Goal: Task Accomplishment & Management: Manage account settings

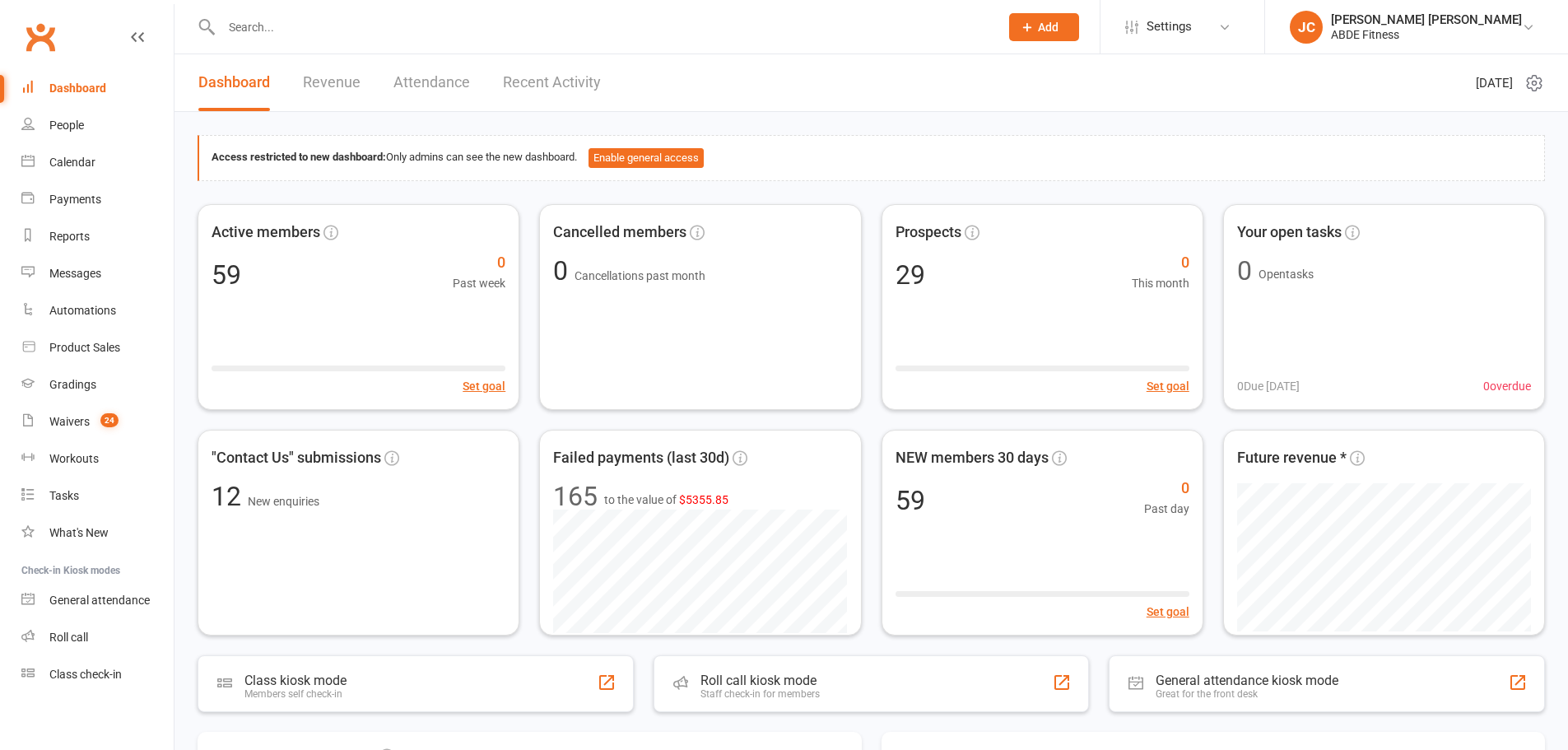
click at [1192, 22] on span "Settings" at bounding box center [1169, 26] width 46 height 37
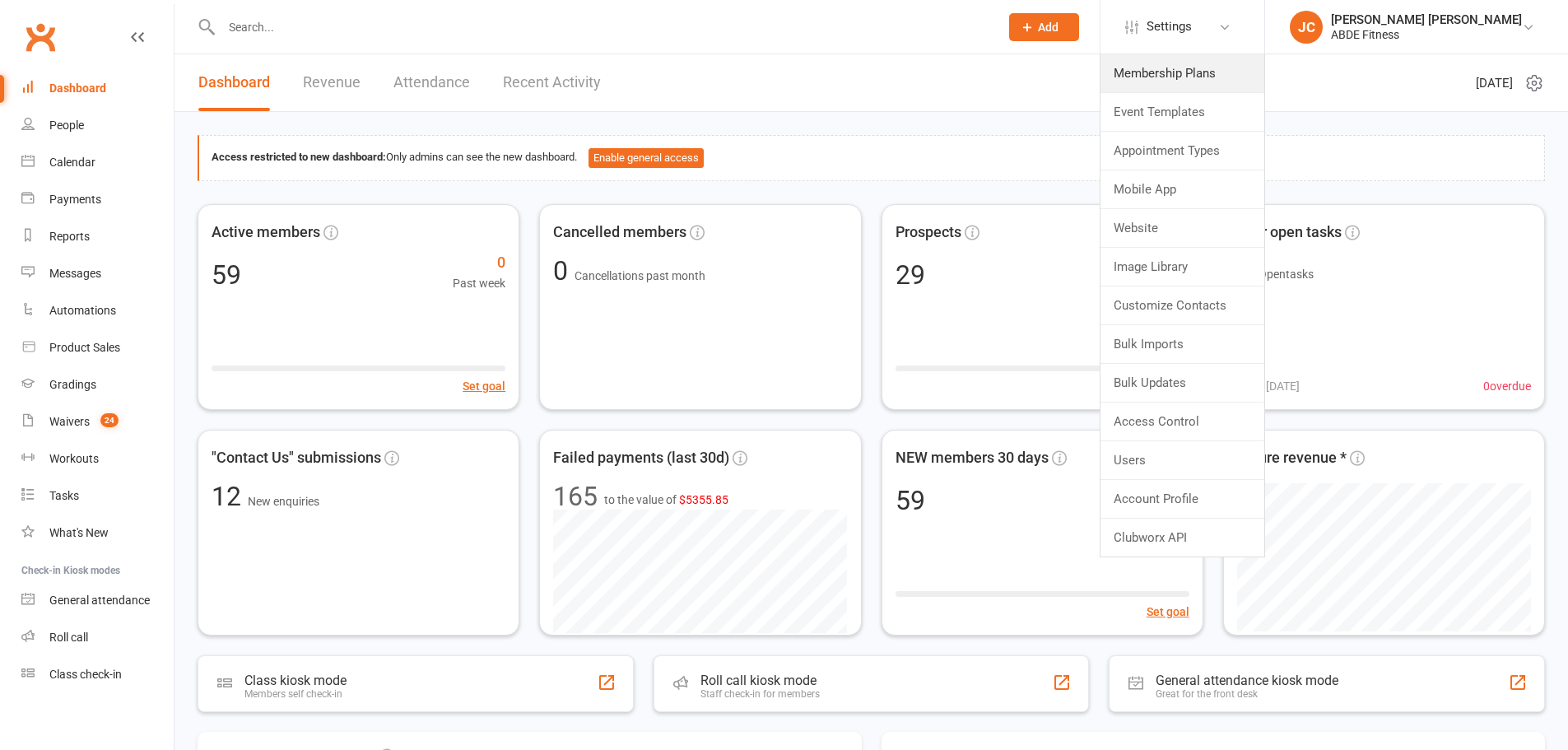
click at [1213, 73] on link "Membership Plans" at bounding box center [1182, 74] width 164 height 38
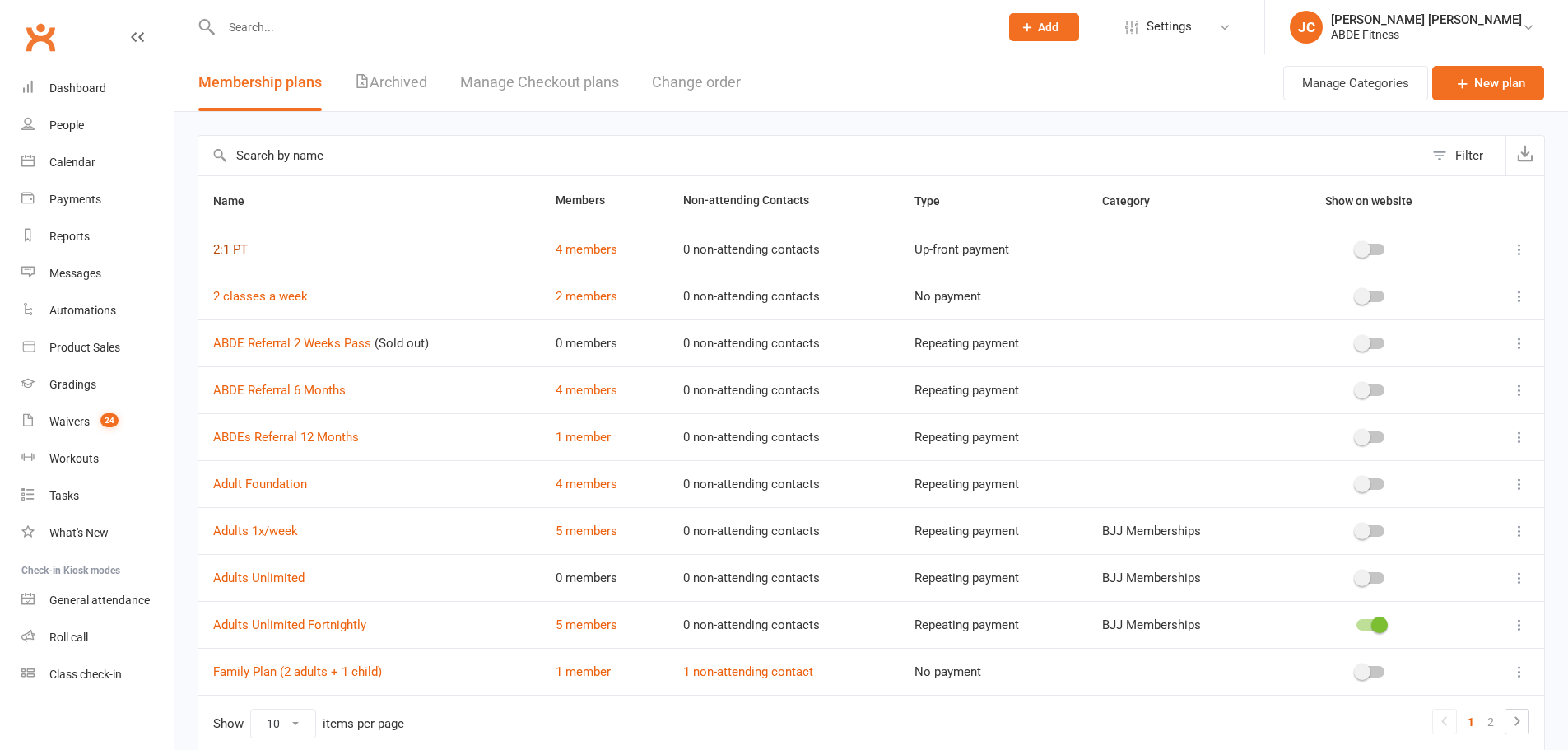
click at [229, 249] on link "2:1 PT" at bounding box center [230, 249] width 35 height 15
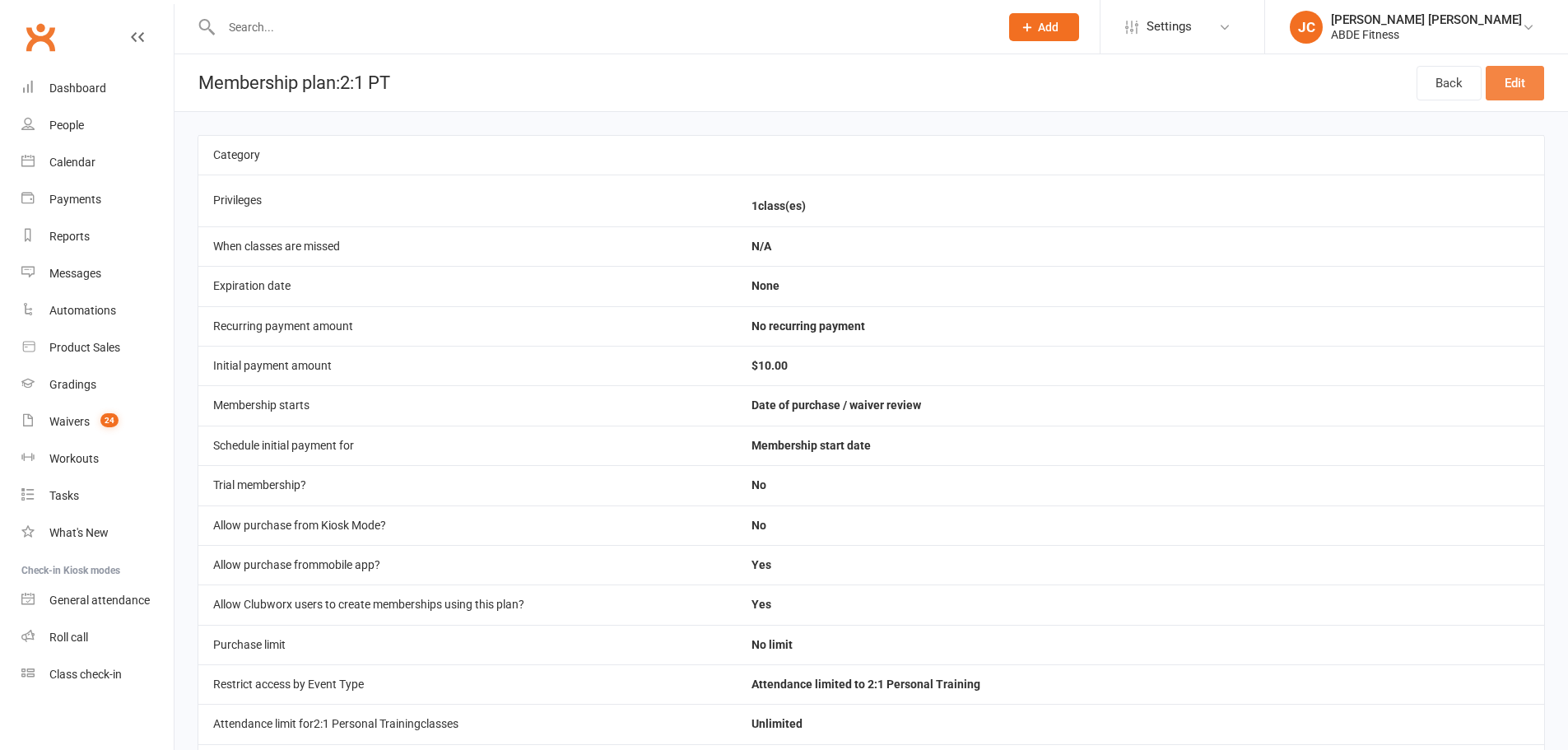
click at [1541, 77] on link "Edit" at bounding box center [1515, 83] width 59 height 35
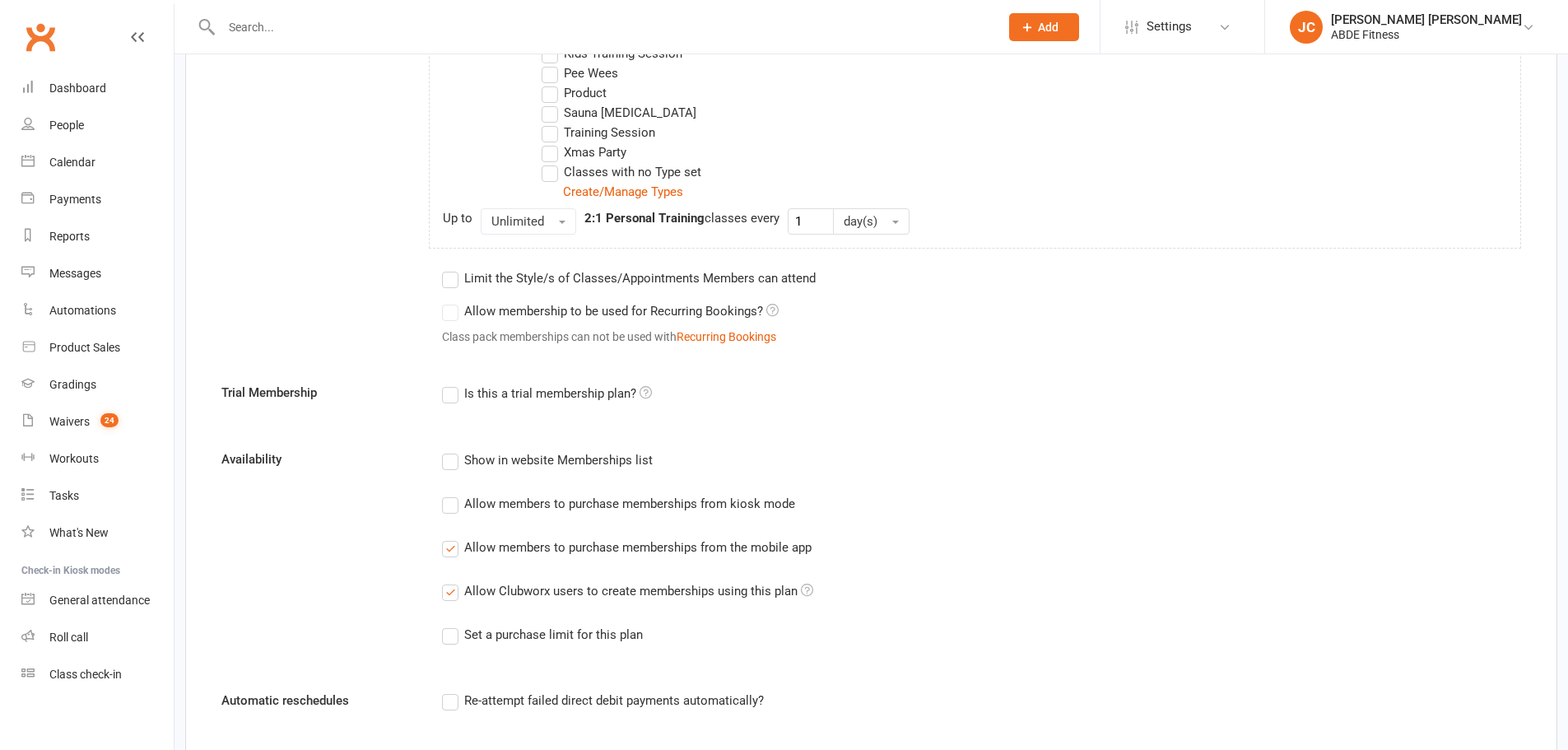
scroll to position [769, 0]
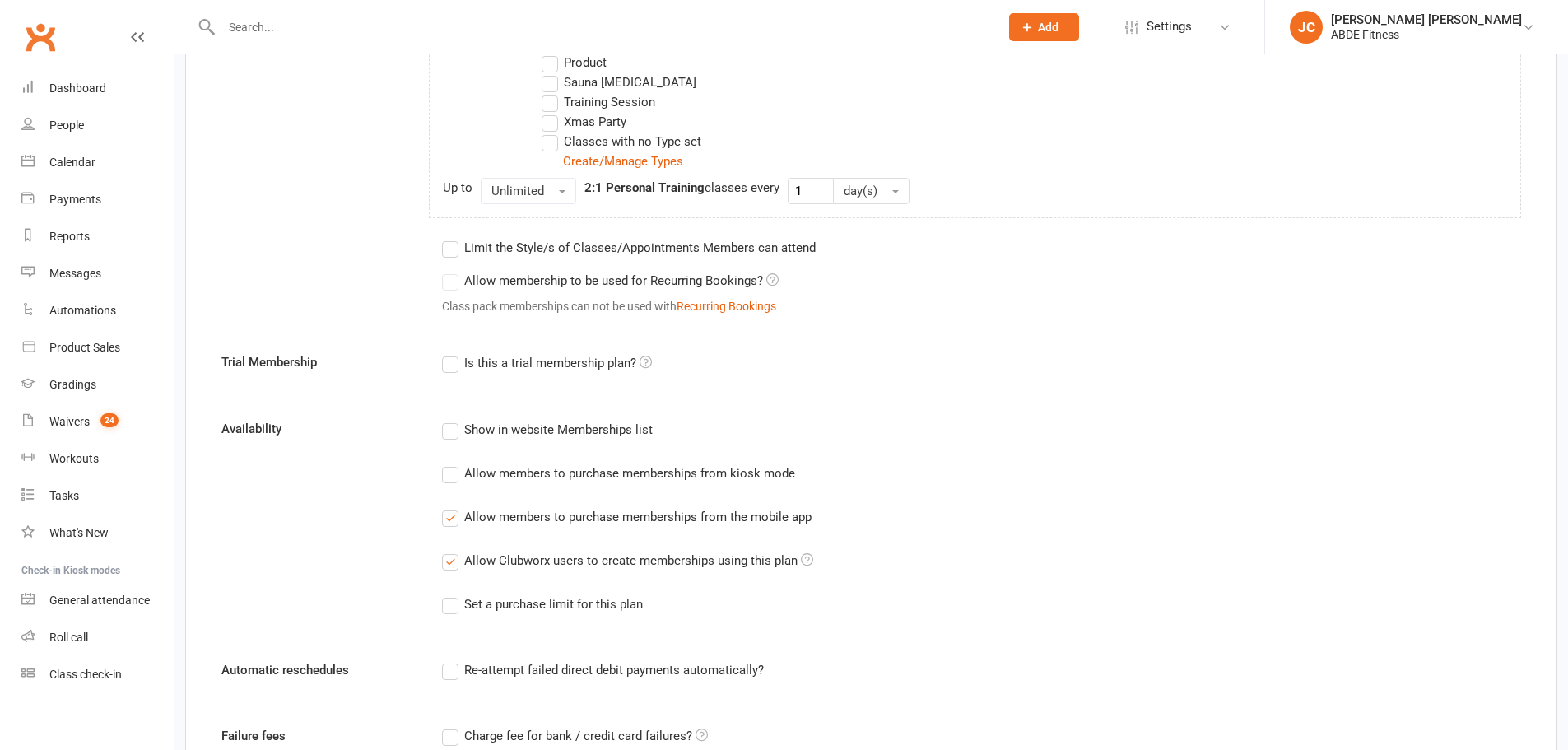
drag, startPoint x: 498, startPoint y: 281, endPoint x: 763, endPoint y: 0, distance: 386.2
click at [713, 275] on label "Allow membership to be used for Recurring Bookings?" at bounding box center [610, 281] width 337 height 20
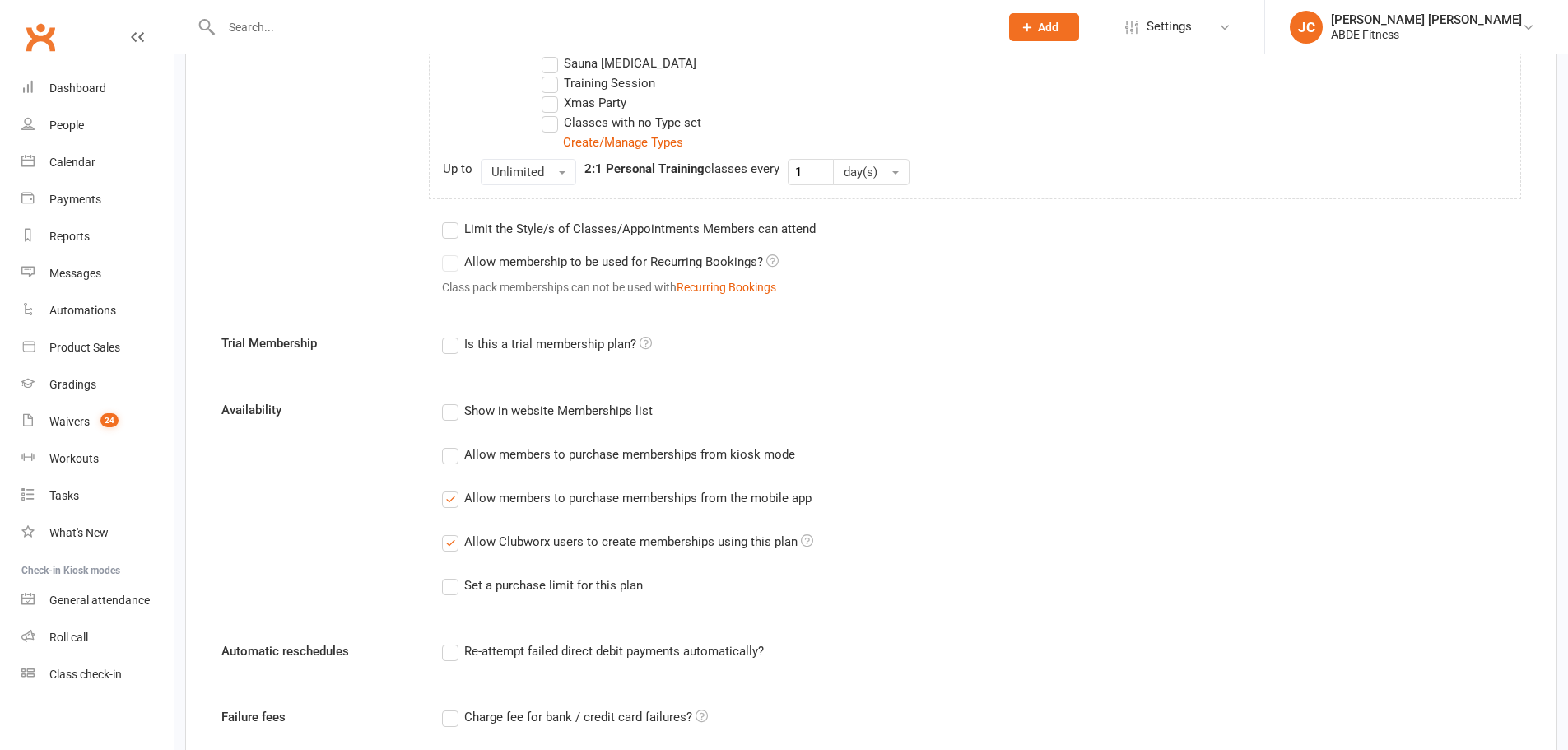
scroll to position [797, 0]
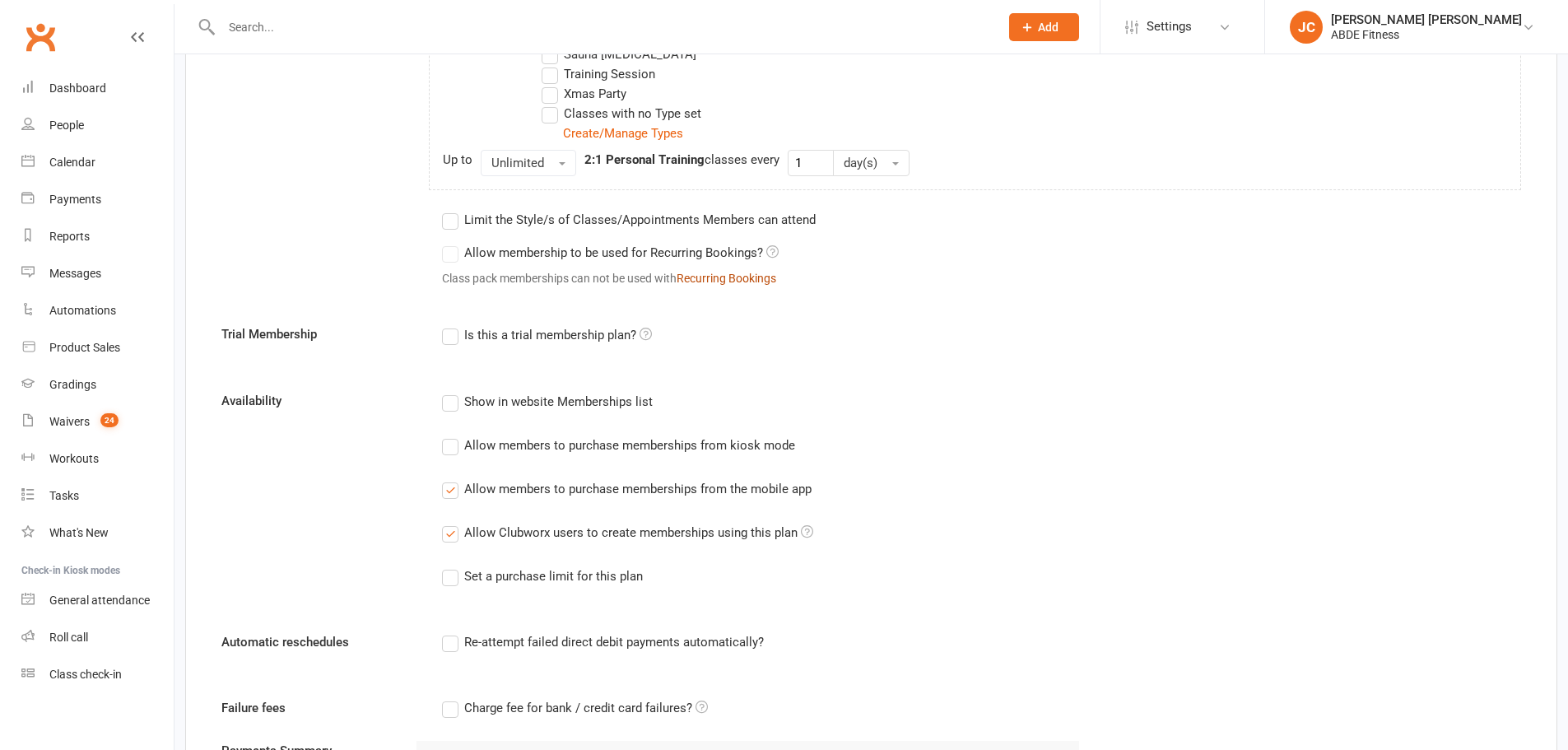
click at [720, 282] on button "Recurring Bookings" at bounding box center [727, 279] width 99 height 18
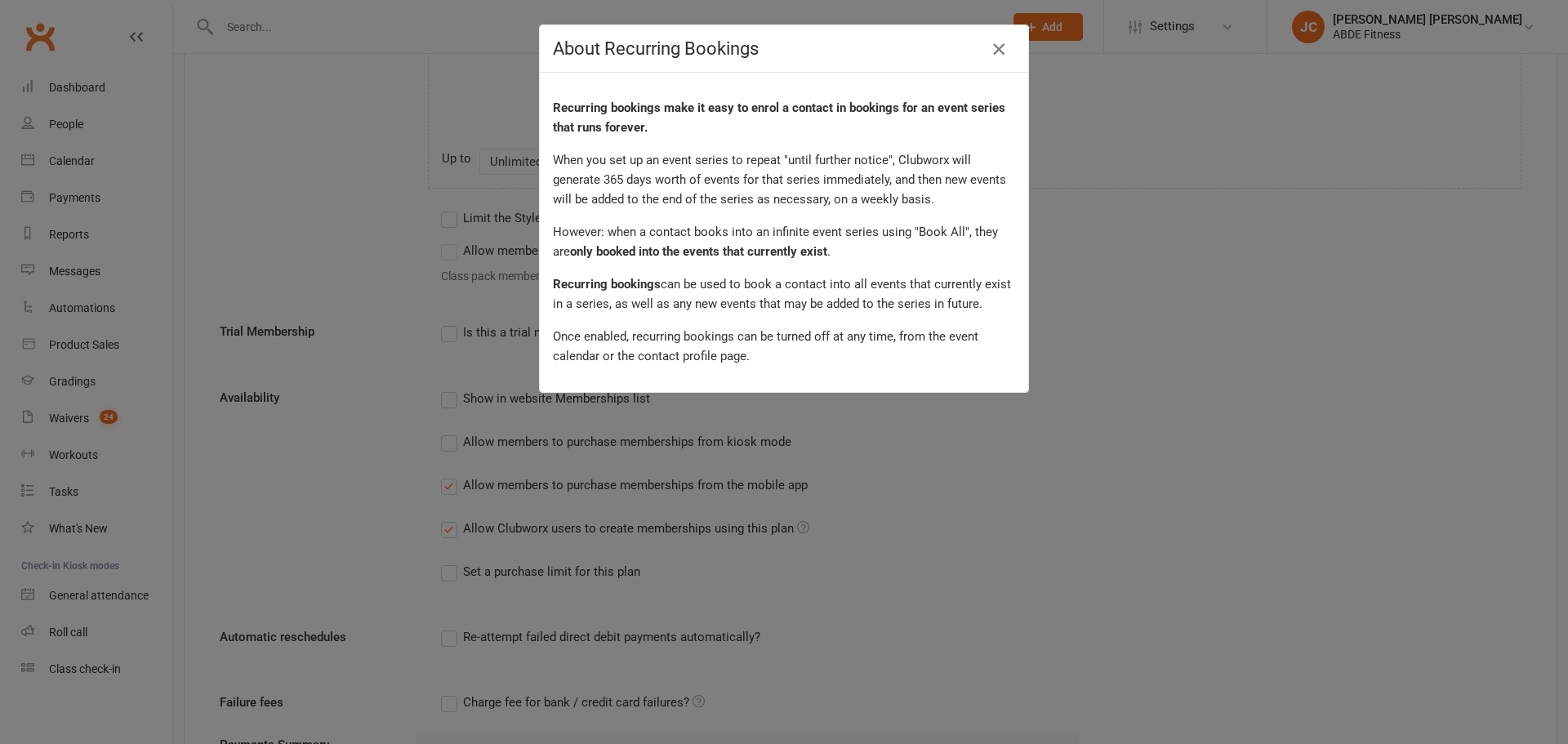
click at [989, 41] on icon "button" at bounding box center [999, 49] width 20 height 20
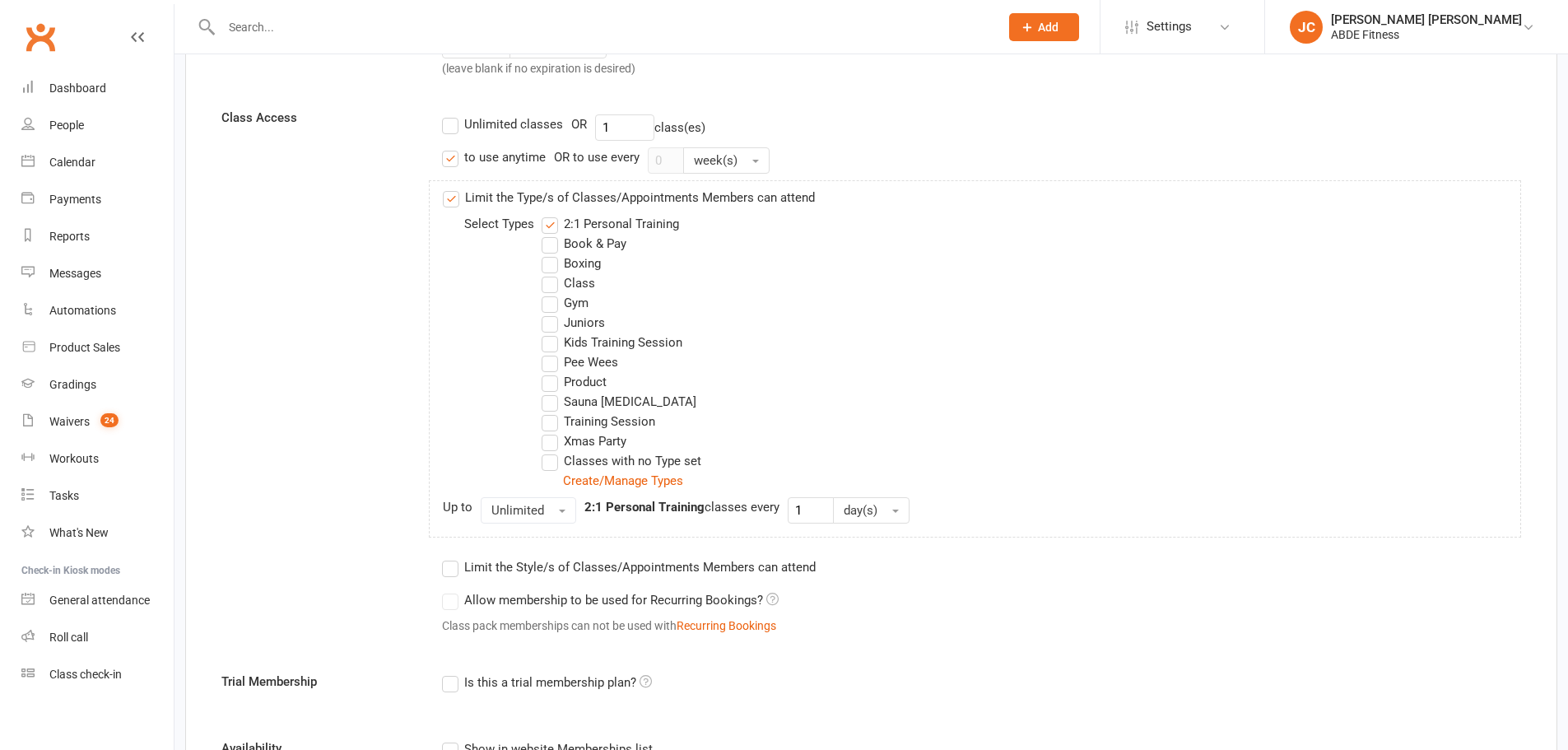
scroll to position [439, 0]
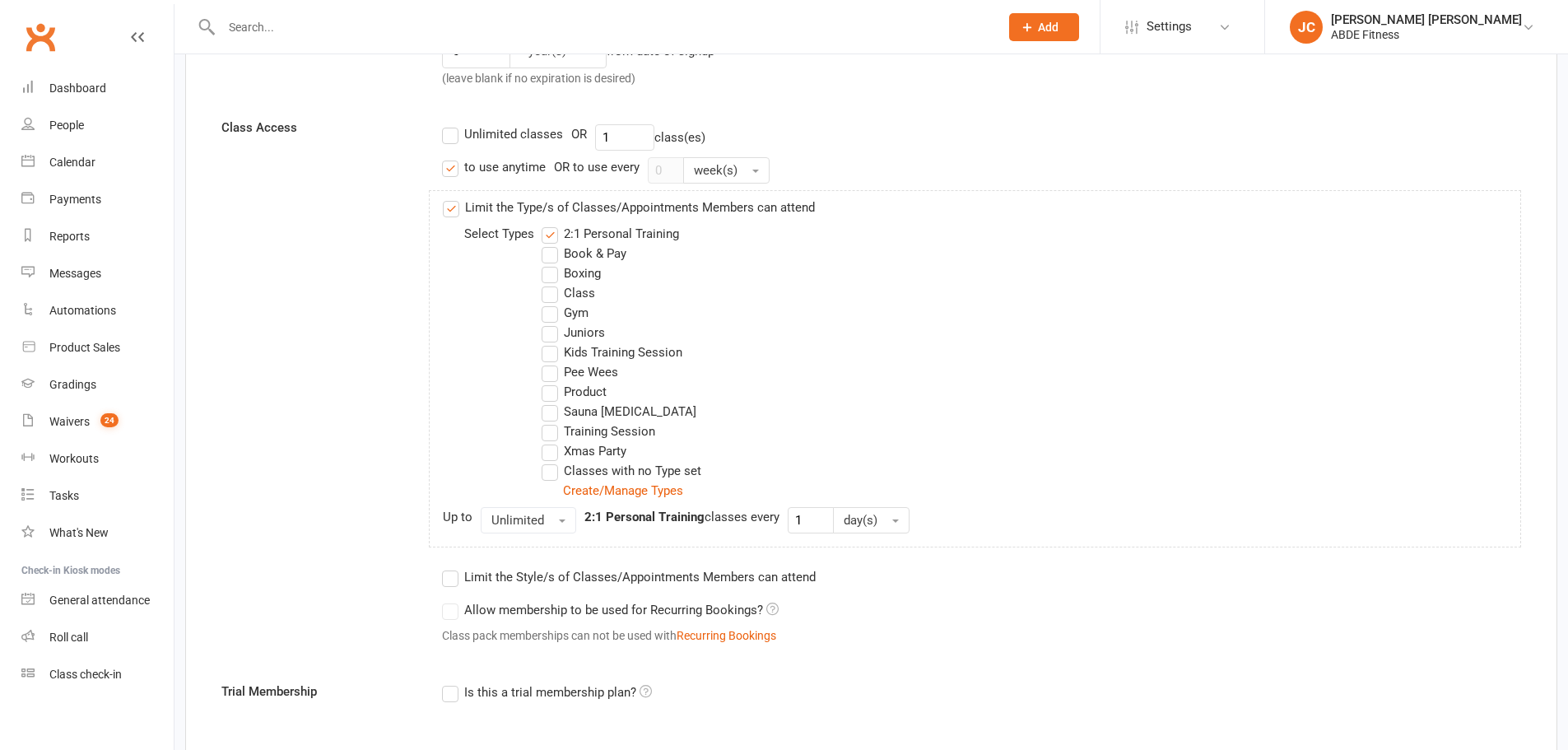
click at [452, 207] on label "Limit the Type/s of Classes/Appointments Members can attend" at bounding box center [628, 208] width 372 height 20
click at [452, 198] on input "Limit the Type/s of Classes/Appointments Members can attend" at bounding box center [447, 198] width 11 height 0
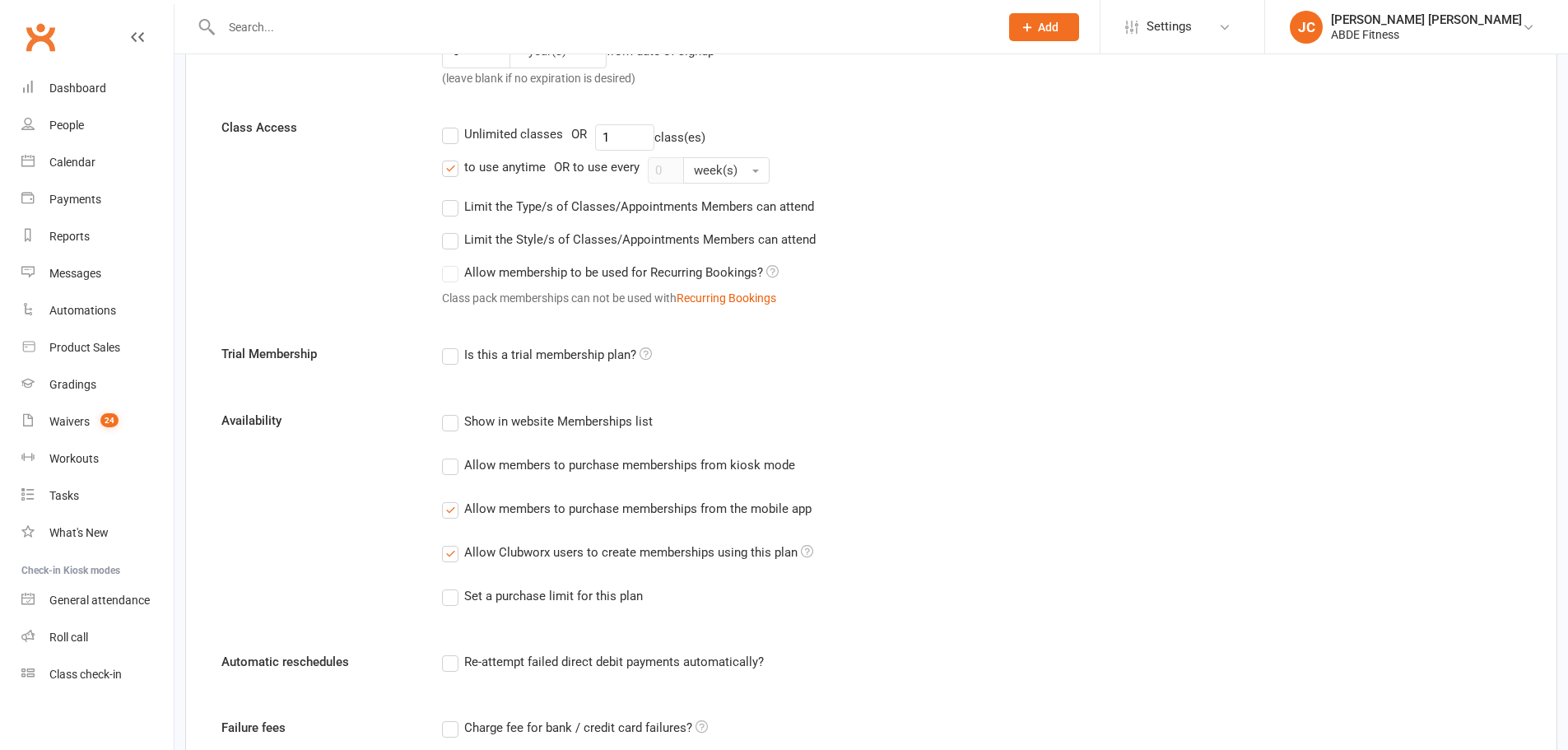
click at [450, 277] on label "Allow membership to be used for Recurring Bookings?" at bounding box center [610, 273] width 337 height 20
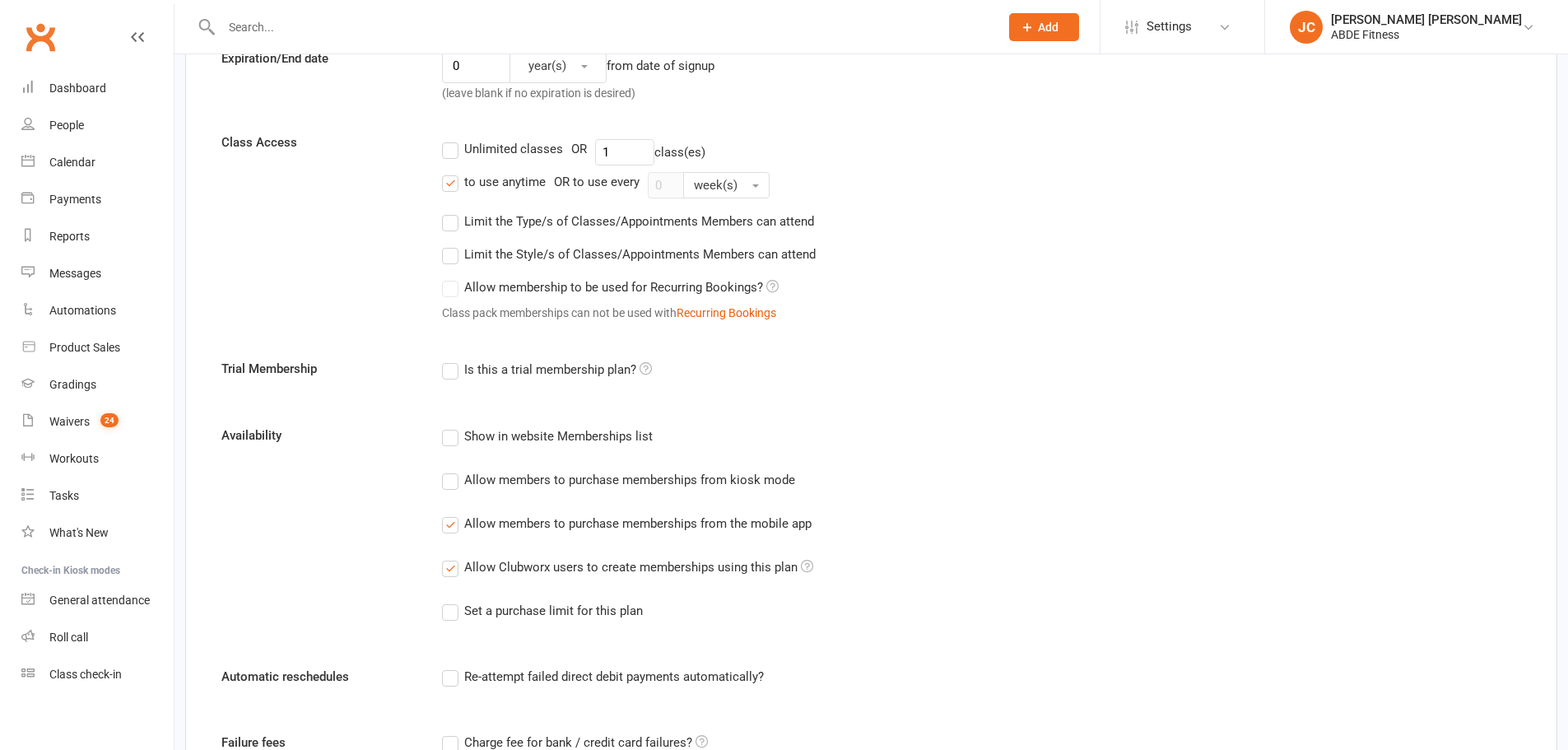
scroll to position [412, 0]
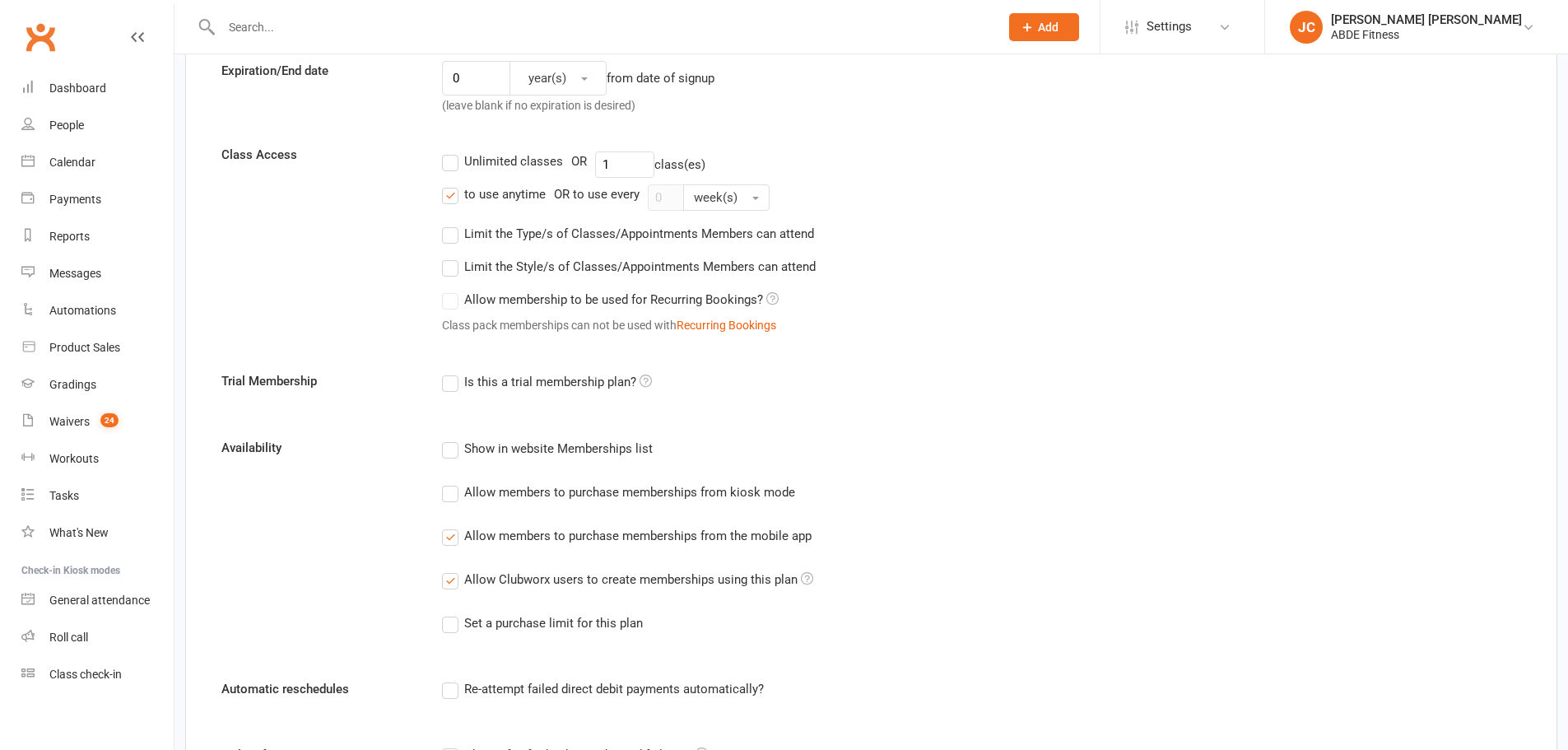
click at [450, 311] on div "Allow membership to be used for Recurring Bookings? Class pack memberships can …" at bounding box center [974, 315] width 1093 height 65
click at [451, 302] on label "Allow membership to be used for Recurring Bookings?" at bounding box center [610, 299] width 337 height 20
click at [447, 164] on label "Unlimited classes" at bounding box center [503, 161] width 121 height 20
click at [447, 151] on input "Unlimited classes" at bounding box center [447, 151] width 11 height 0
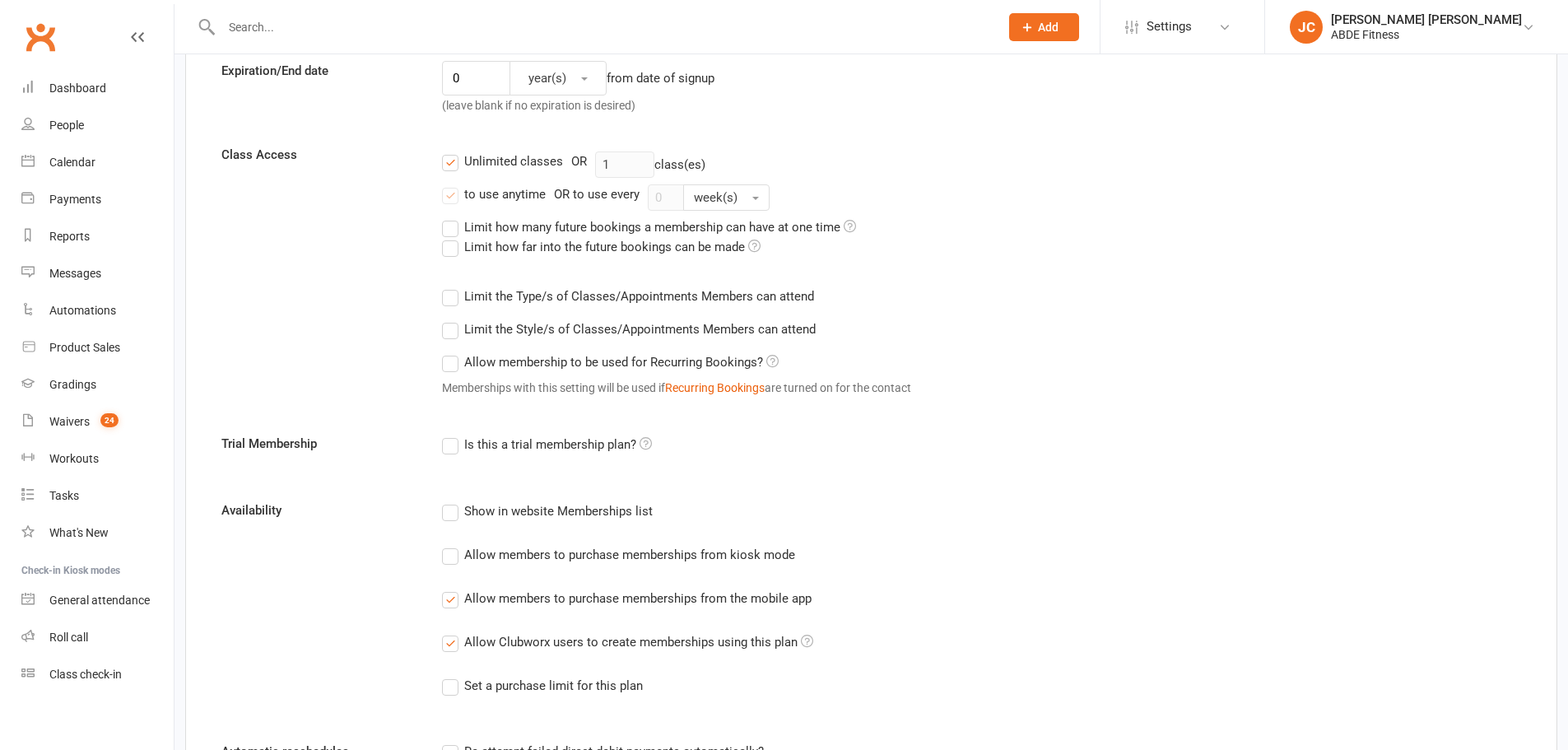
click at [452, 363] on label "Allow membership to be used for Recurring Bookings?" at bounding box center [610, 362] width 337 height 20
click at [452, 352] on input "Allow membership to be used for Recurring Bookings?" at bounding box center [447, 352] width 11 height 0
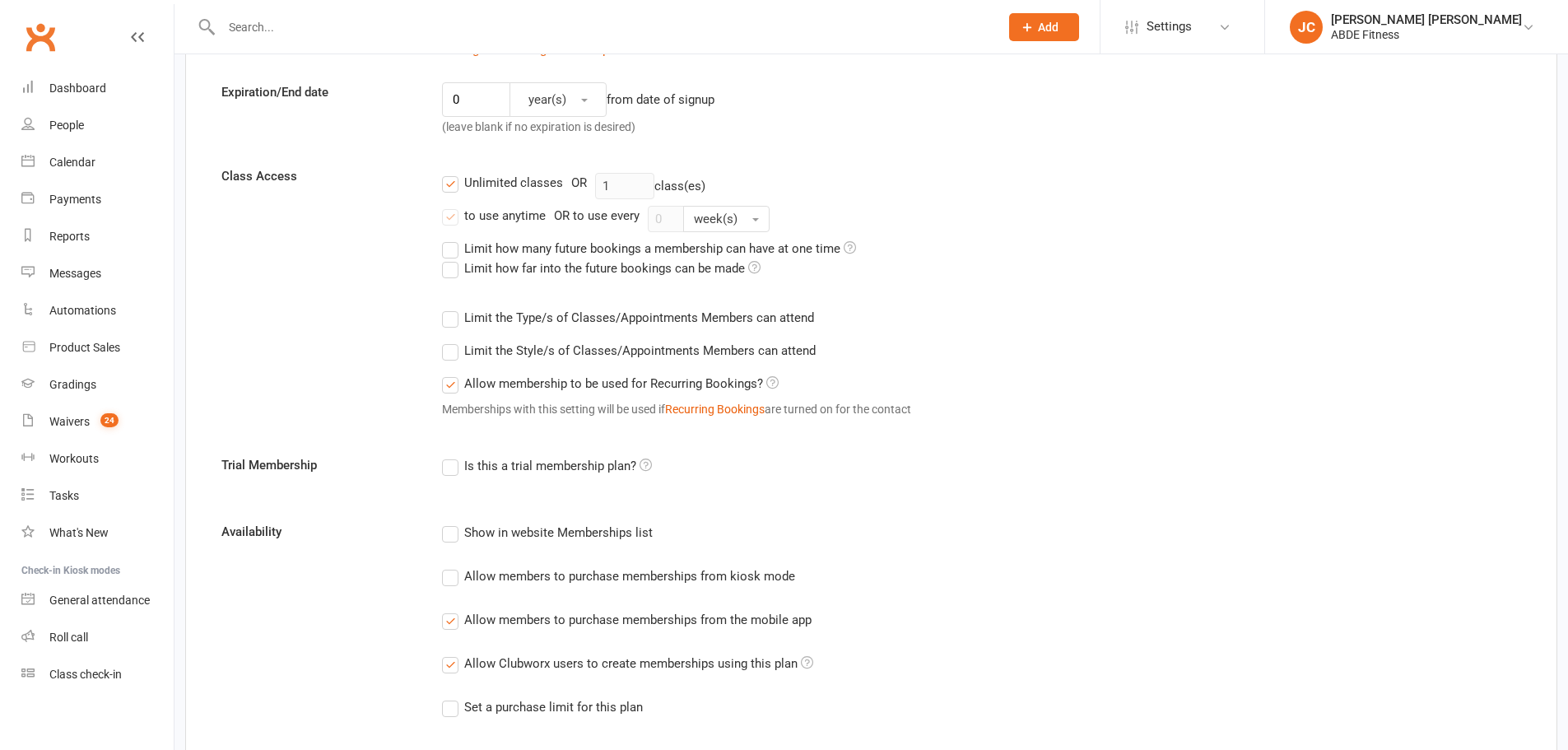
scroll to position [385, 0]
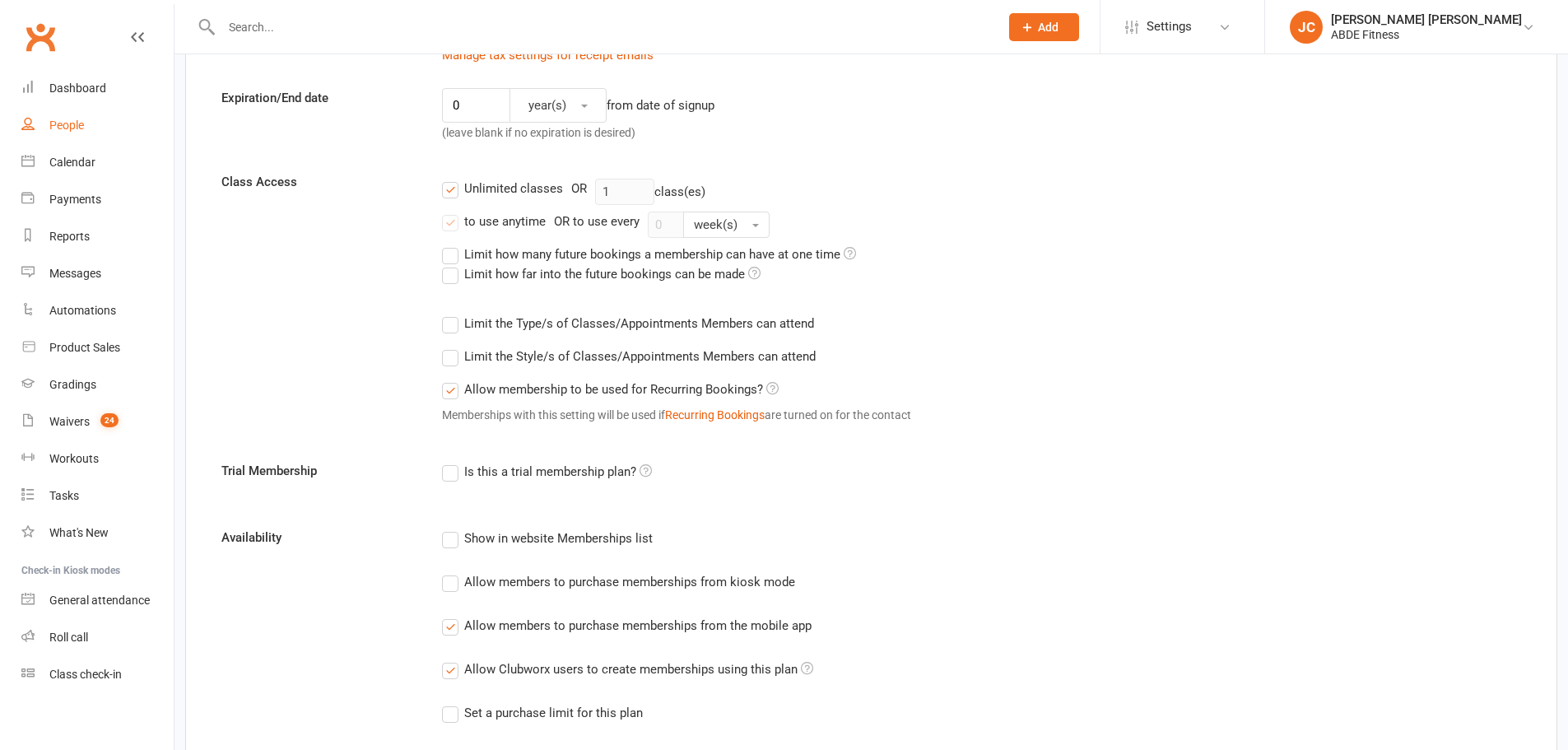
click at [54, 124] on div "People" at bounding box center [67, 124] width 35 height 13
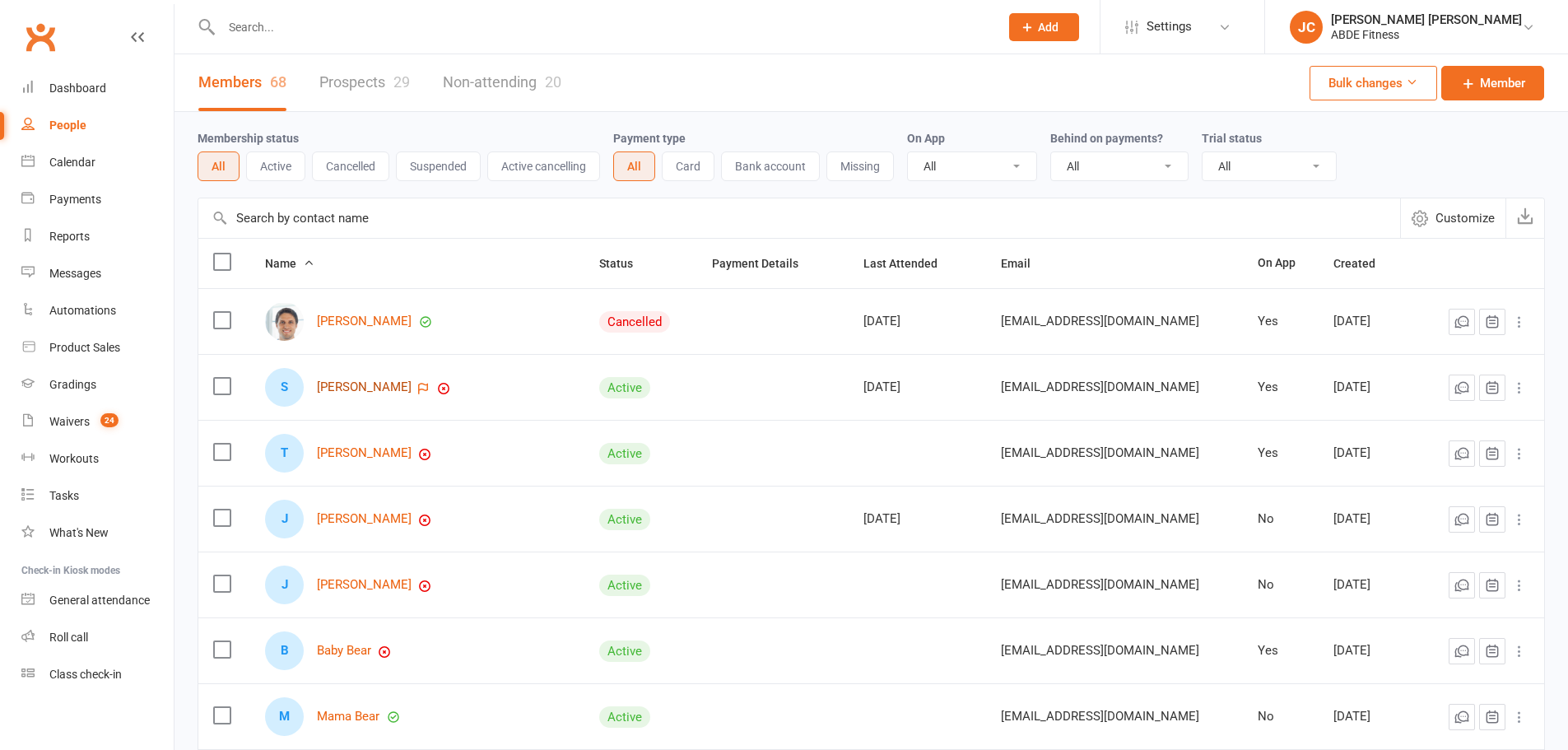
click at [352, 391] on link "Simon B" at bounding box center [364, 388] width 94 height 14
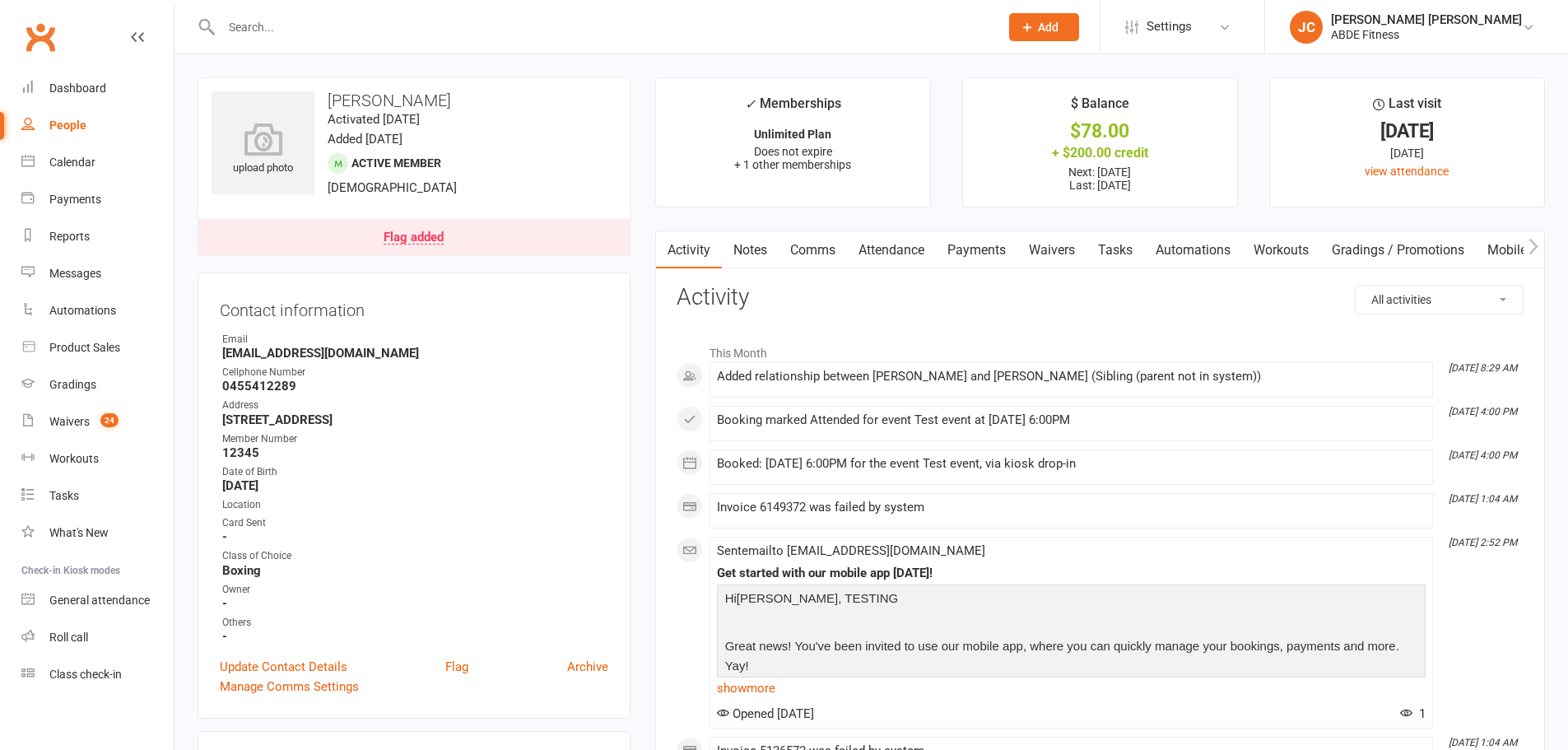
click at [866, 255] on link "Attendance" at bounding box center [891, 251] width 88 height 38
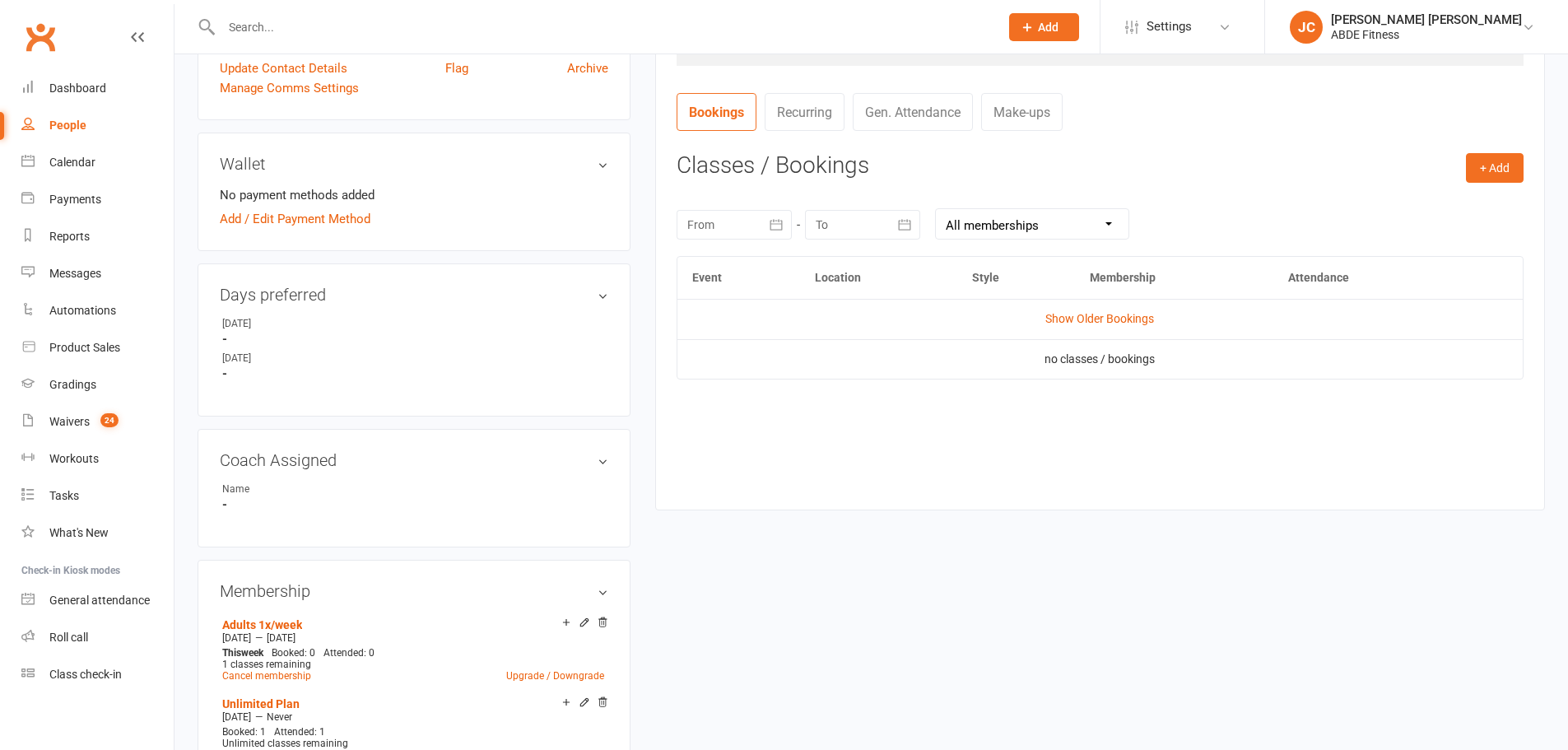
scroll to position [604, 0]
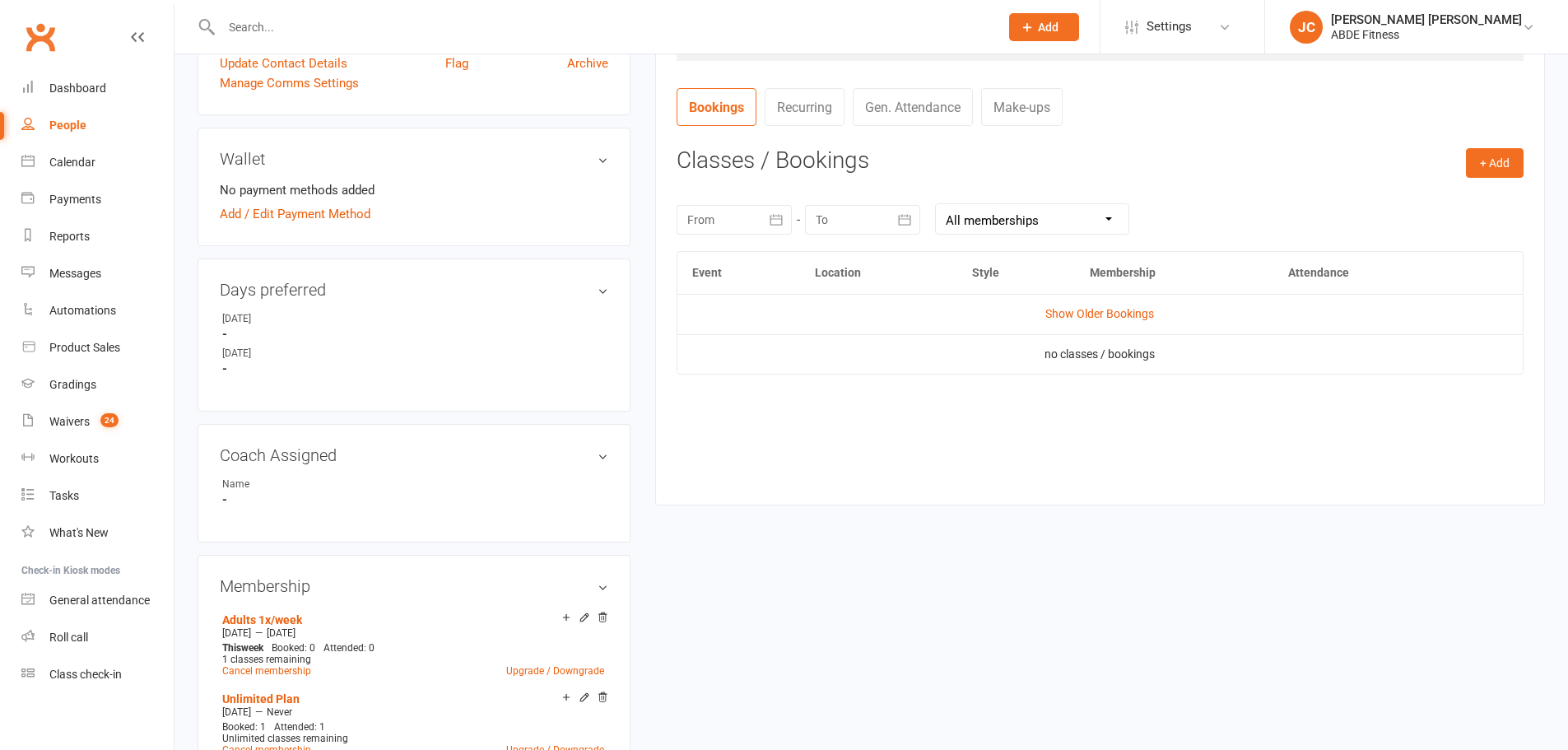
click at [1137, 304] on td "Show Older Bookings" at bounding box center [1100, 314] width 845 height 40
click at [1124, 310] on link "Show Older Bookings" at bounding box center [1100, 313] width 108 height 13
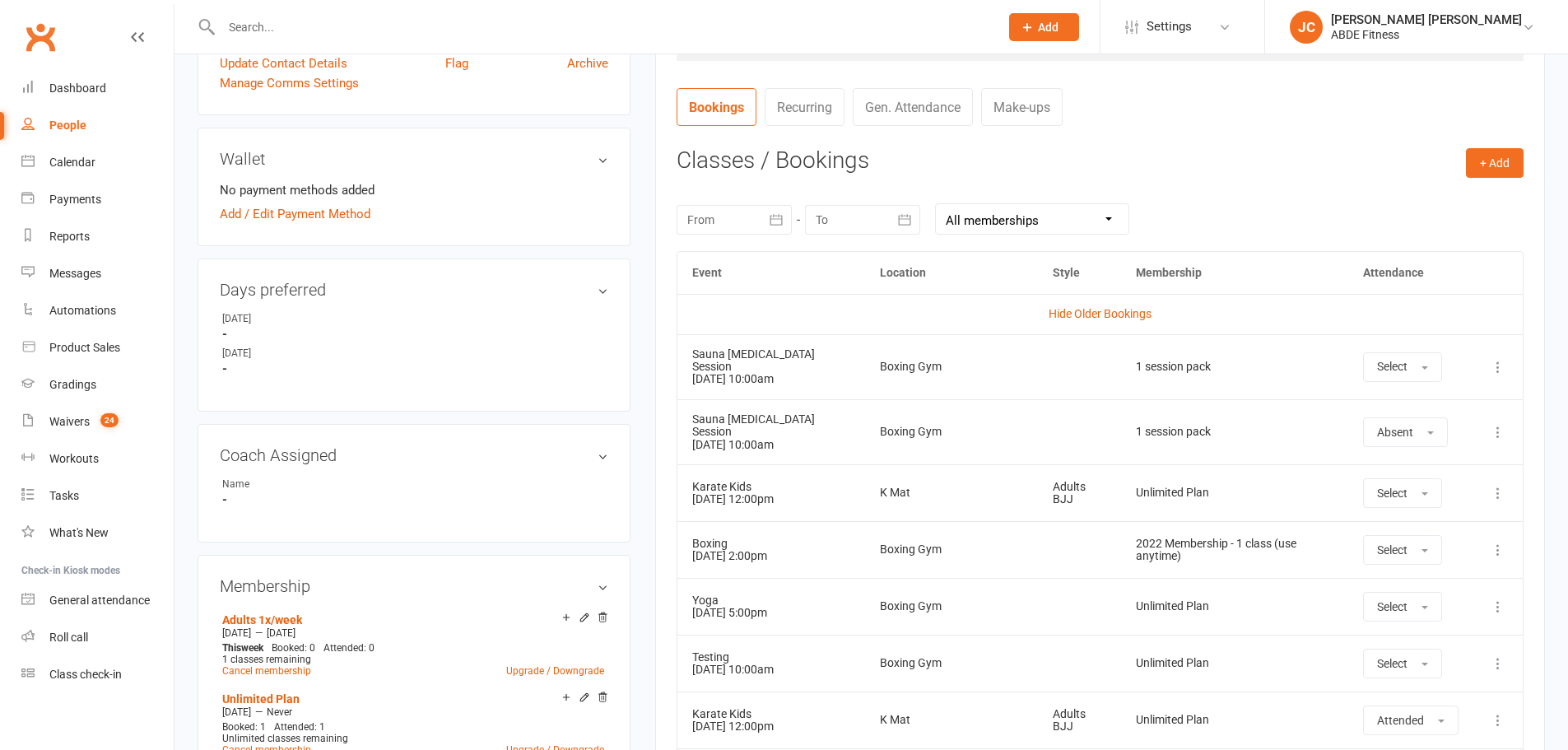
click at [1500, 365] on icon at bounding box center [1498, 367] width 17 height 17
click at [906, 361] on div "Boxing Gym" at bounding box center [951, 367] width 142 height 12
click at [1510, 471] on td "More info View event Delete booking" at bounding box center [1498, 492] width 50 height 57
click at [1505, 485] on icon at bounding box center [1498, 493] width 17 height 17
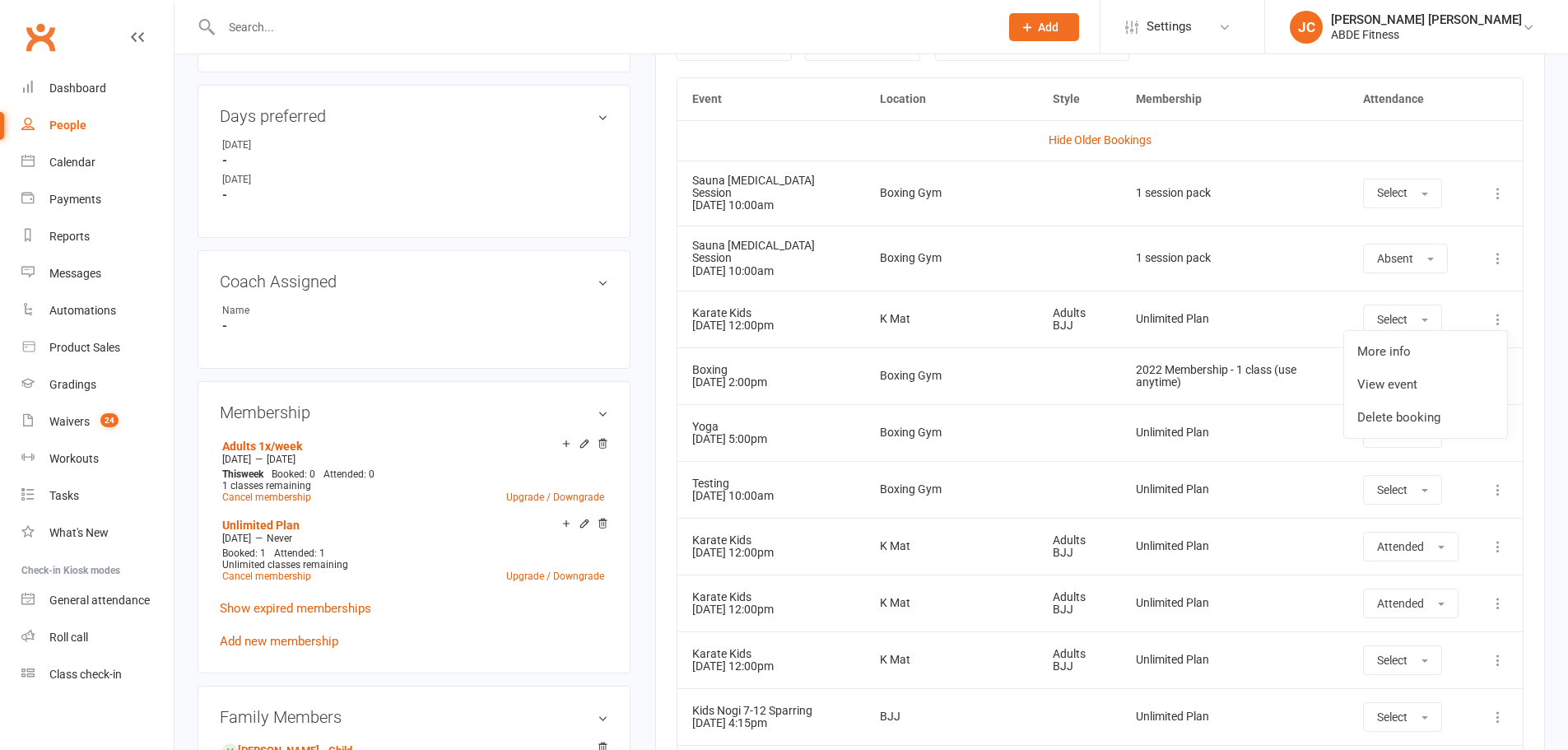
scroll to position [824, 0]
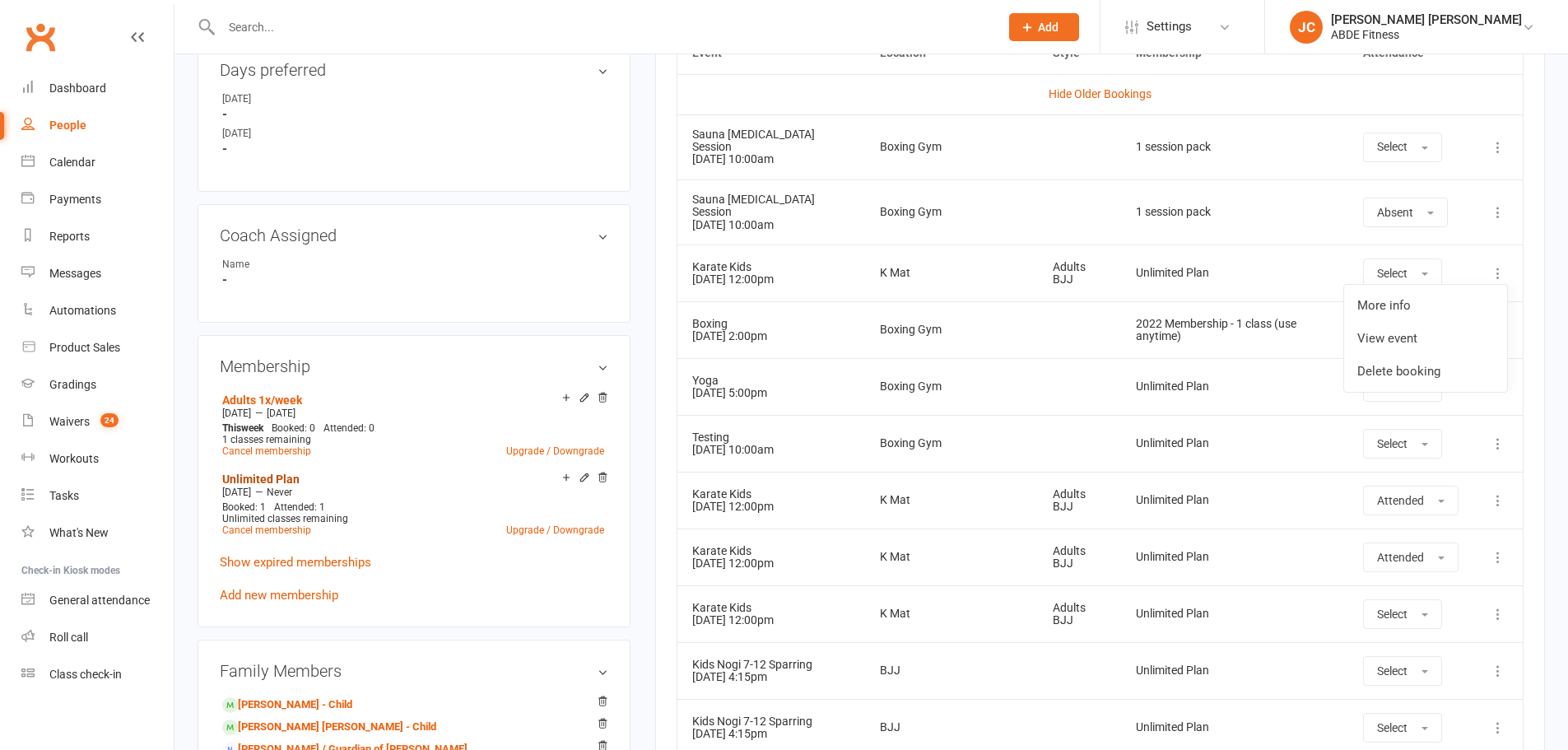
click at [275, 482] on link "Unlimited Plan" at bounding box center [261, 478] width 78 height 13
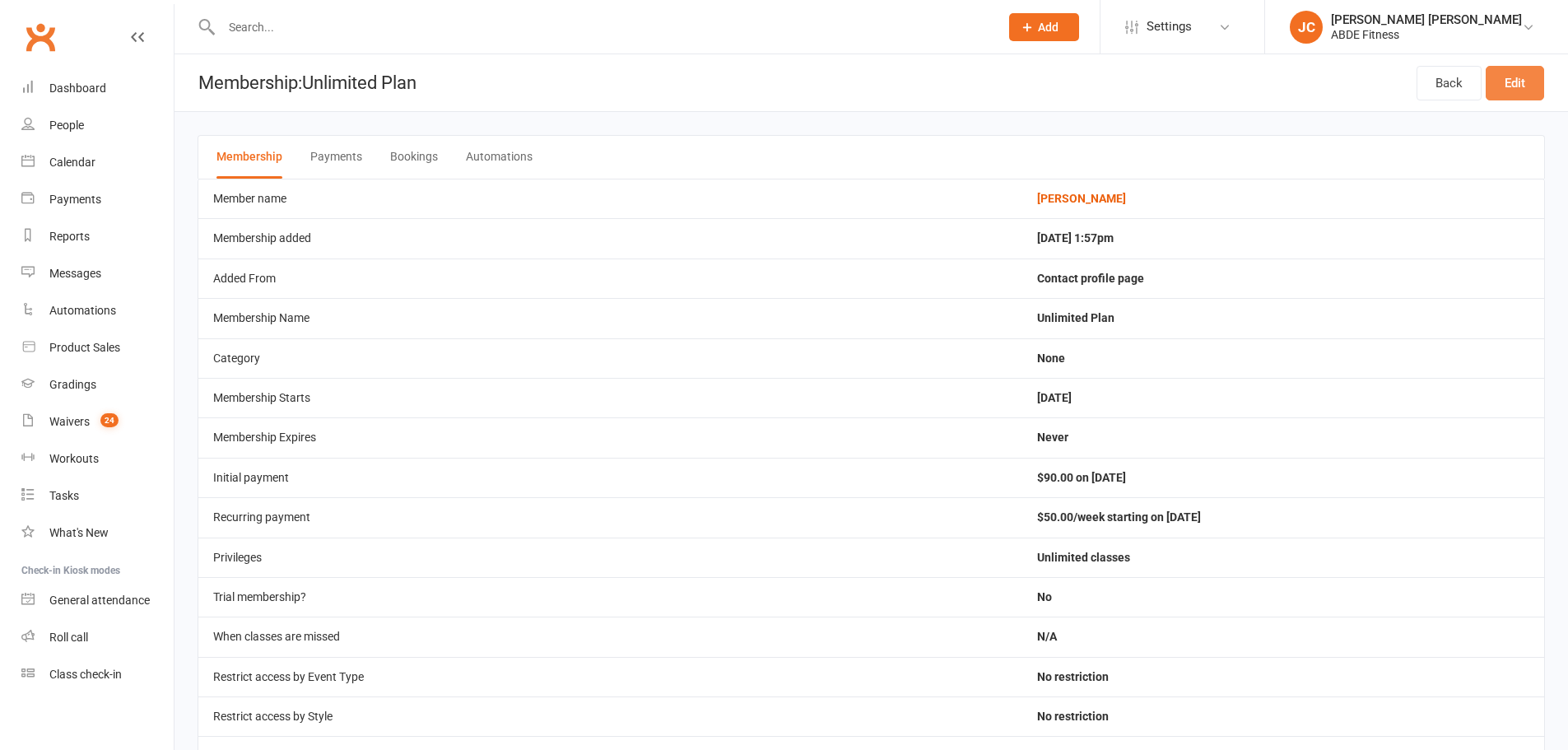
click at [1498, 91] on link "Edit" at bounding box center [1515, 83] width 59 height 35
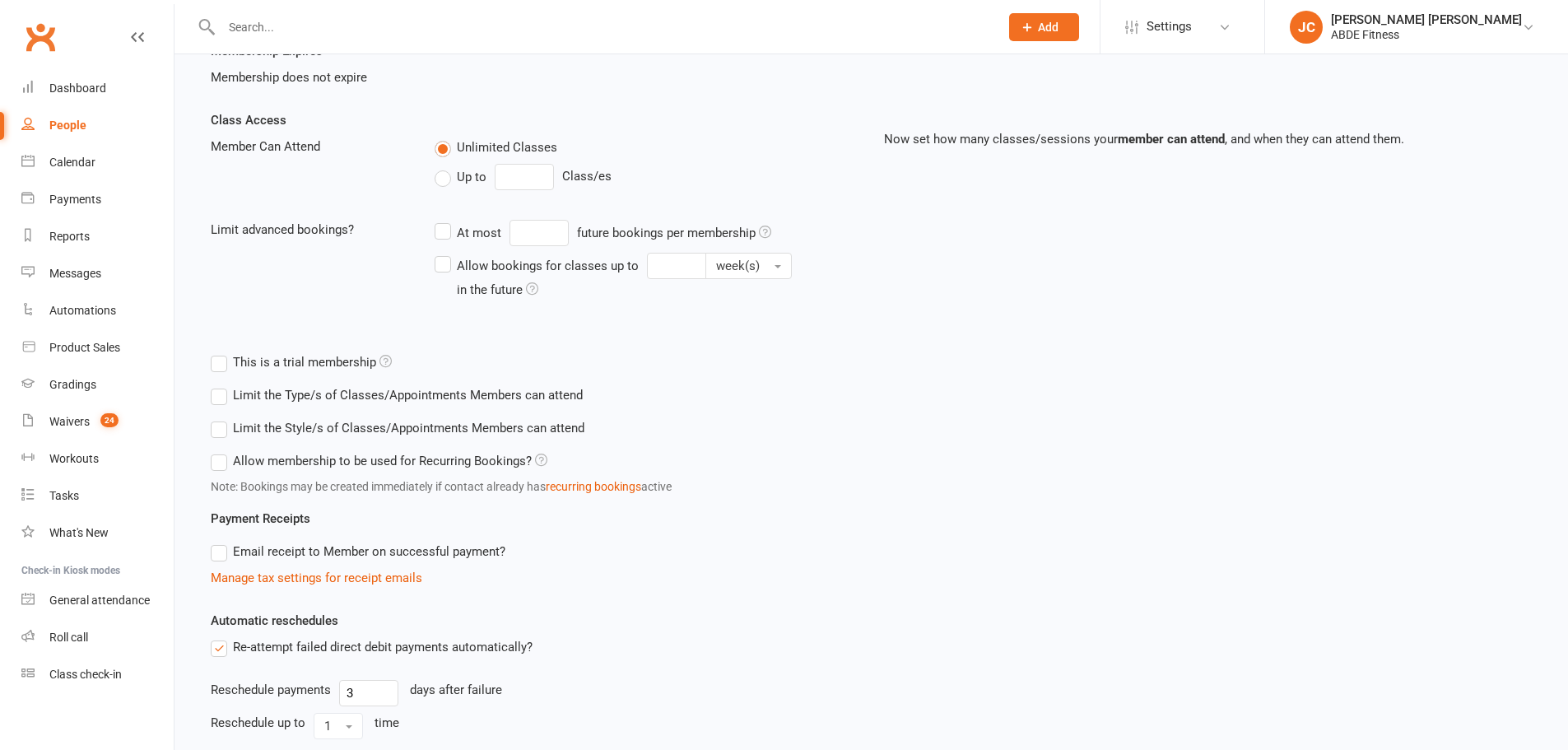
scroll to position [329, 0]
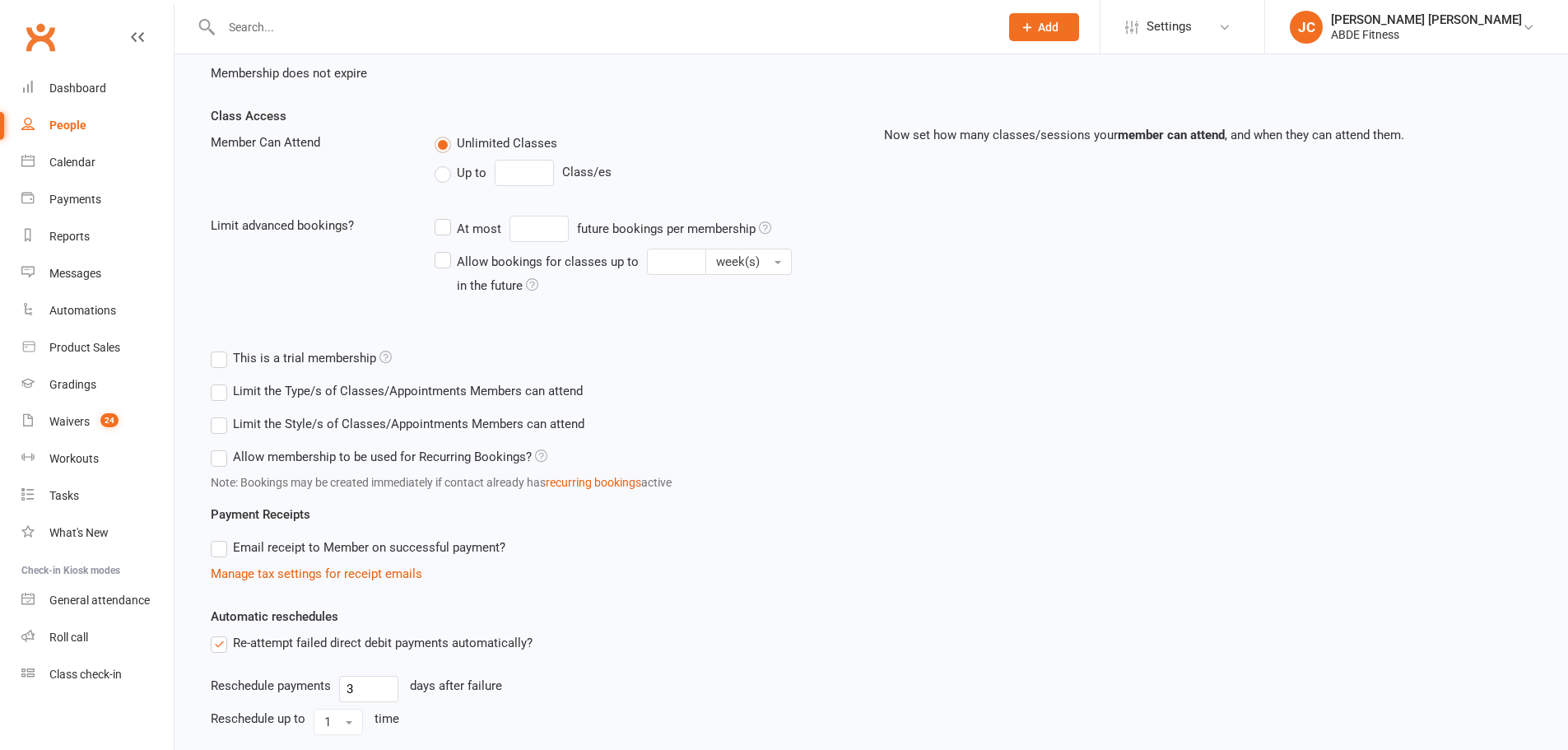
drag, startPoint x: 222, startPoint y: 460, endPoint x: 252, endPoint y: 467, distance: 30.8
click at [226, 461] on label "Allow membership to be used for Recurring Bookings?" at bounding box center [379, 458] width 337 height 20
click at [222, 448] on input "Allow membership to be used for Recurring Bookings?" at bounding box center [216, 448] width 11 height 0
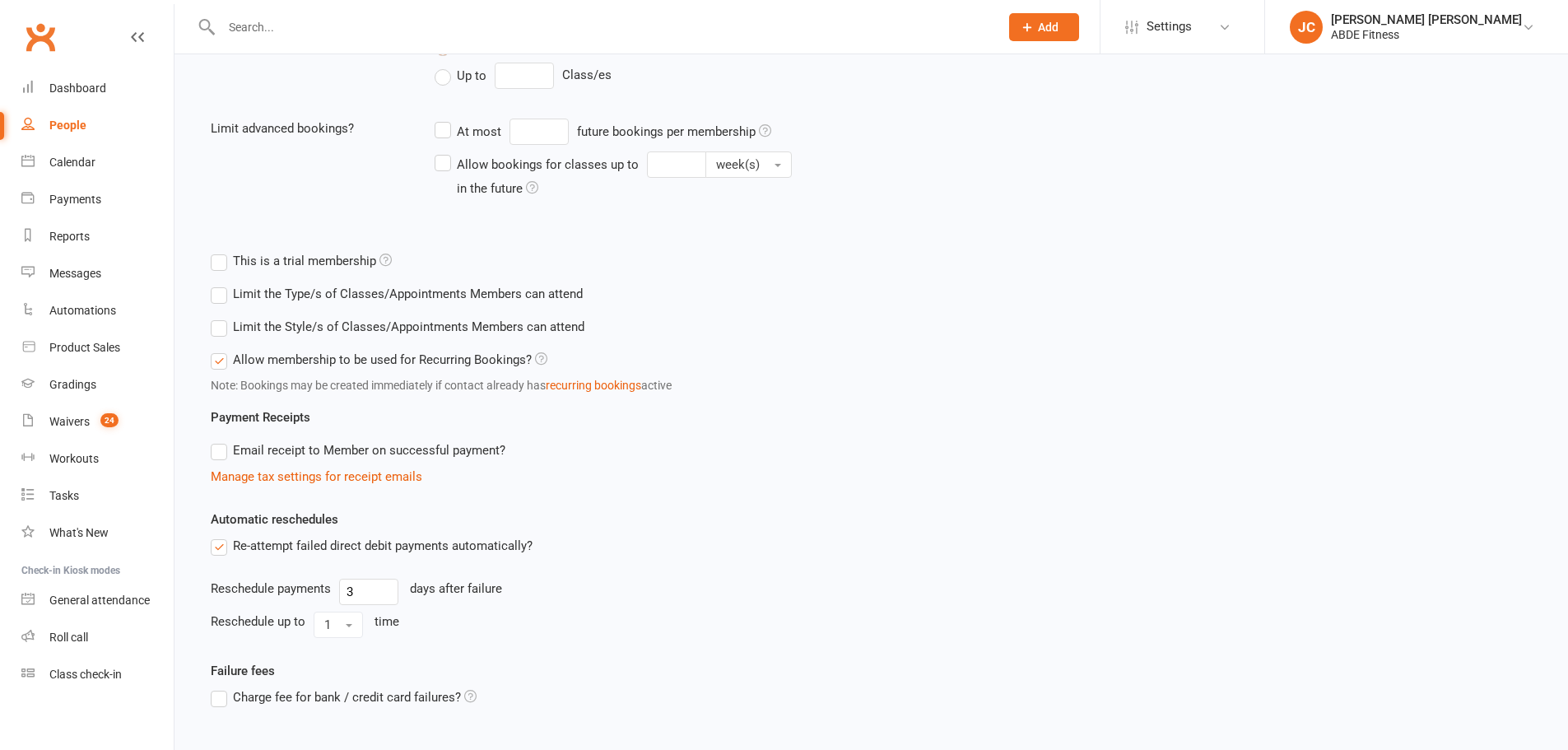
scroll to position [548, 0]
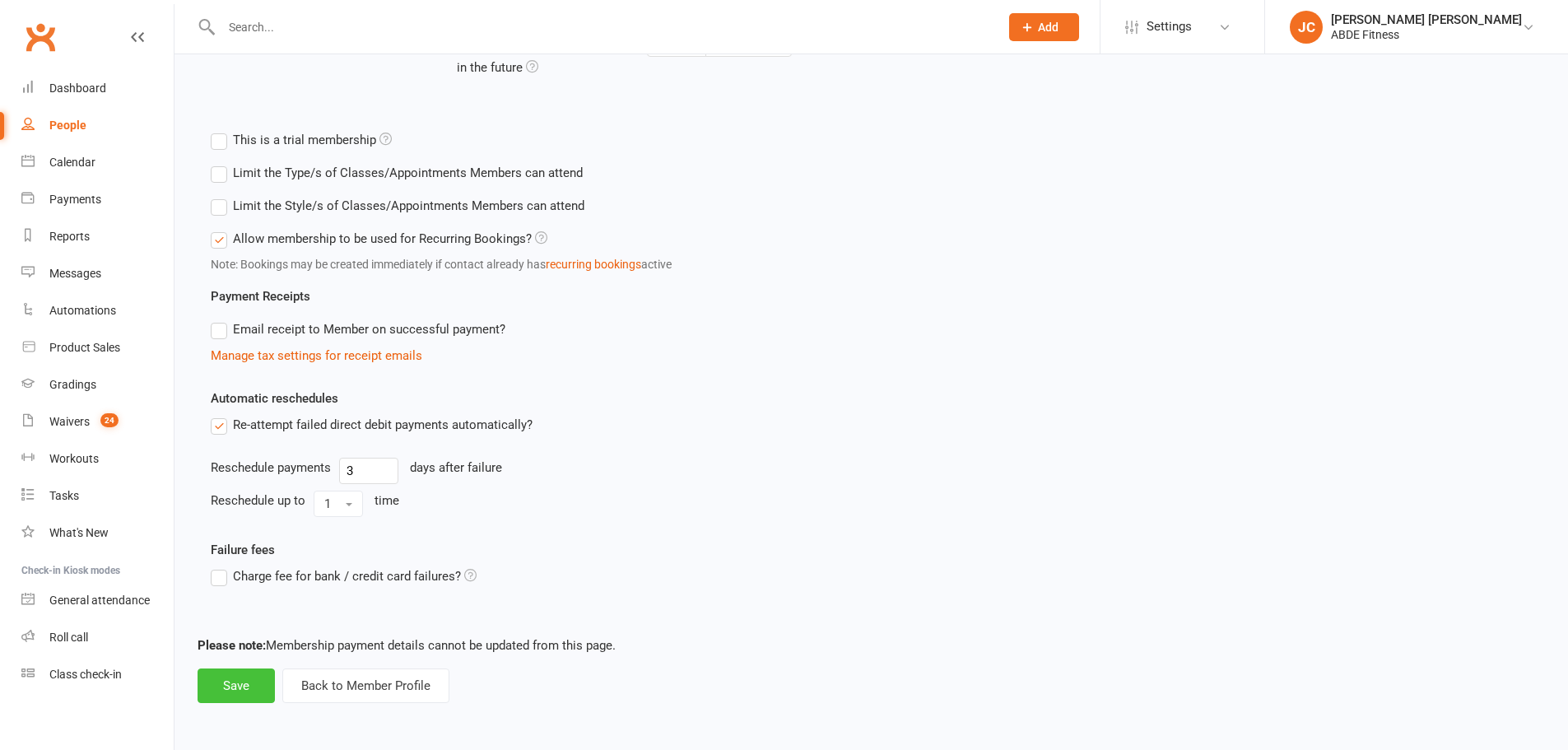
click at [261, 691] on button "Save" at bounding box center [237, 685] width 78 height 35
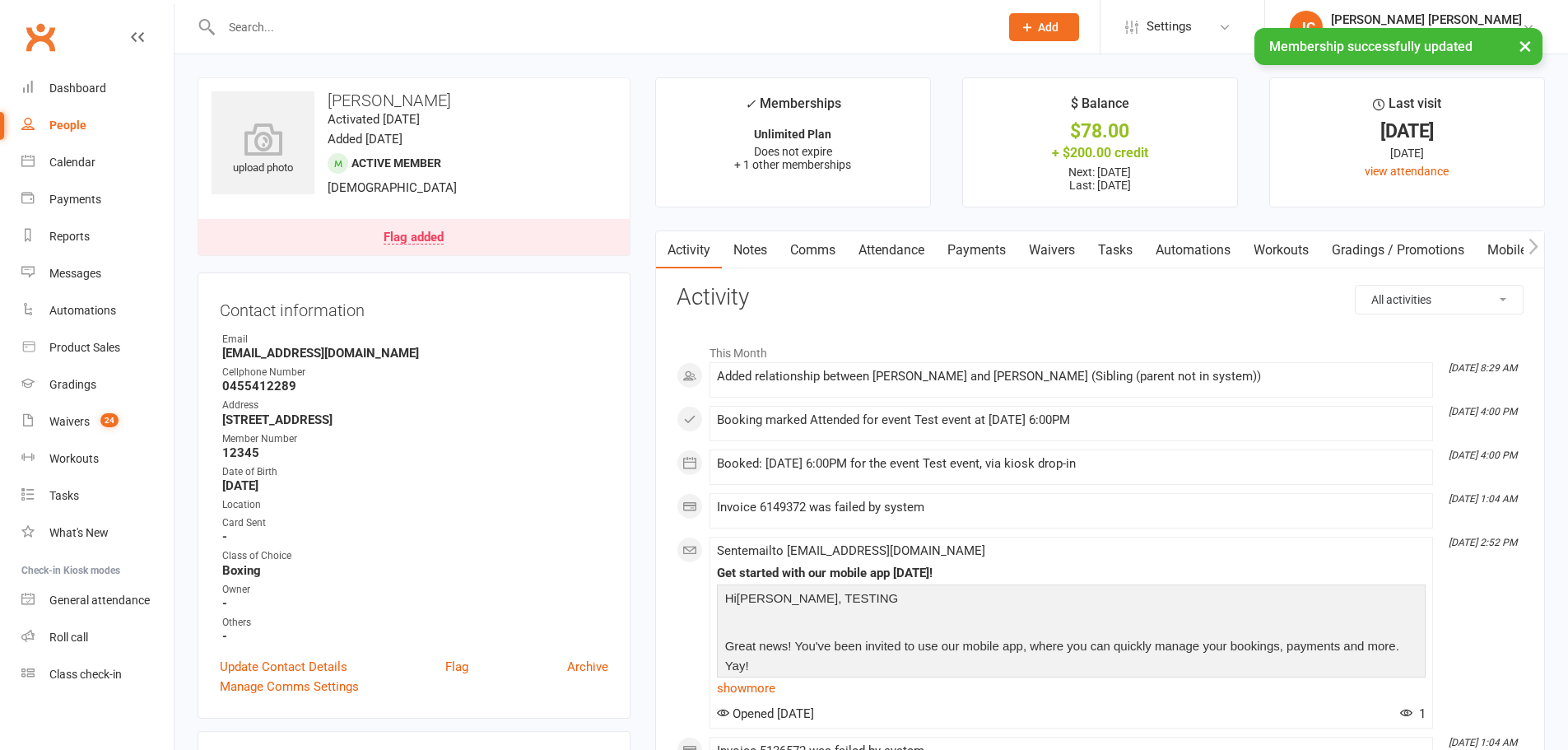
click at [895, 250] on link "Attendance" at bounding box center [891, 251] width 88 height 38
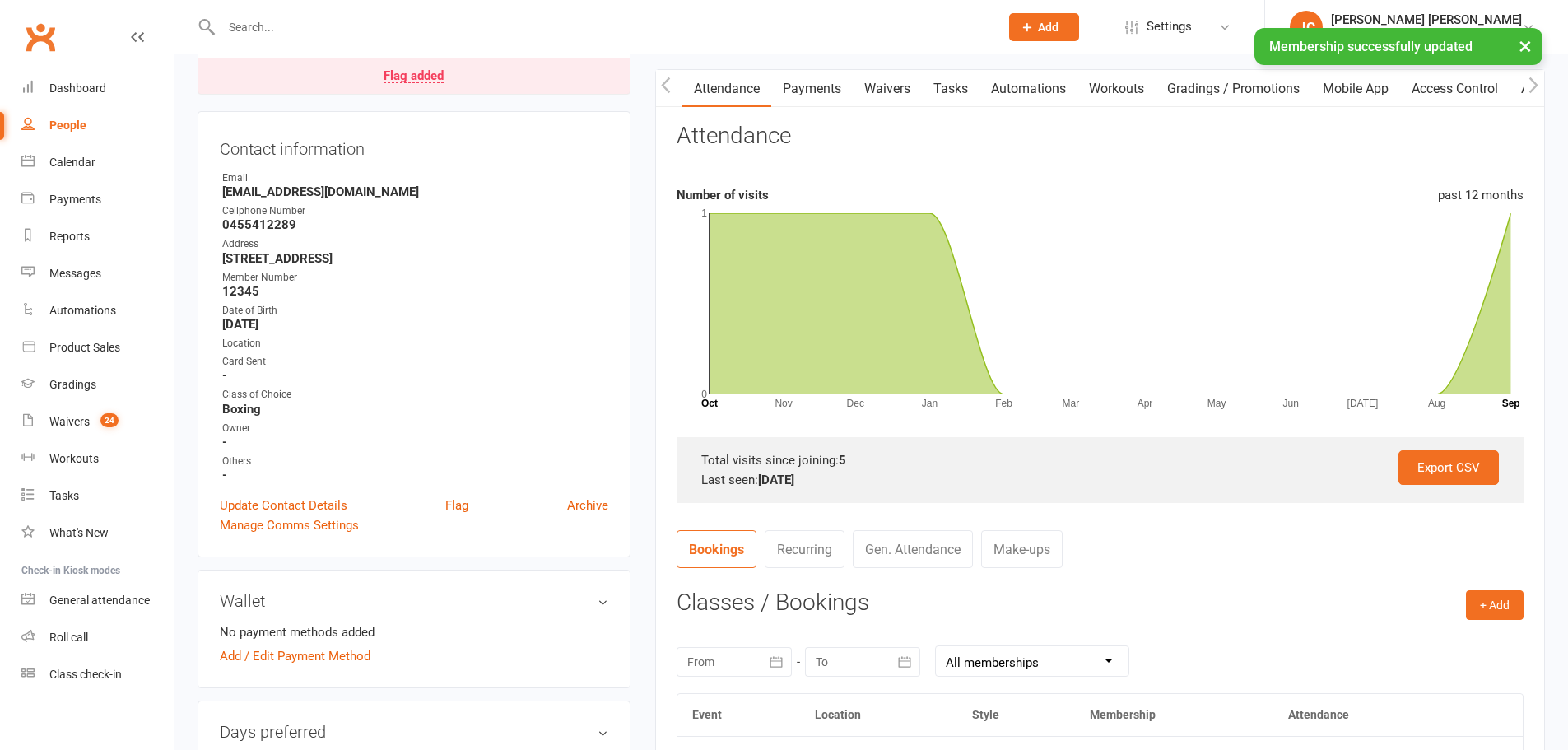
scroll to position [357, 0]
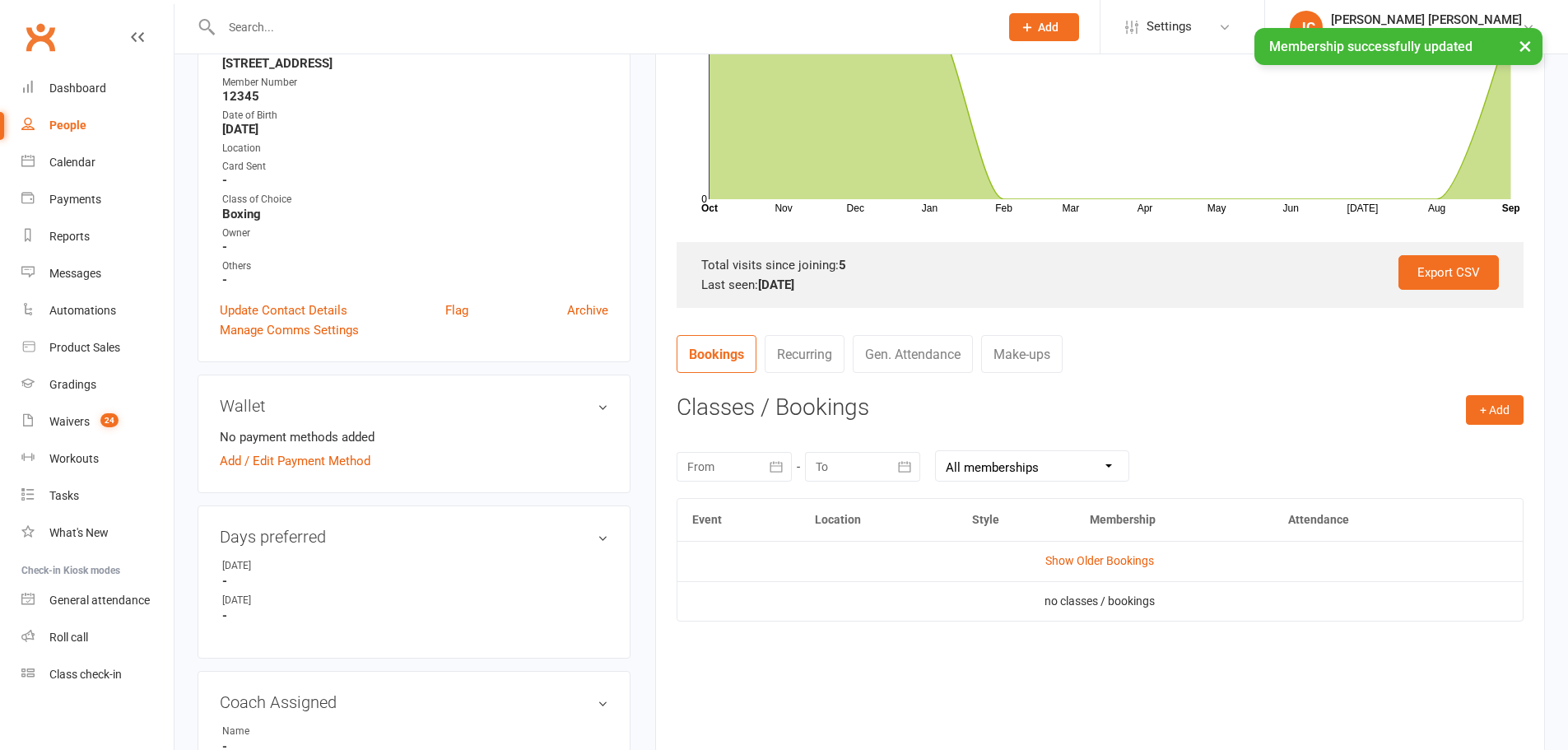
click at [1089, 564] on link "Show Older Bookings" at bounding box center [1100, 560] width 108 height 13
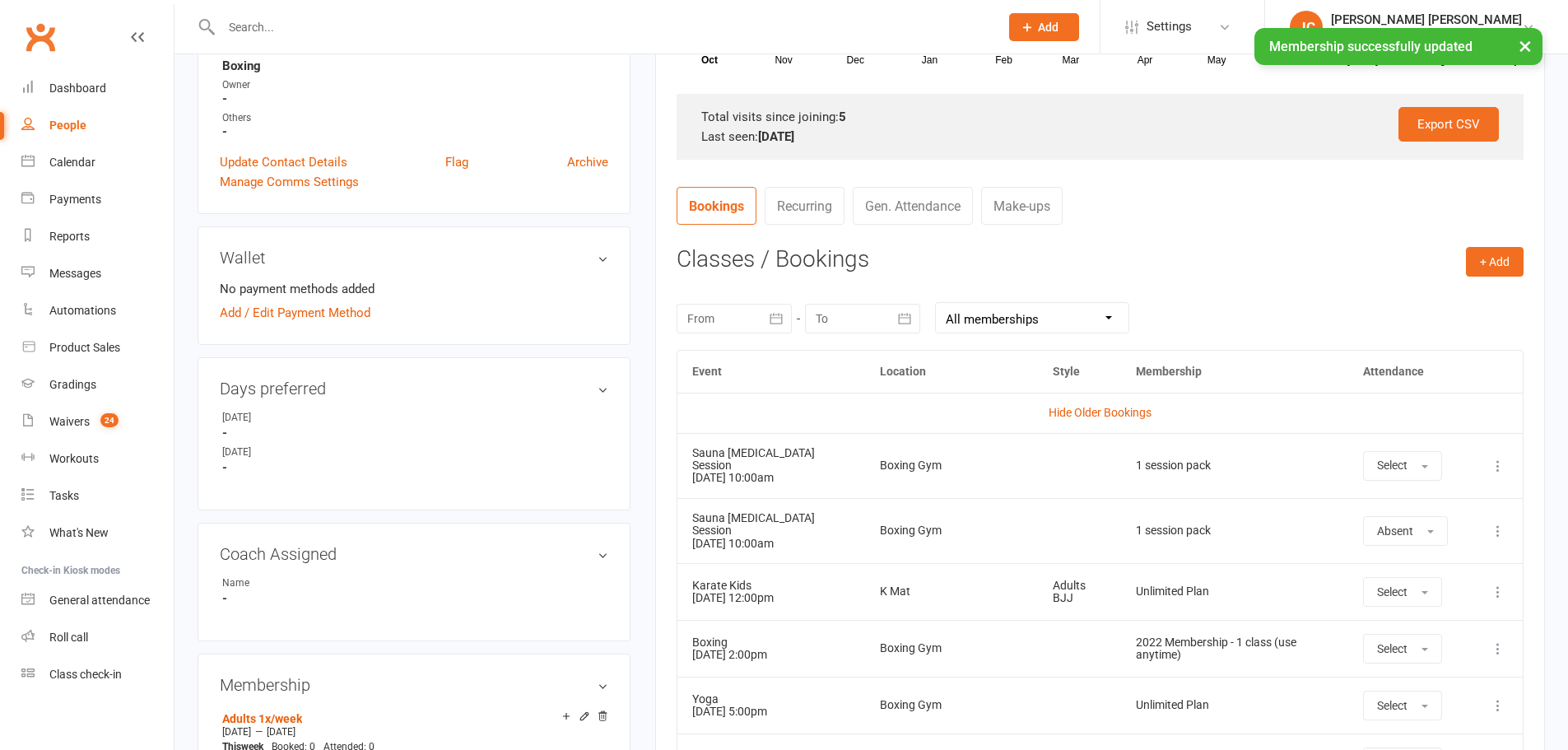
scroll to position [741, 0]
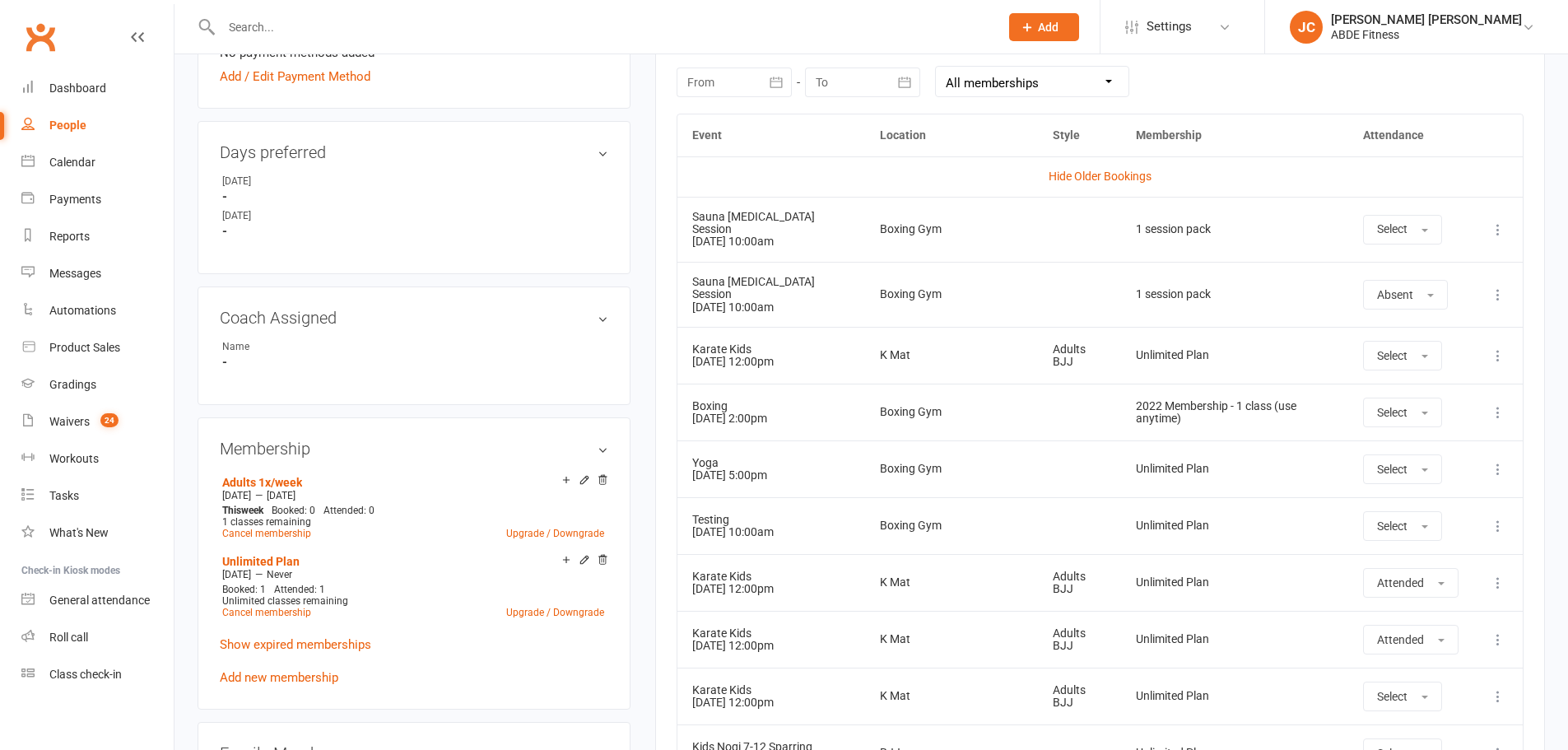
click at [1495, 462] on icon at bounding box center [1498, 469] width 17 height 17
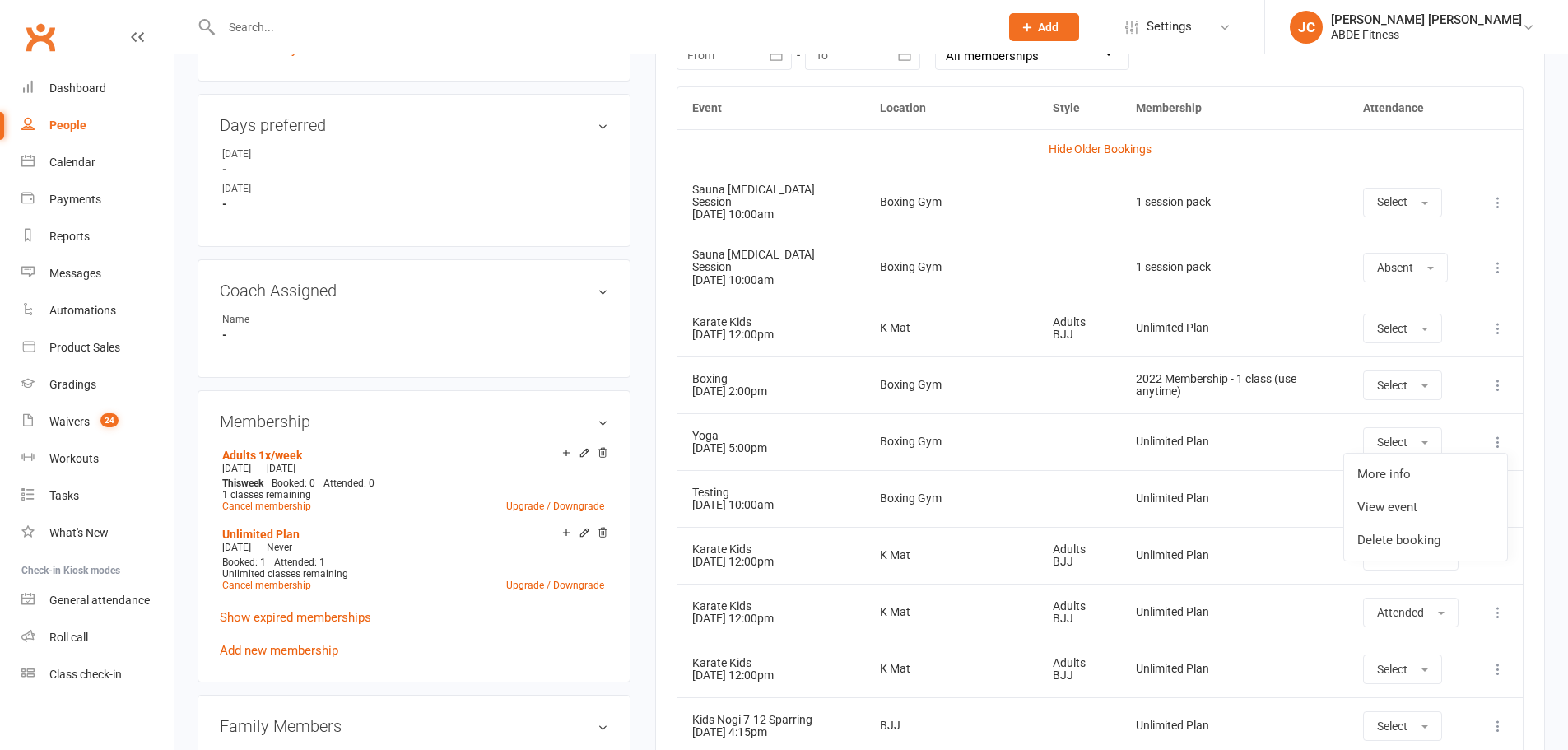
click at [1247, 436] on div "Unlimited Plan" at bounding box center [1235, 442] width 198 height 12
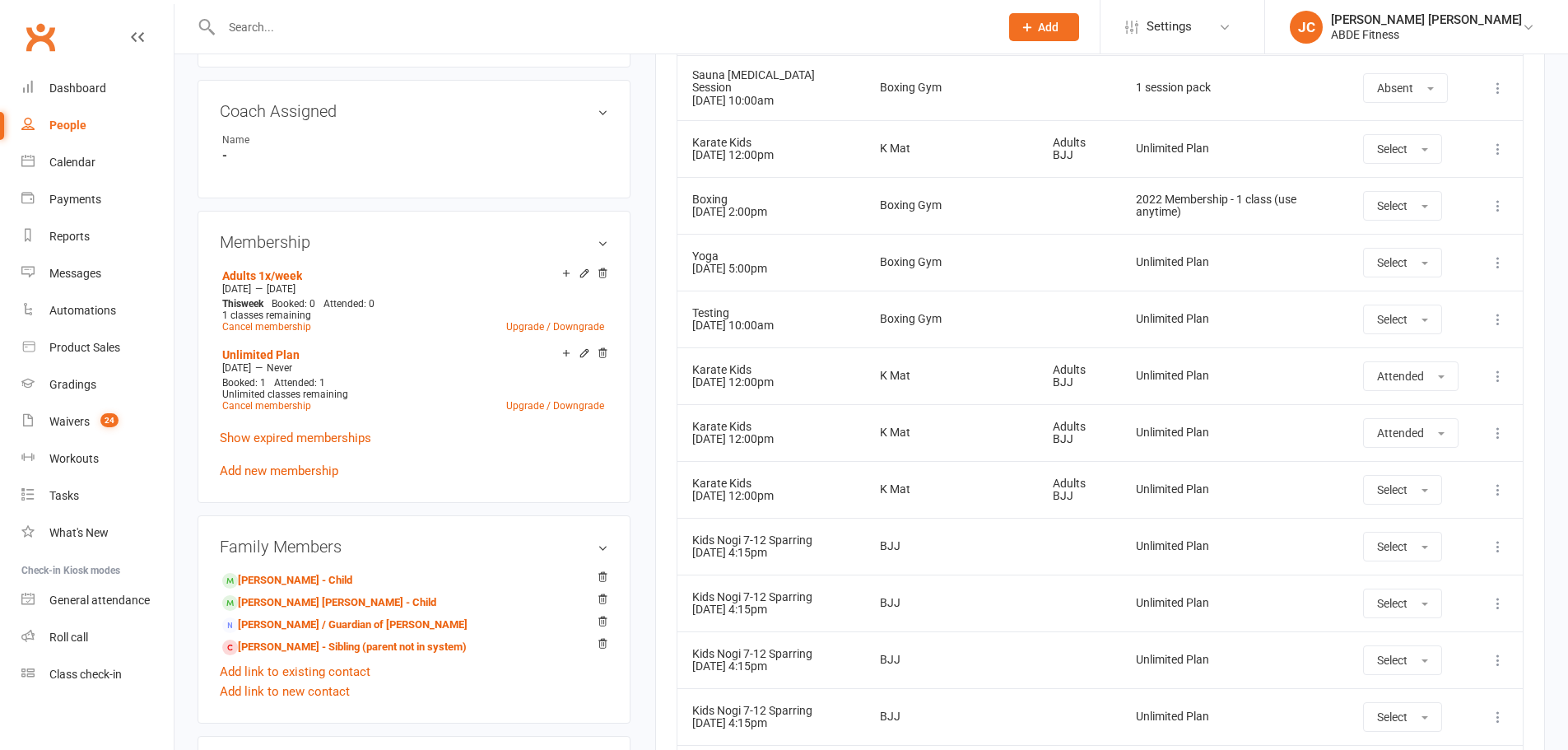
scroll to position [1043, 0]
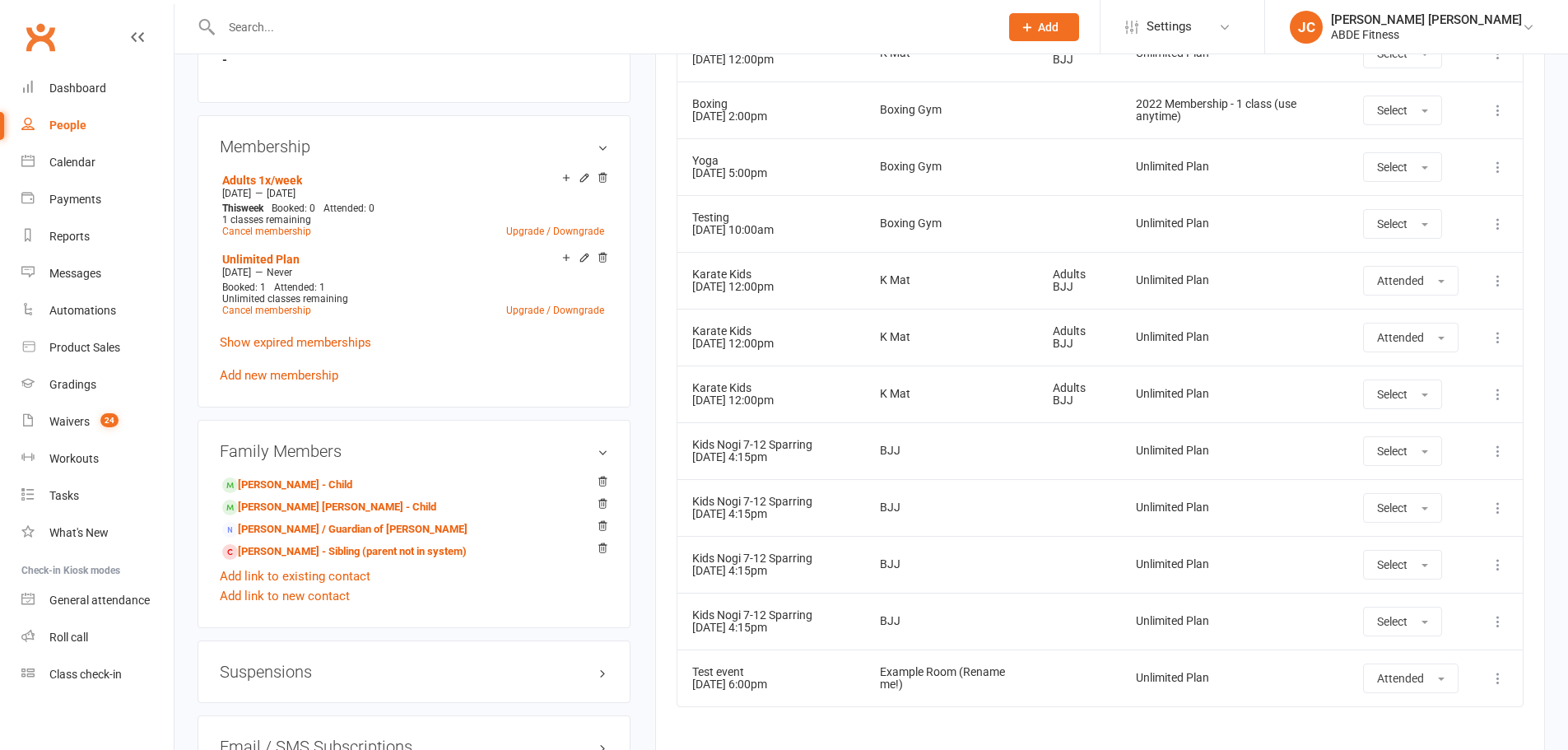
click at [1500, 443] on icon at bounding box center [1498, 451] width 17 height 17
click at [1512, 424] on td "More info View event Delete booking" at bounding box center [1498, 451] width 50 height 57
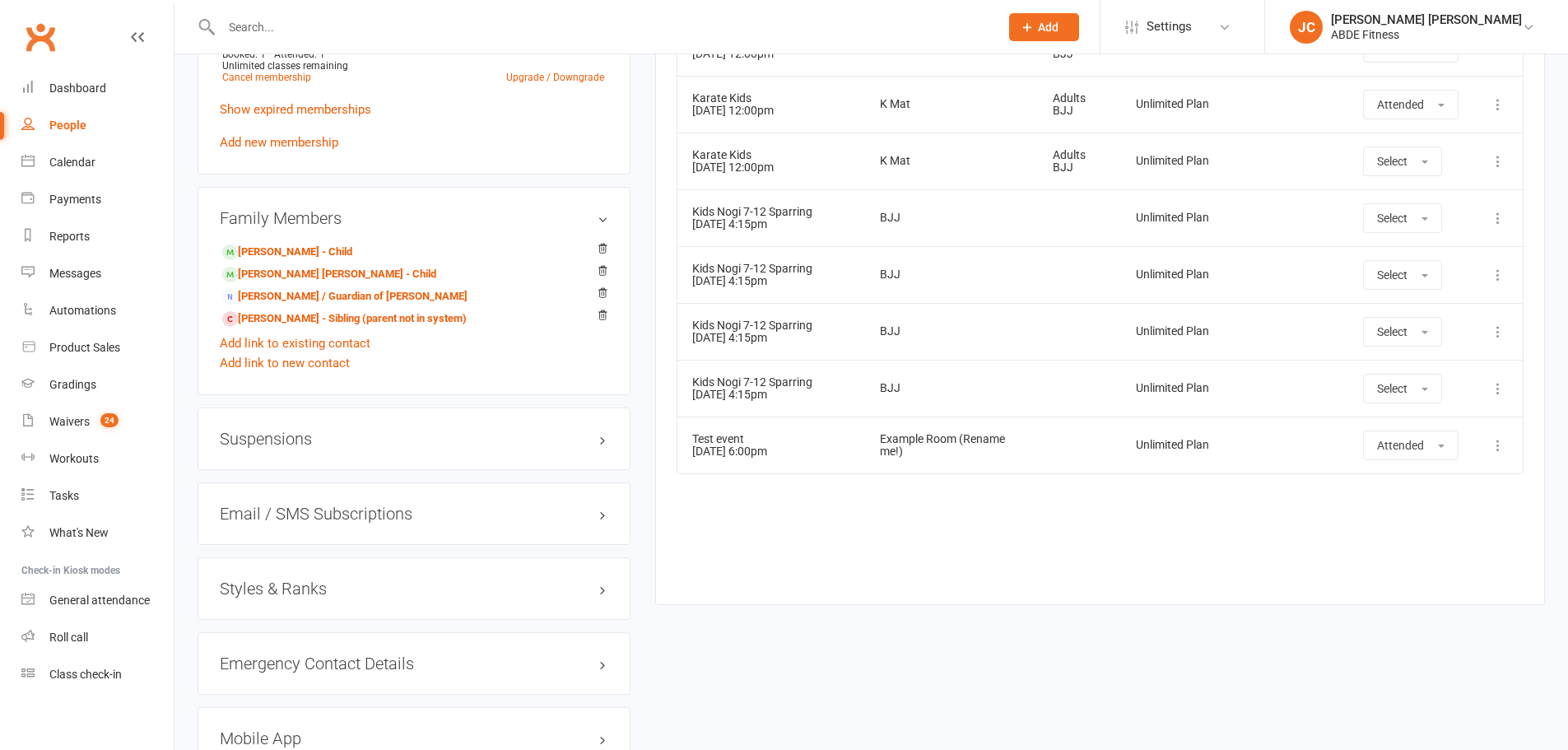
scroll to position [1290, 0]
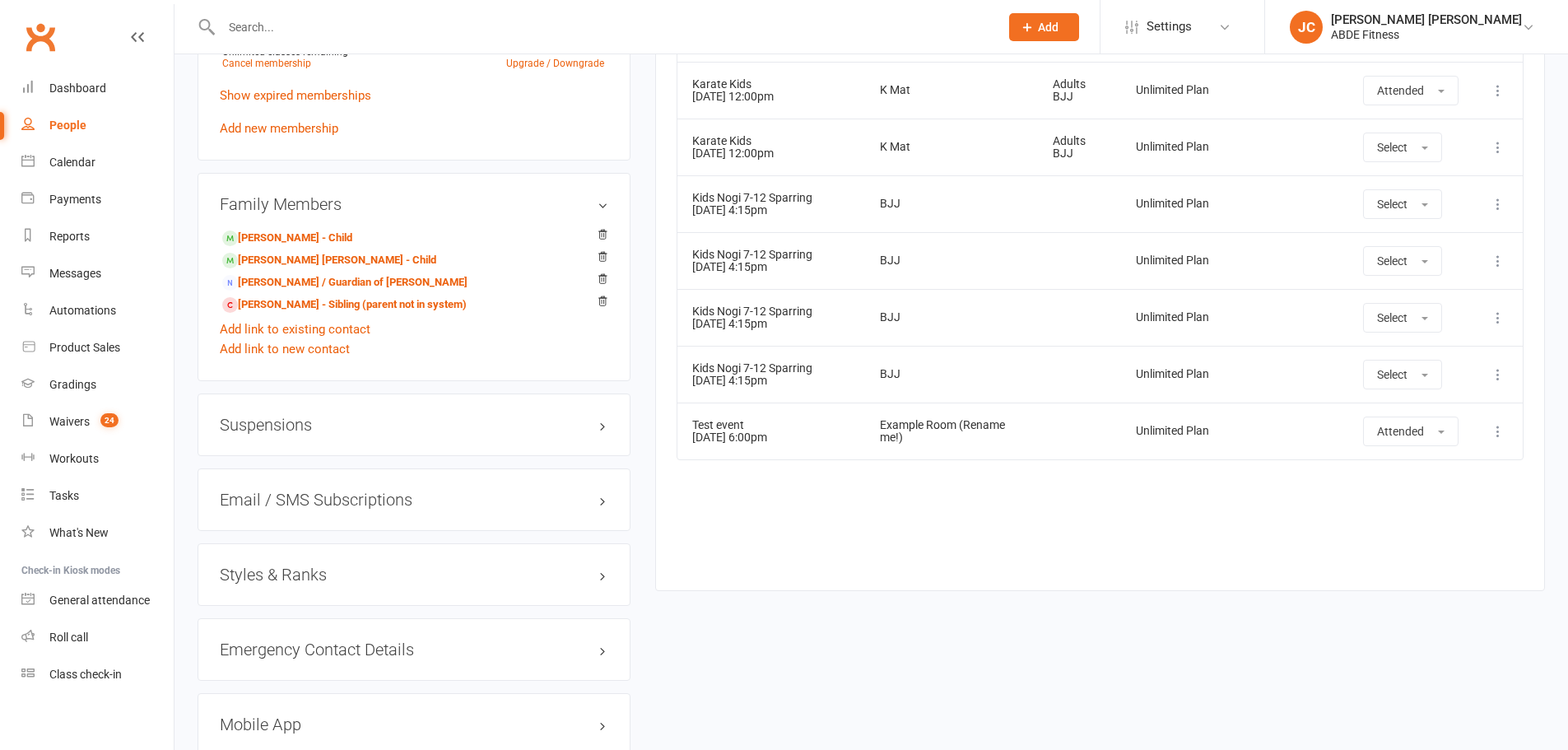
click at [1496, 424] on icon at bounding box center [1498, 432] width 17 height 17
click at [1061, 531] on div "Event Location Style Membership Attendance Hide Older Bookings Sauna Ice Bath S…" at bounding box center [1101, 65] width 847 height 1002
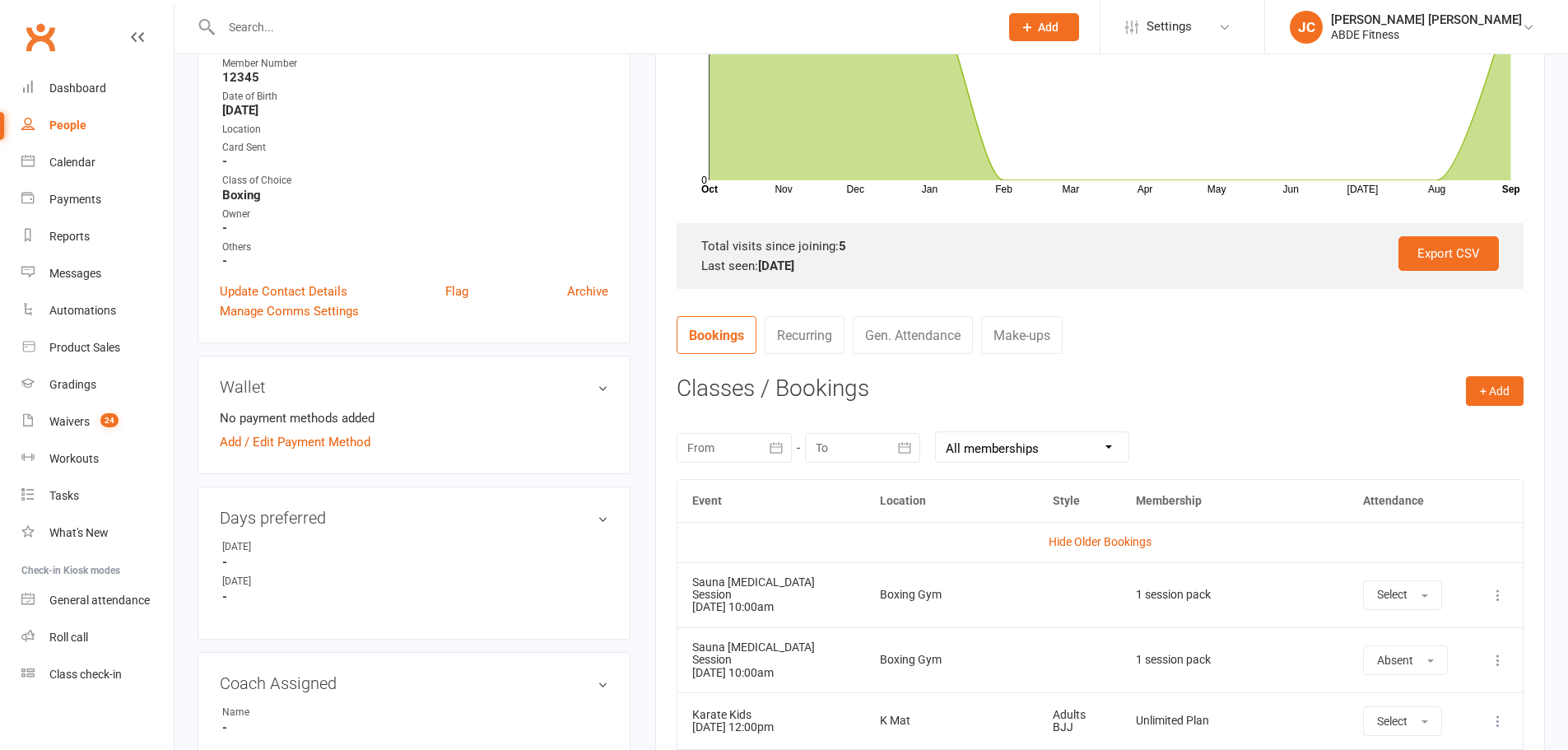
scroll to position [412, 0]
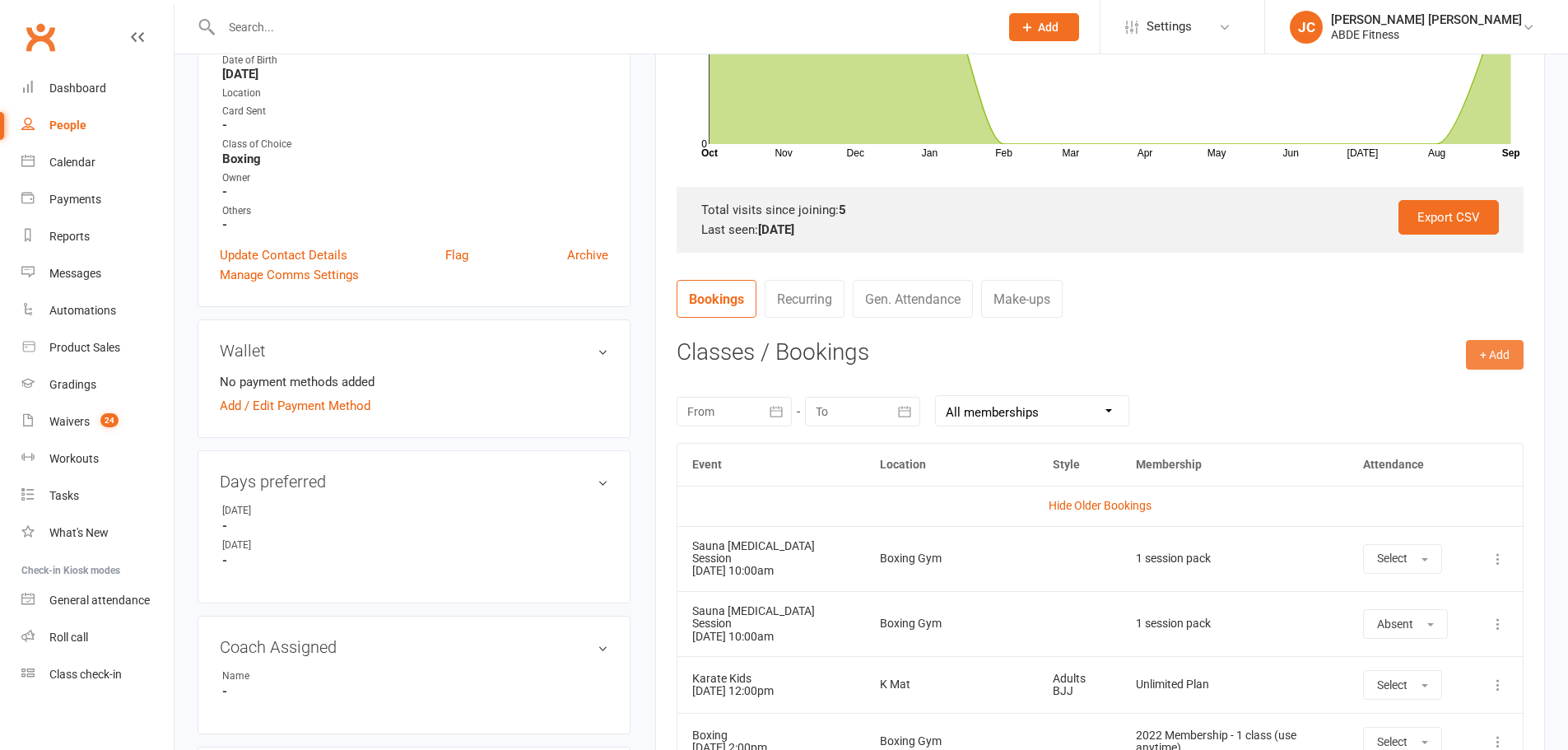
click at [1486, 354] on button "+ Add" at bounding box center [1495, 355] width 58 height 30
click at [1390, 391] on link "Book Event" at bounding box center [1442, 392] width 163 height 33
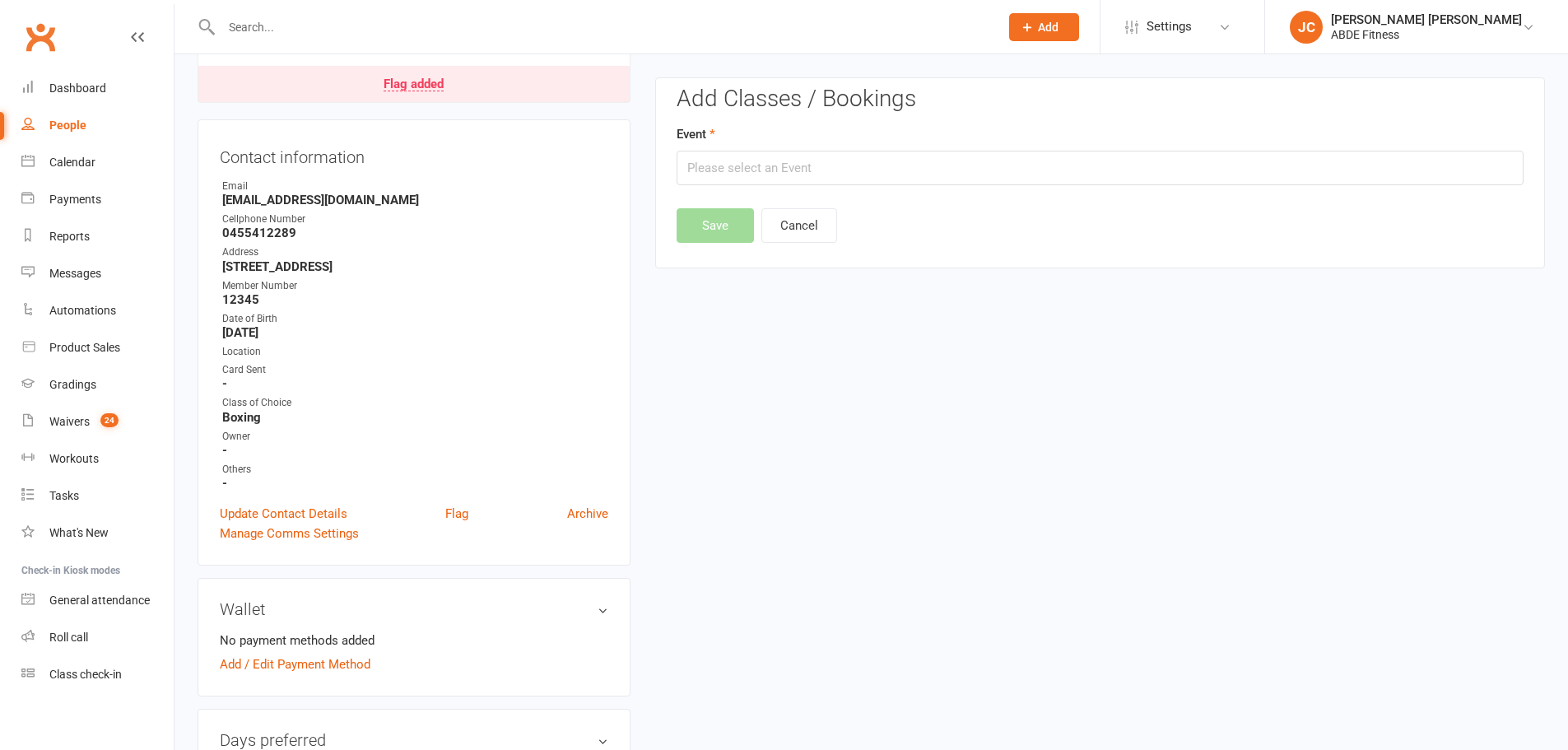
scroll to position [148, 0]
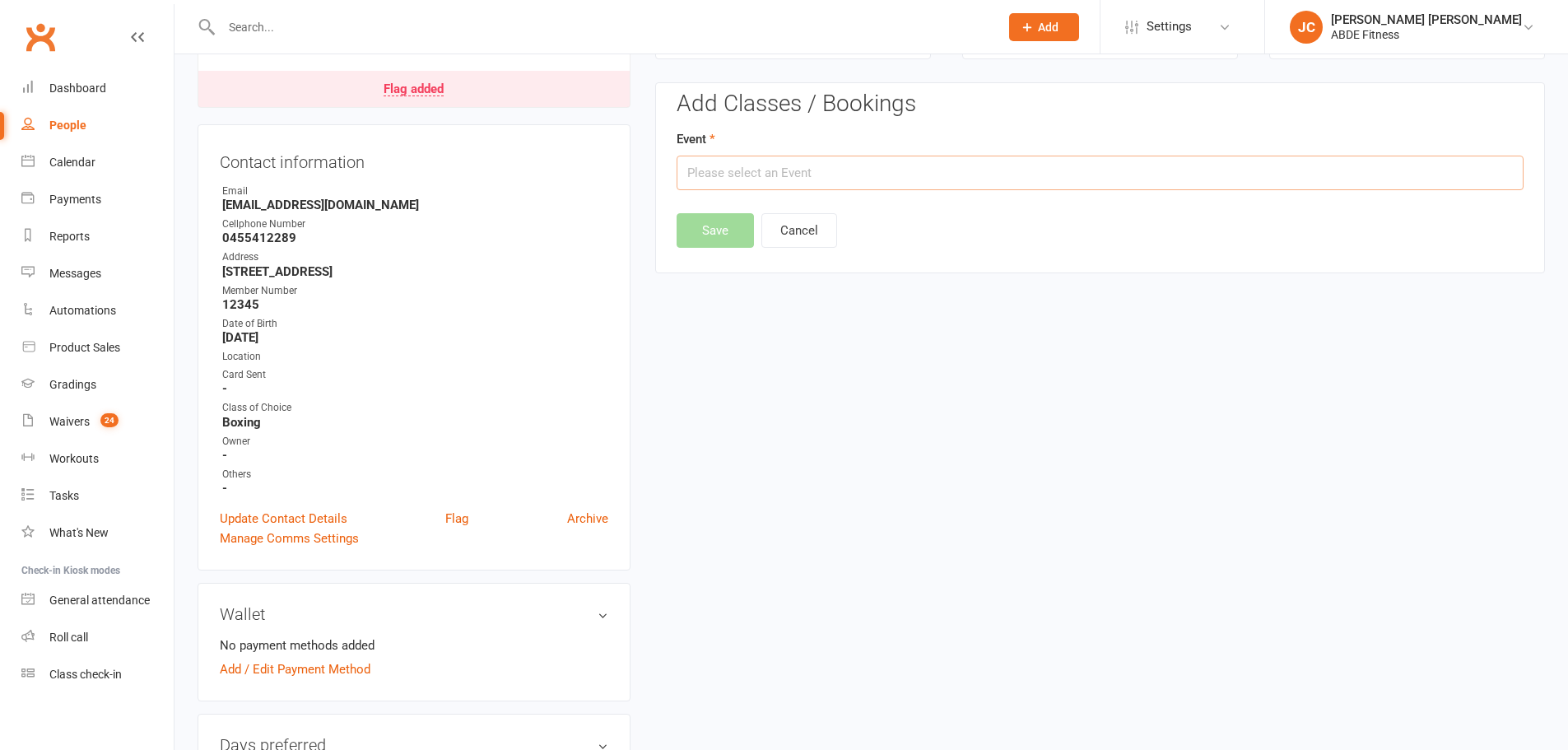
click at [732, 176] on input "text" at bounding box center [1101, 172] width 847 height 35
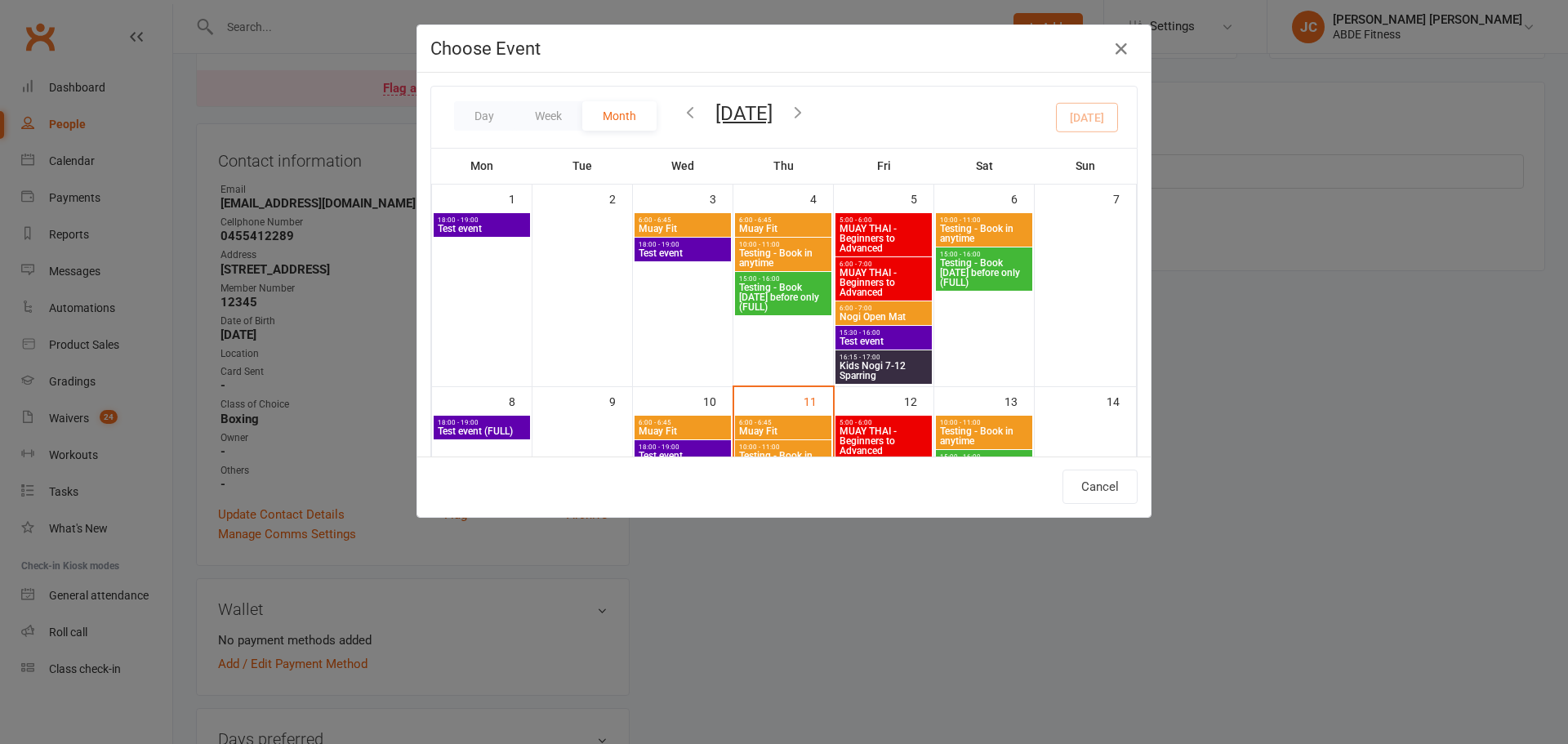
click at [755, 431] on span "Muay Fit" at bounding box center [782, 431] width 90 height 10
type input "Muay Fit - Sep 11, 2025 6:00:00 AM"
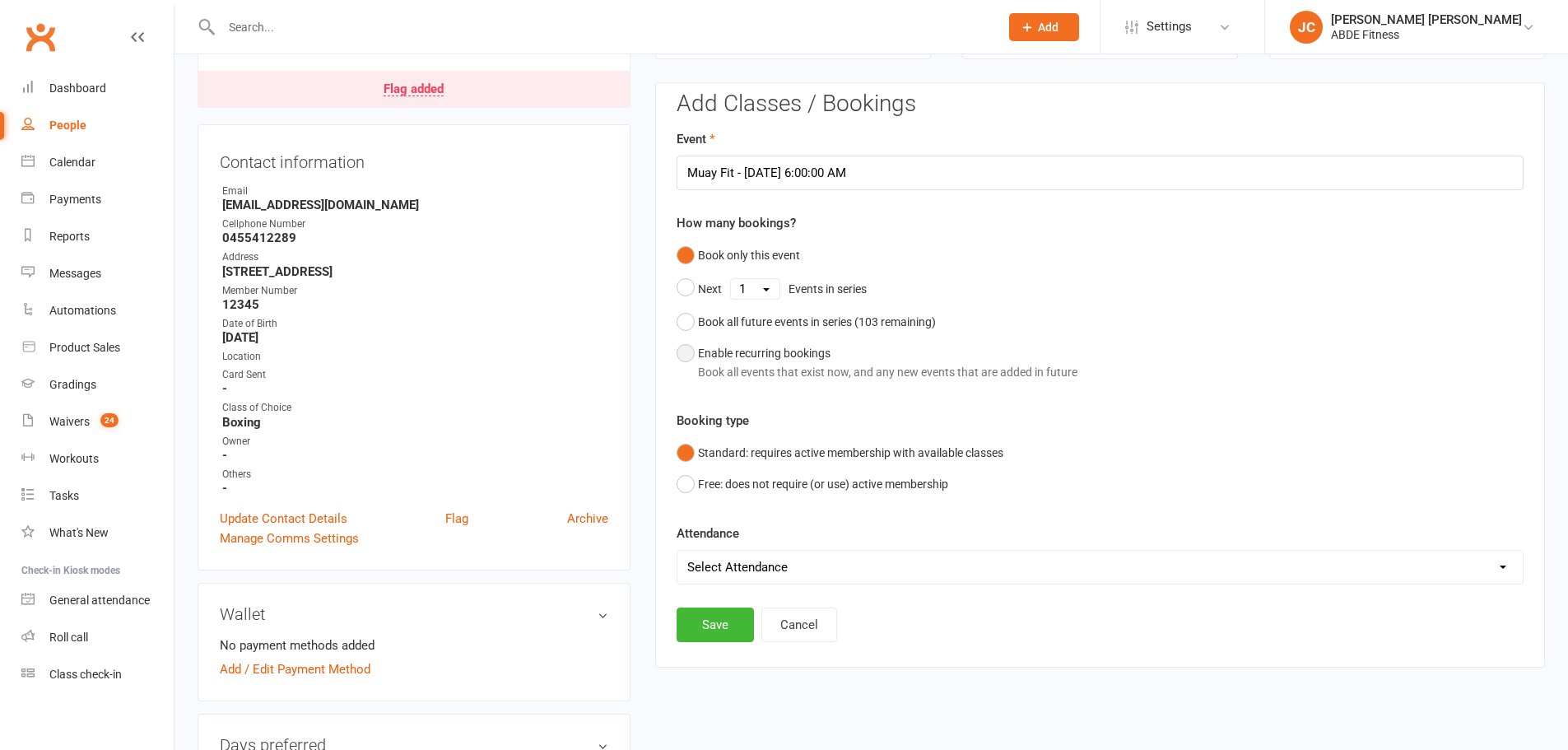
click at [685, 358] on button "Enable recurring bookings Book all events that exist now, and any new events th…" at bounding box center [877, 362] width 401 height 51
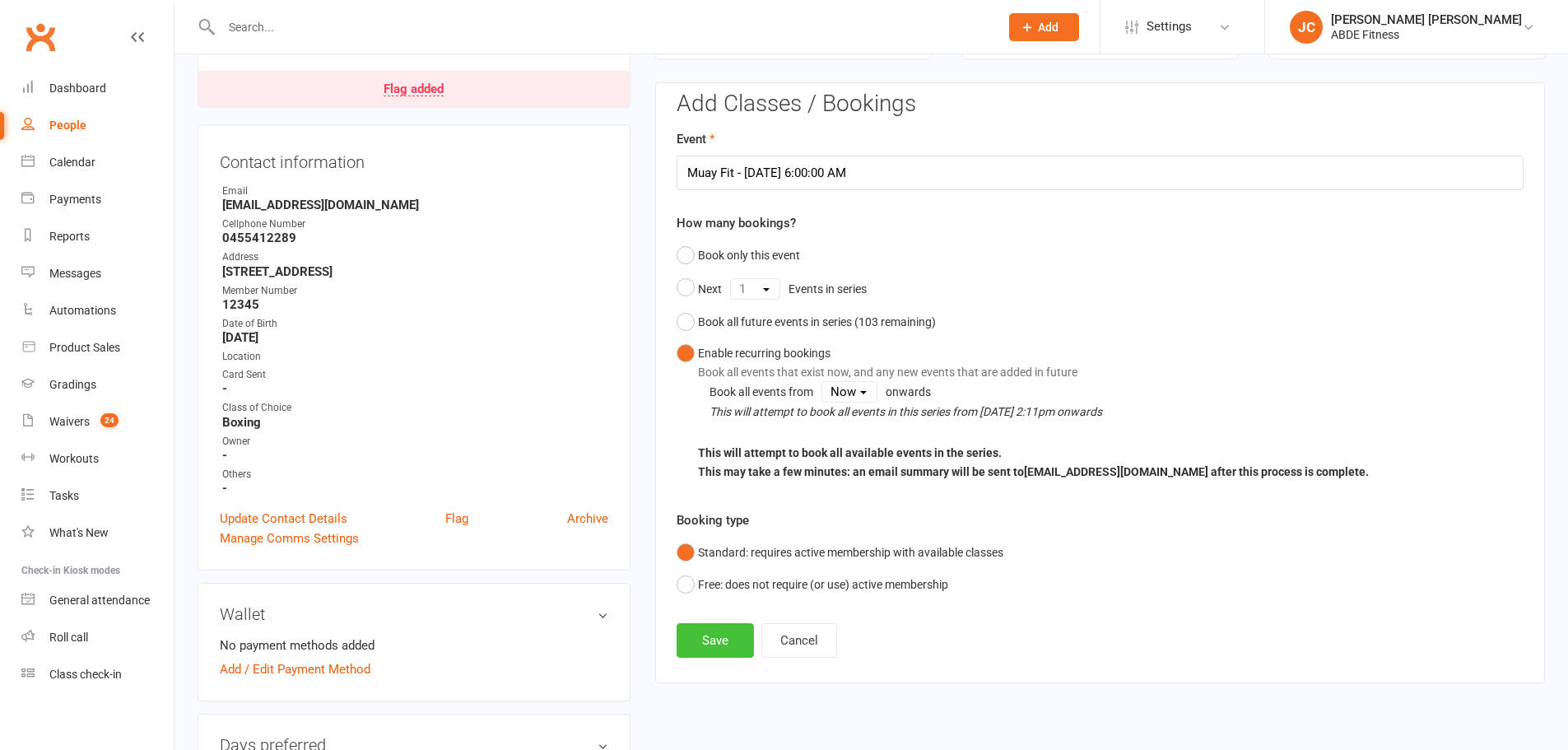
click at [704, 642] on button "Save" at bounding box center [716, 641] width 78 height 35
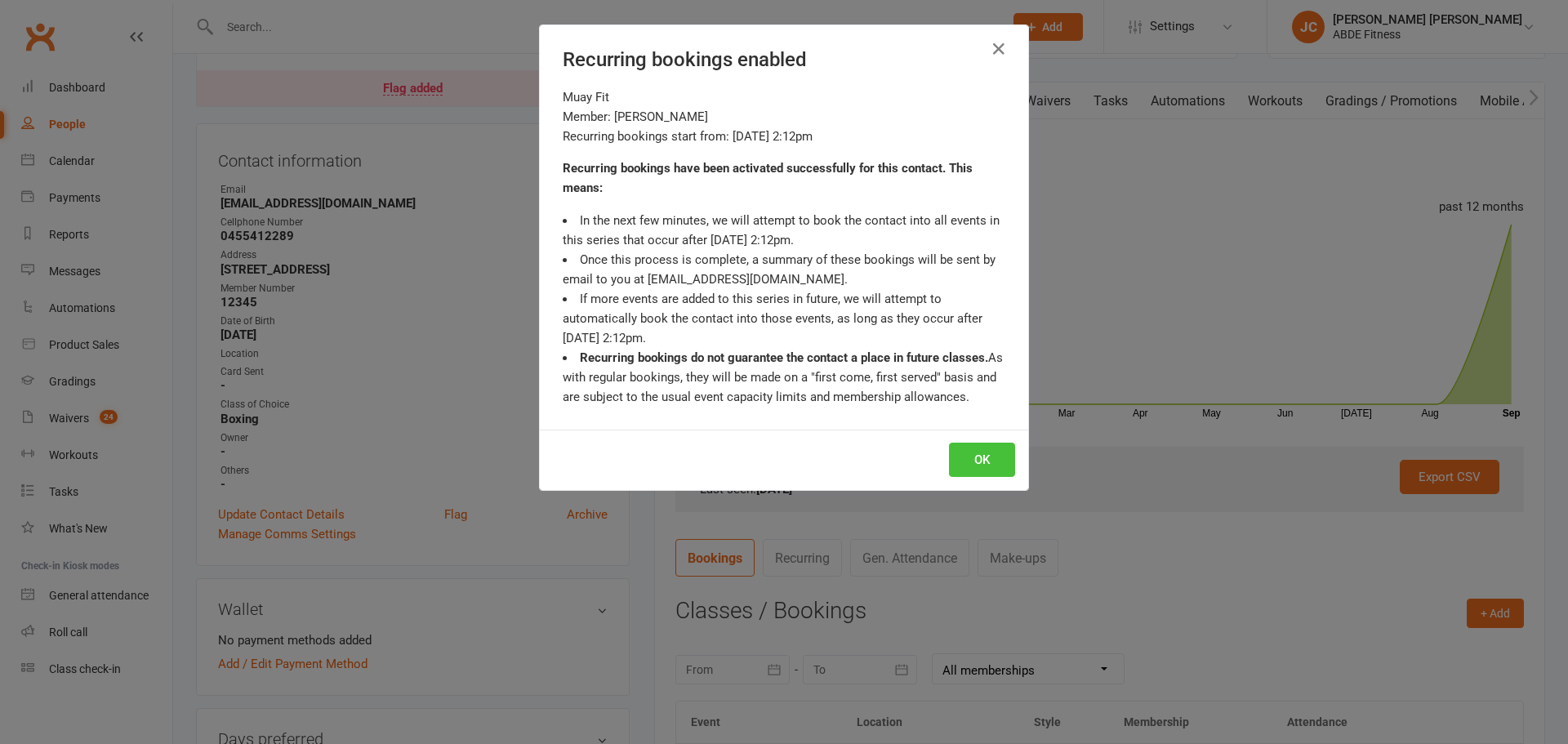
click at [991, 456] on button "OK" at bounding box center [981, 460] width 66 height 35
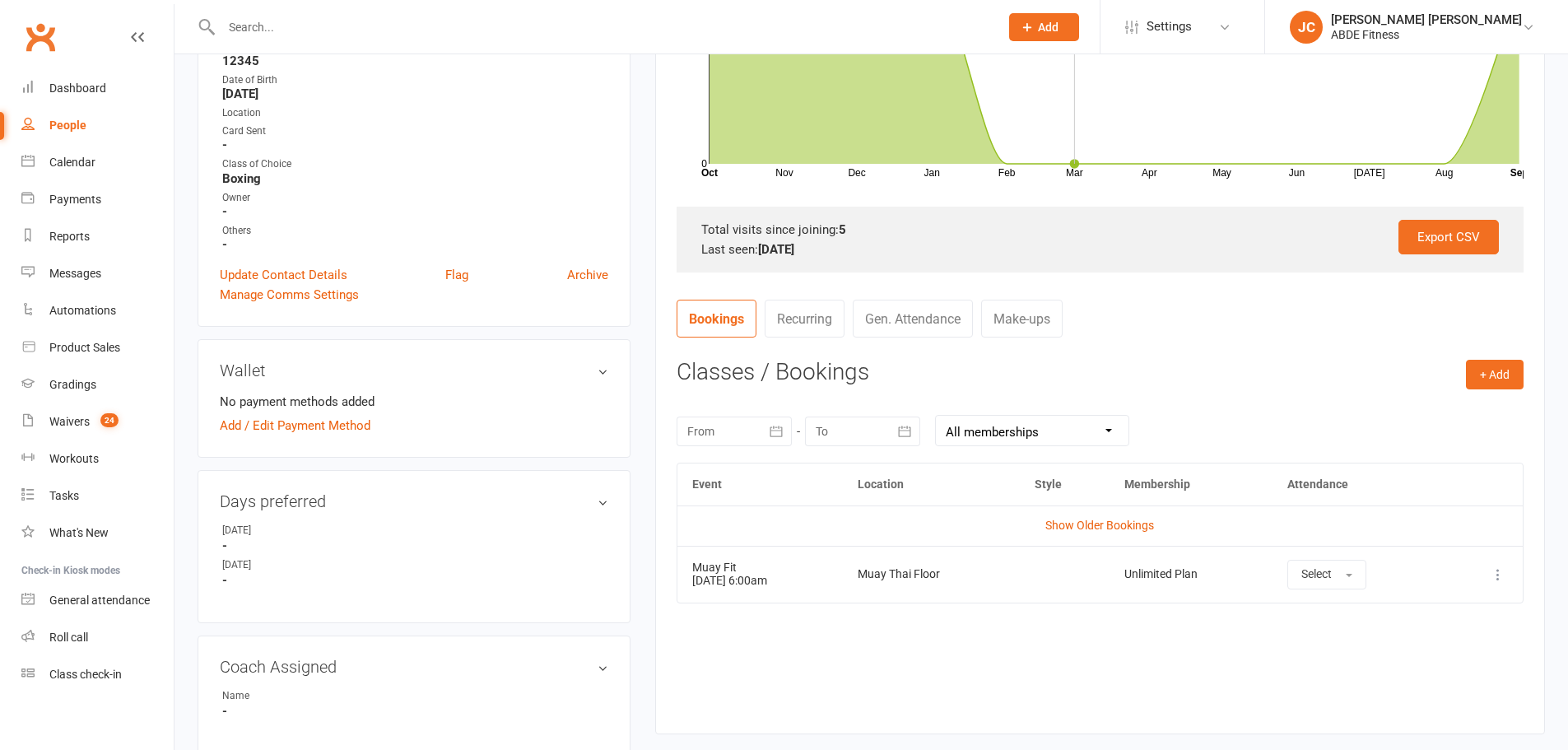
scroll to position [423, 0]
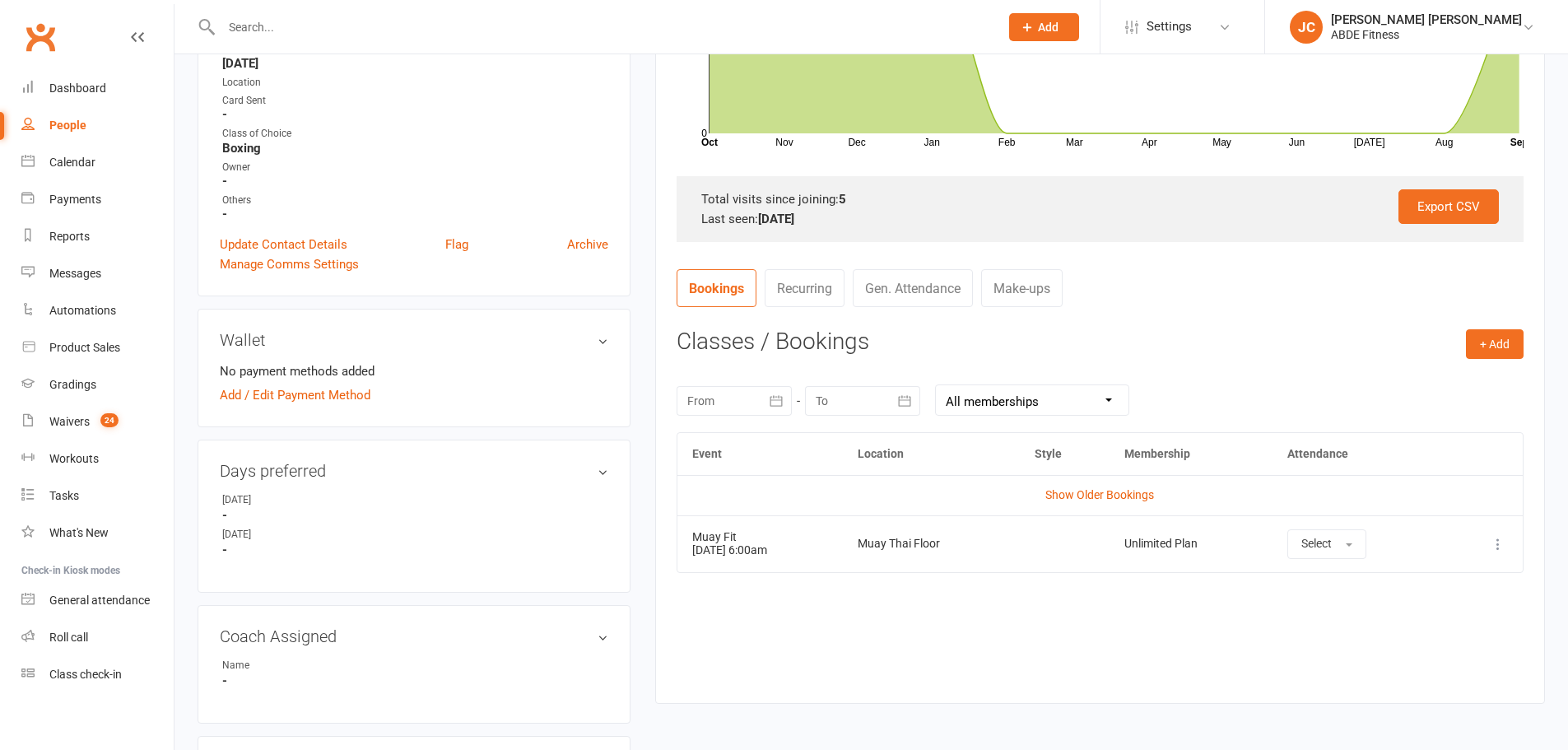
click at [798, 285] on link "Recurring" at bounding box center [804, 288] width 80 height 38
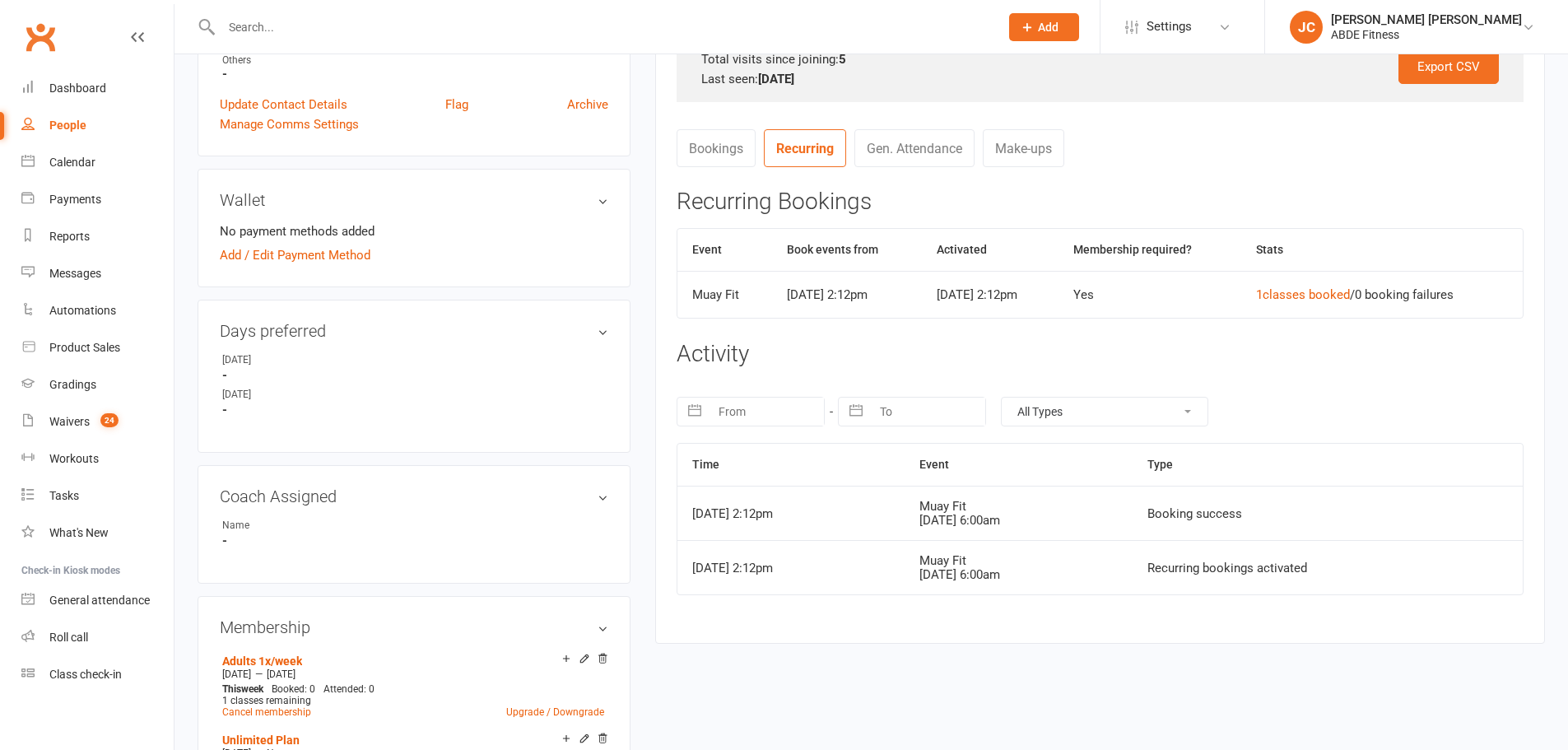
scroll to position [560, 0]
click at [1336, 293] on button "1 classes booked" at bounding box center [1303, 297] width 93 height 20
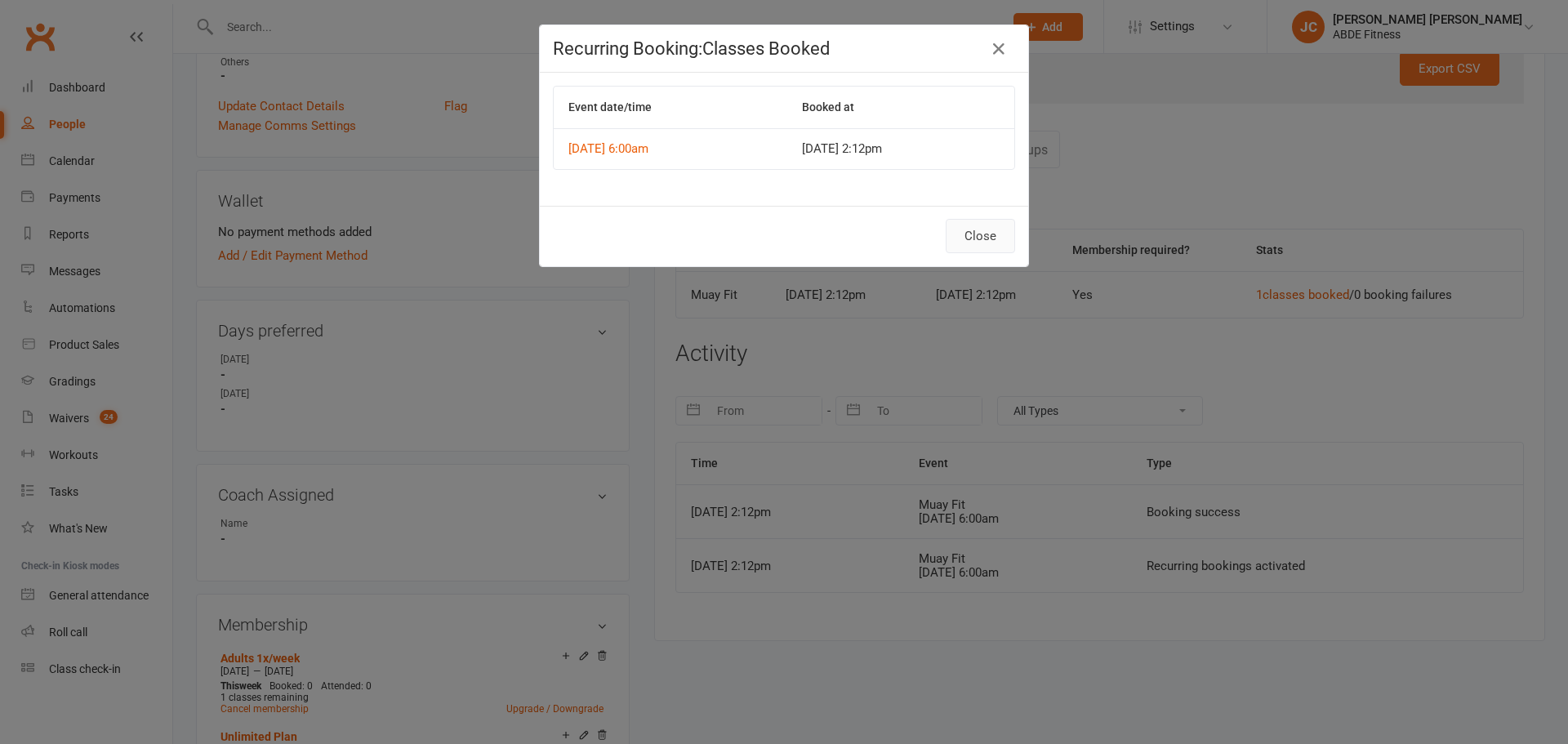
click at [983, 231] on button "Close" at bounding box center [980, 236] width 69 height 35
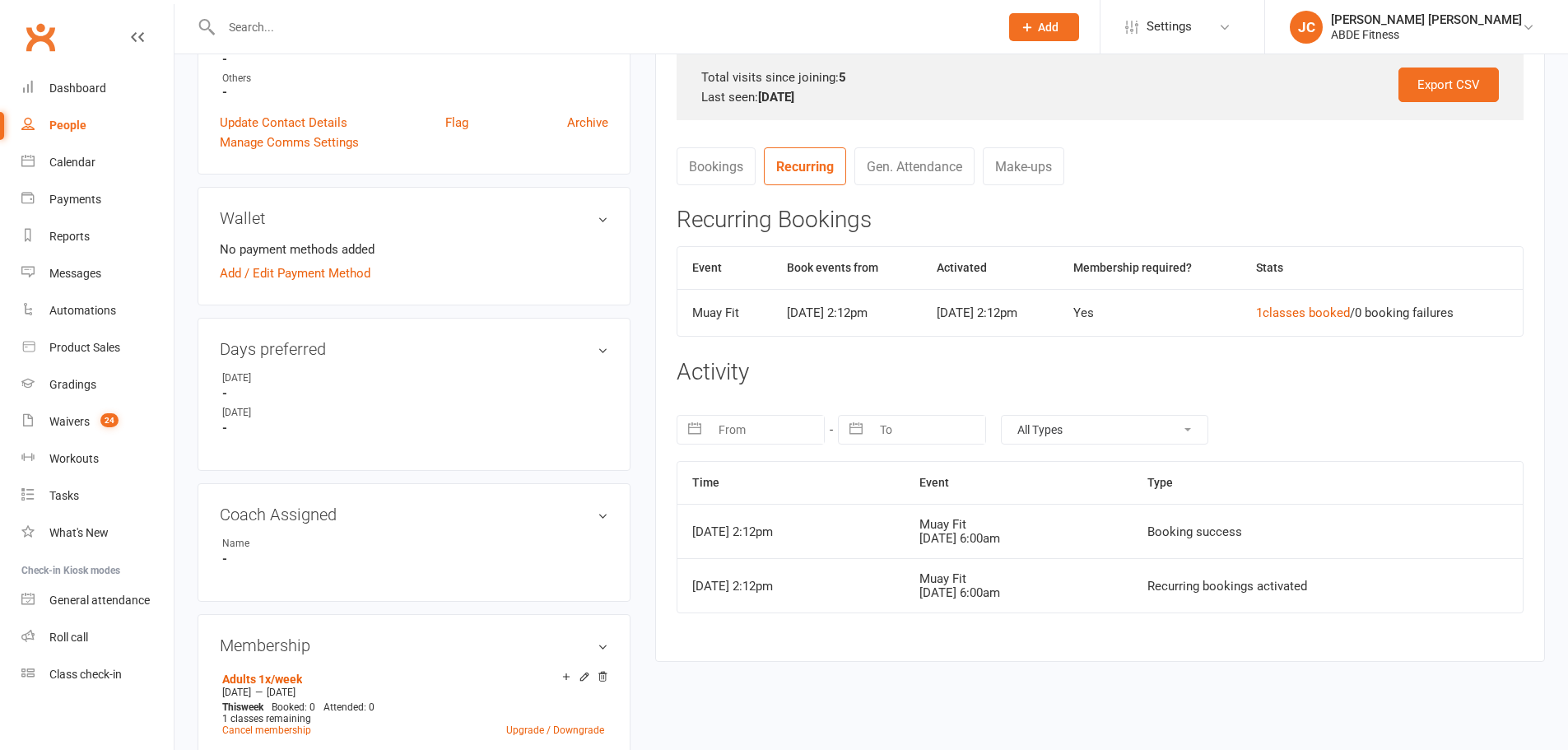
scroll to position [533, 0]
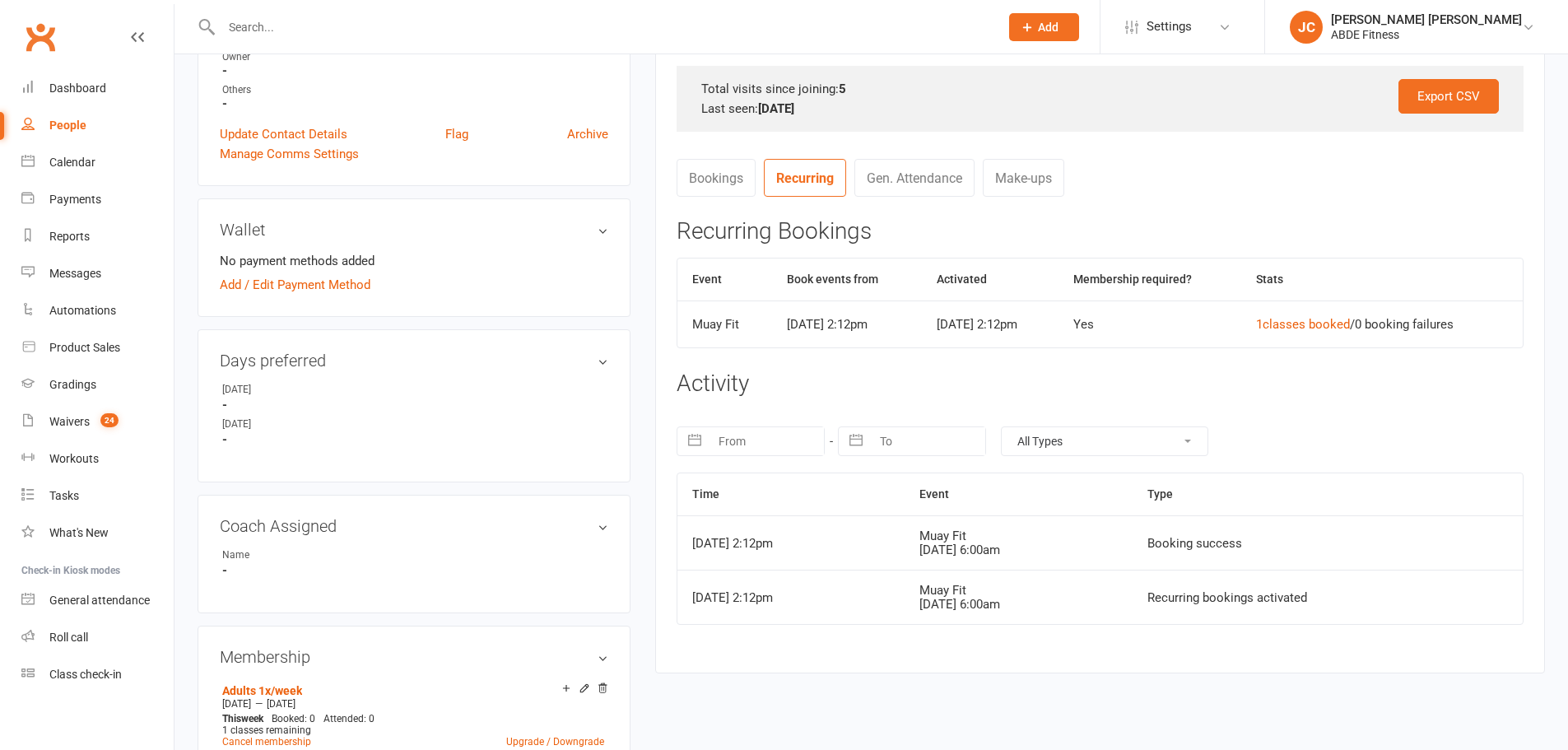
click at [747, 178] on link "Bookings" at bounding box center [716, 178] width 79 height 38
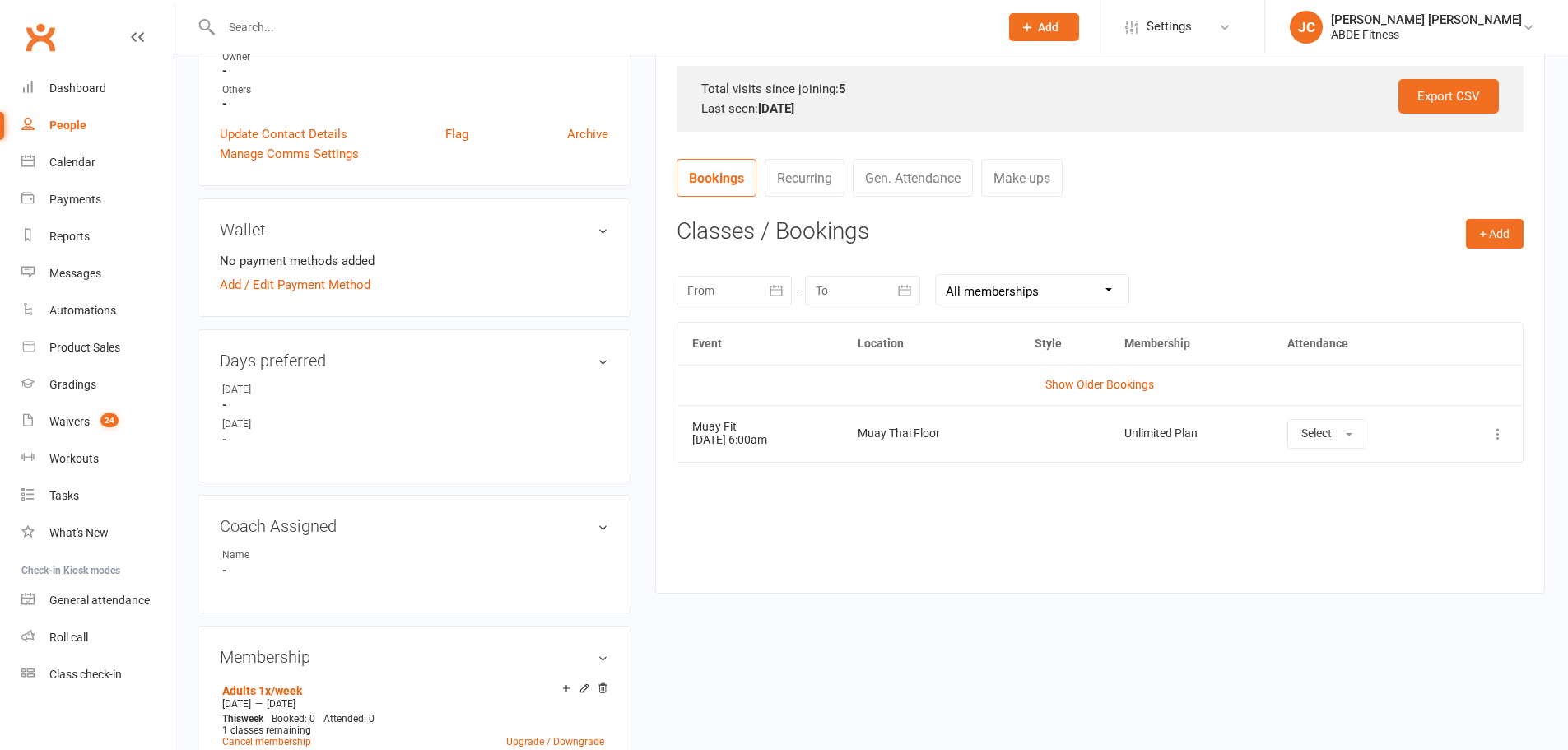
click at [1497, 429] on icon at bounding box center [1498, 434] width 17 height 17
click at [817, 182] on link "Recurring" at bounding box center [804, 178] width 80 height 38
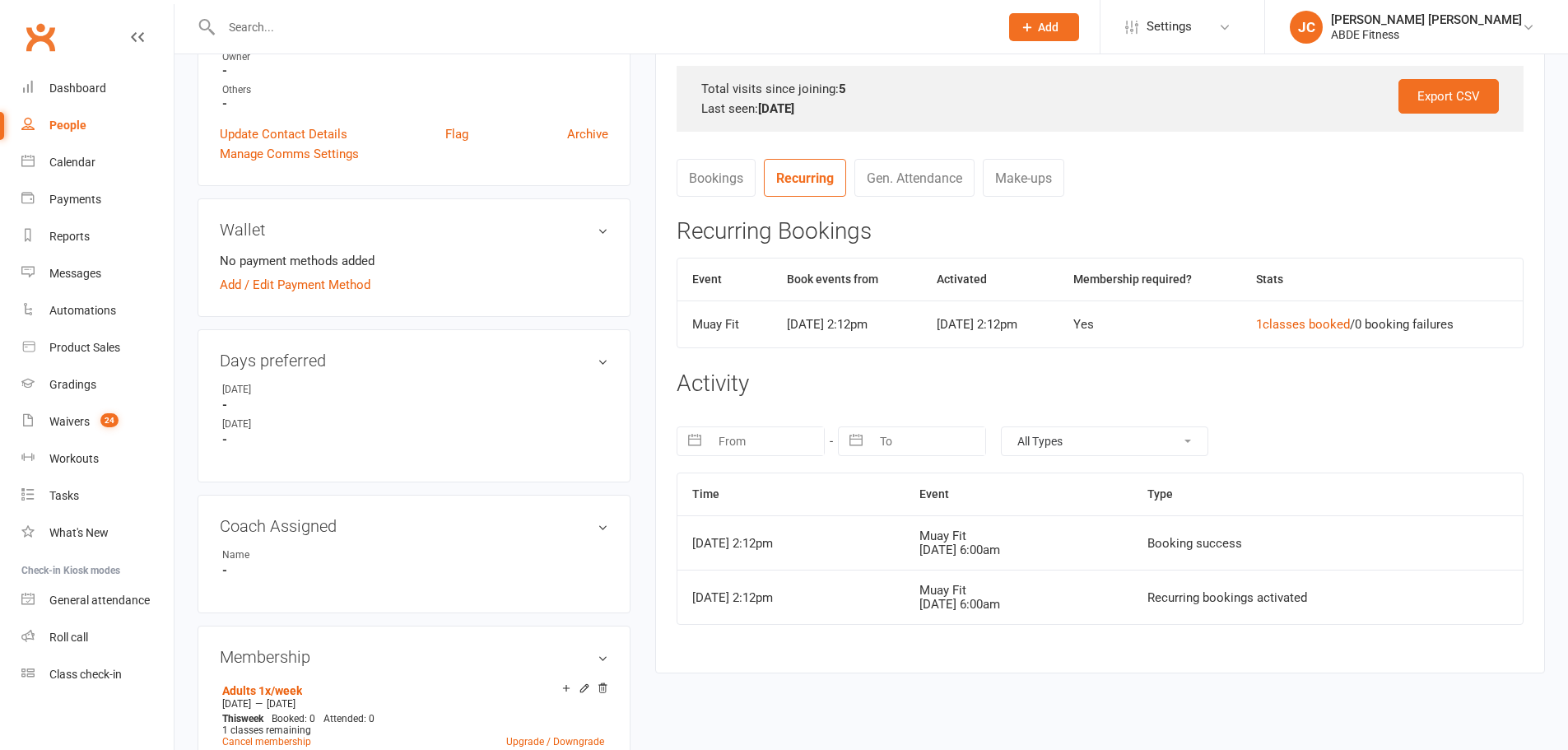
click at [789, 315] on td "Sep 11, 2025 2:12pm" at bounding box center [847, 323] width 150 height 47
click at [1350, 313] on td "1 classes booked / 0 booking failures" at bounding box center [1382, 323] width 281 height 47
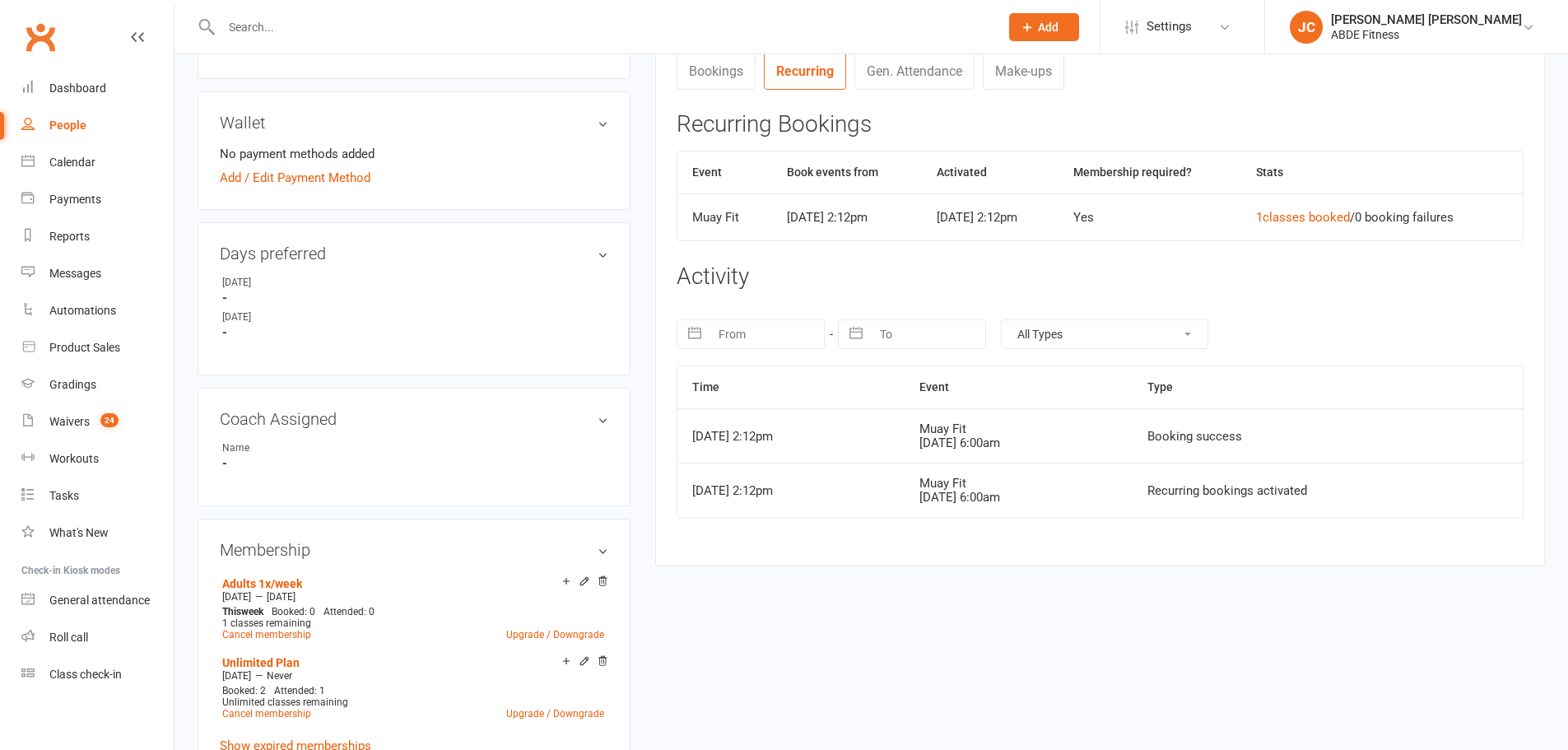
scroll to position [669, 0]
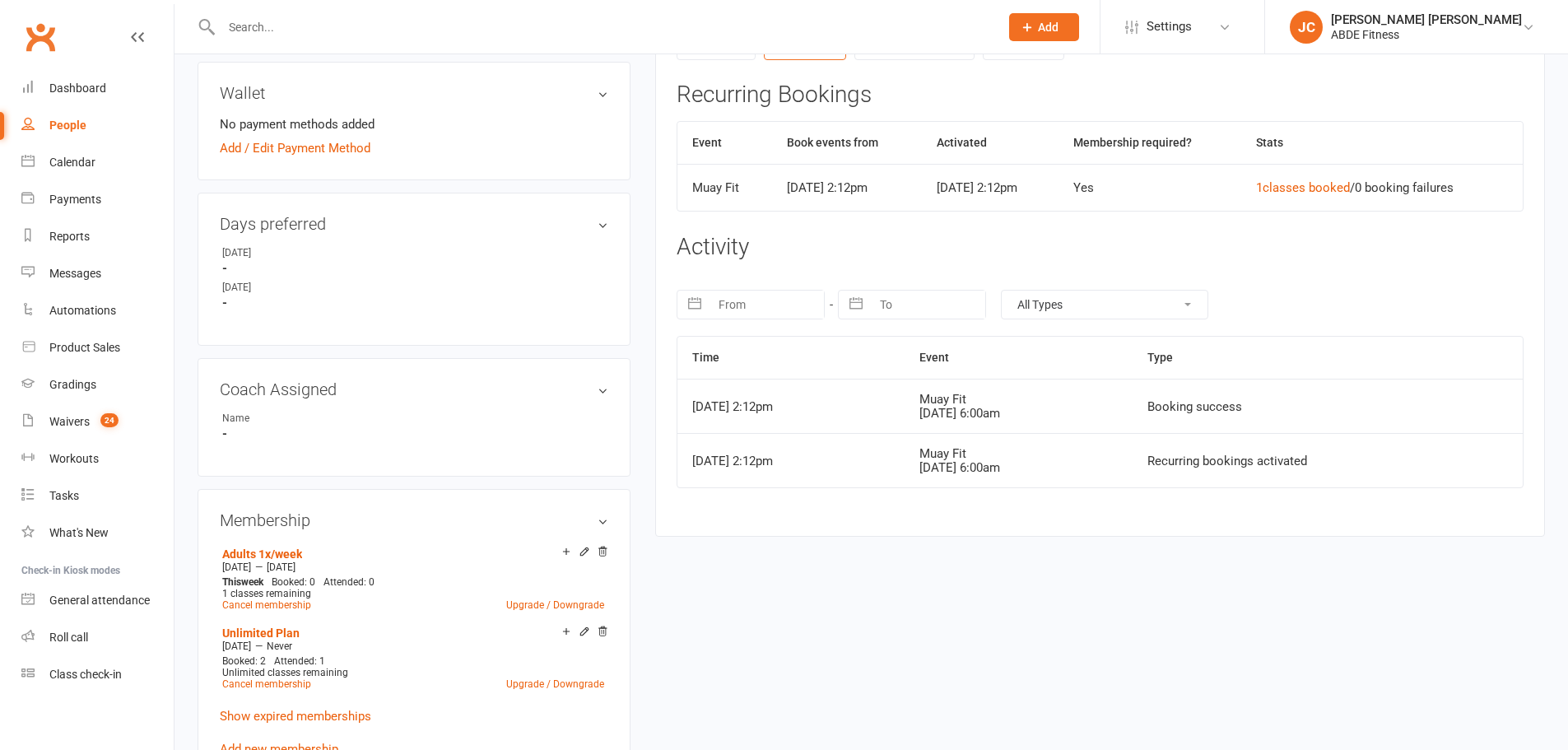
click at [1232, 404] on div "Booking success" at bounding box center [1327, 407] width 361 height 14
click at [80, 157] on div "Calendar" at bounding box center [73, 161] width 46 height 13
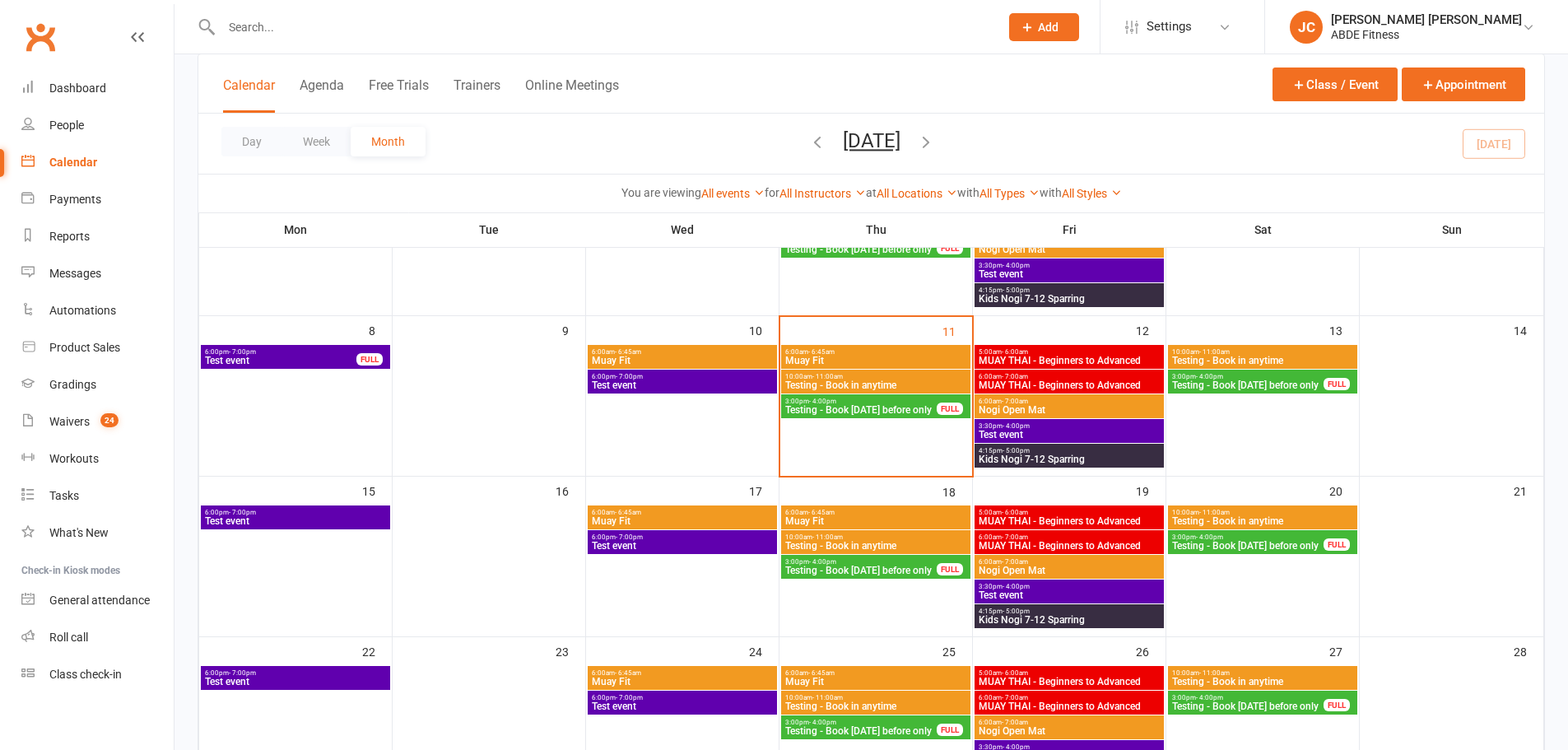
scroll to position [220, 0]
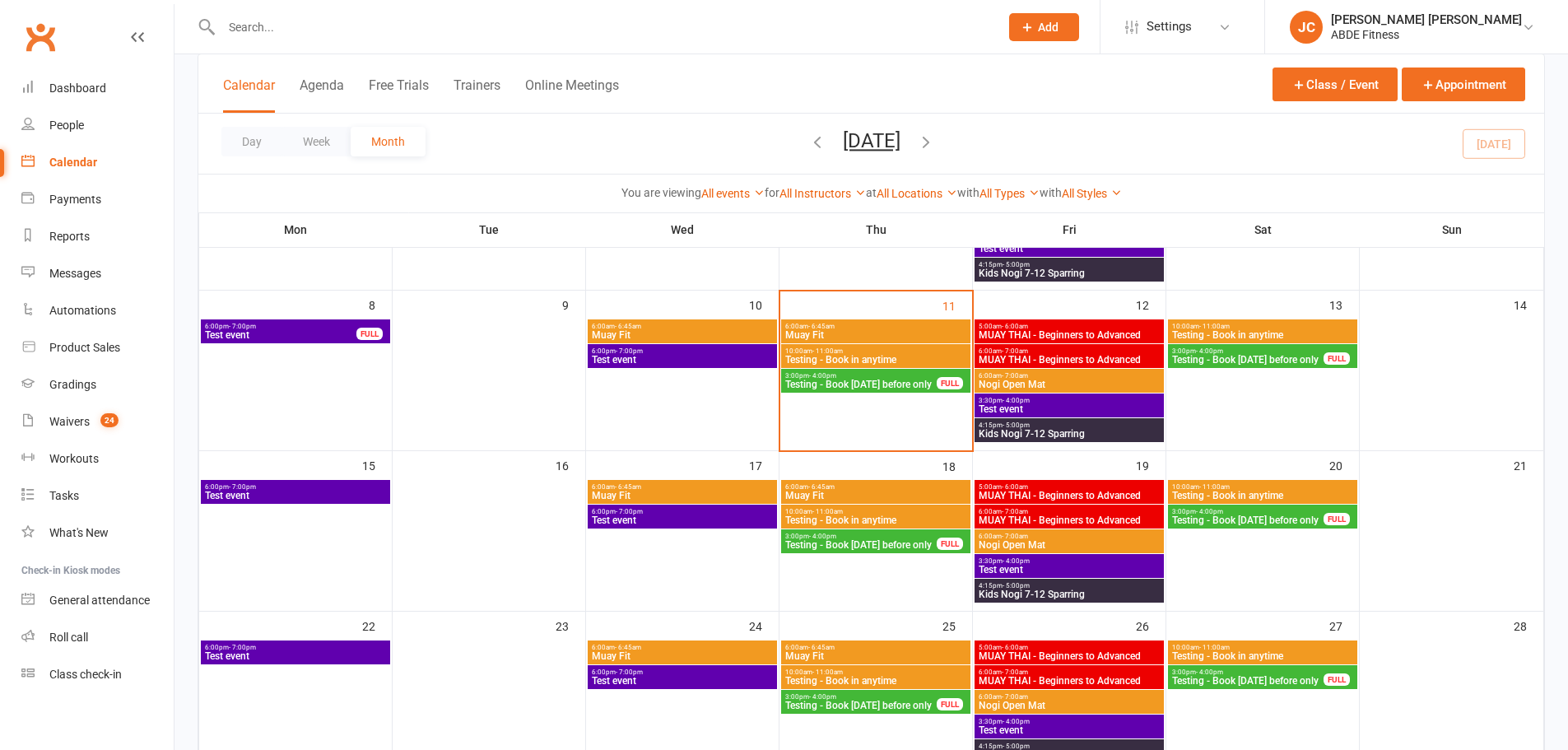
click at [858, 356] on span "Testing - Book in anytime" at bounding box center [876, 360] width 183 height 10
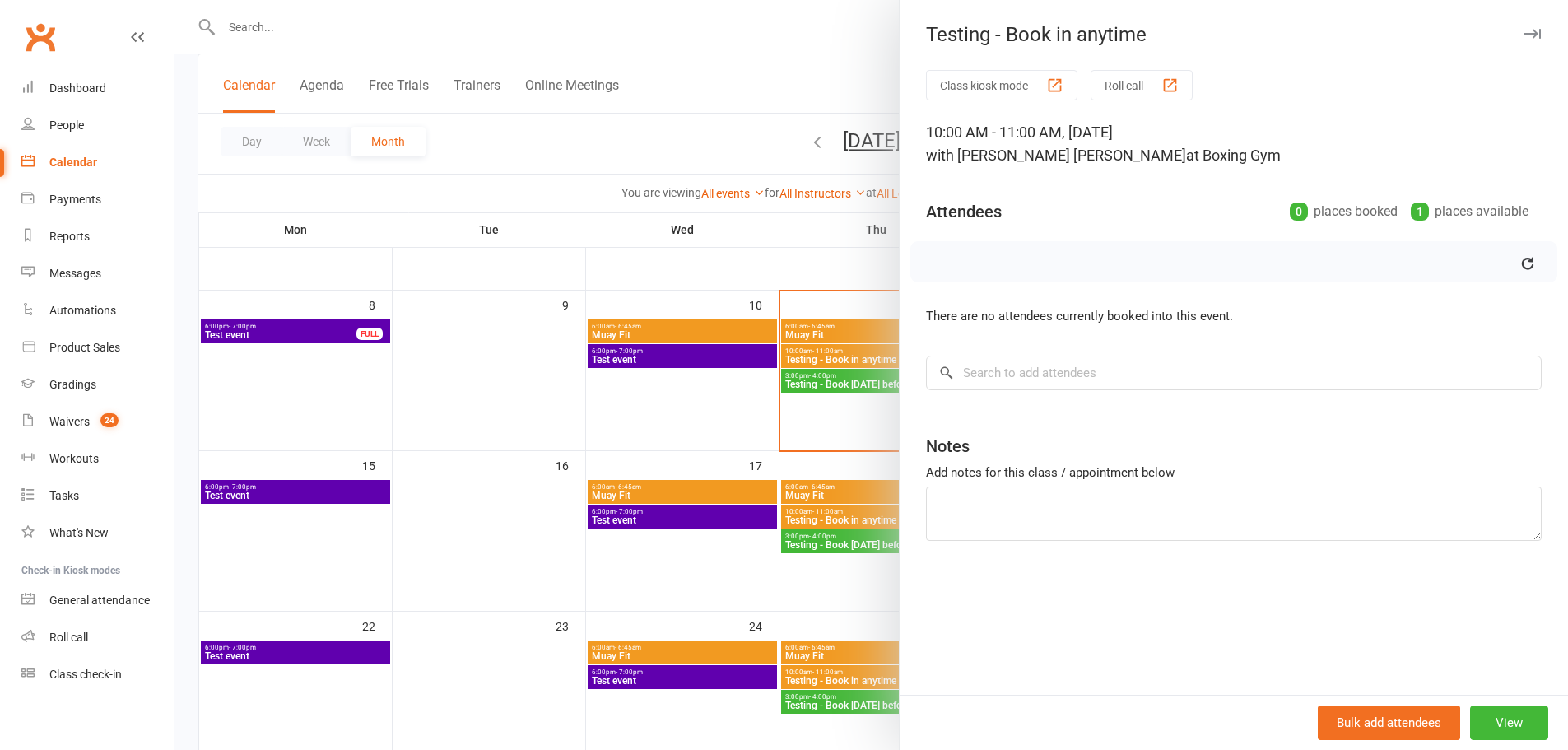
click at [806, 393] on div at bounding box center [872, 375] width 1394 height 750
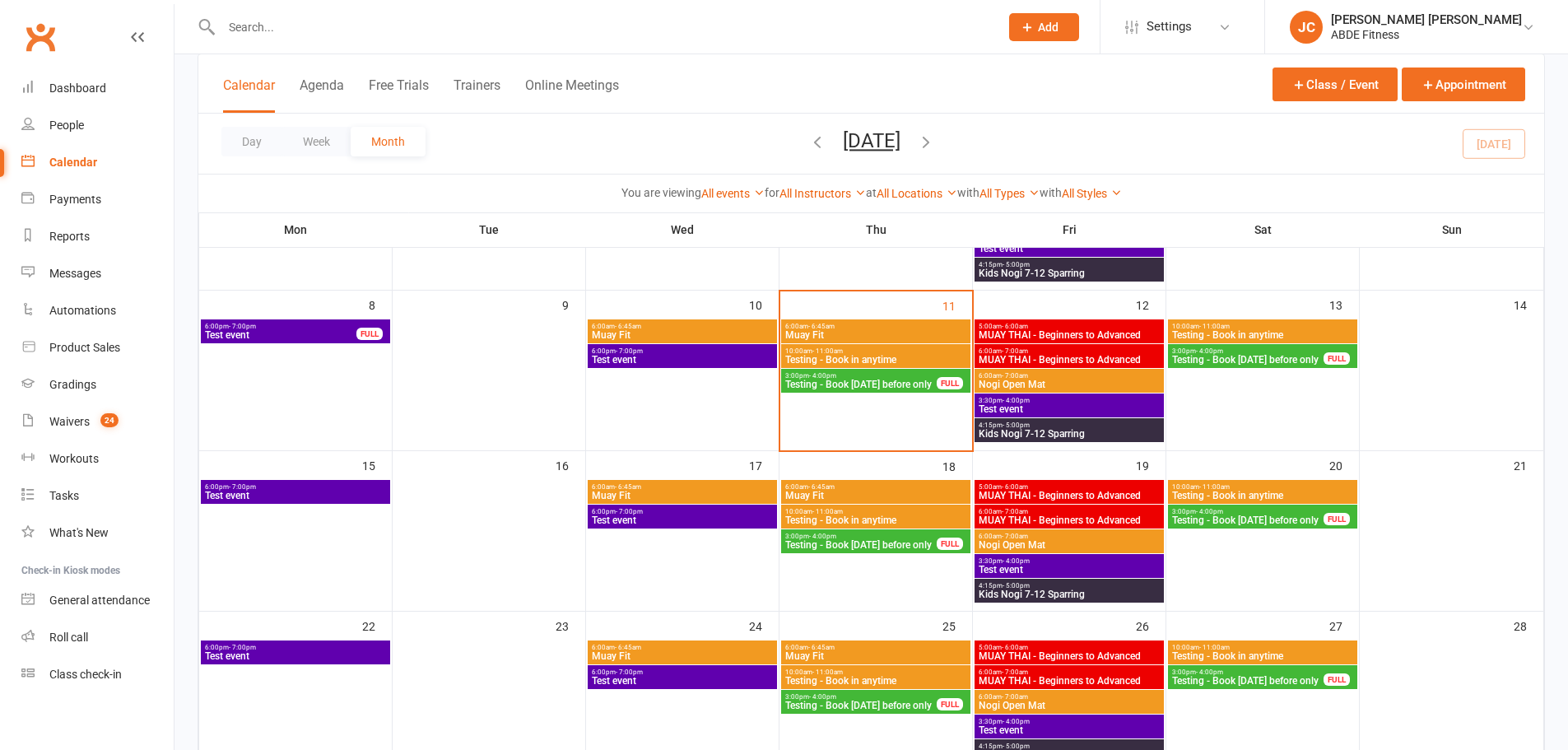
click at [806, 390] on span "Testing - Book [DATE] before only" at bounding box center [861, 385] width 153 height 10
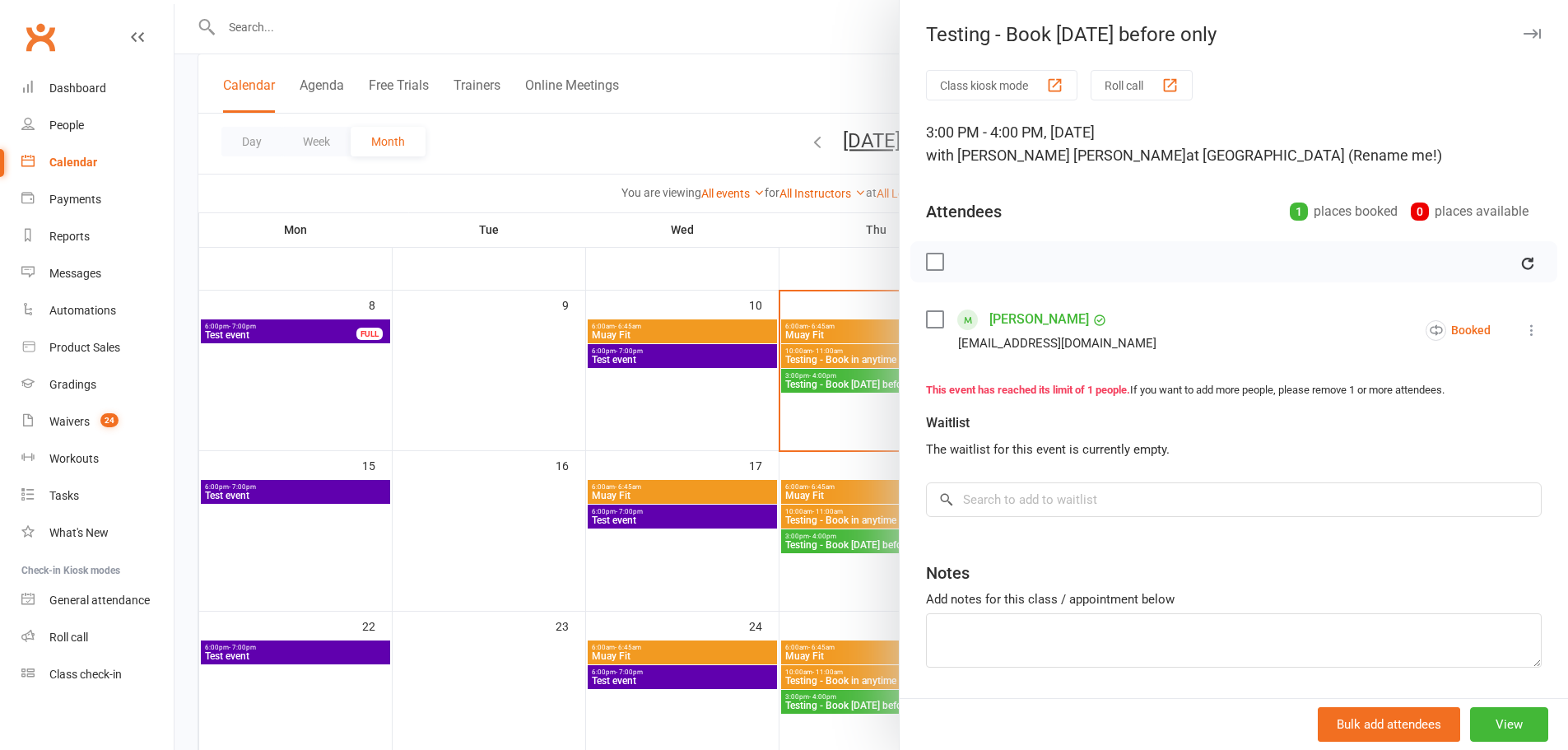
click at [1524, 328] on icon at bounding box center [1532, 330] width 17 height 17
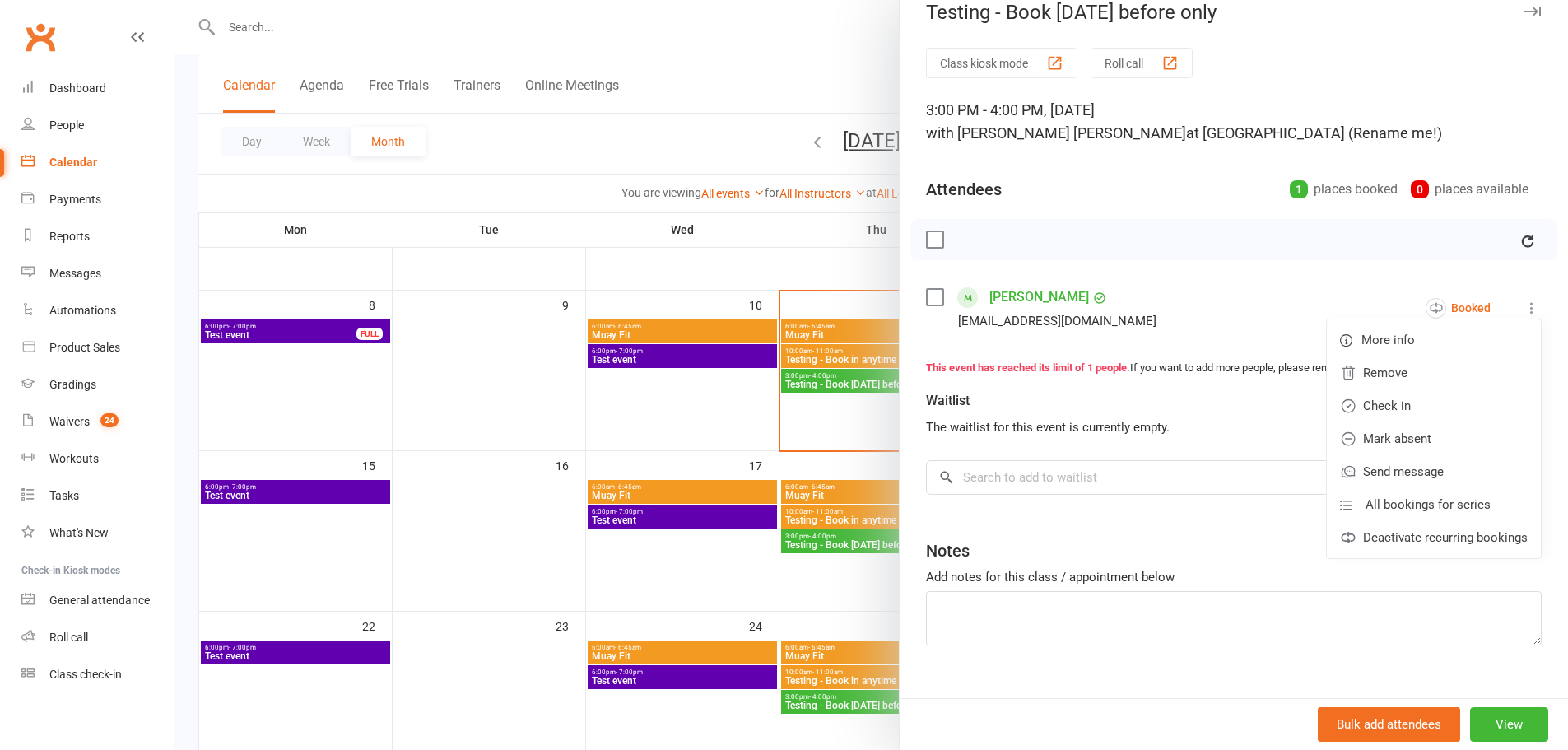
scroll to position [27, 0]
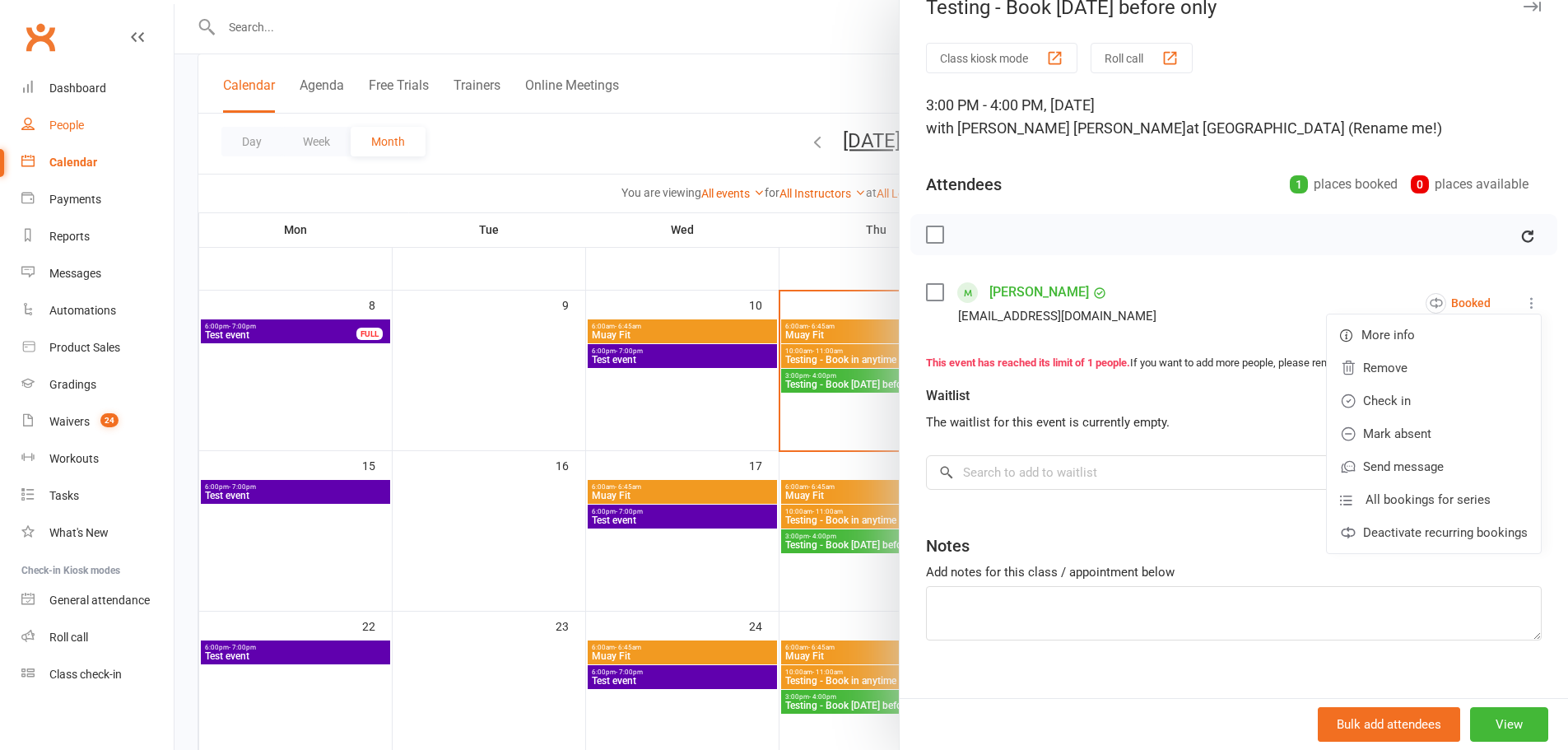
click at [70, 124] on div "People" at bounding box center [67, 124] width 35 height 13
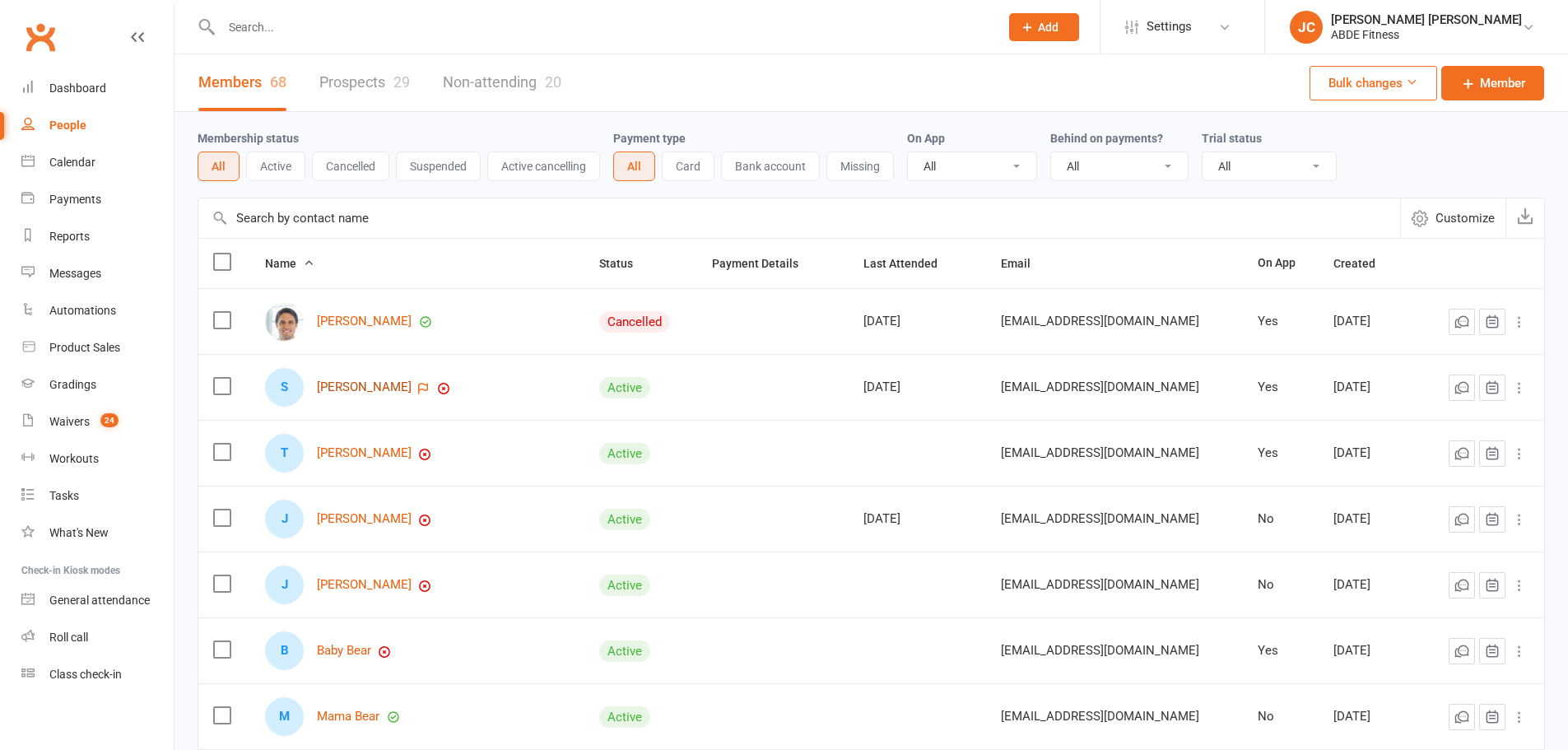
click at [357, 390] on link "Simon B" at bounding box center [364, 388] width 94 height 14
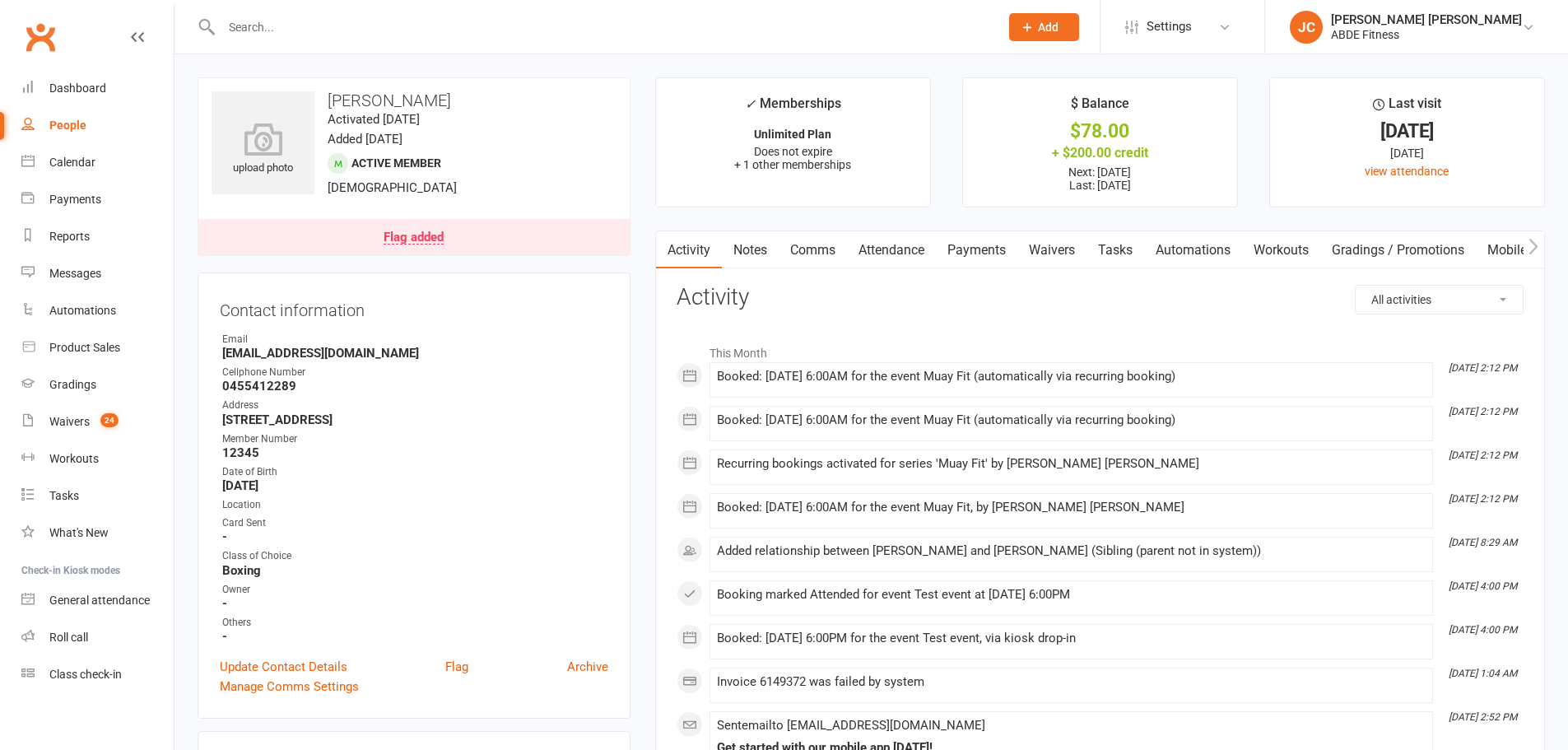
click at [902, 241] on link "Attendance" at bounding box center [891, 251] width 88 height 38
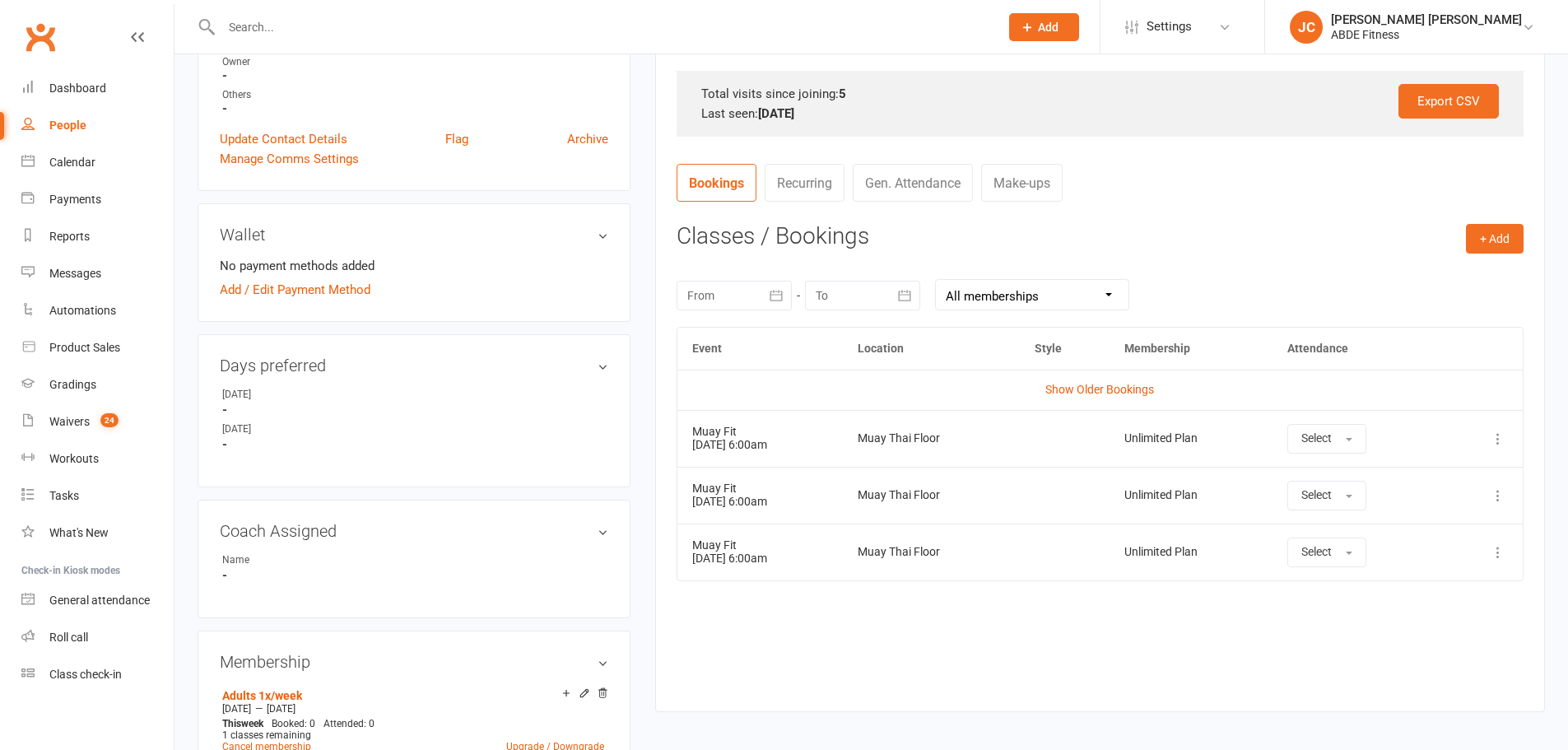
scroll to position [604, 0]
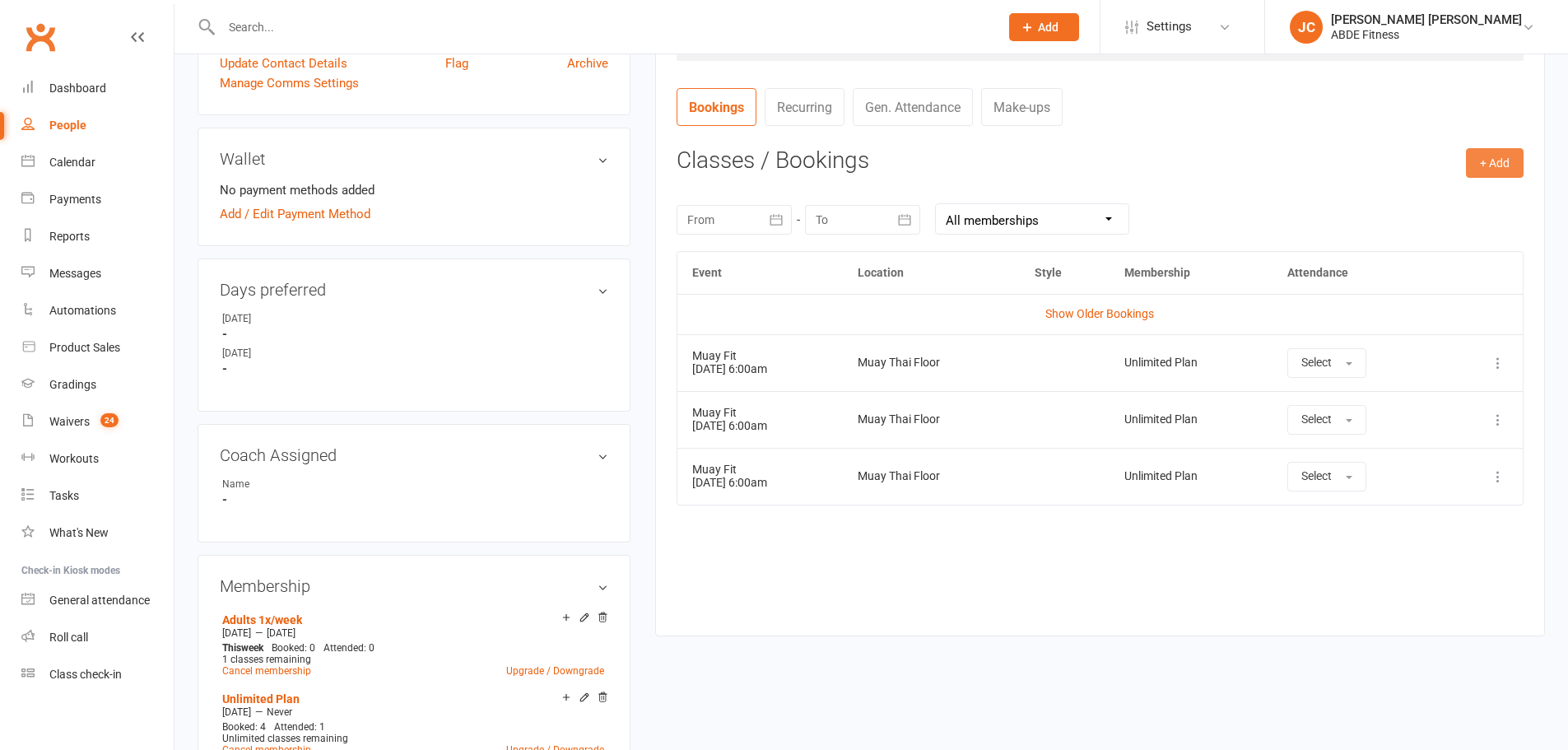
click at [1482, 168] on button "+ Add" at bounding box center [1495, 163] width 58 height 30
click at [1425, 197] on link "Book Event" at bounding box center [1442, 200] width 163 height 33
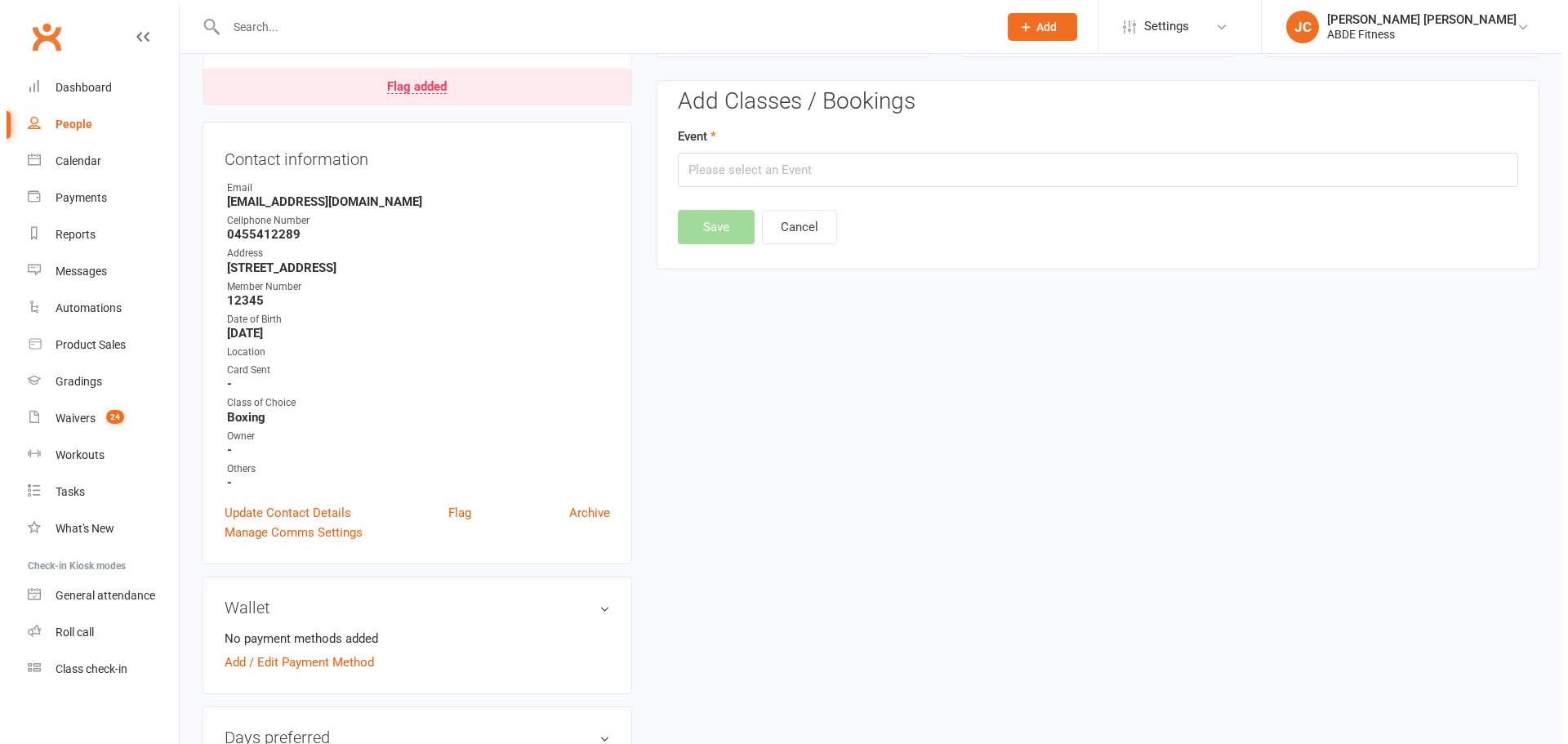
scroll to position [147, 0]
click at [743, 177] on input "text" at bounding box center [1092, 171] width 840 height 35
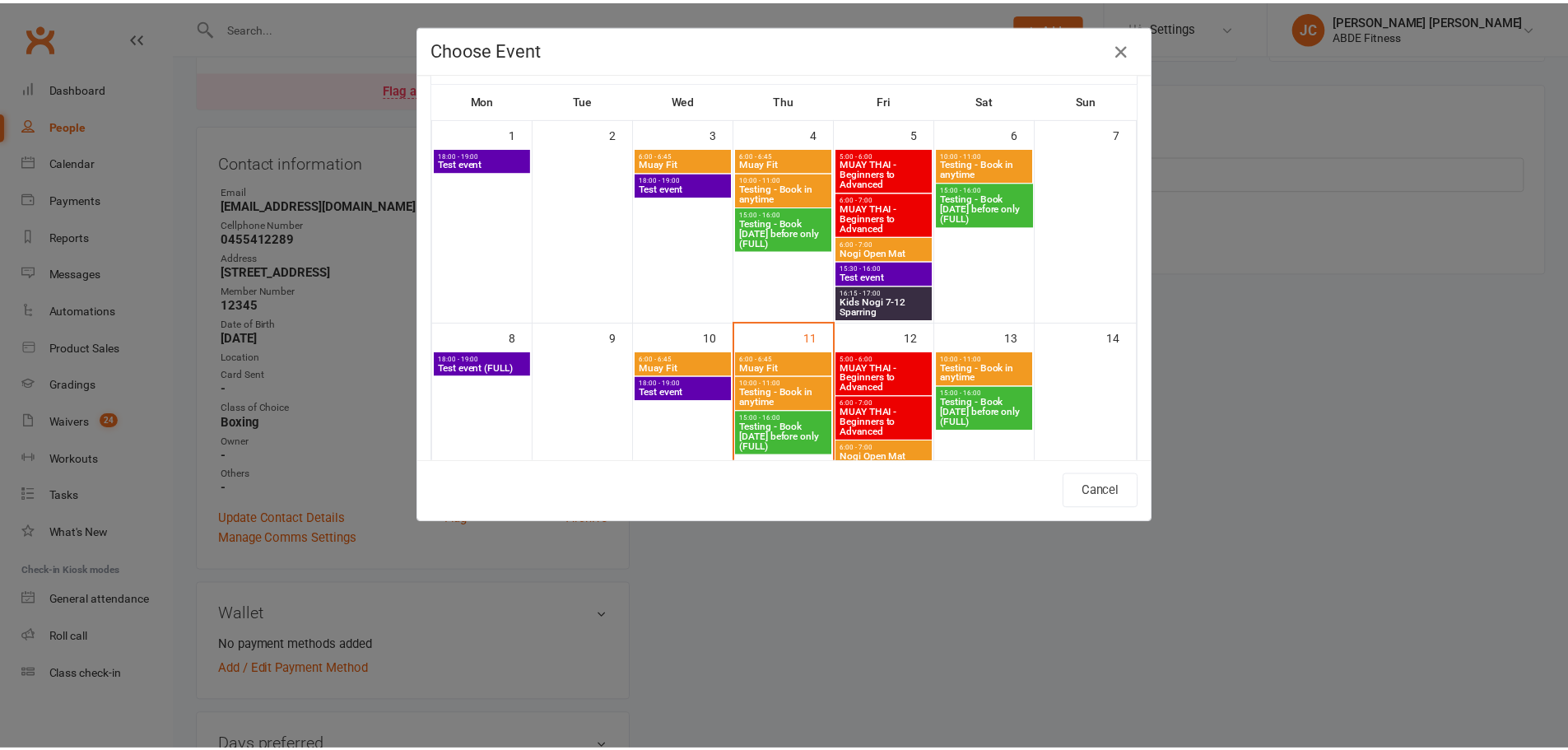
scroll to position [83, 0]
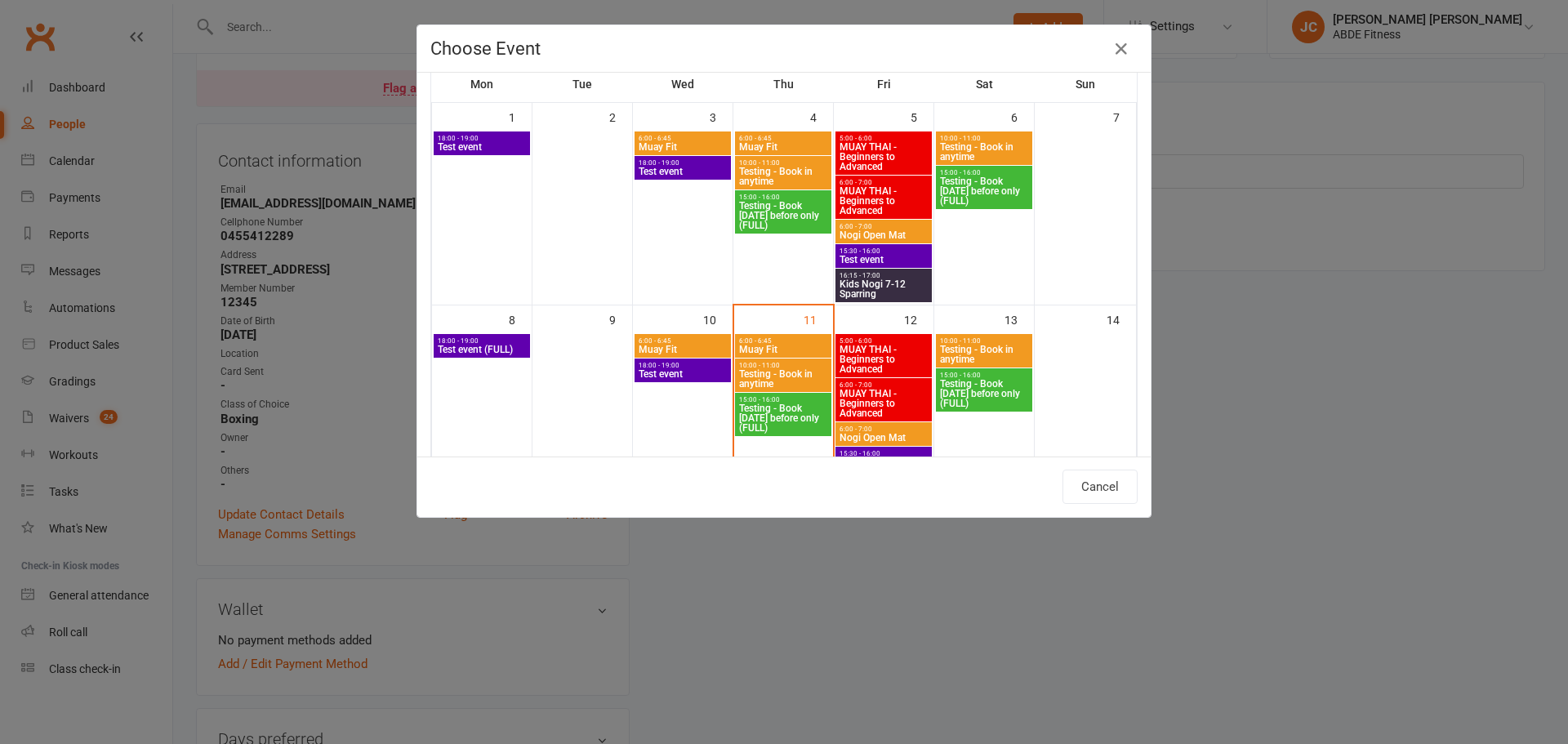
click at [777, 346] on span "Muay Fit" at bounding box center [782, 349] width 90 height 10
type input "Muay Fit - Sep 11, 2025 6:00:00 AM"
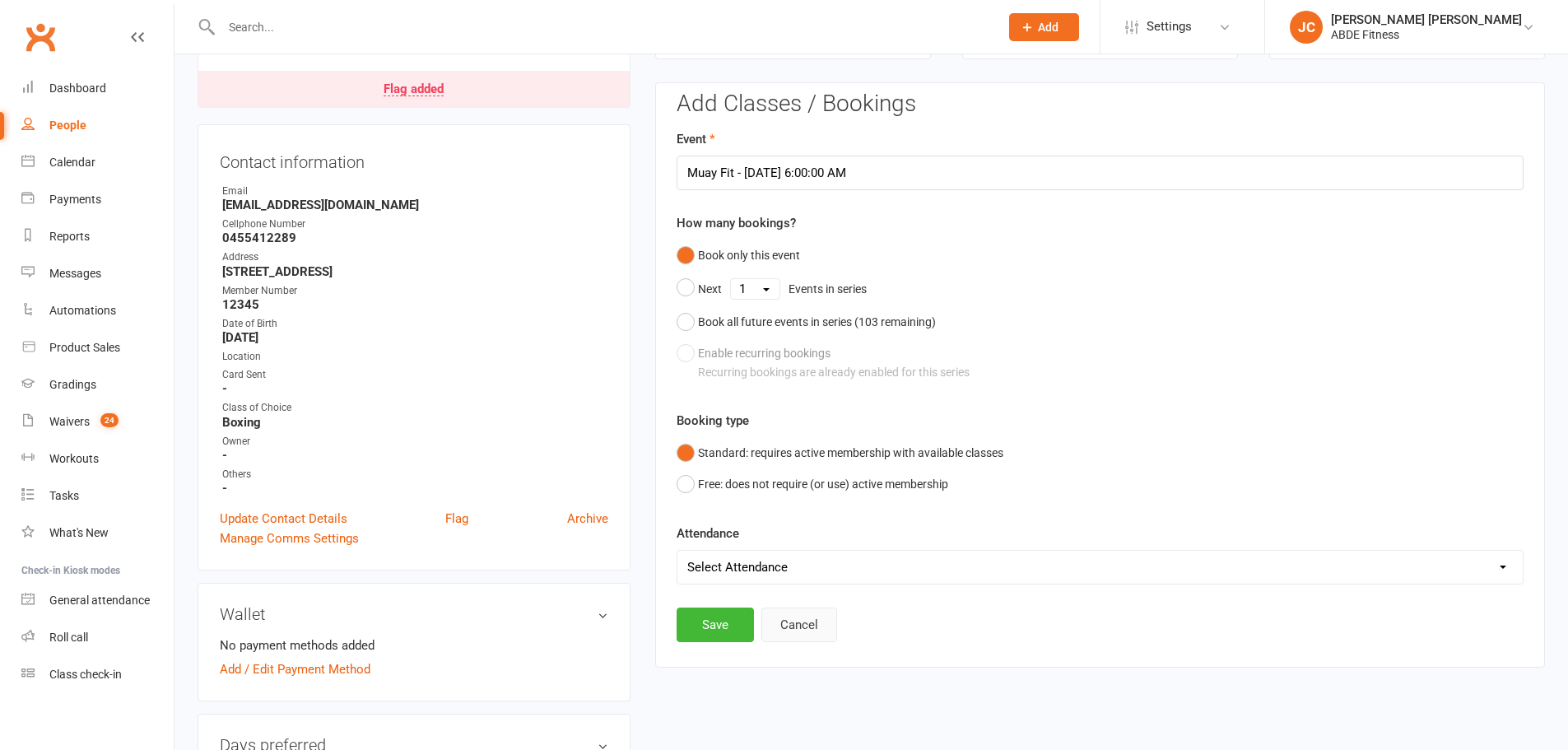
click at [784, 611] on button "Cancel" at bounding box center [799, 625] width 76 height 35
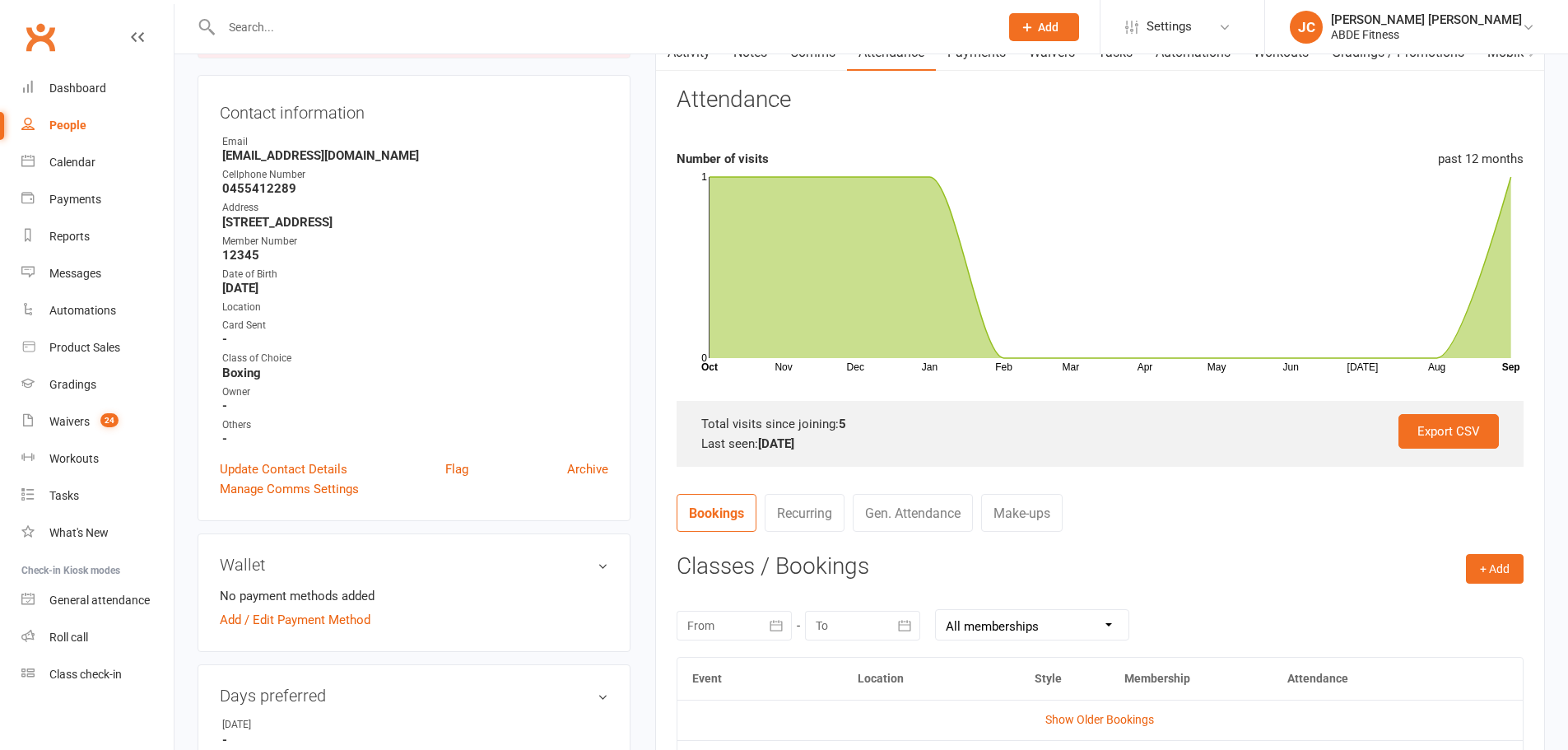
scroll to position [231, 0]
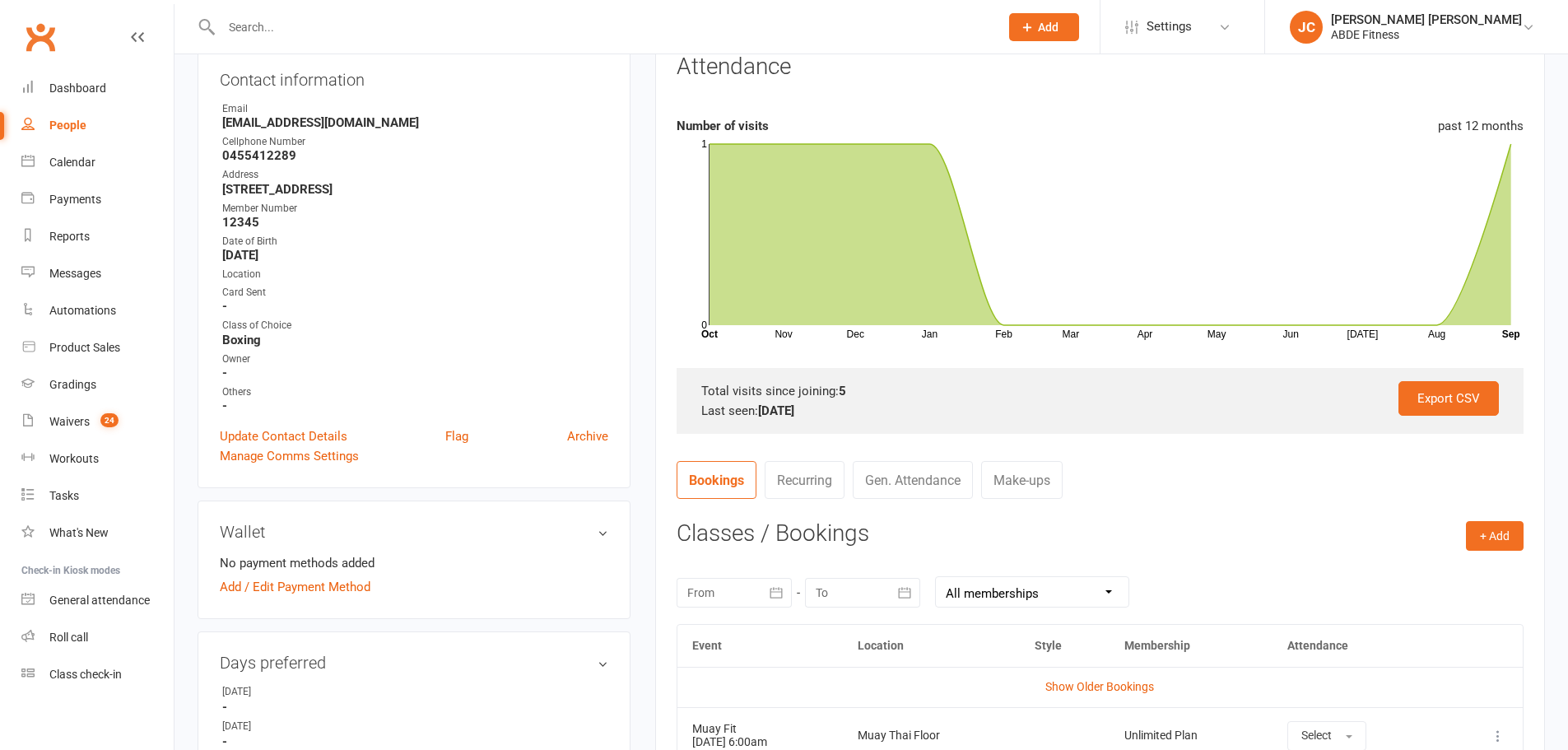
click at [1486, 603] on div "September 2025 Sun Mon Tue Wed Thu Fri Sat 36 31 01 02 03 04 05 06 37 07 08 09 …" at bounding box center [1101, 592] width 847 height 65
click at [1500, 540] on button "+ Add" at bounding box center [1495, 536] width 58 height 30
click at [1407, 570] on link "Book Event" at bounding box center [1442, 573] width 163 height 33
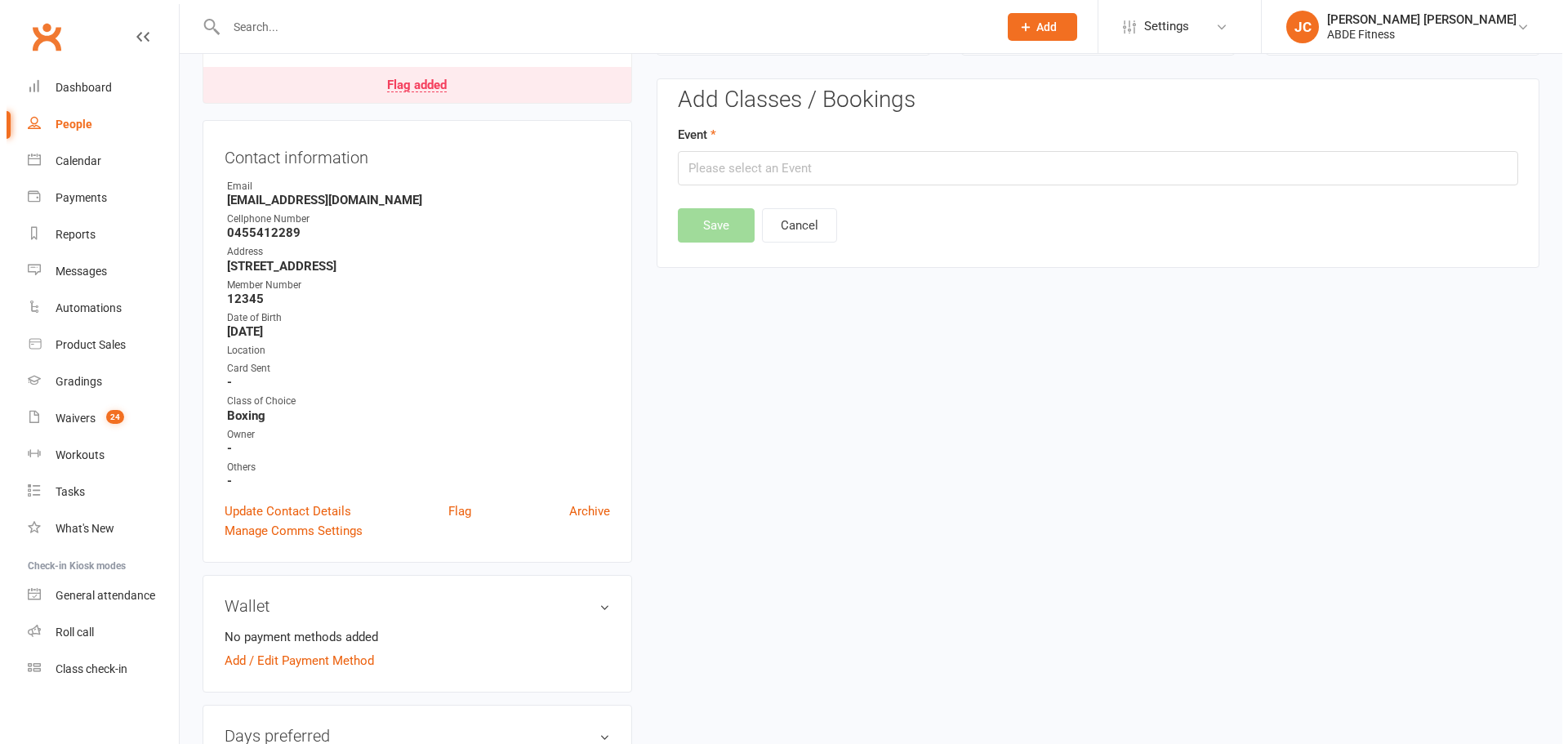
scroll to position [147, 0]
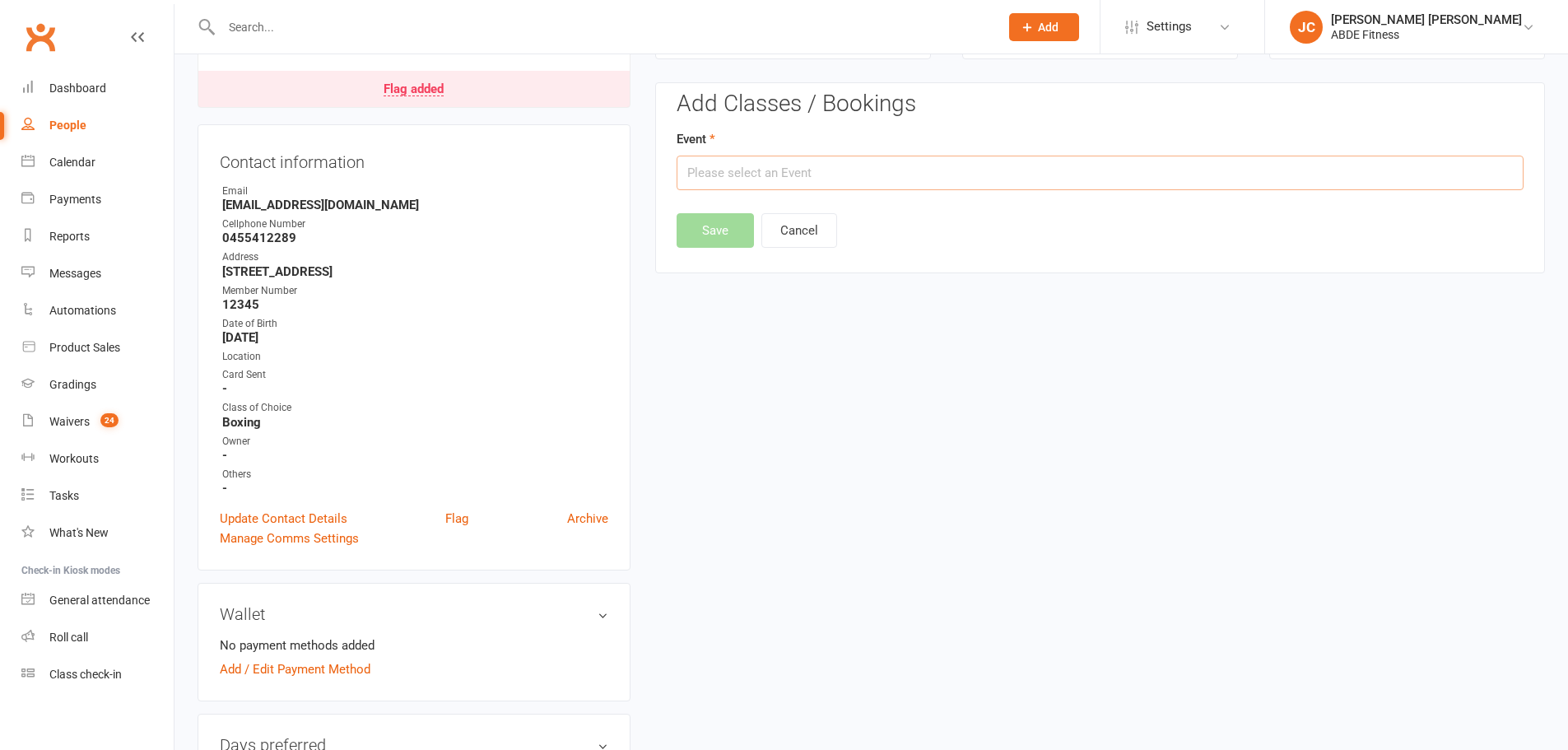
click at [958, 175] on input "text" at bounding box center [1101, 172] width 847 height 35
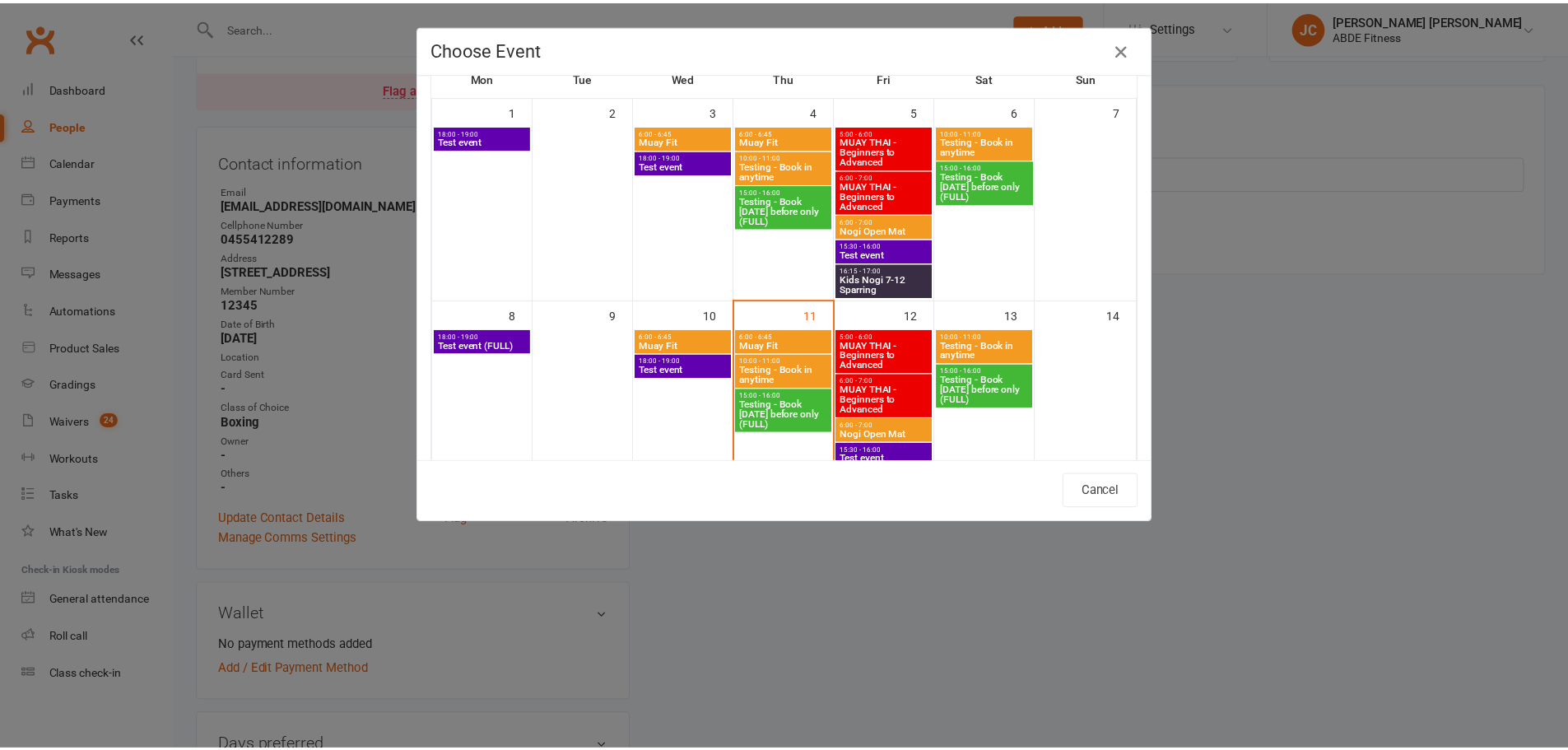
scroll to position [109, 0]
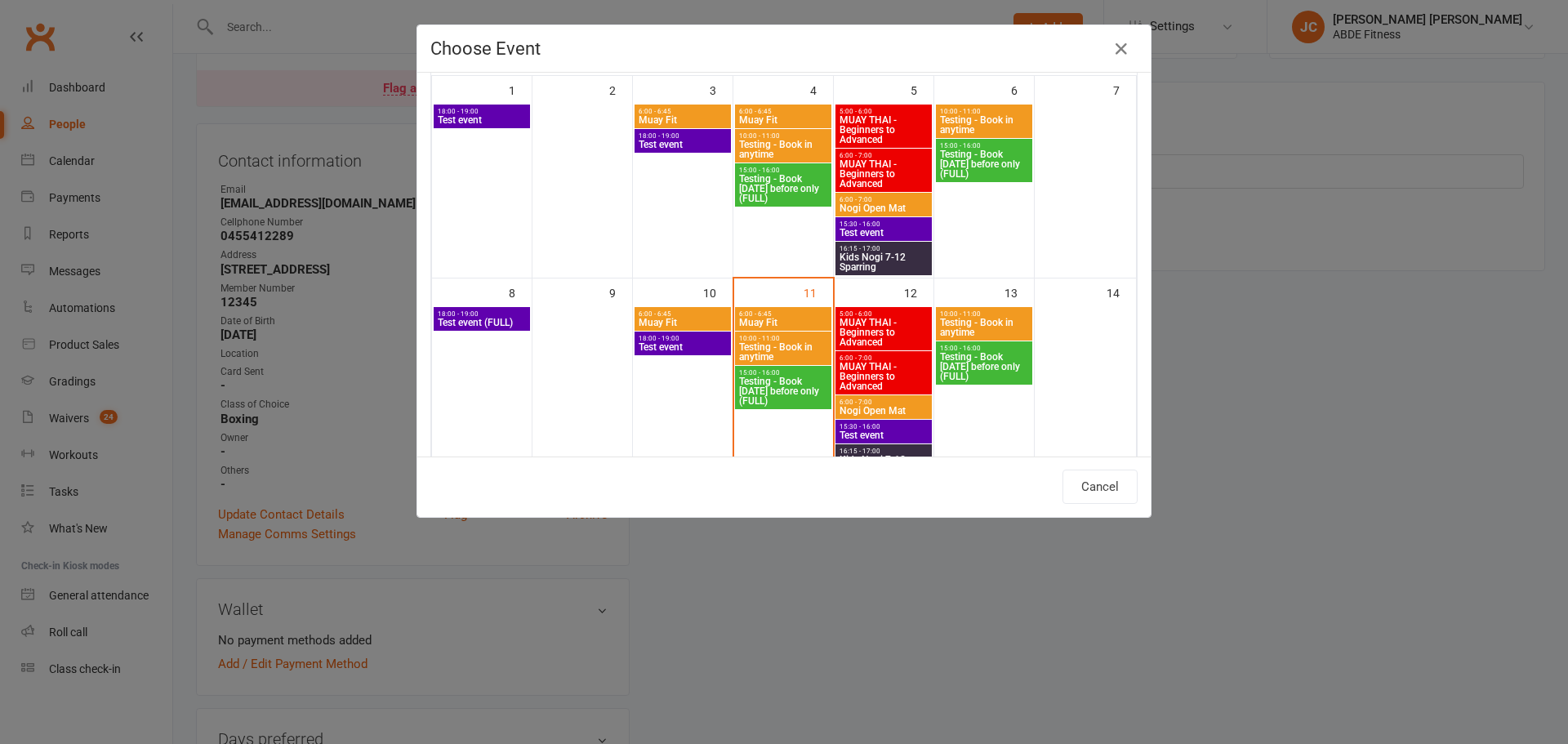
click at [850, 402] on span "6:00 - 7:00" at bounding box center [883, 402] width 90 height 7
type input "Nogi Open Mat - Sep 12, 2025 6:00:00 AM"
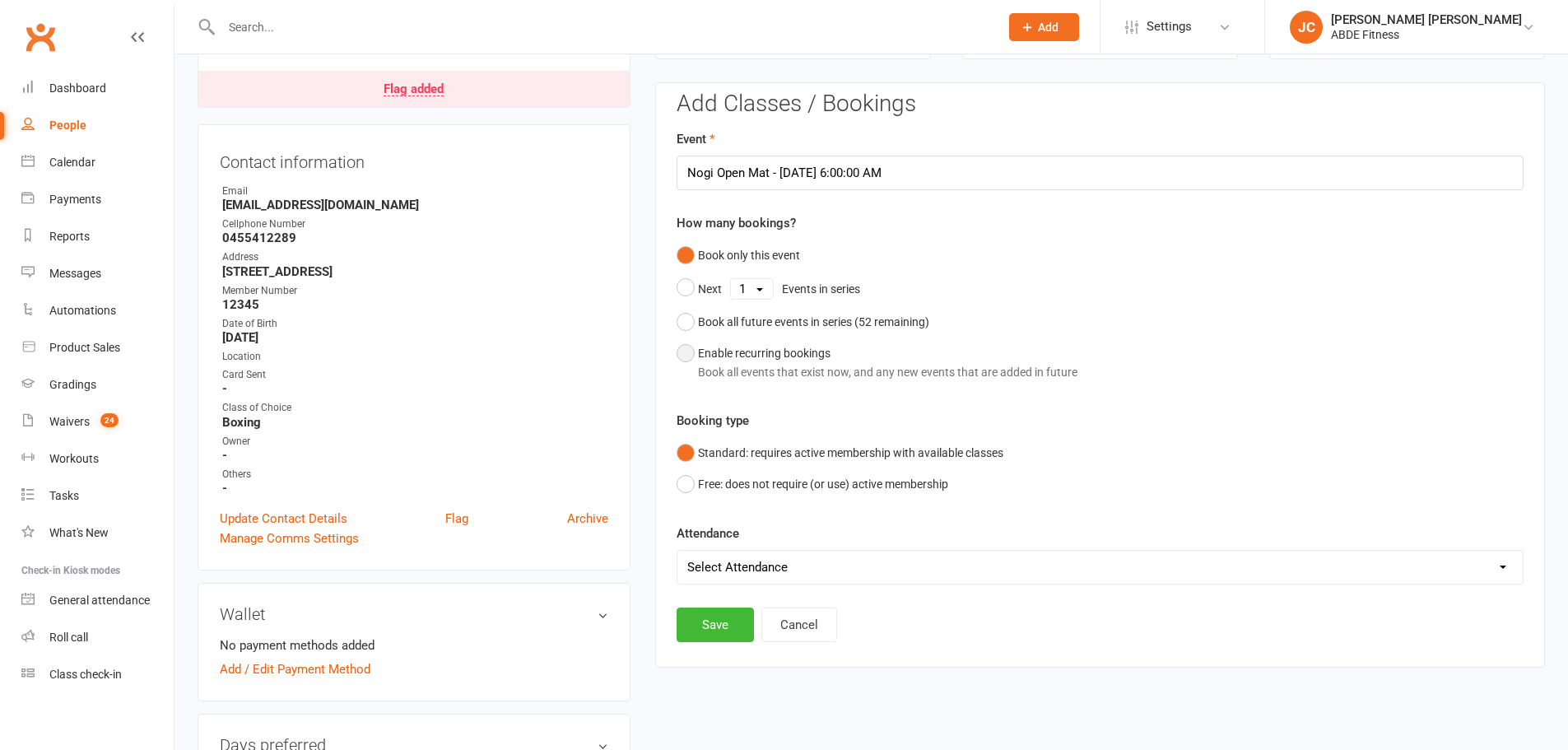
click at [692, 349] on button "Enable recurring bookings Book all events that exist now, and any new events th…" at bounding box center [877, 362] width 401 height 51
select select "book_from_now"
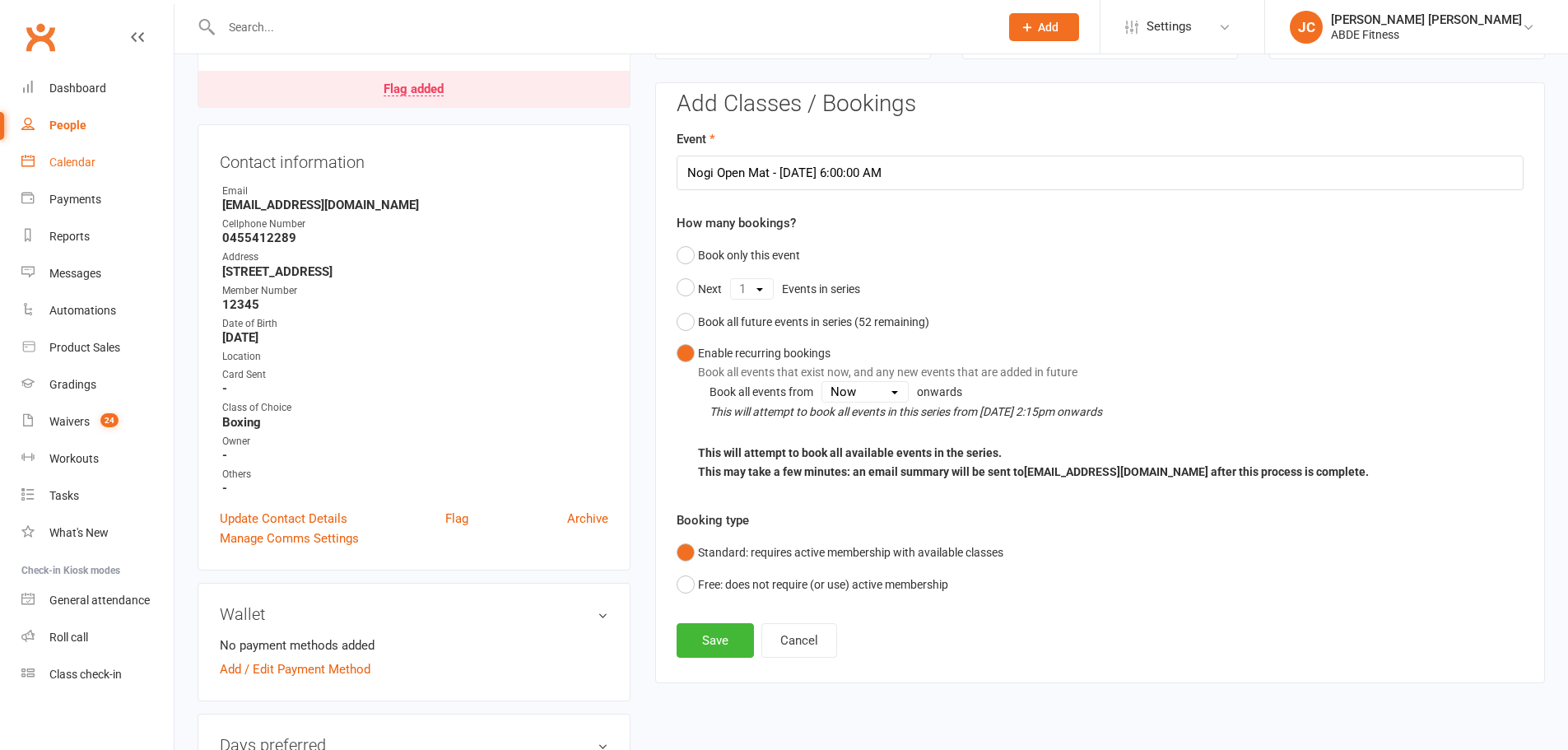
click at [71, 170] on link "Calendar" at bounding box center [97, 162] width 152 height 37
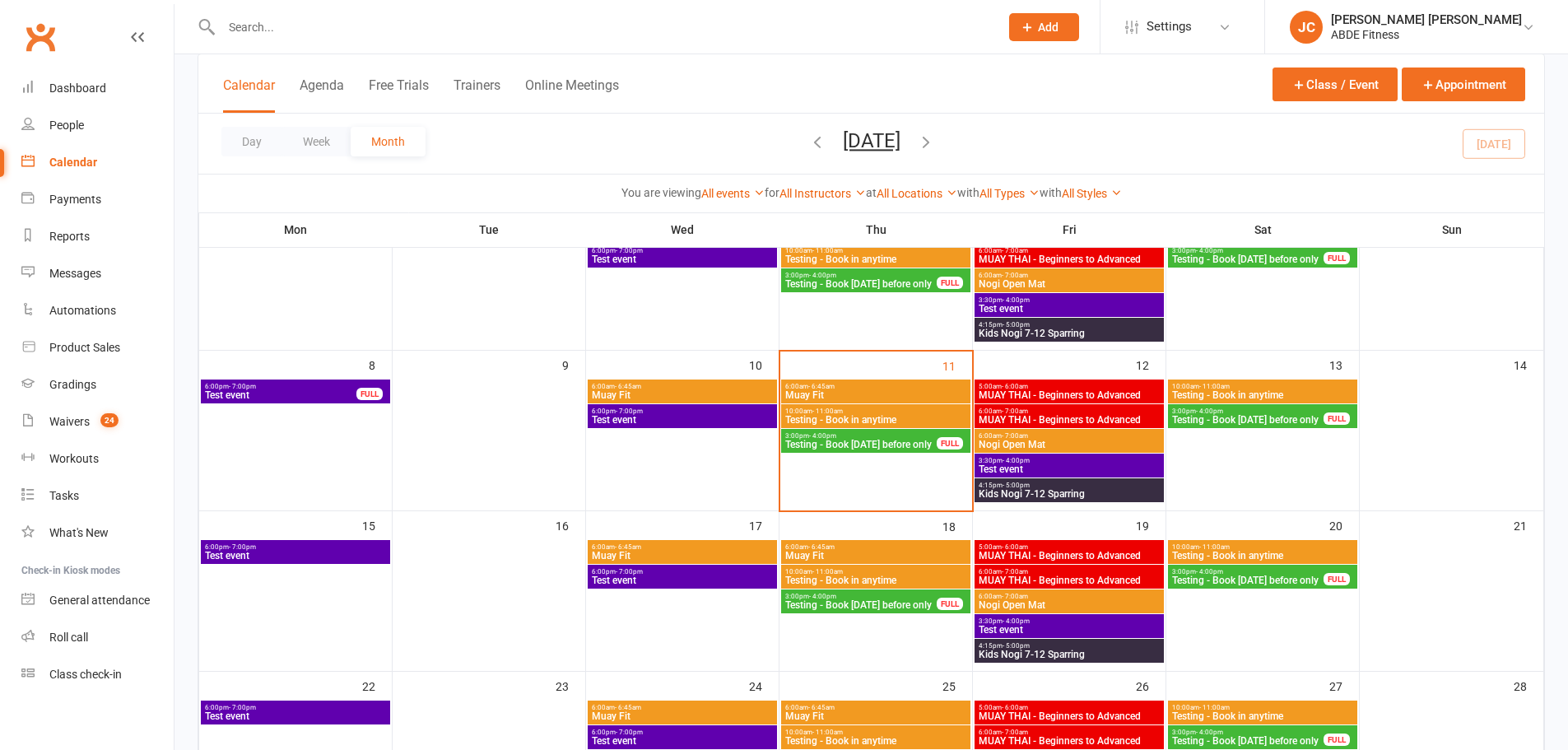
scroll to position [192, 0]
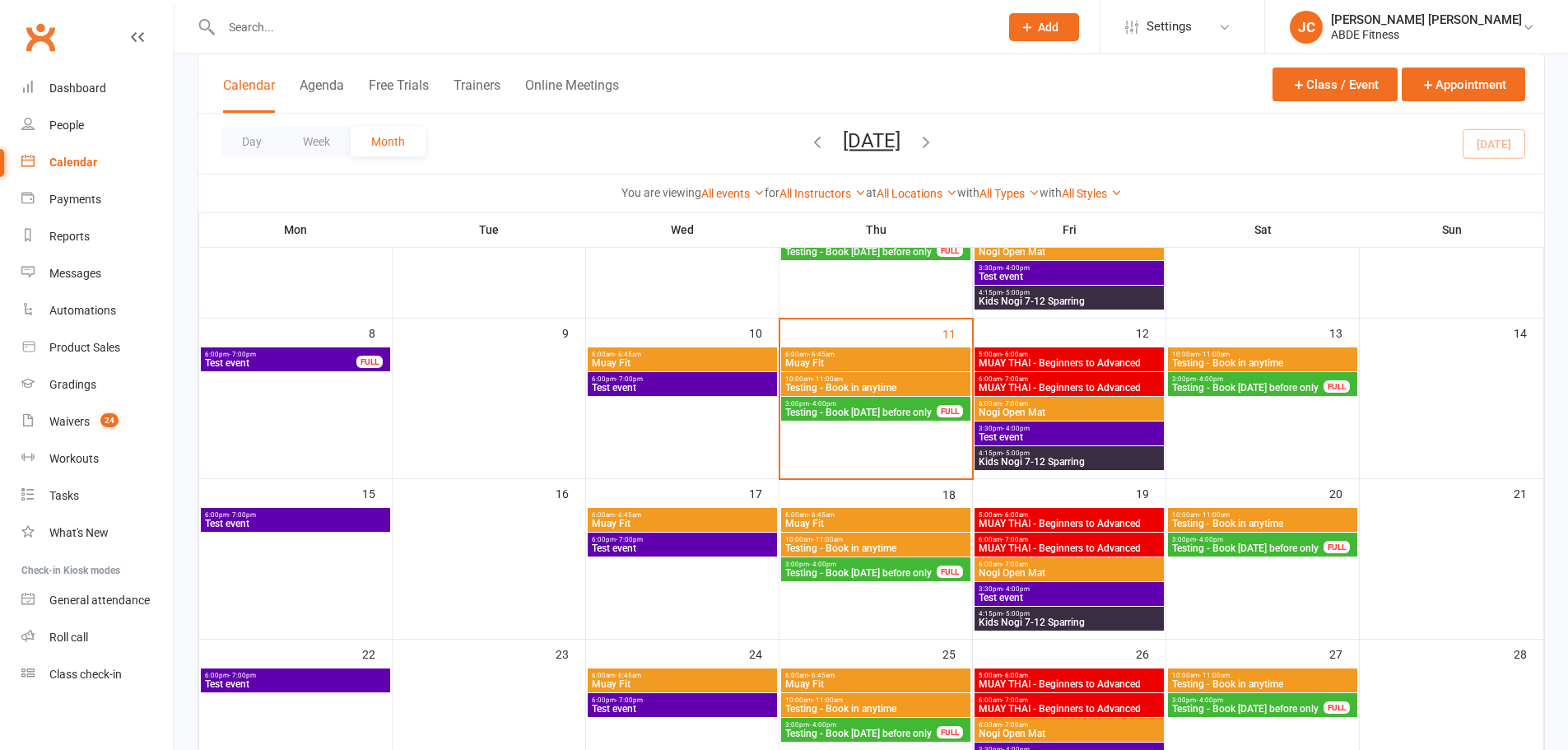
click at [831, 384] on span "Testing - Book in anytime" at bounding box center [876, 388] width 183 height 10
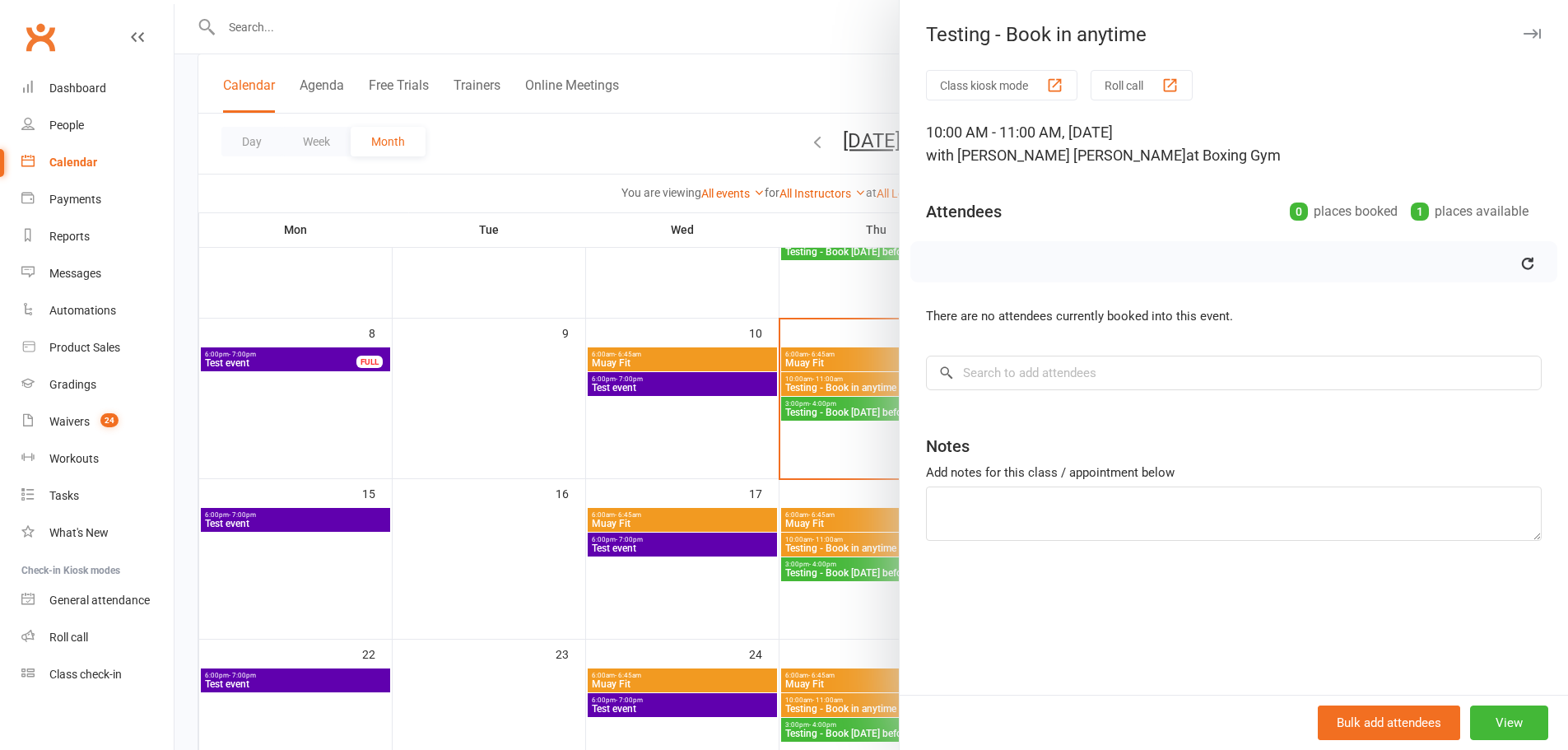
click at [699, 468] on div at bounding box center [872, 375] width 1394 height 750
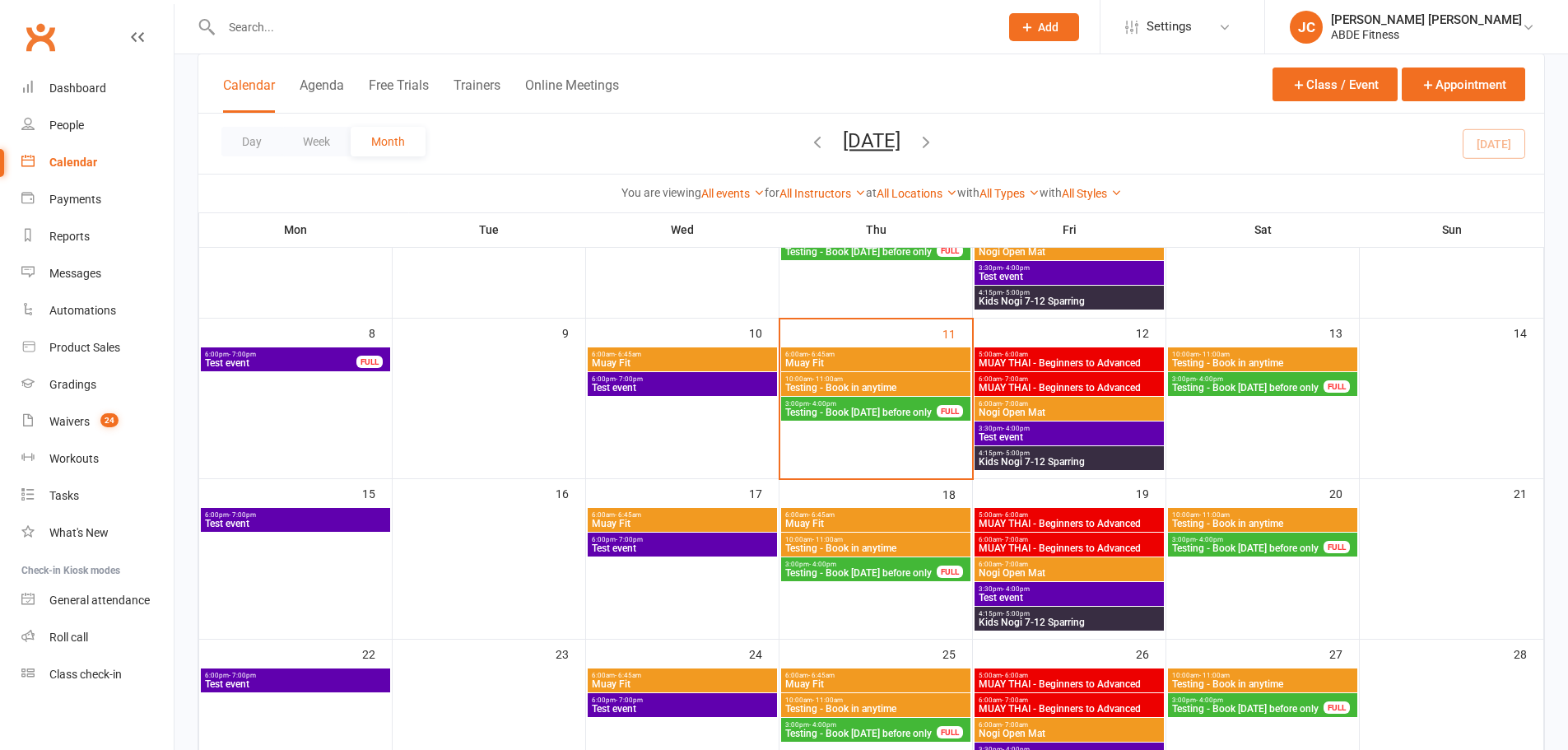
click at [1022, 408] on span "Nogi Open Mat" at bounding box center [1070, 413] width 183 height 10
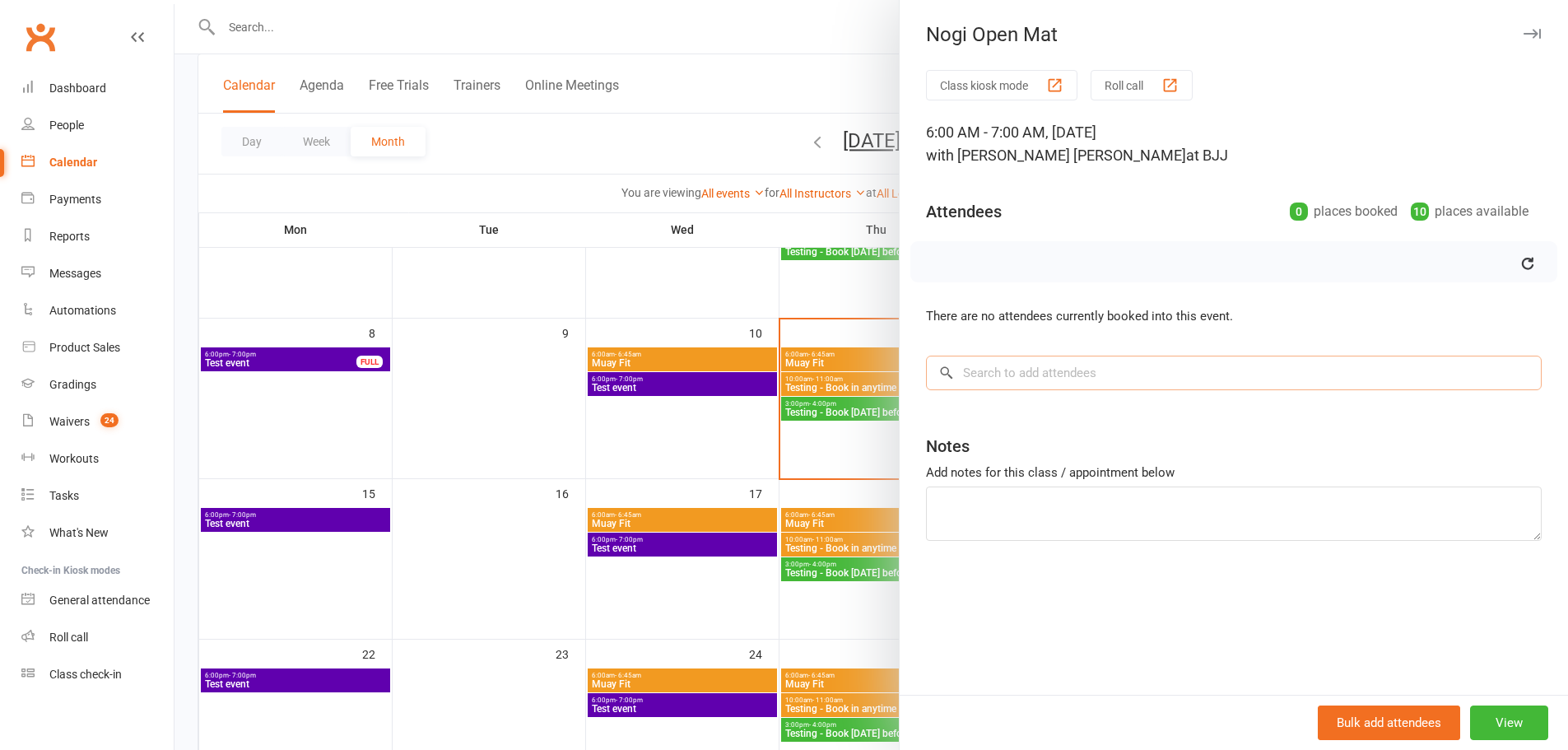
click at [1407, 366] on input "search" at bounding box center [1233, 373] width 615 height 35
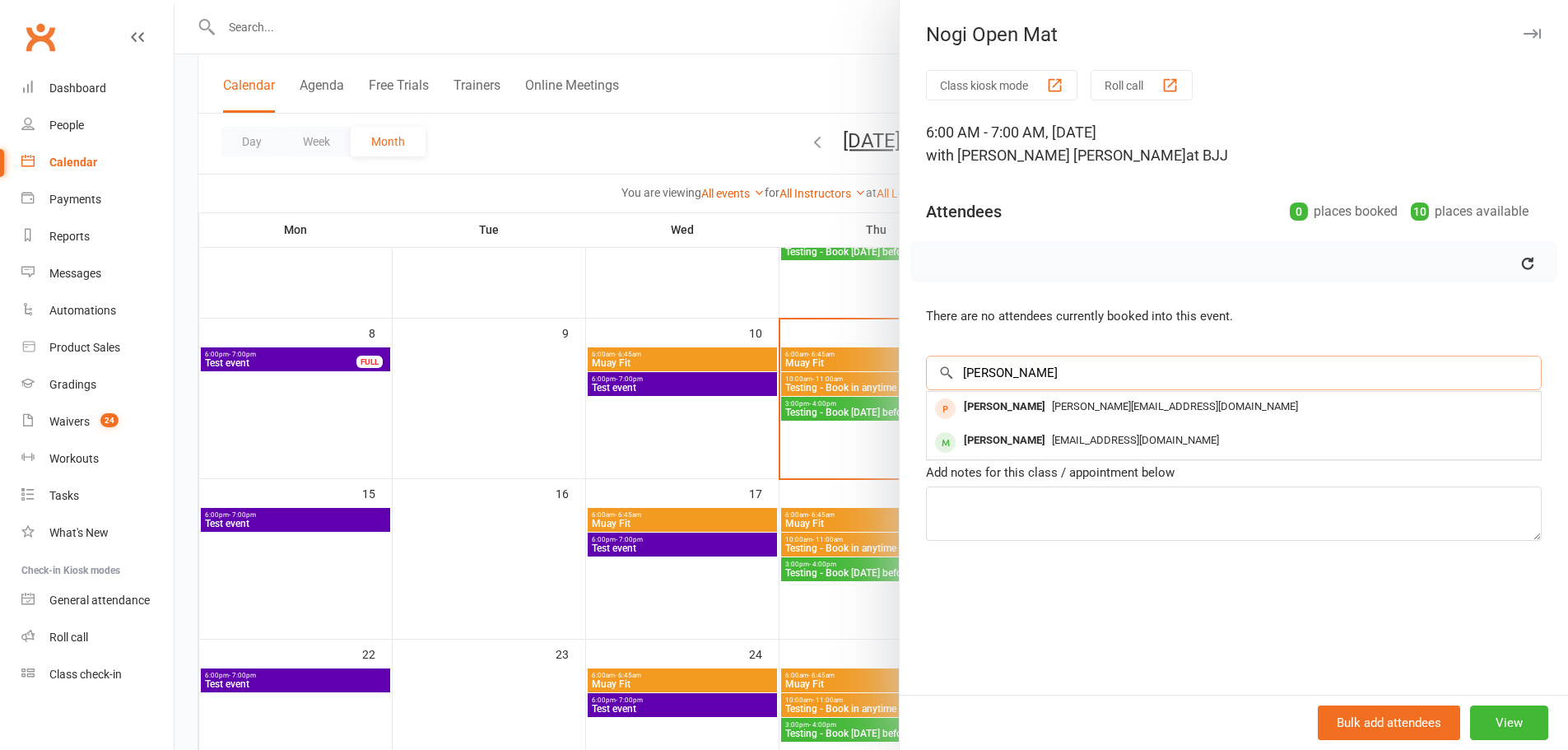
drag, startPoint x: 1030, startPoint y: 371, endPoint x: 942, endPoint y: 357, distance: 89.1
click at [942, 357] on input "bobb" at bounding box center [1233, 373] width 615 height 35
type input "bobb"
click at [827, 418] on div at bounding box center [872, 375] width 1394 height 750
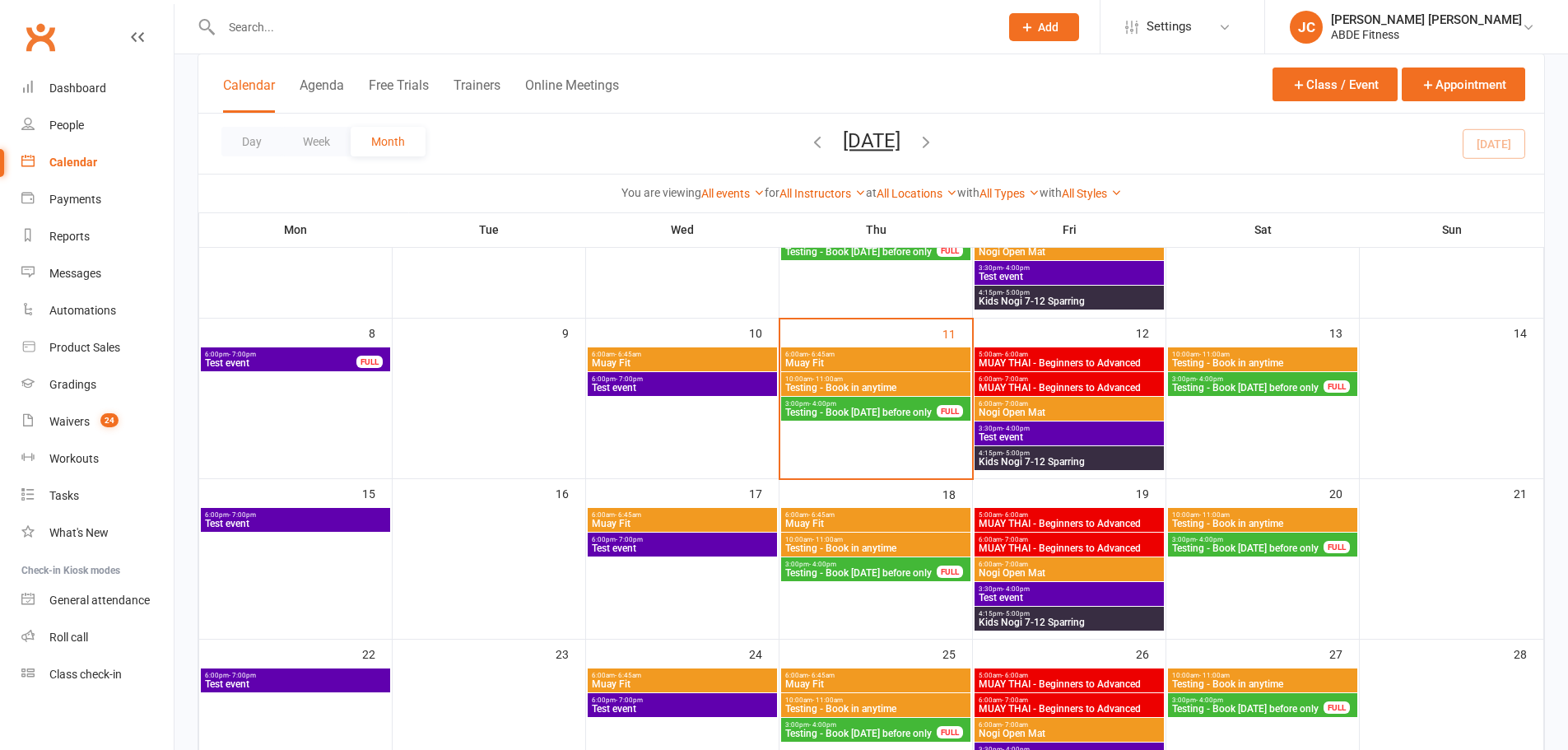
click at [827, 418] on span "Testing - Book [DATE] before only" at bounding box center [861, 413] width 153 height 10
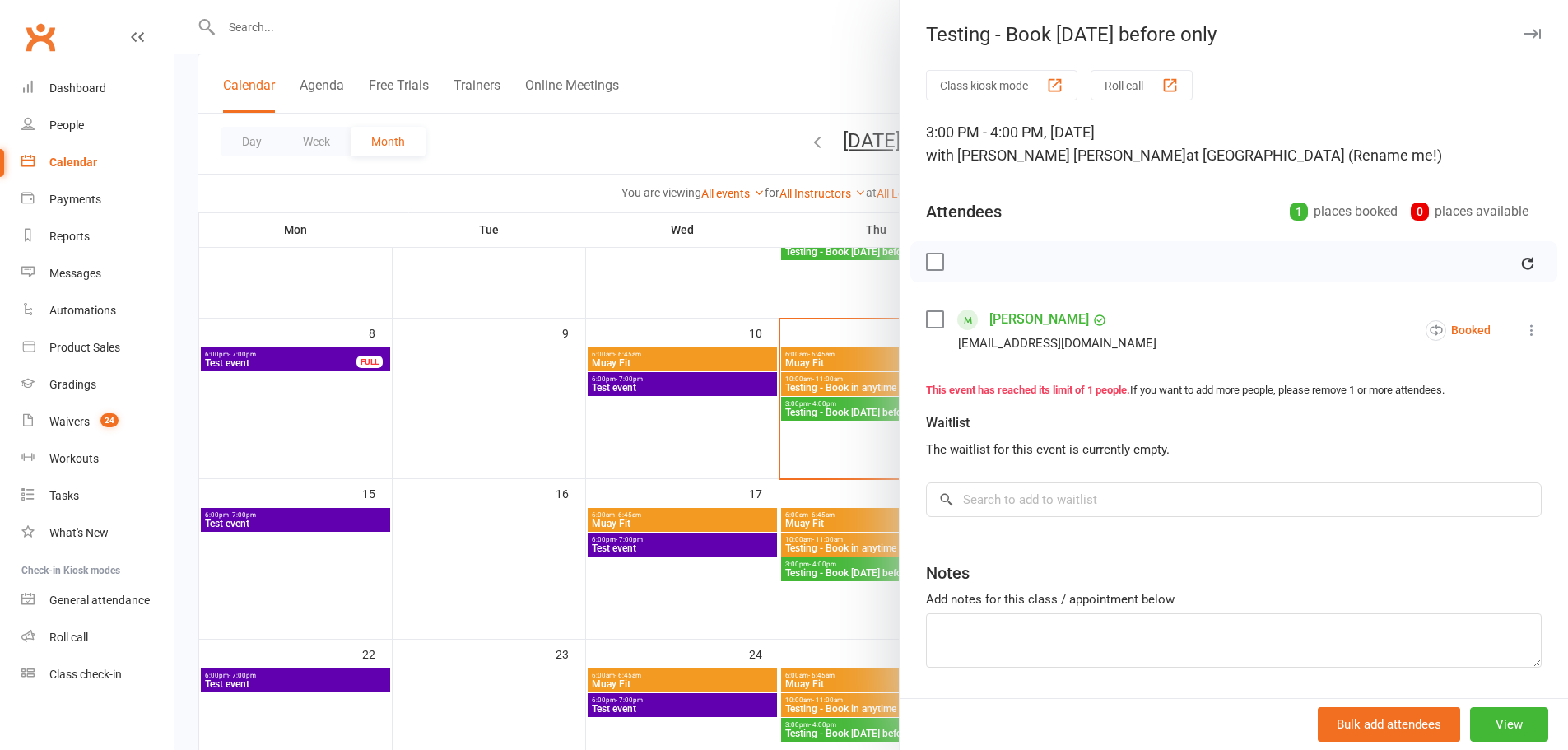
click at [1524, 335] on icon at bounding box center [1532, 330] width 17 height 17
click at [722, 456] on div at bounding box center [872, 375] width 1394 height 750
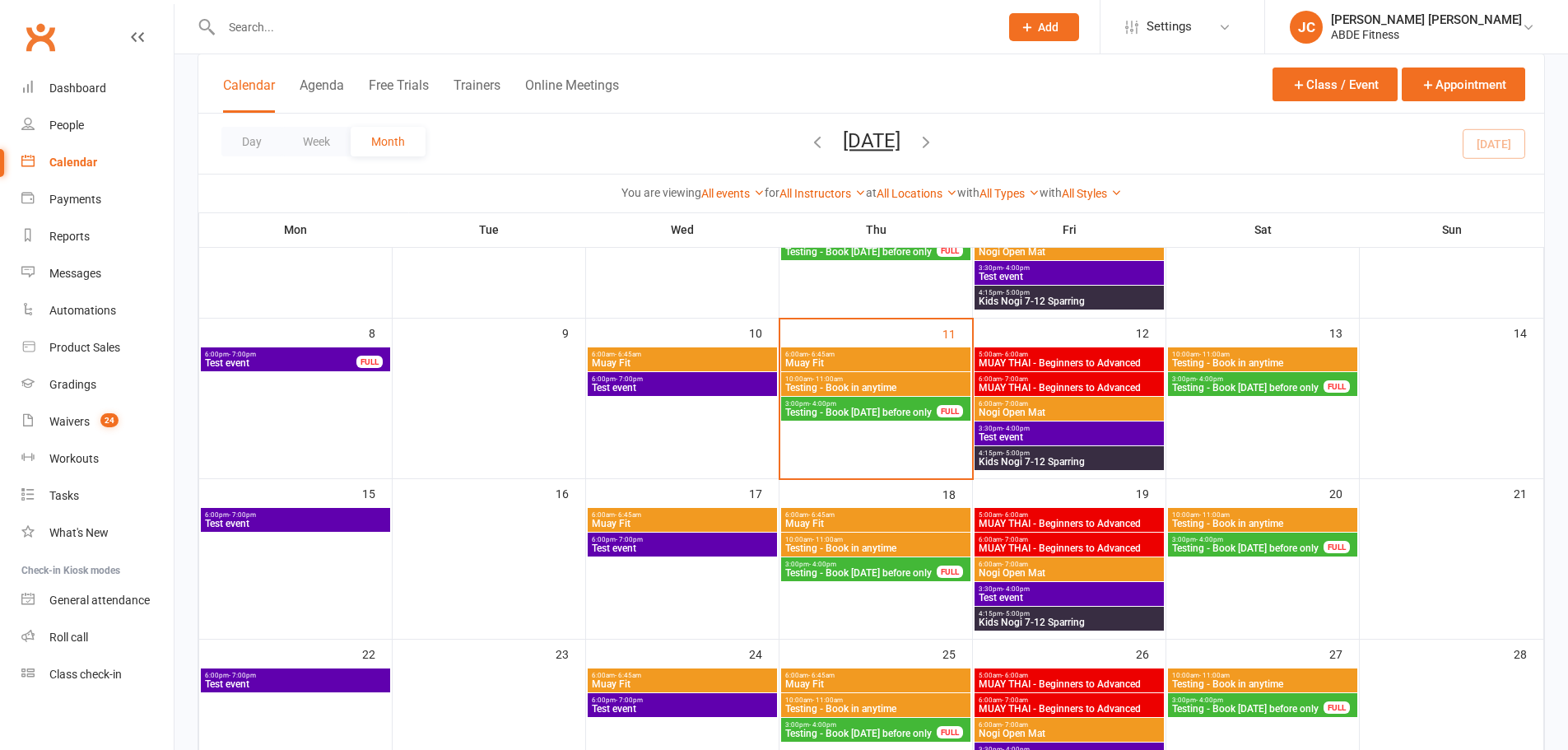
click at [805, 570] on span "Testing - Book [DATE] before only" at bounding box center [861, 573] width 153 height 10
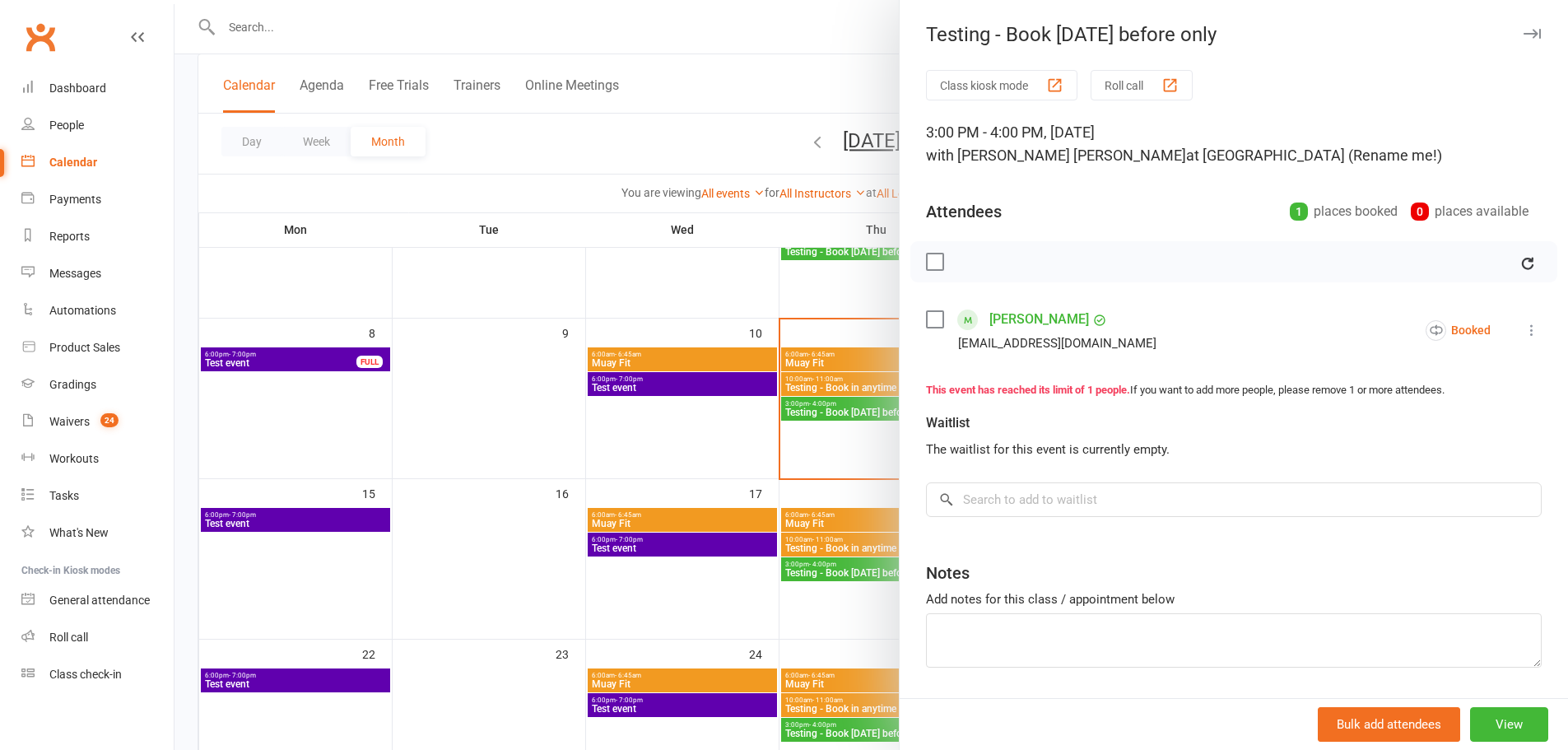
click at [835, 414] on div at bounding box center [872, 375] width 1394 height 750
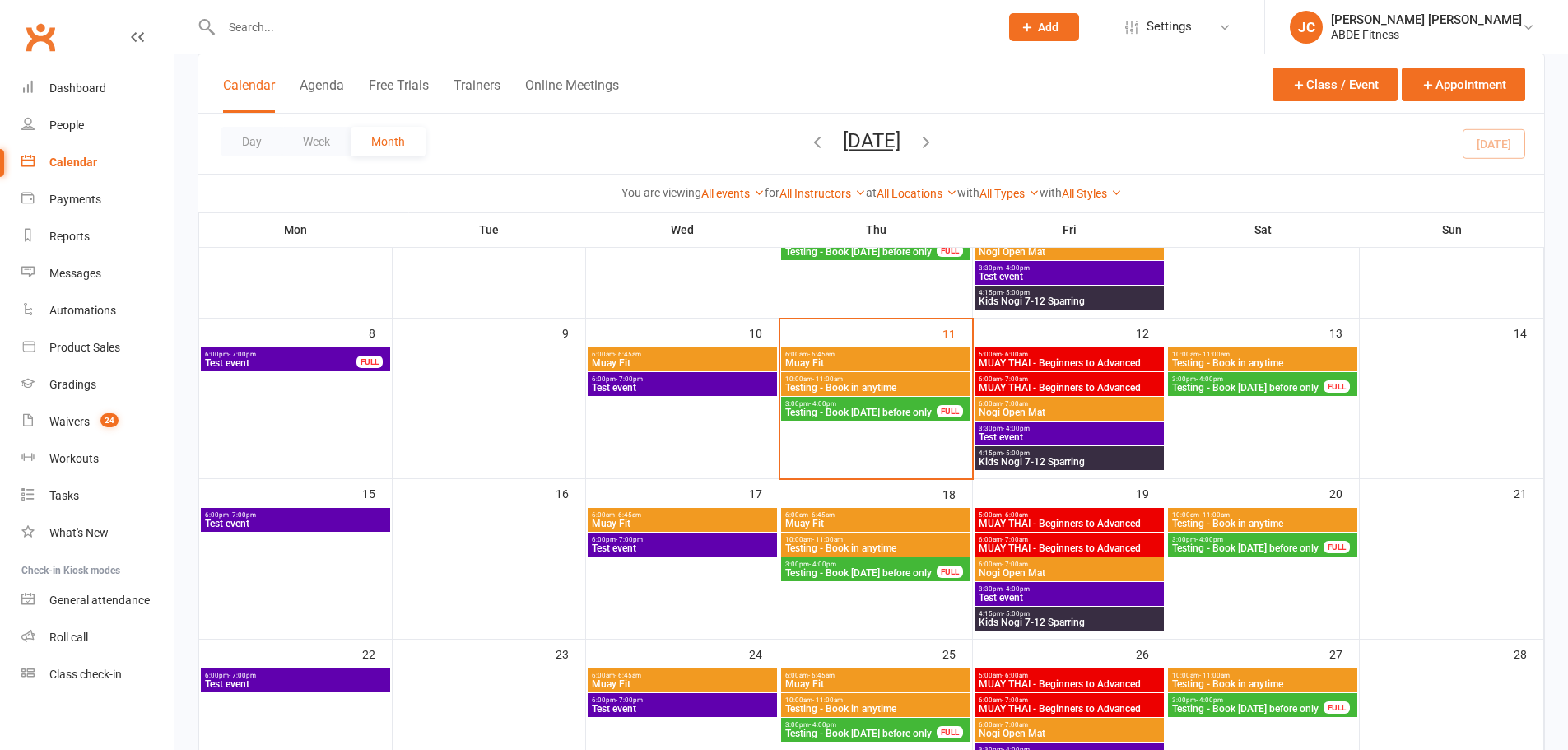
click at [835, 414] on span "Testing - Book [DATE] before only" at bounding box center [861, 413] width 153 height 10
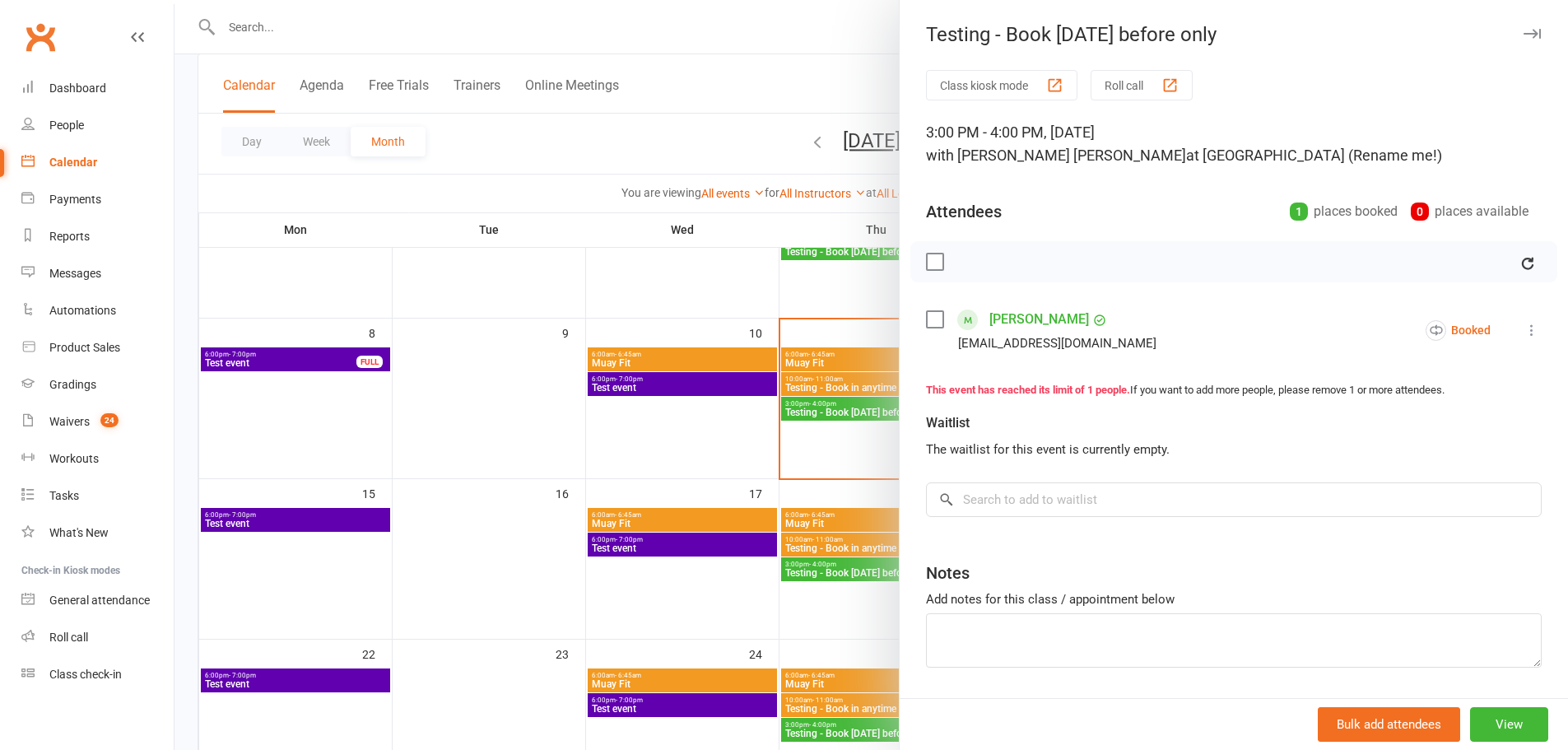
click at [1524, 326] on icon at bounding box center [1532, 330] width 17 height 17
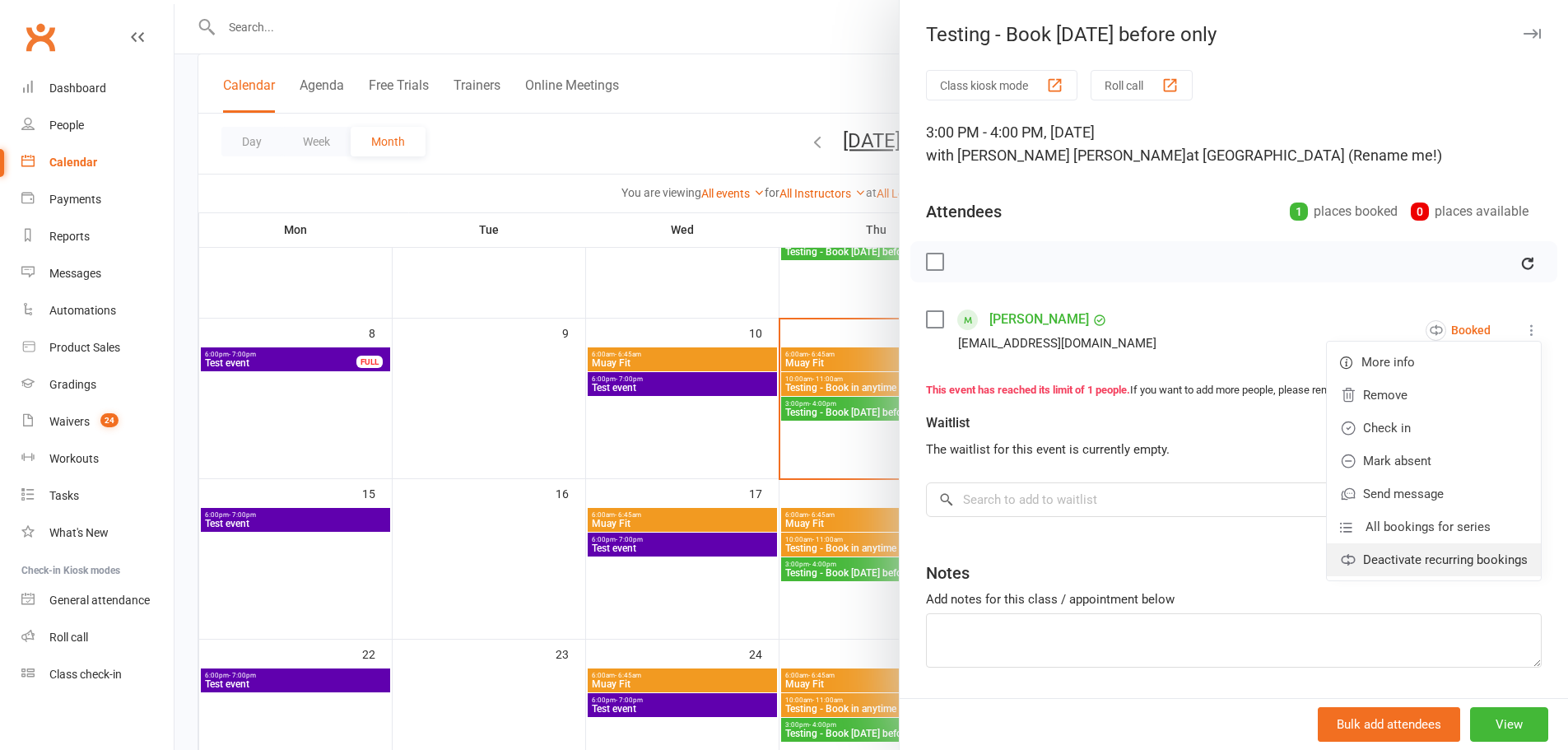
click at [1401, 562] on link "Deactivate recurring bookings" at bounding box center [1434, 559] width 214 height 33
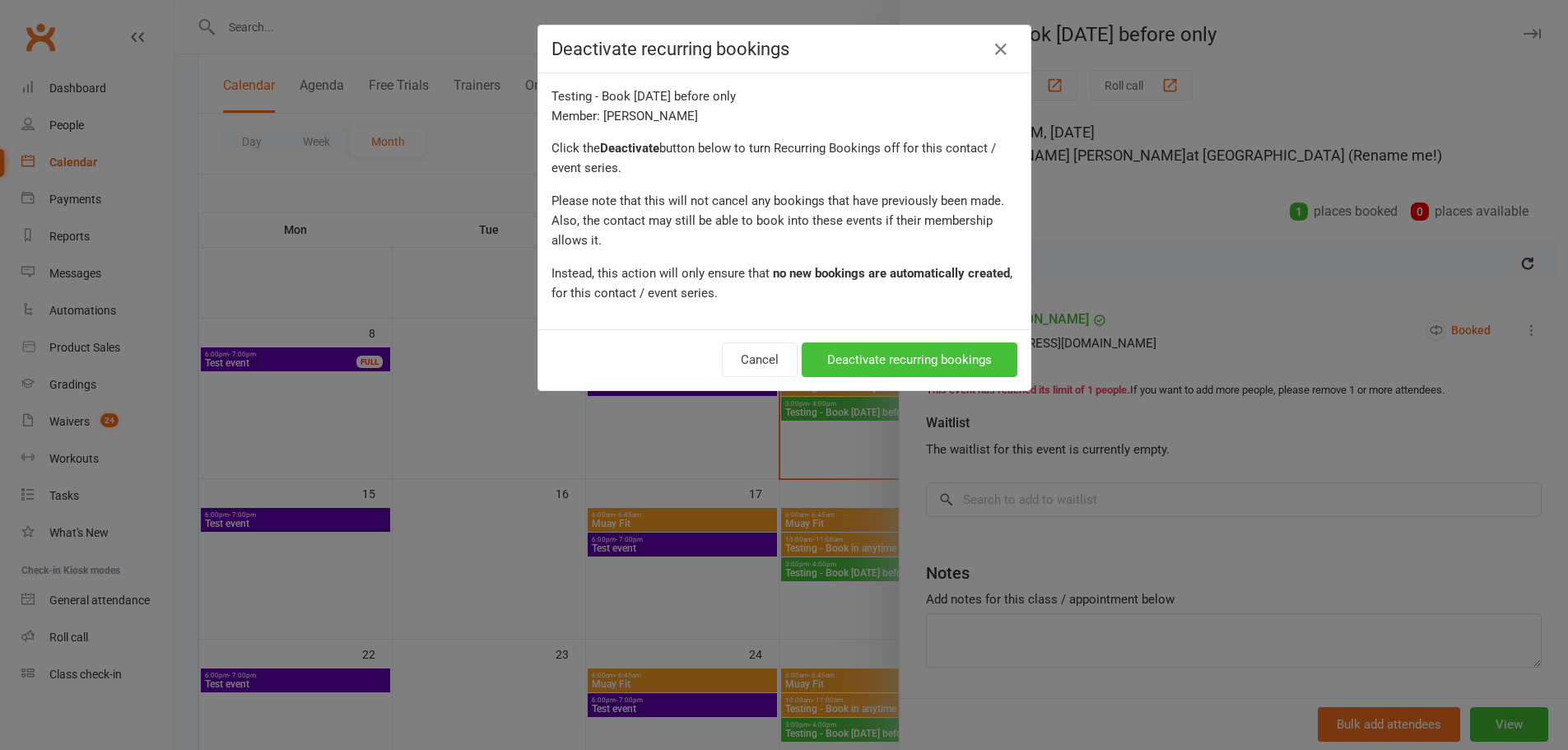
click at [880, 366] on button "Deactivate recurring bookings" at bounding box center [909, 359] width 216 height 35
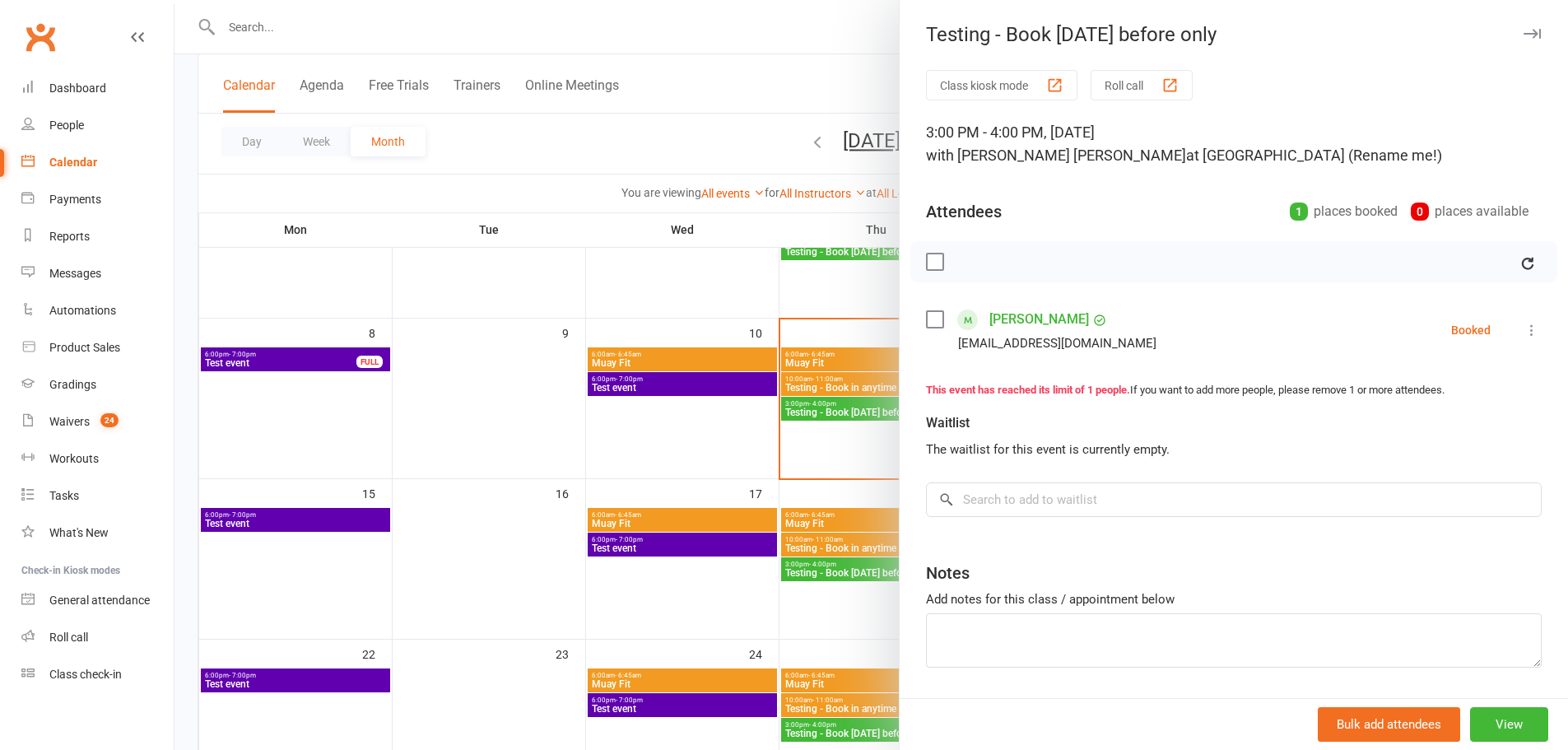
click at [1524, 333] on icon at bounding box center [1532, 330] width 17 height 17
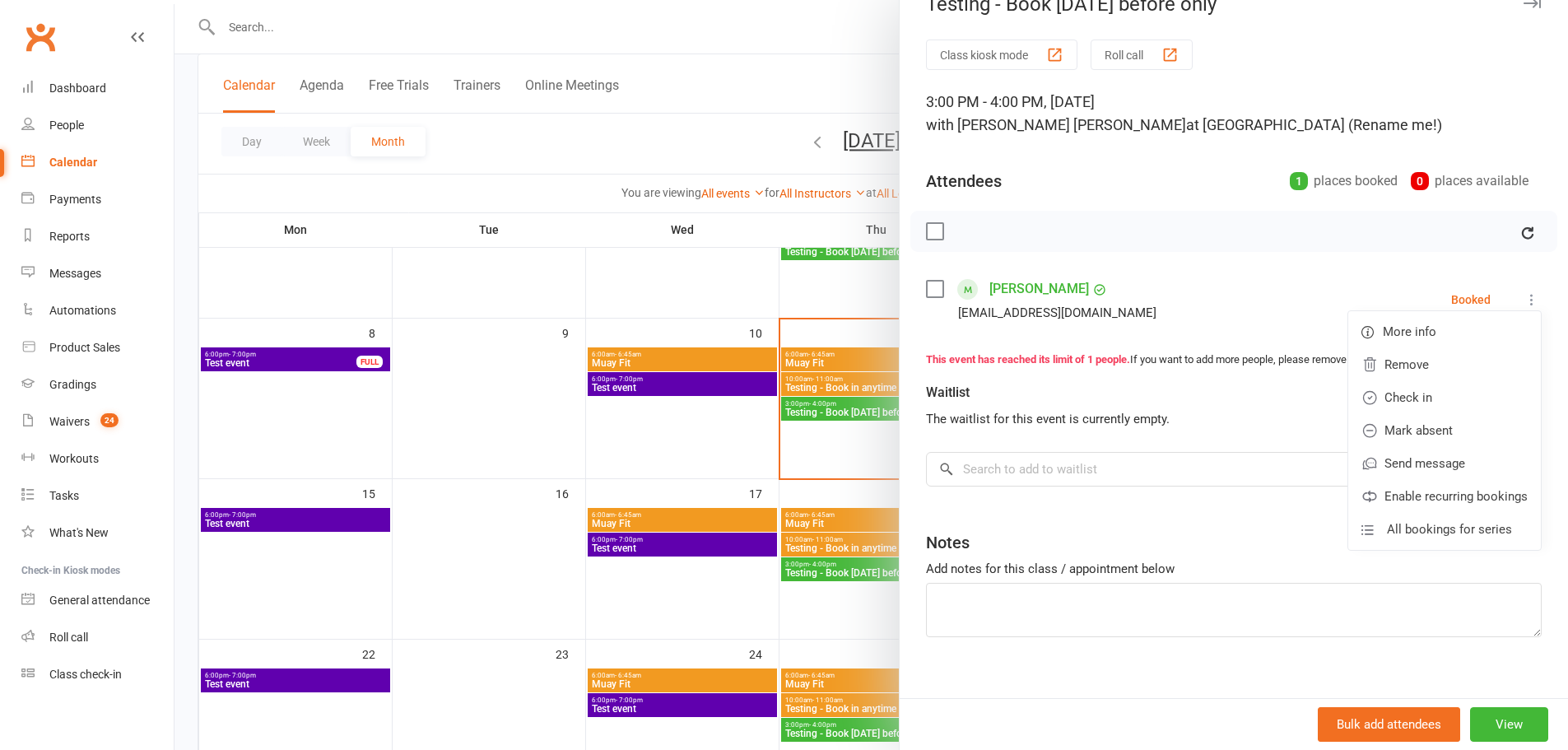
scroll to position [52, 0]
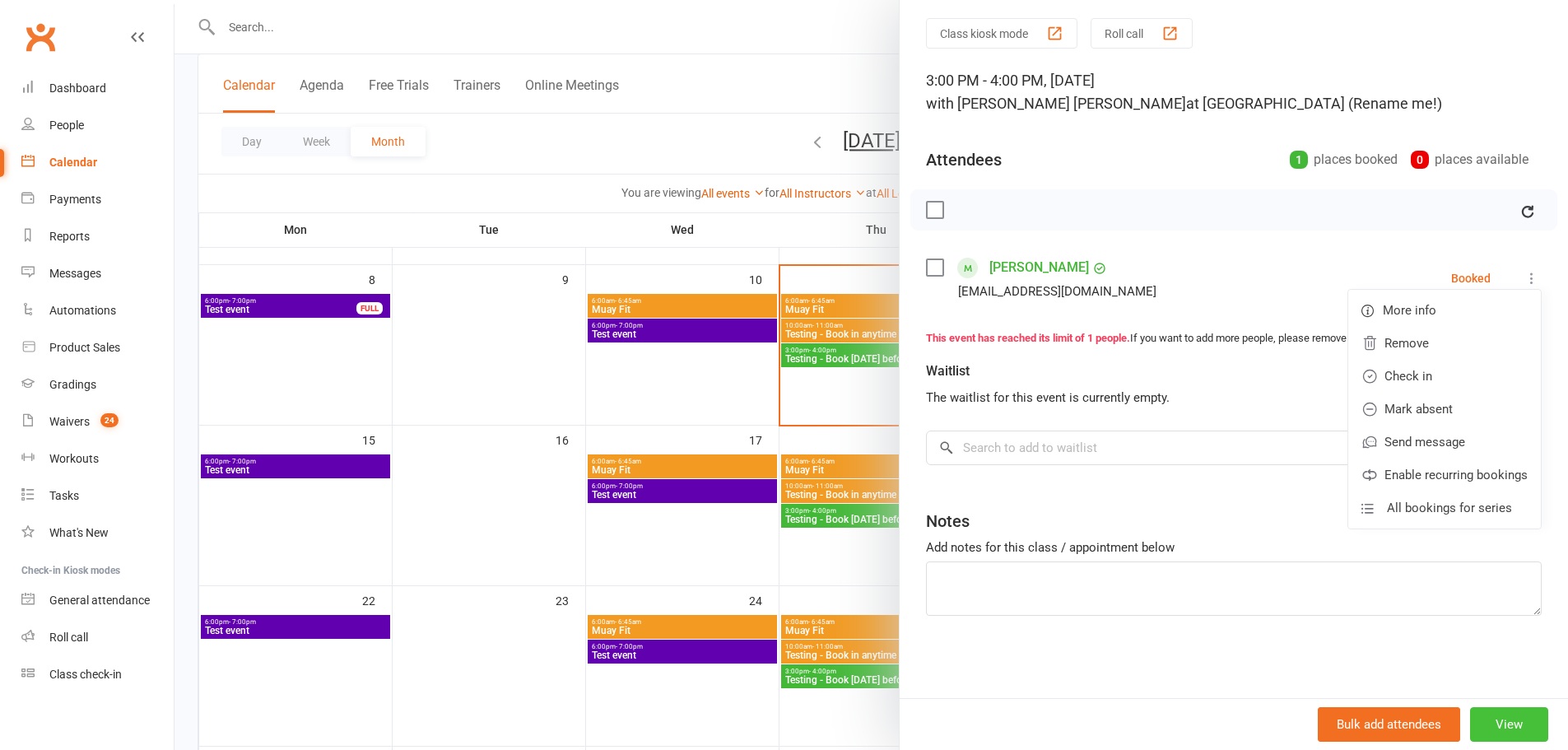
click at [1491, 725] on button "View" at bounding box center [1509, 724] width 79 height 35
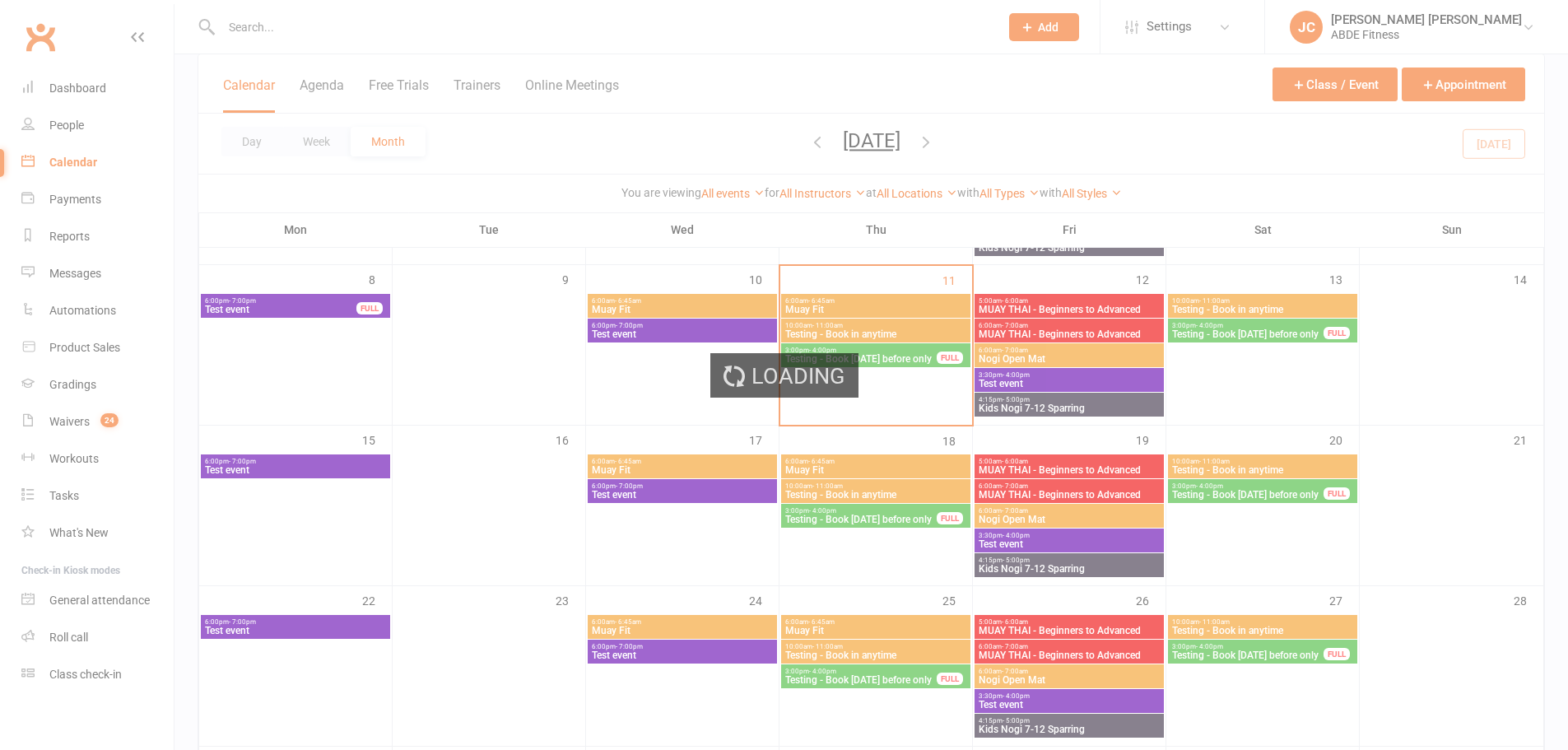
scroll to position [247, 0]
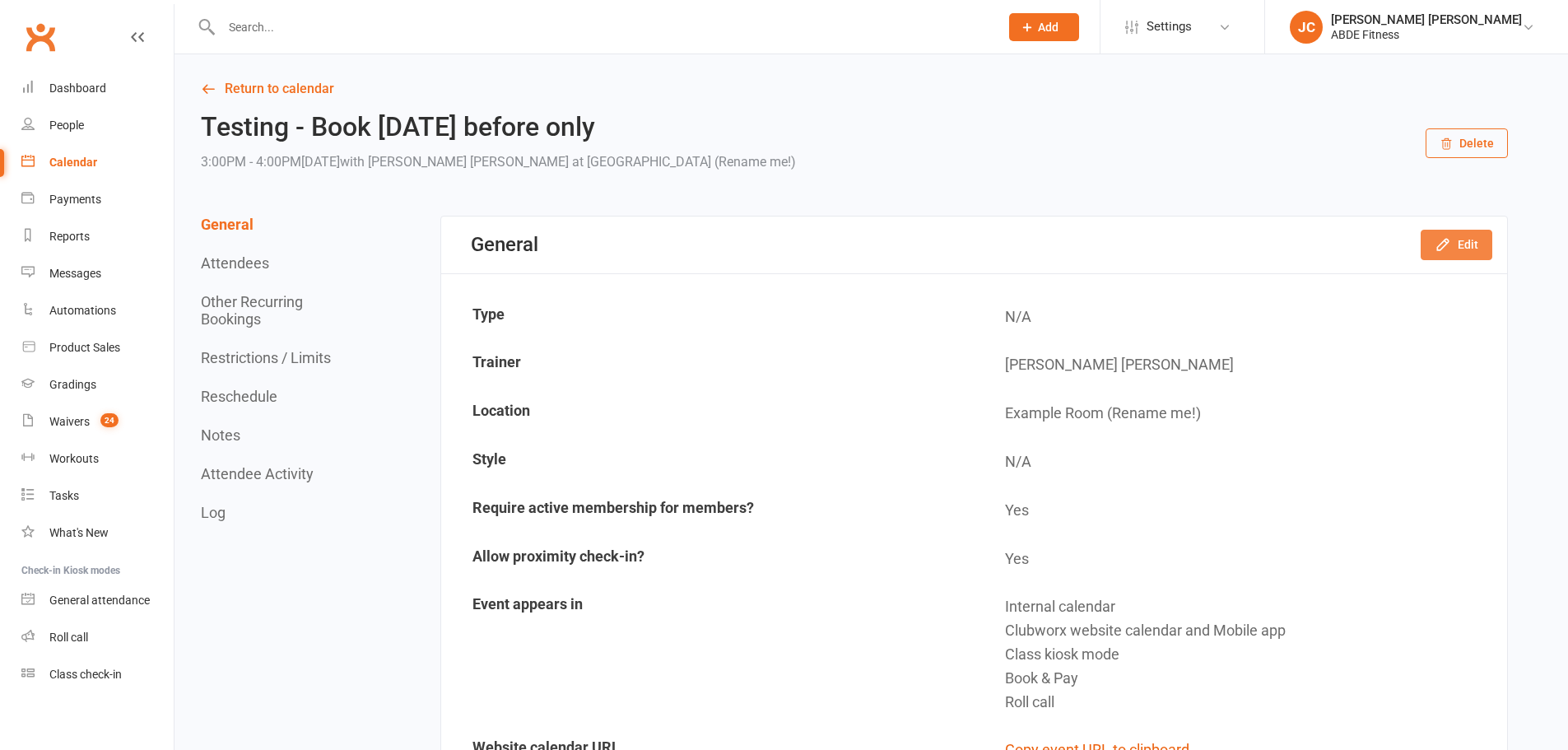
click at [1445, 241] on icon "button" at bounding box center [1443, 245] width 17 height 17
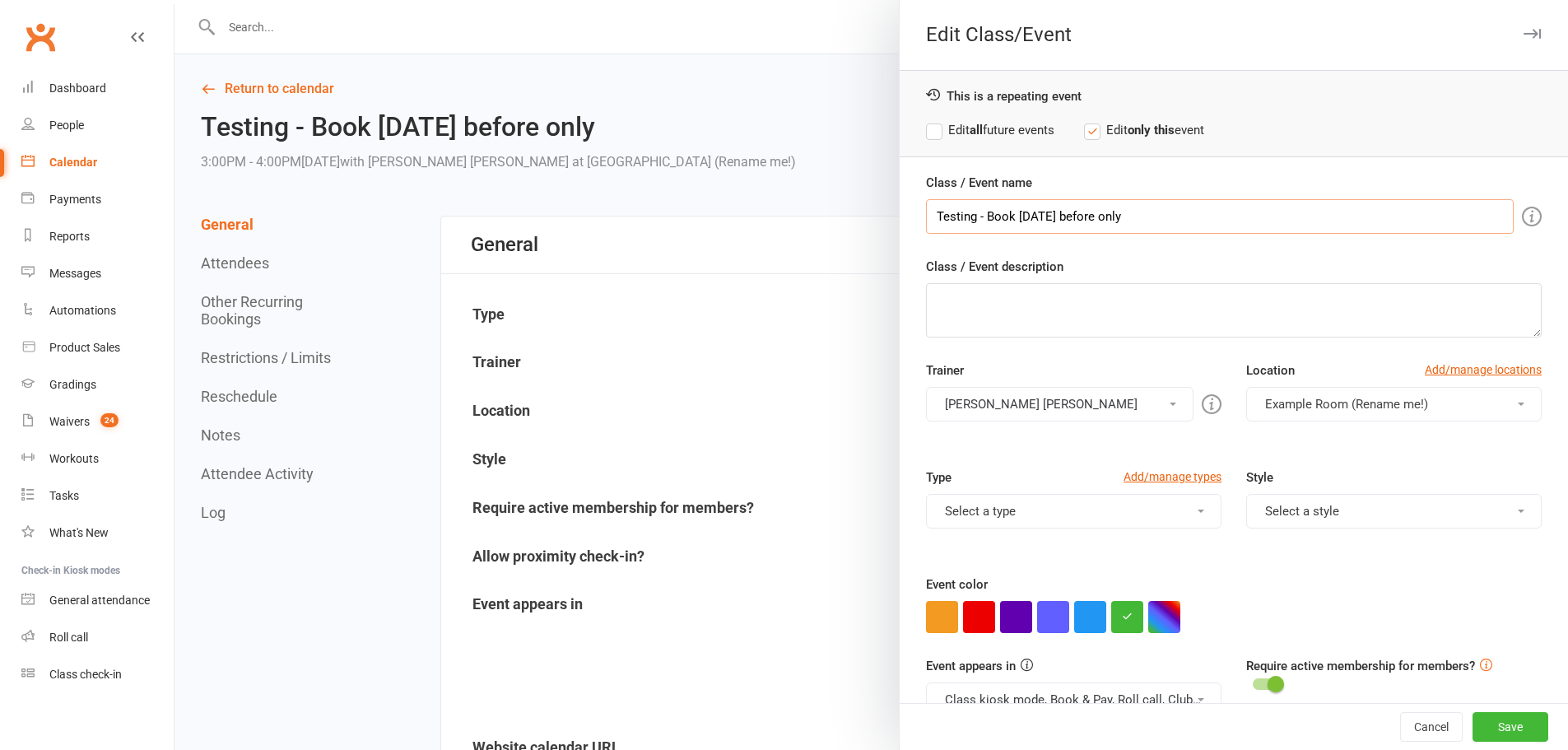
drag, startPoint x: 1149, startPoint y: 218, endPoint x: 890, endPoint y: 204, distance: 259.4
click at [890, 0] on div "Edit Class/Event This is a repeating event Edit all future events Edit only thi…" at bounding box center [872, 0] width 1394 height 0
type input "N"
type input "Yoga"
click at [1473, 736] on button "Save" at bounding box center [1510, 727] width 76 height 30
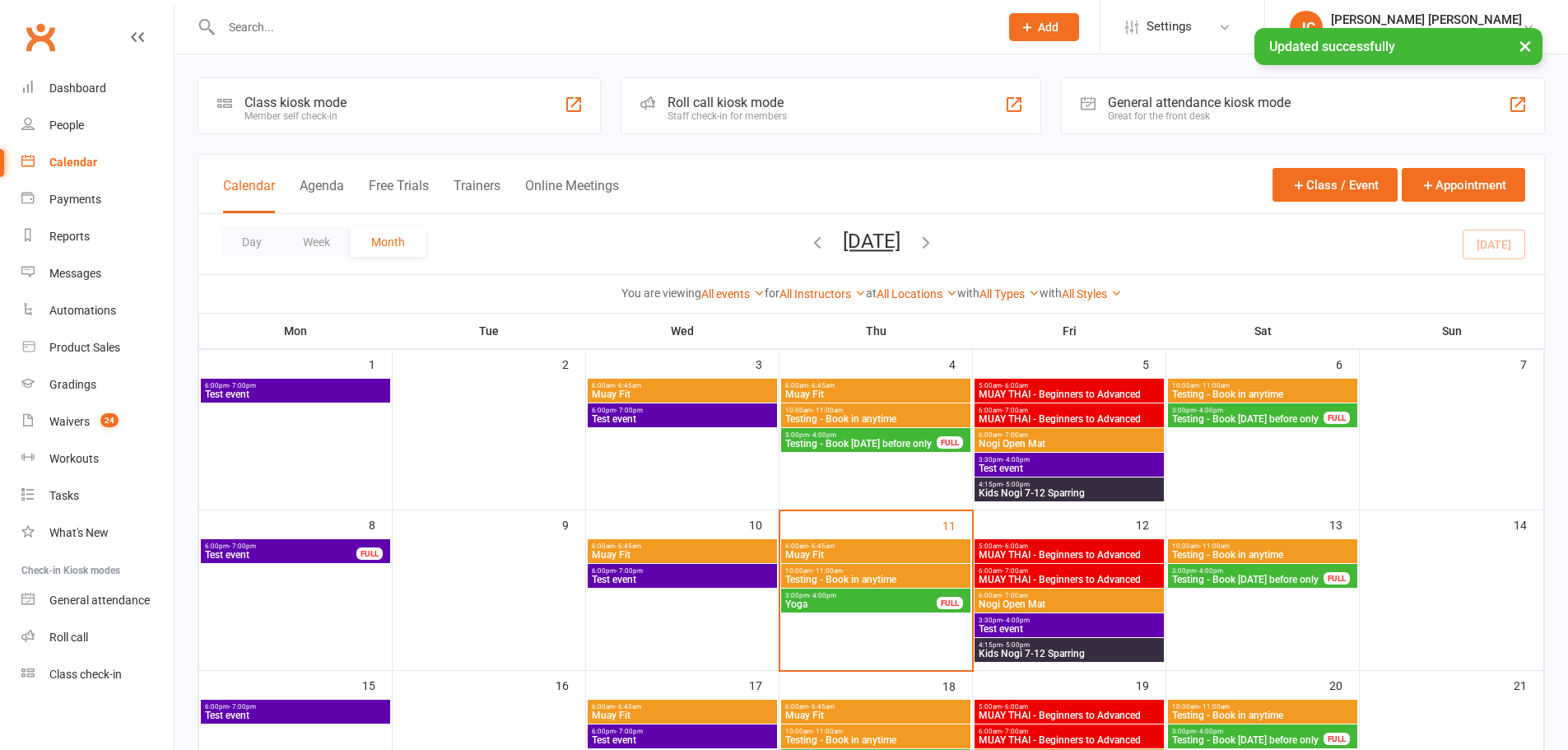
click at [845, 601] on span "Yoga" at bounding box center [861, 605] width 153 height 10
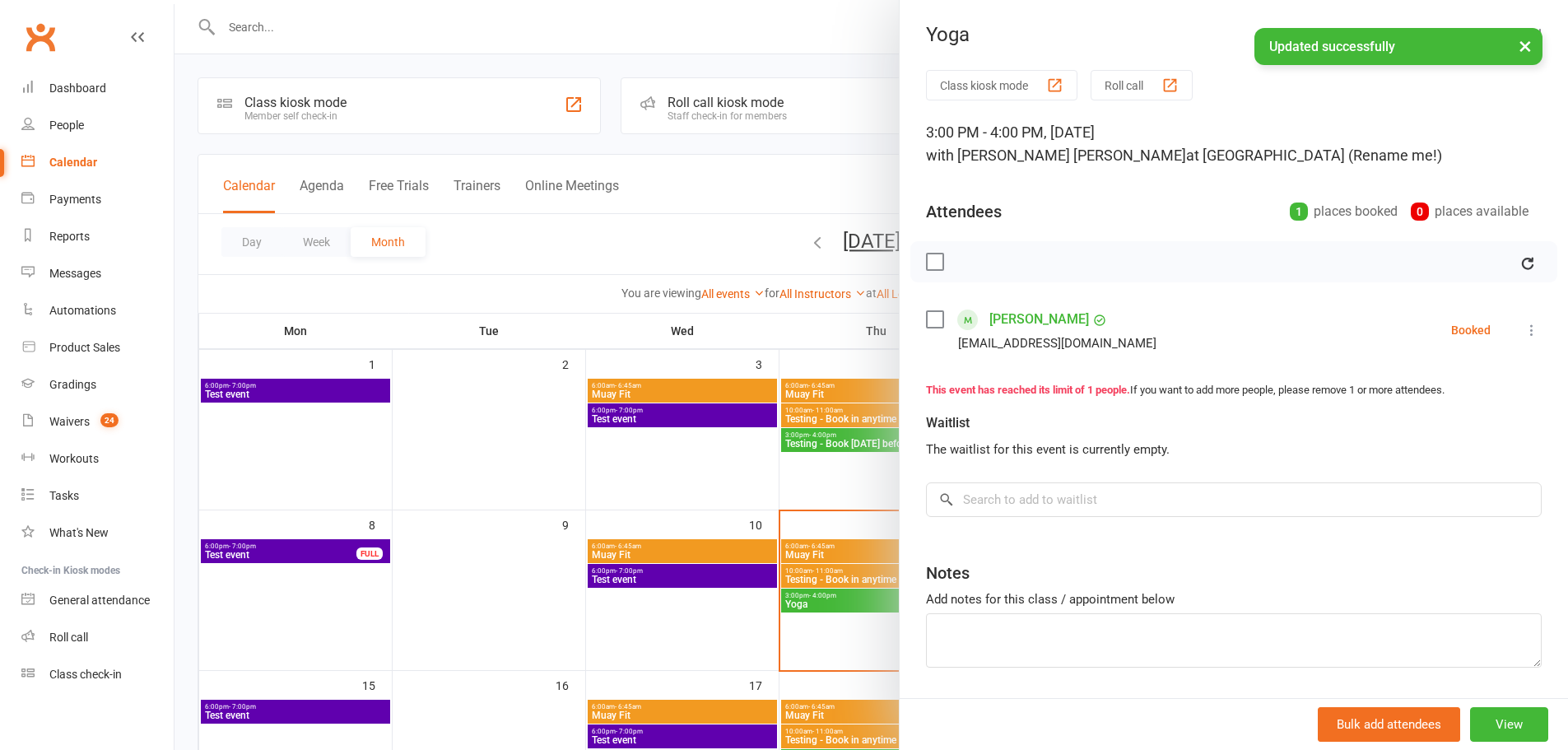
click at [1524, 332] on icon at bounding box center [1532, 330] width 17 height 17
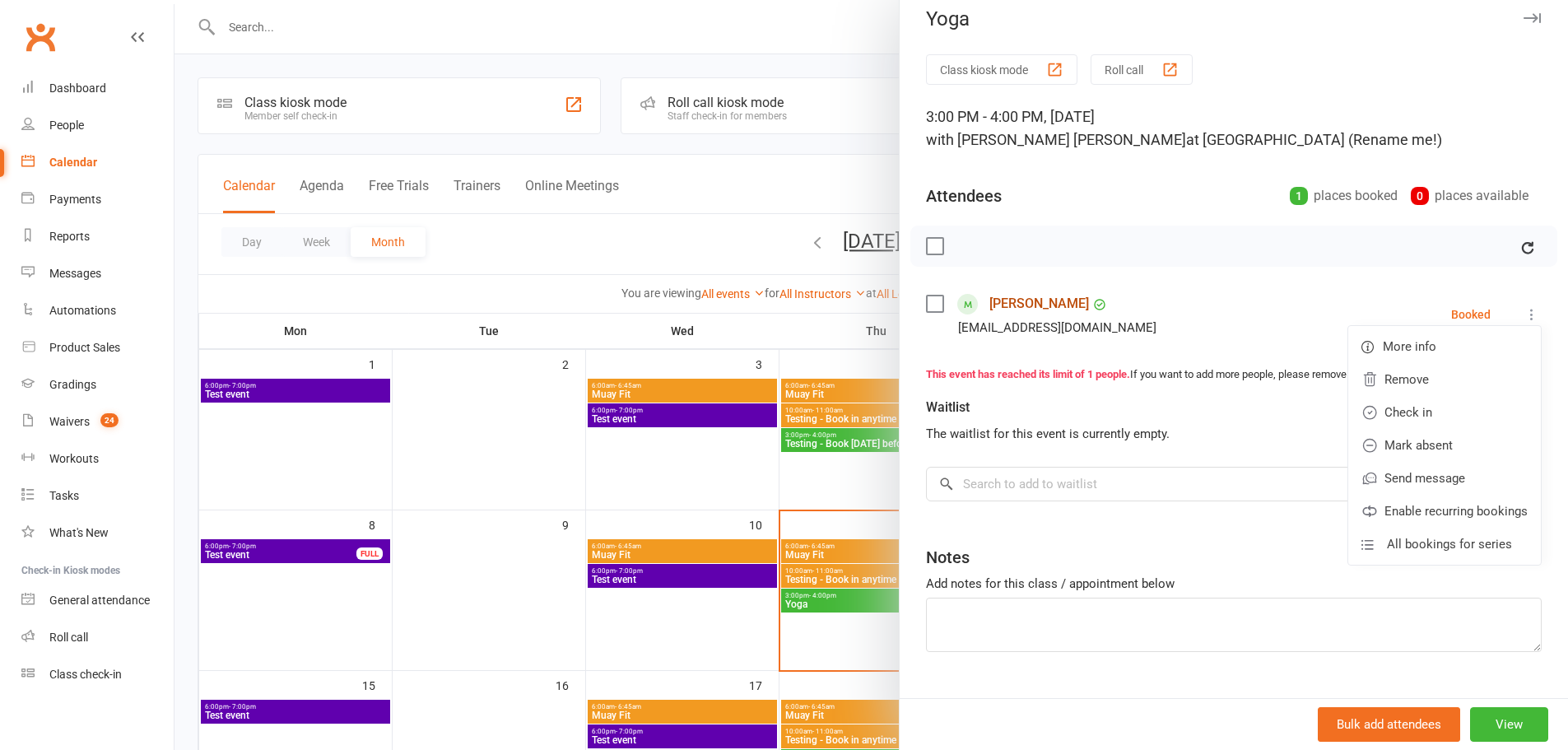
scroll to position [27, 0]
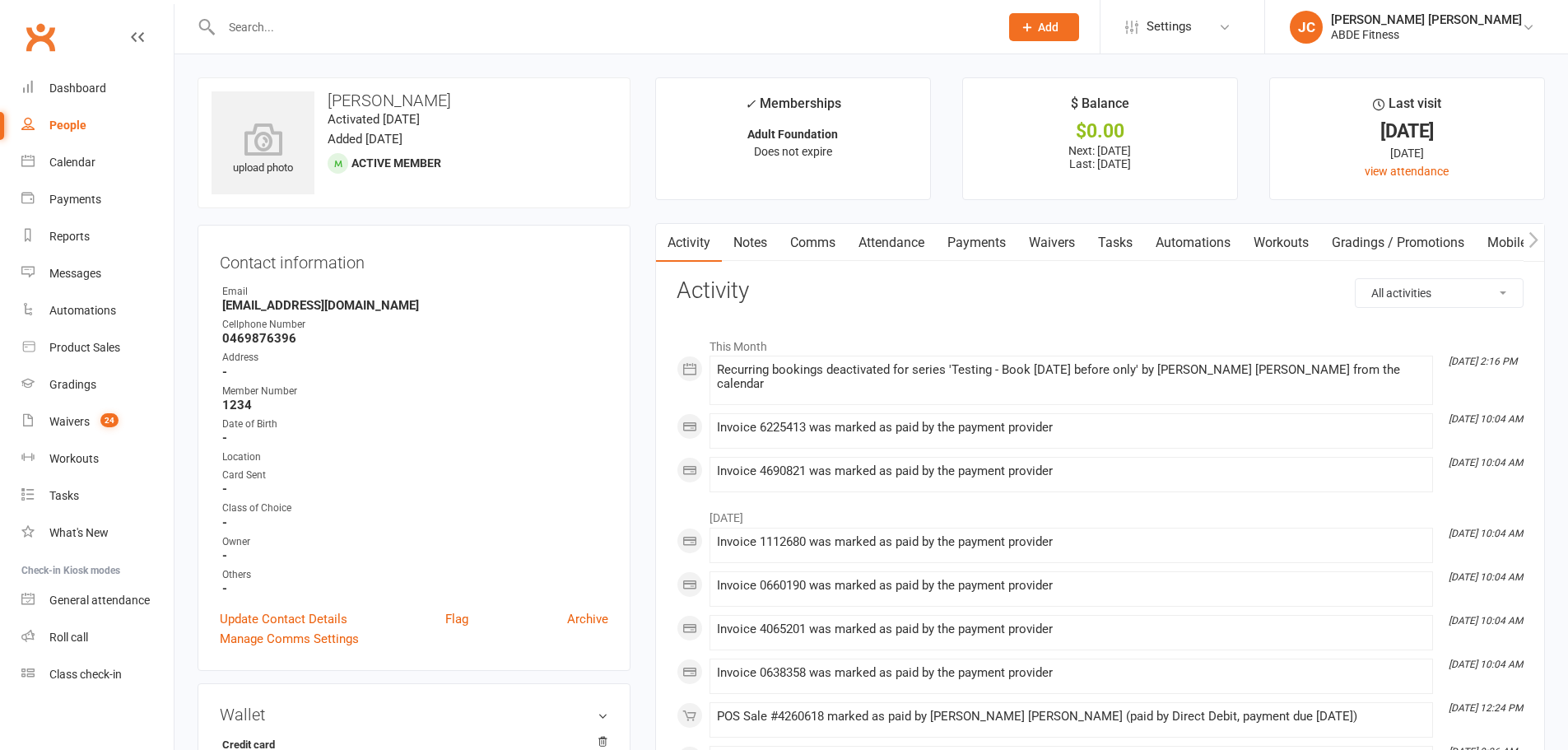
click at [318, 619] on link "Update Contact Details" at bounding box center [283, 620] width 127 height 20
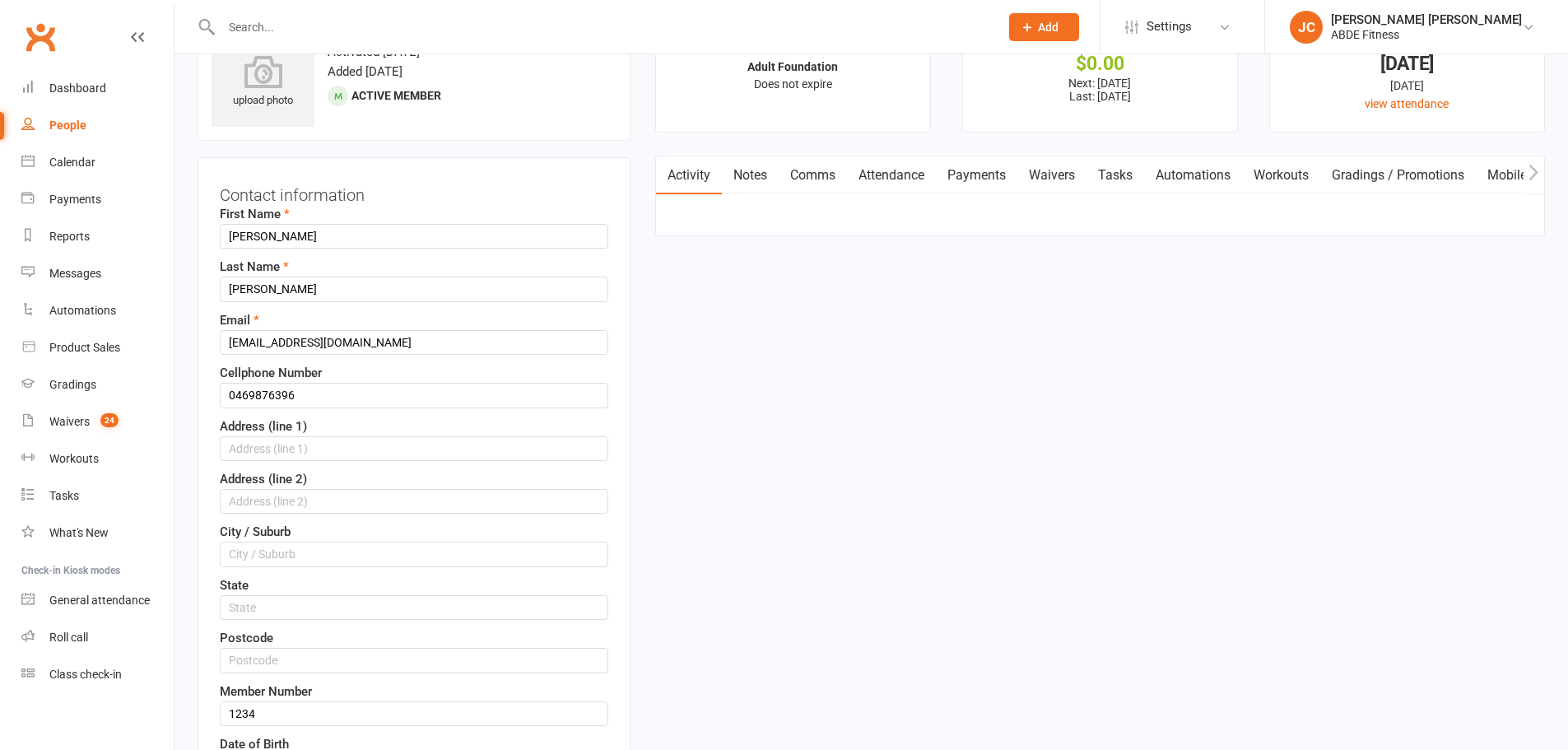
scroll to position [78, 0]
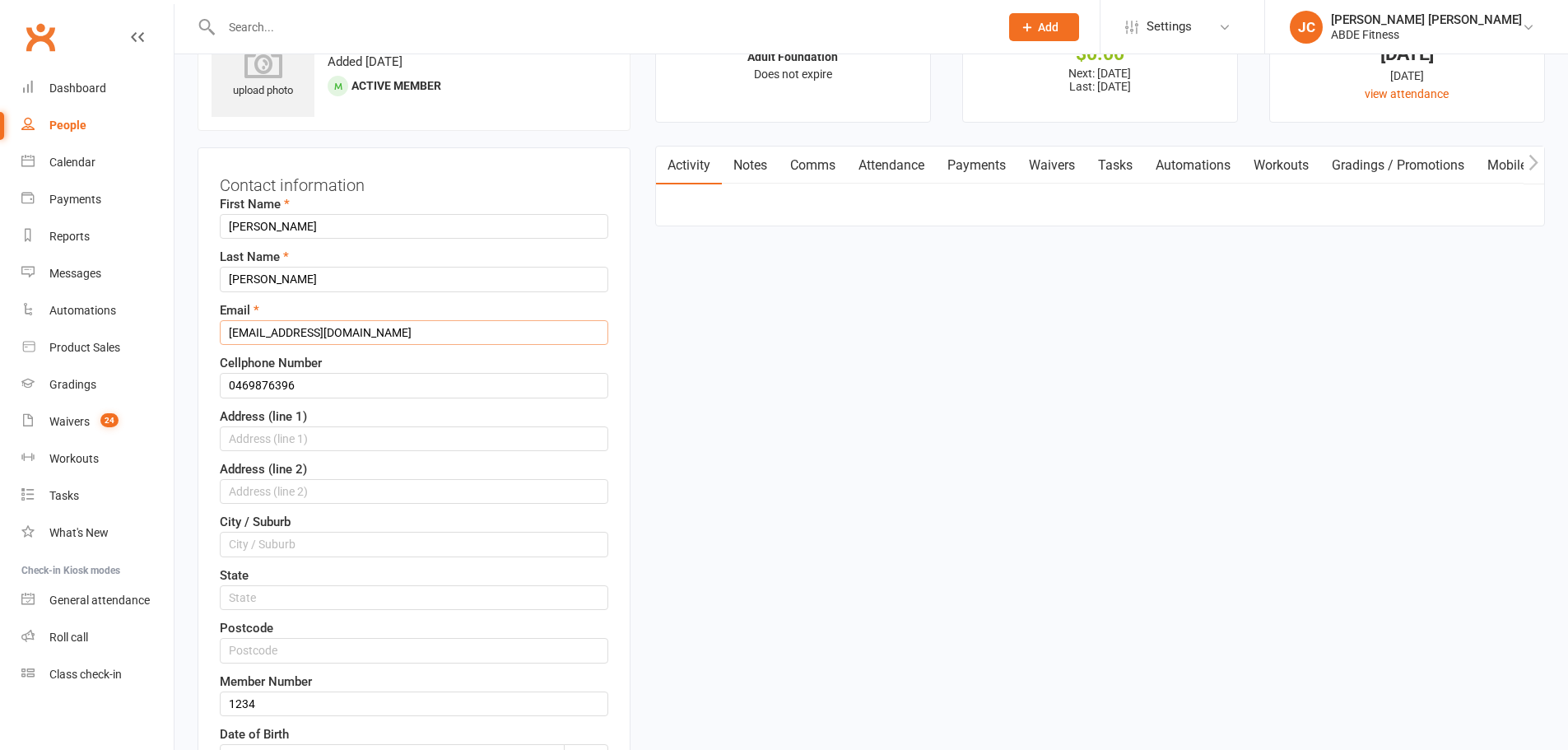
click at [383, 333] on input "[EMAIL_ADDRESS][DOMAIN_NAME]" at bounding box center [414, 332] width 389 height 25
drag, startPoint x: 252, startPoint y: 328, endPoint x: 187, endPoint y: 324, distance: 65.1
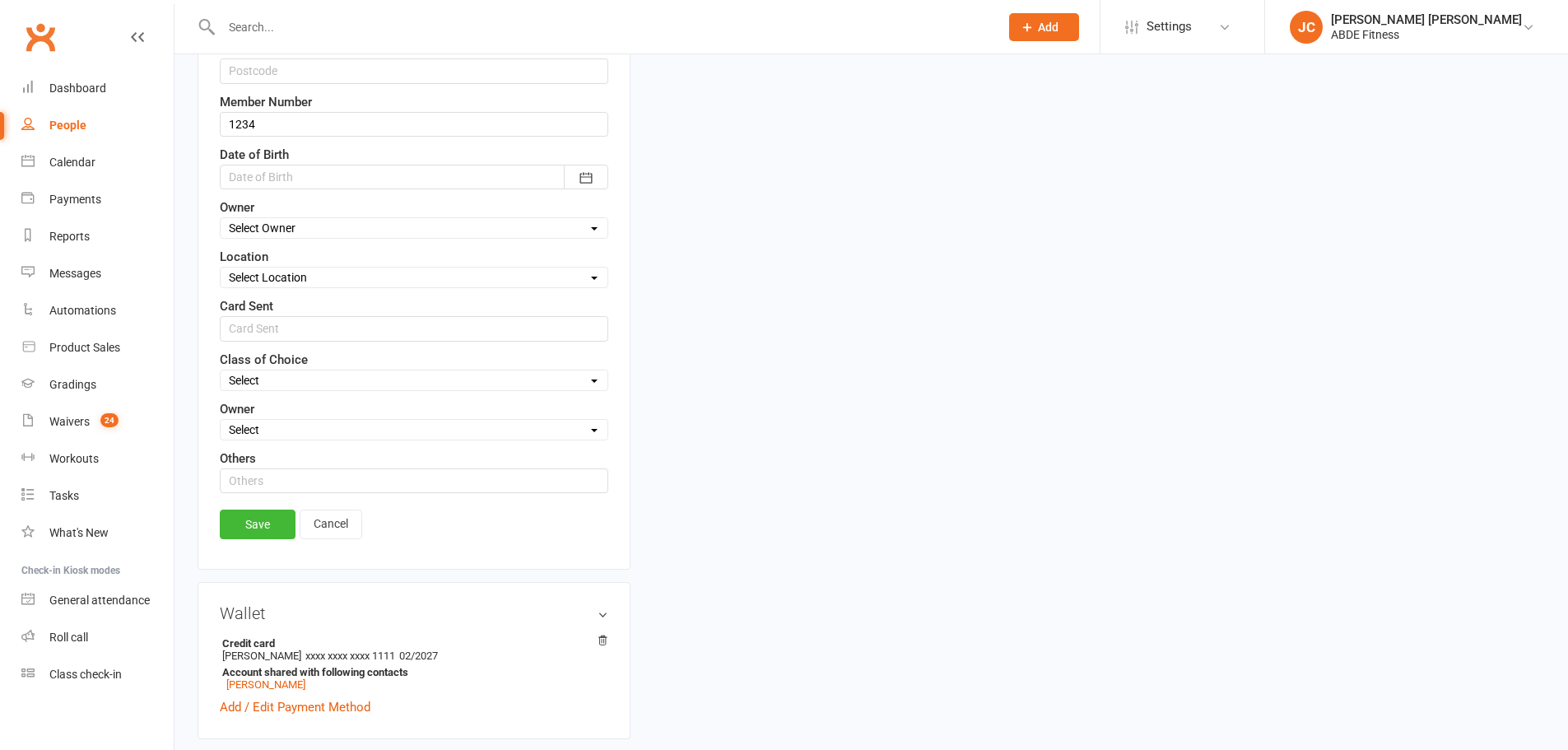
scroll to position [736, 0]
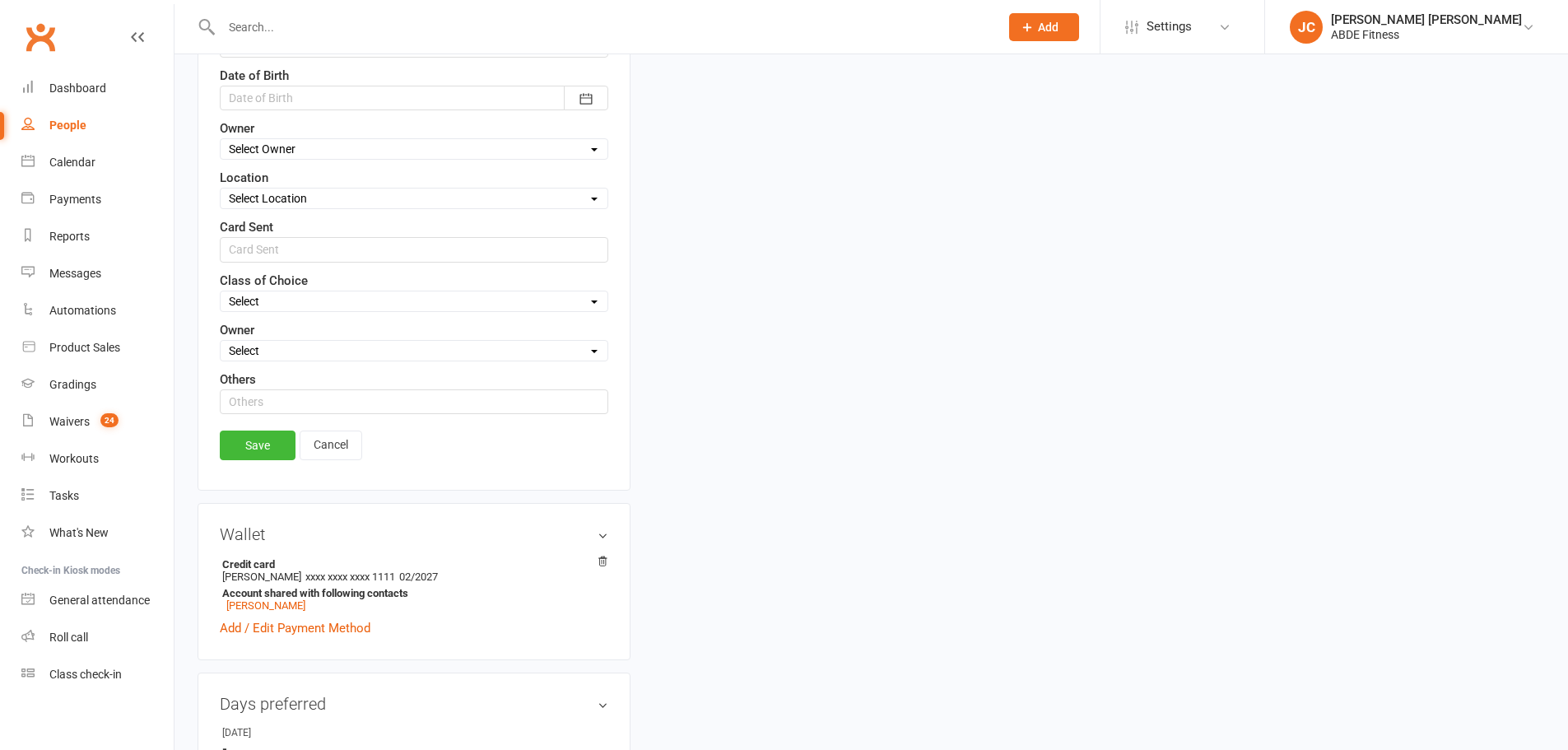
type input "test@clubworx.com"
click at [274, 448] on link "Save" at bounding box center [258, 446] width 76 height 30
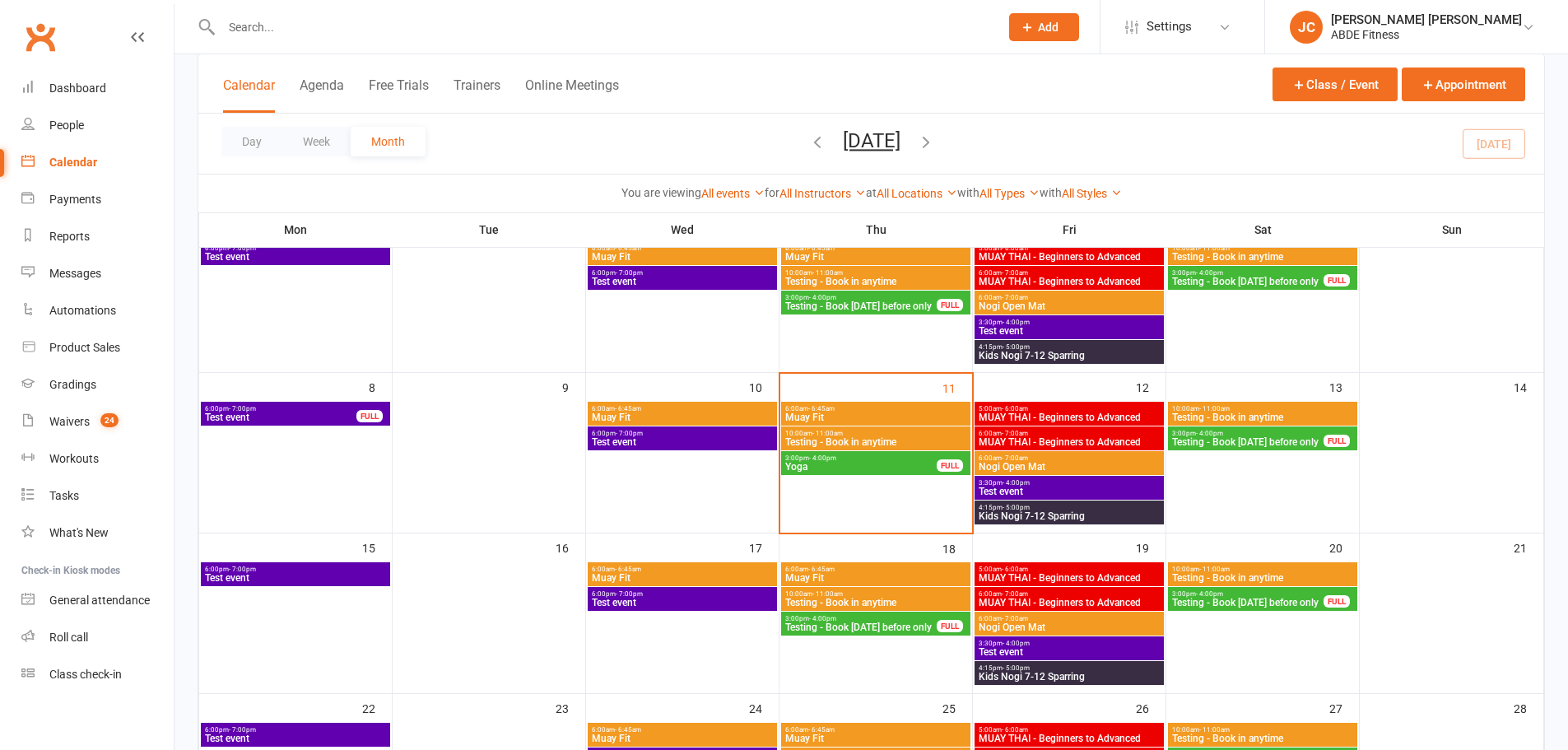
click at [852, 462] on span "Yoga" at bounding box center [861, 467] width 153 height 10
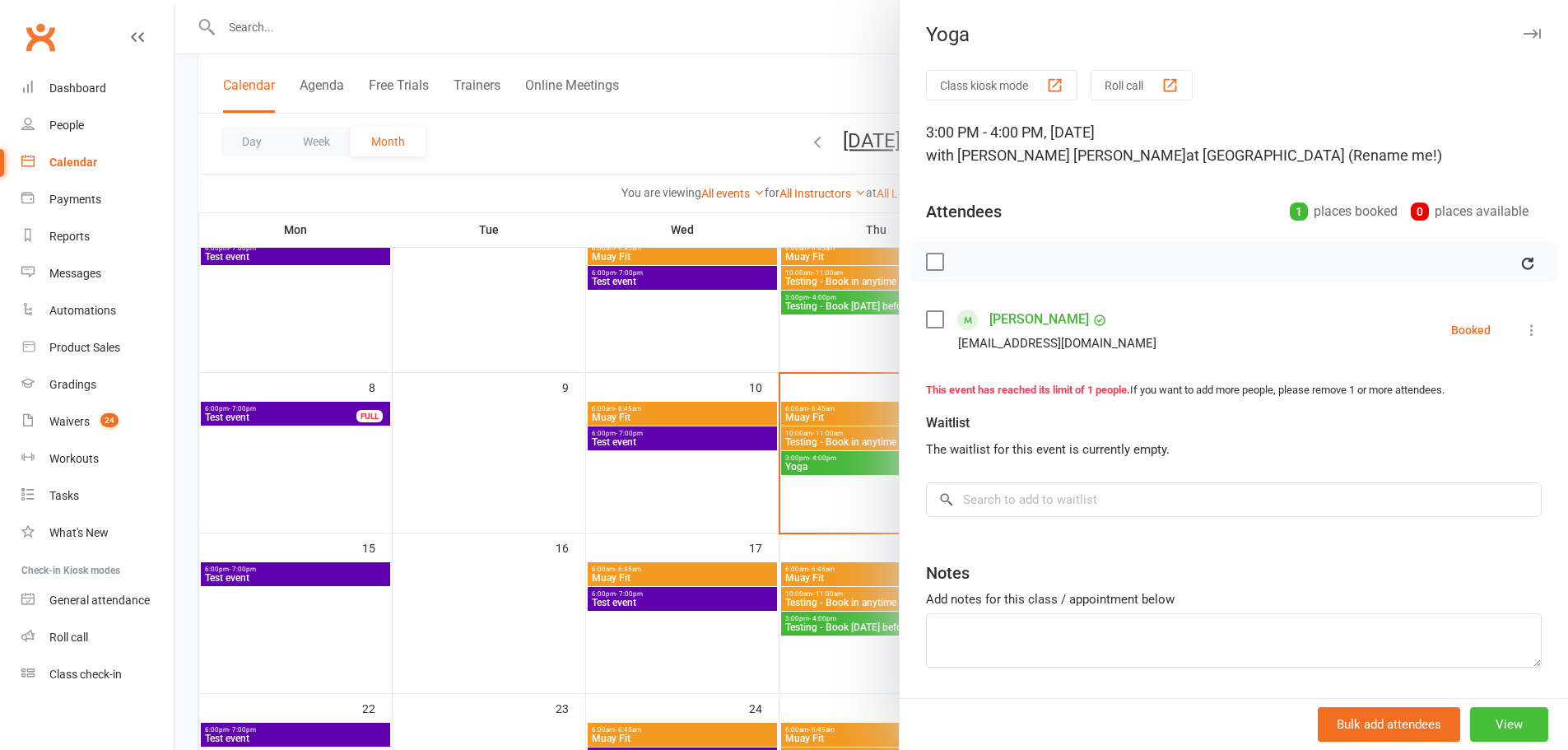
click at [1471, 718] on button "View" at bounding box center [1509, 724] width 79 height 35
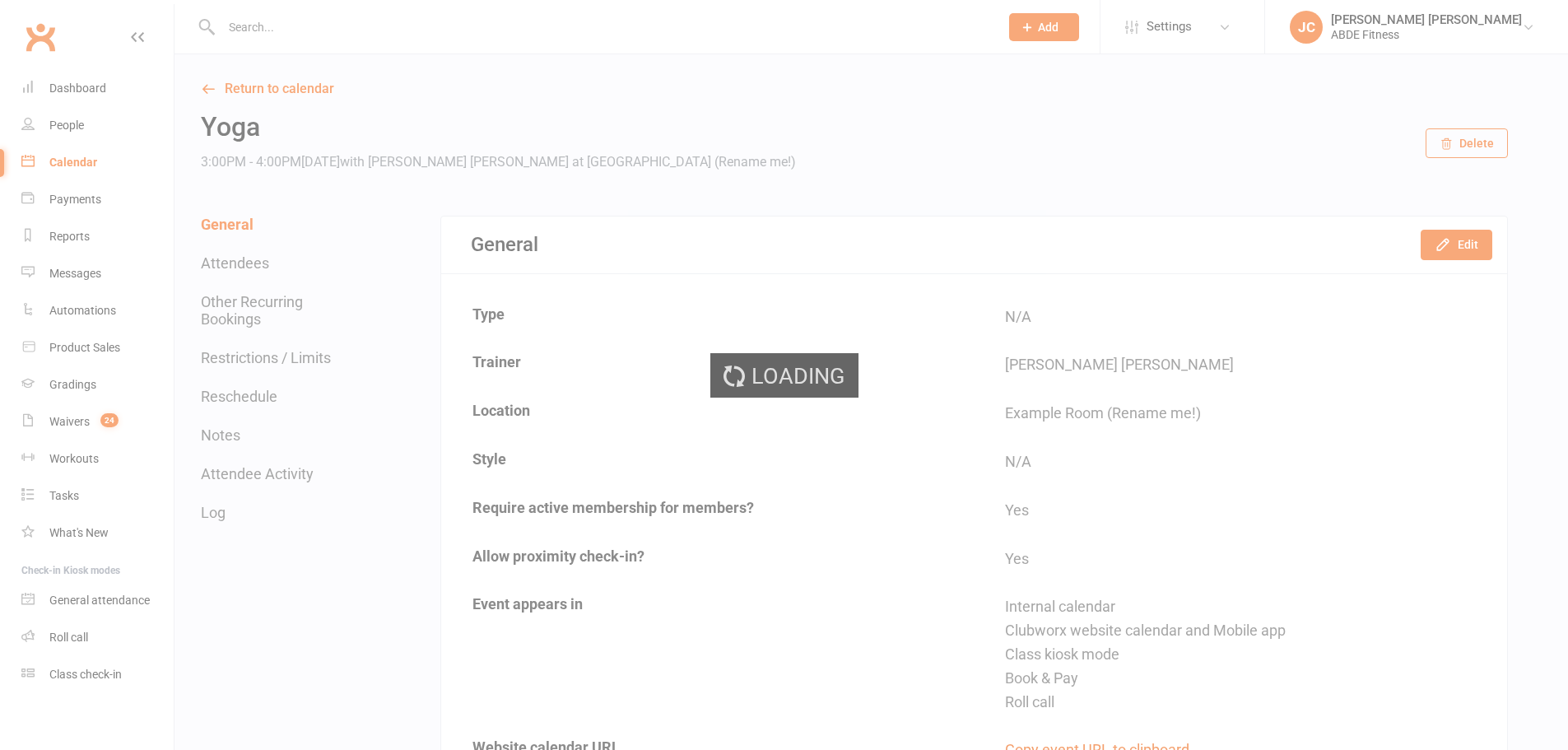
click at [1445, 246] on div "Loading" at bounding box center [784, 375] width 1568 height 750
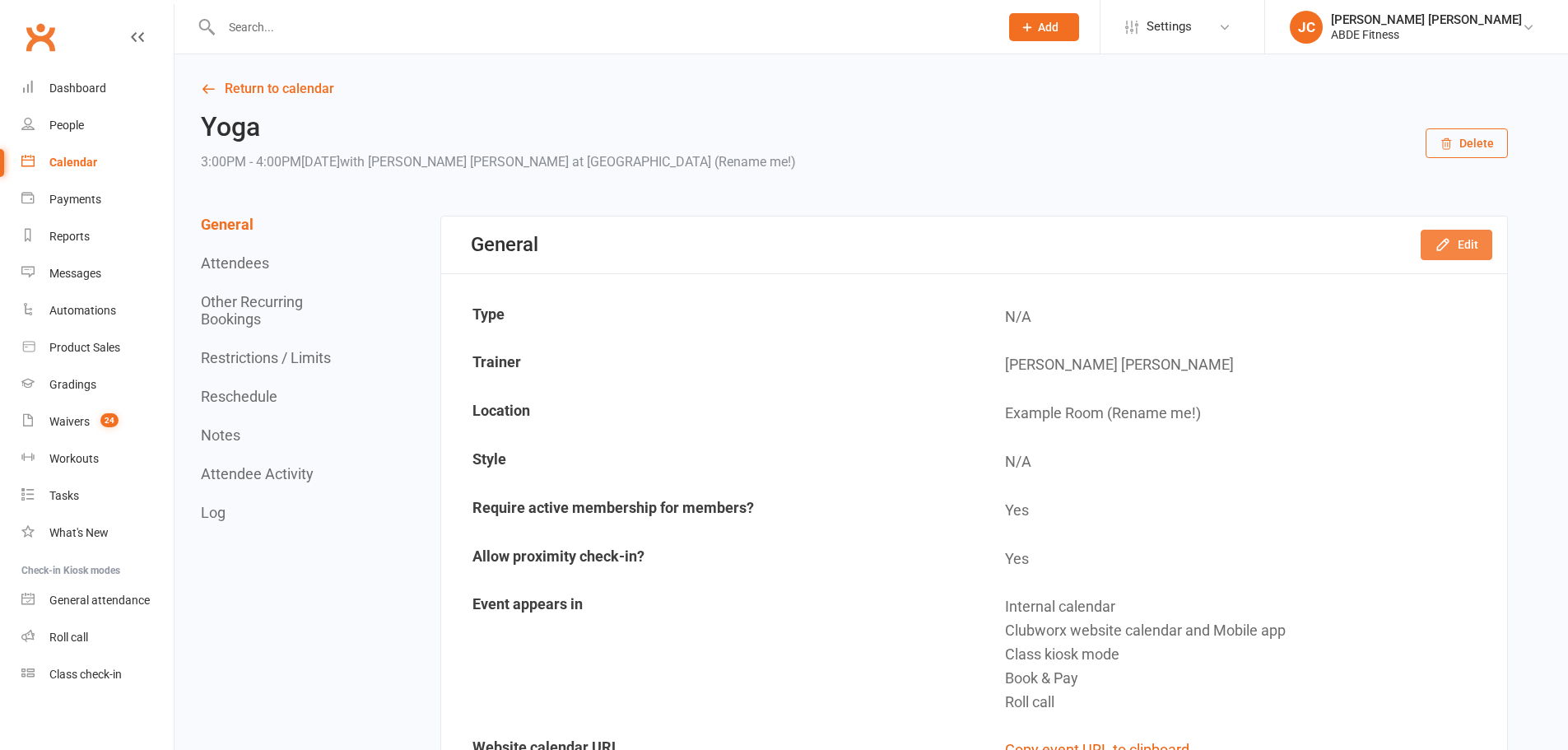
click at [1469, 257] on button "Edit" at bounding box center [1457, 245] width 72 height 30
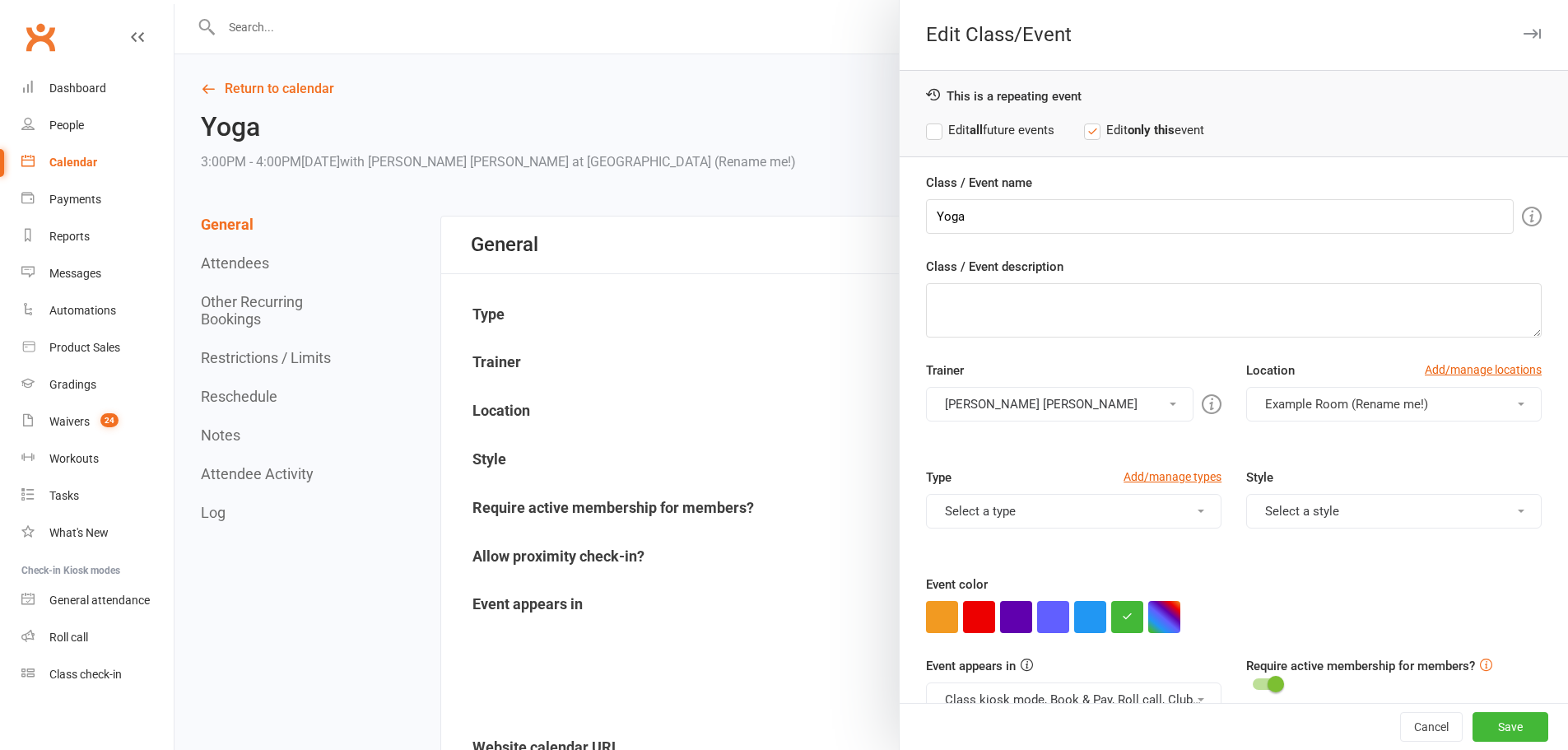
drag, startPoint x: 1010, startPoint y: 413, endPoint x: 1001, endPoint y: 432, distance: 21.0
click at [1010, 414] on button "[PERSON_NAME] [PERSON_NAME]" at bounding box center [1059, 404] width 267 height 35
click at [976, 466] on link "Dozer [PERSON_NAME]" at bounding box center [1059, 476] width 265 height 33
click at [1031, 410] on button "[PERSON_NAME] [PERSON_NAME], [PERSON_NAME]" at bounding box center [1073, 404] width 295 height 35
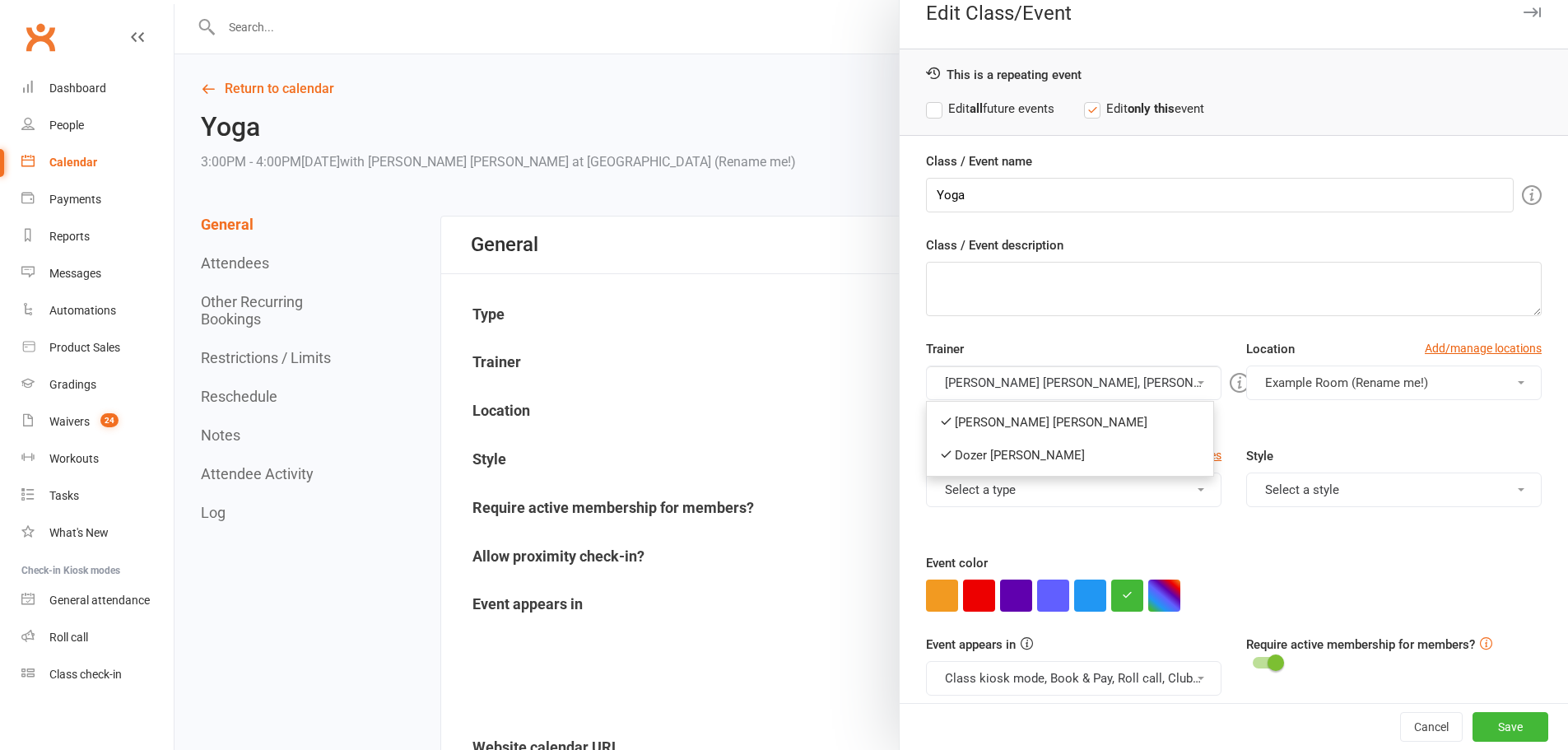
scroll to position [27, 0]
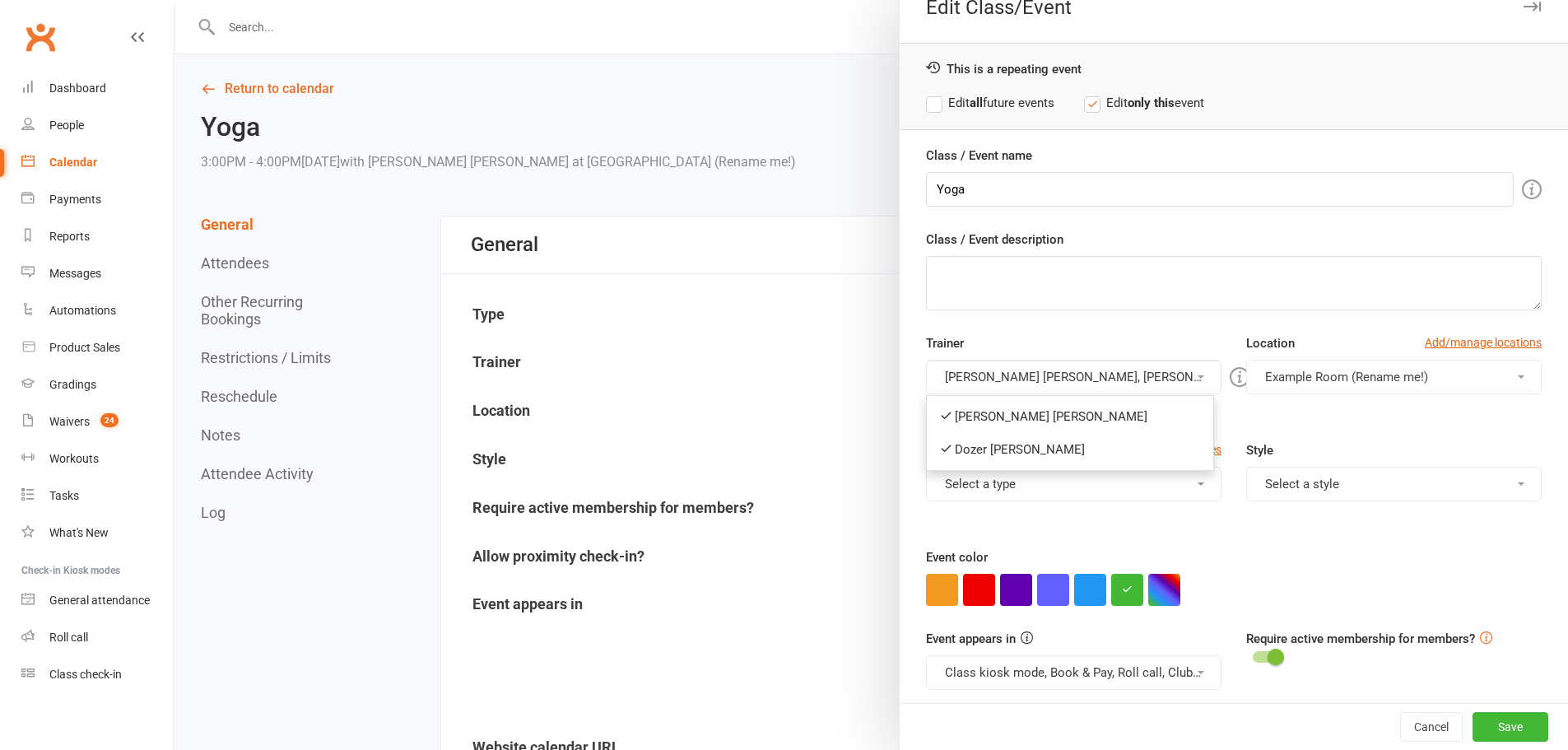
click at [1053, 419] on link "[PERSON_NAME] [PERSON_NAME]" at bounding box center [1070, 416] width 286 height 33
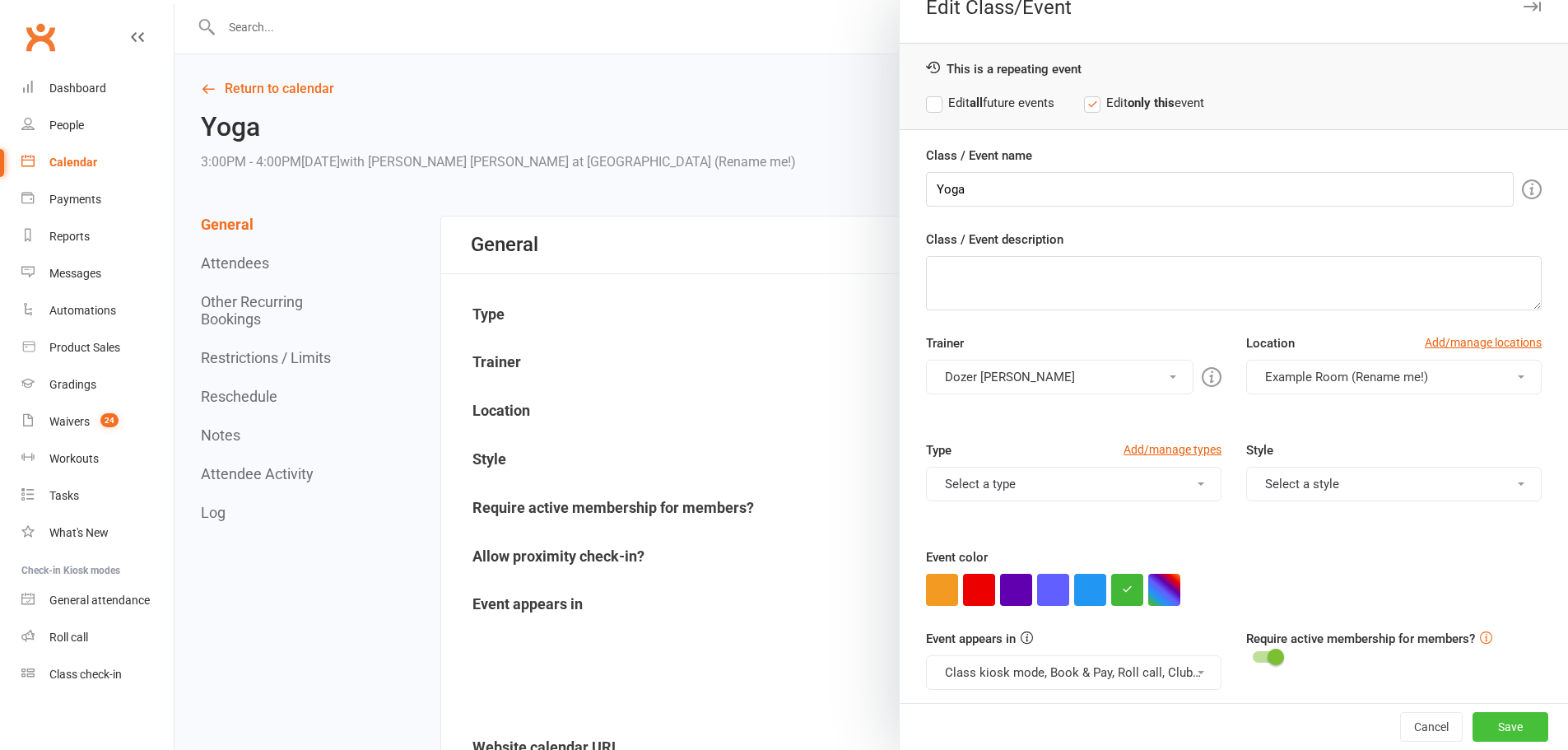
click at [1491, 725] on button "Save" at bounding box center [1510, 727] width 76 height 30
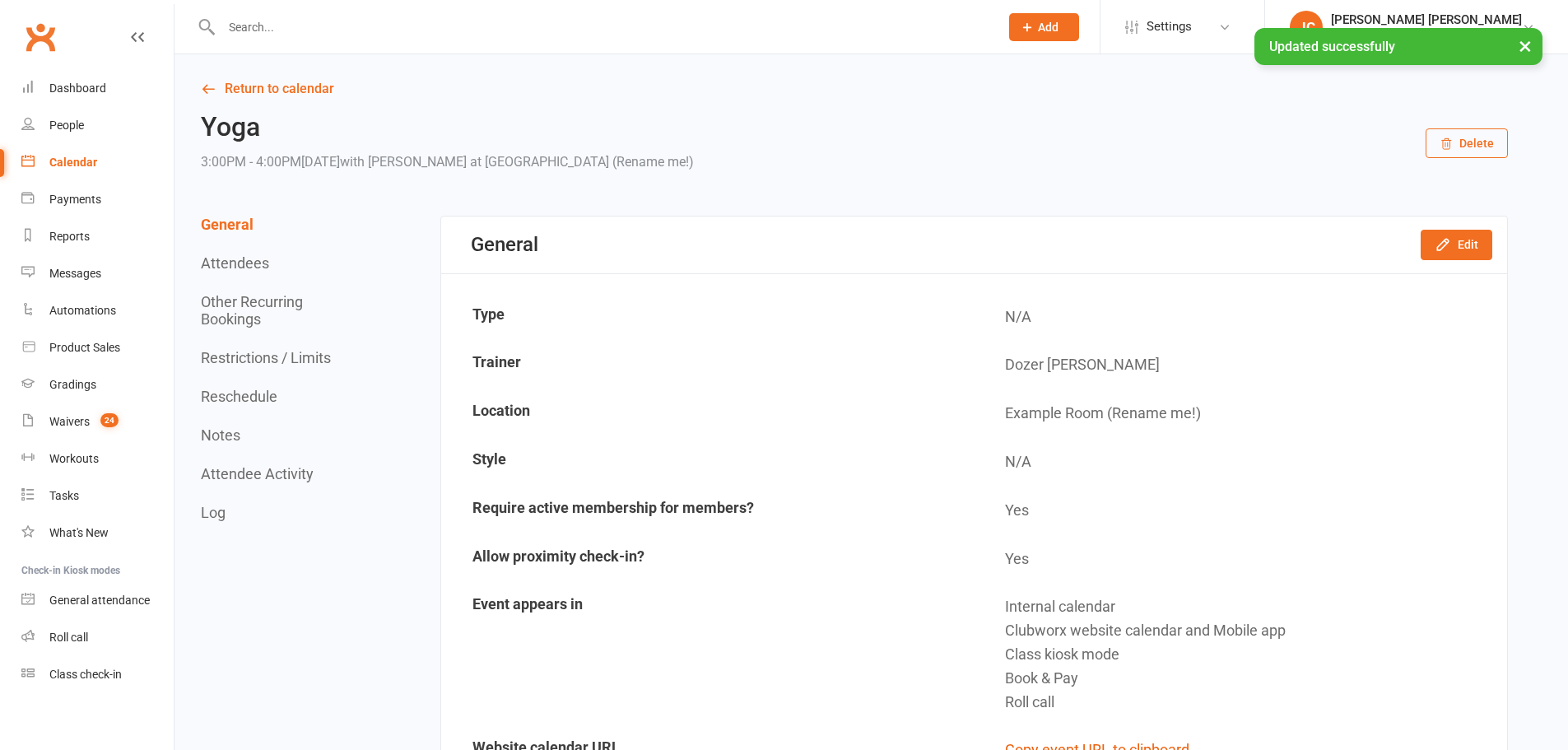
click at [62, 164] on div "Calendar" at bounding box center [74, 161] width 48 height 13
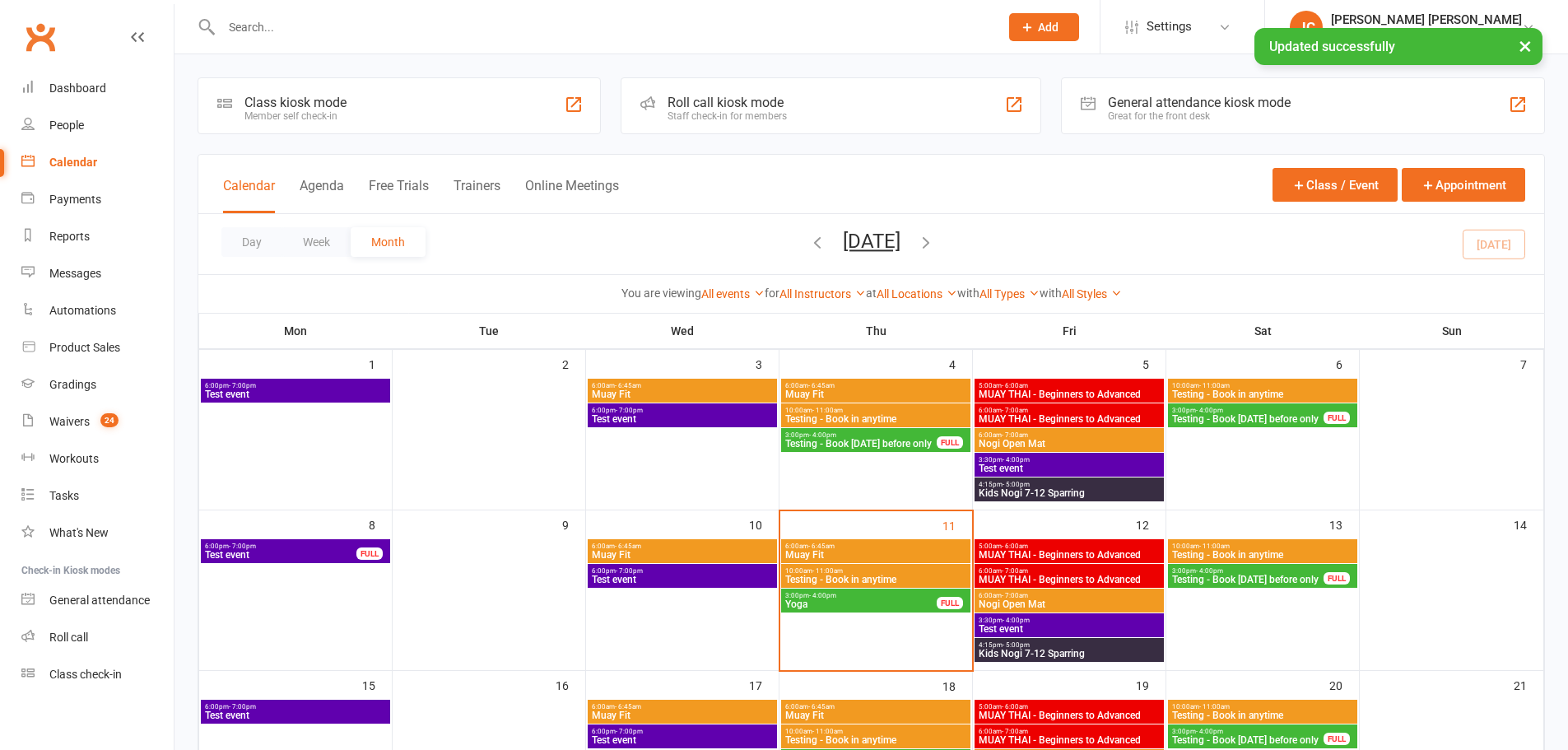
scroll to position [165, 0]
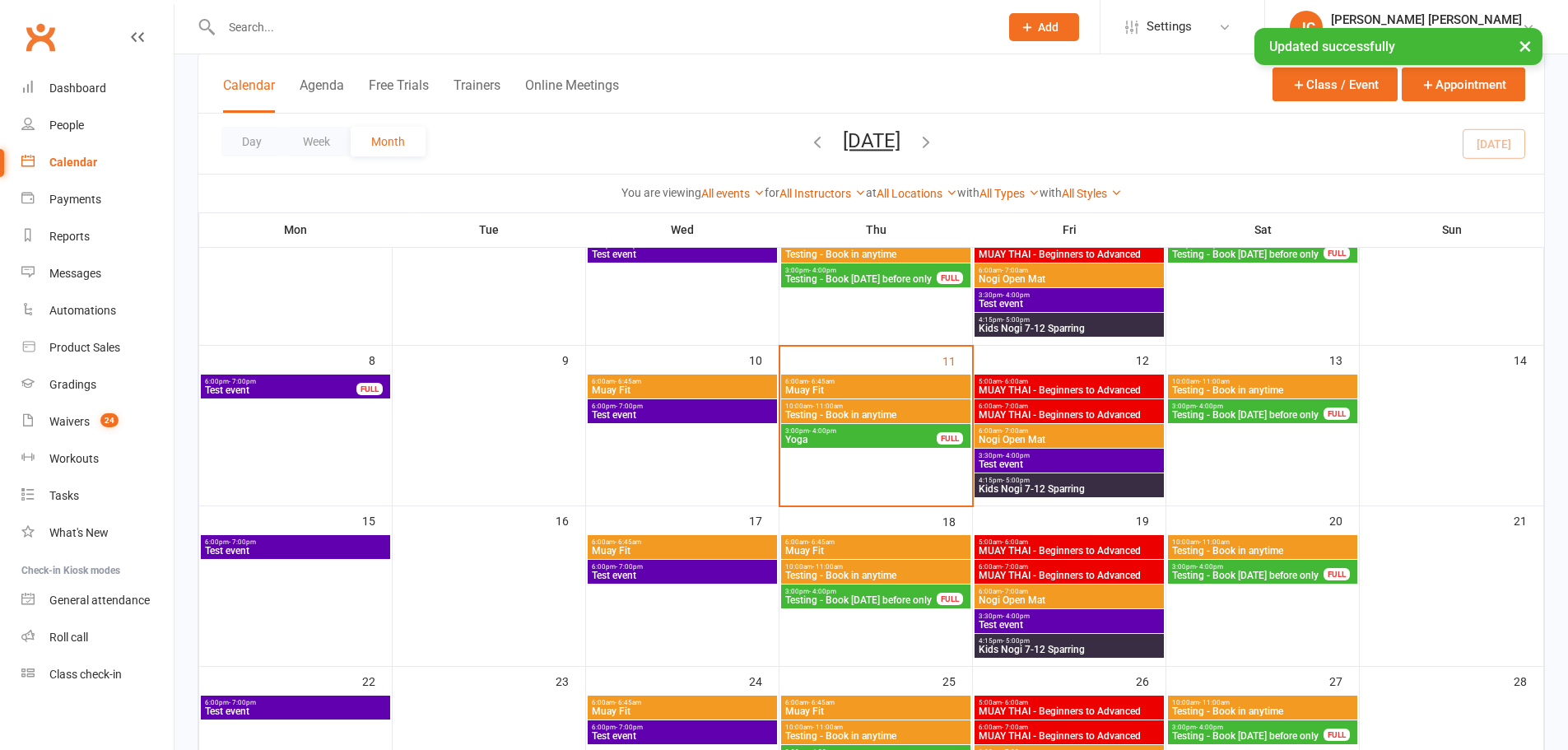
click at [883, 437] on span "Yoga" at bounding box center [861, 440] width 153 height 10
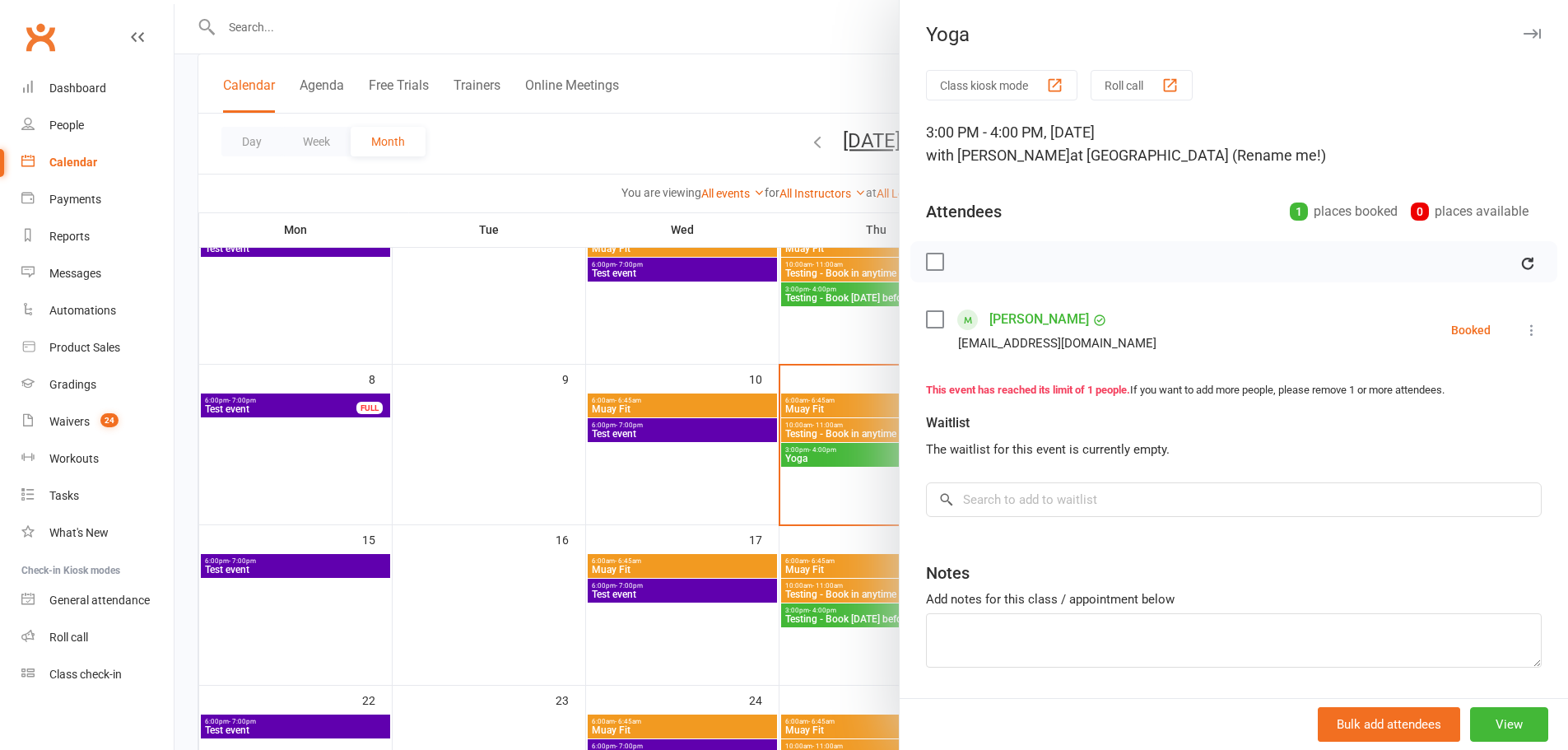
scroll to position [137, 0]
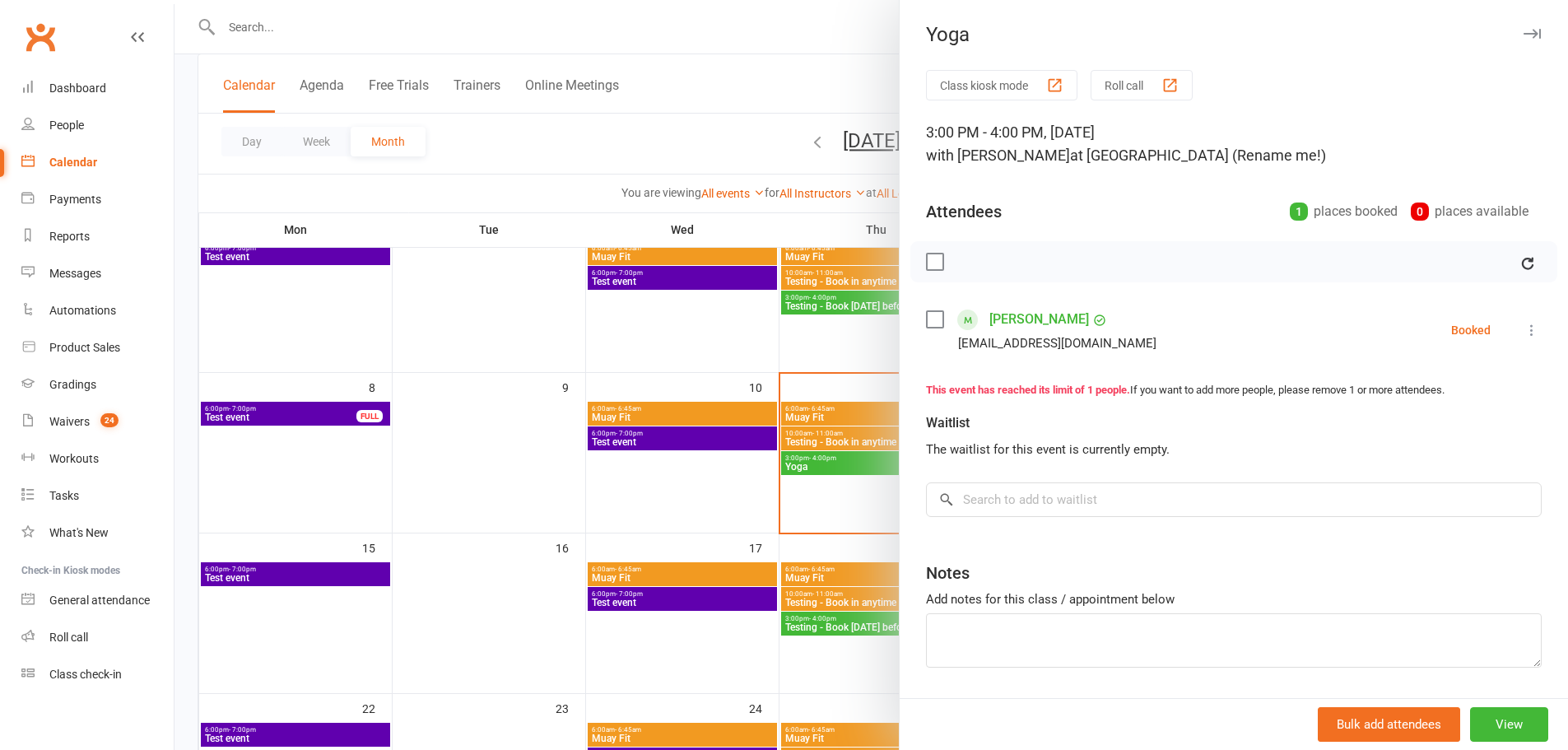
click at [1524, 330] on icon at bounding box center [1532, 330] width 17 height 17
click at [1017, 318] on link "[PERSON_NAME]" at bounding box center [1039, 319] width 99 height 26
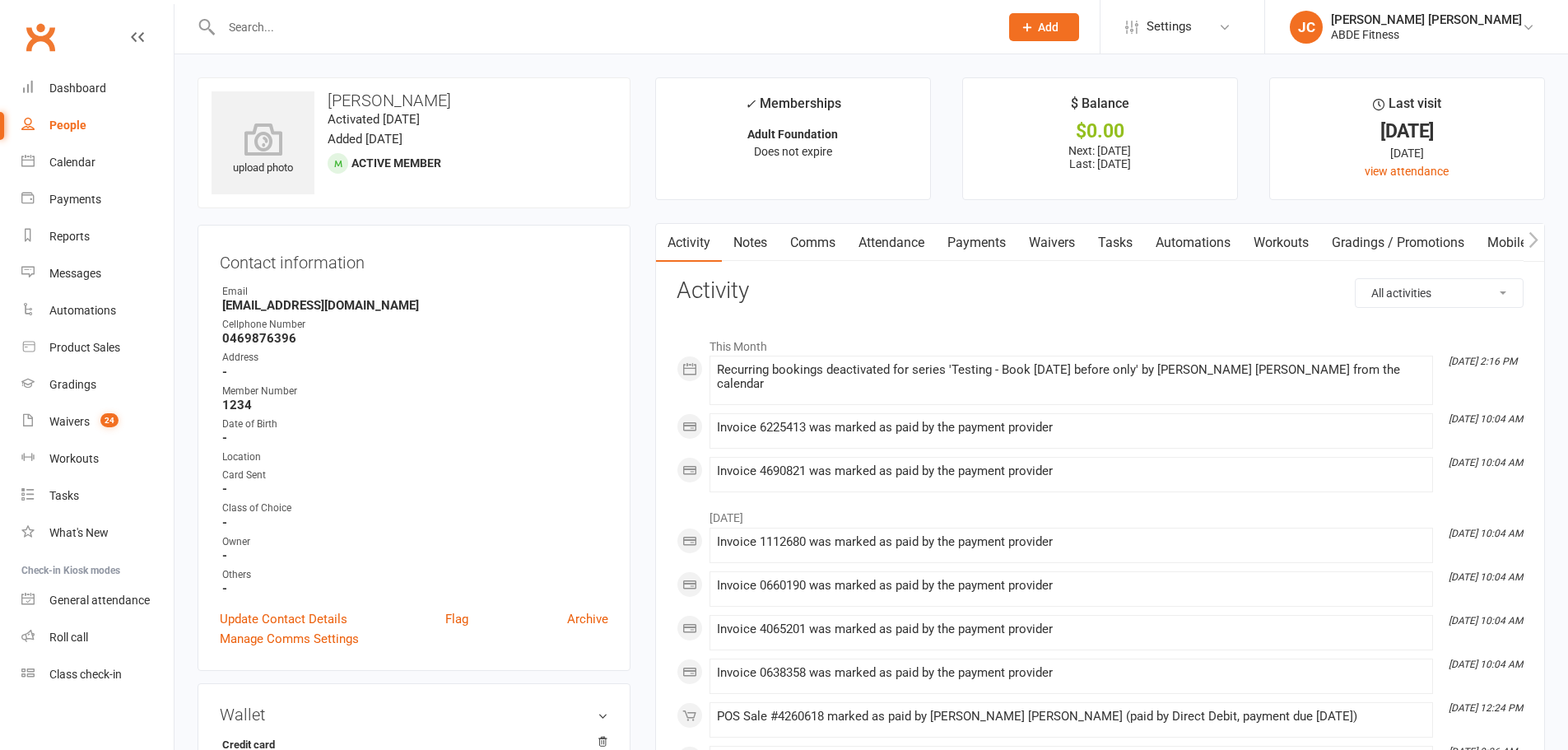
click at [906, 246] on link "Attendance" at bounding box center [891, 243] width 88 height 38
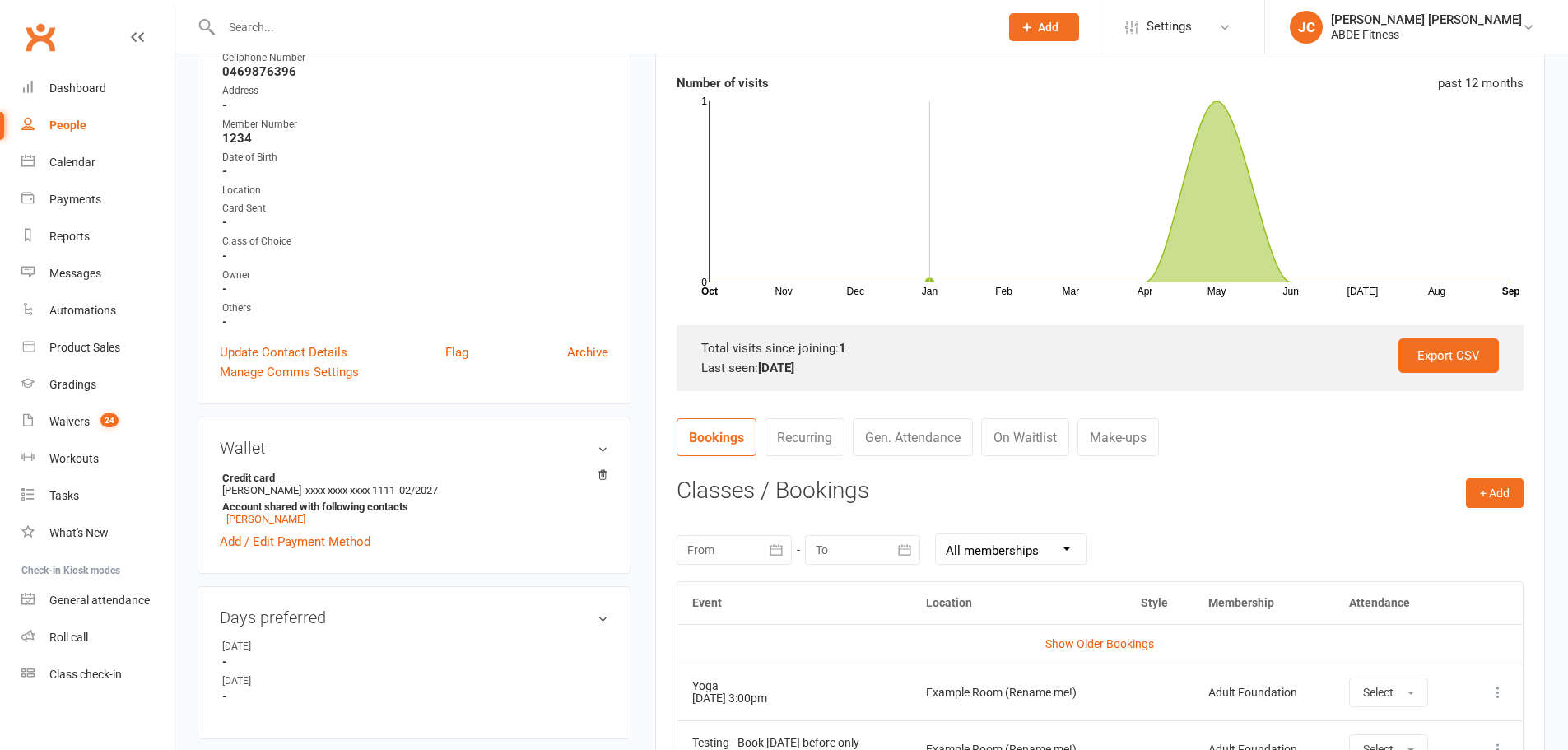
scroll to position [310, 0]
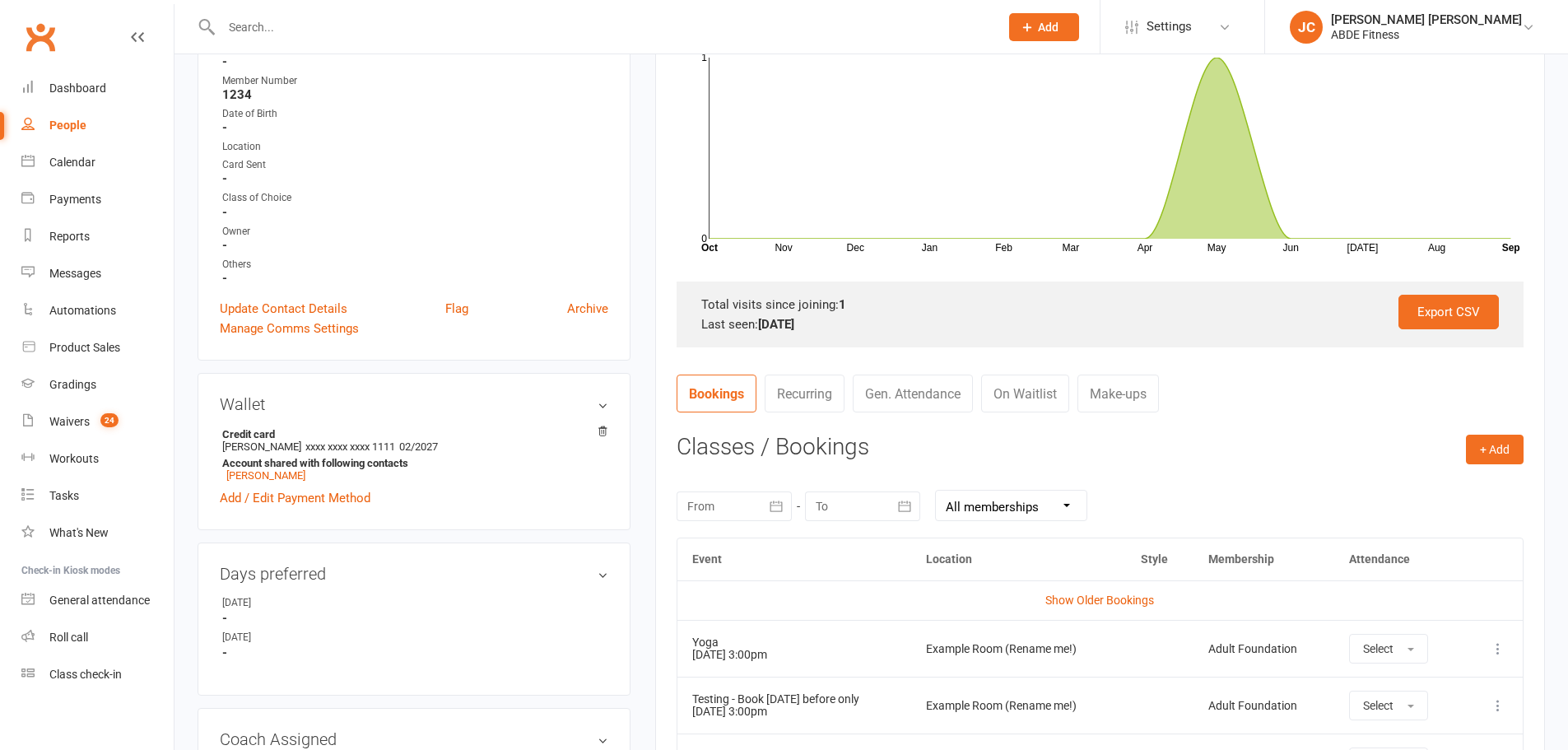
click at [825, 400] on link "Recurring" at bounding box center [804, 394] width 80 height 38
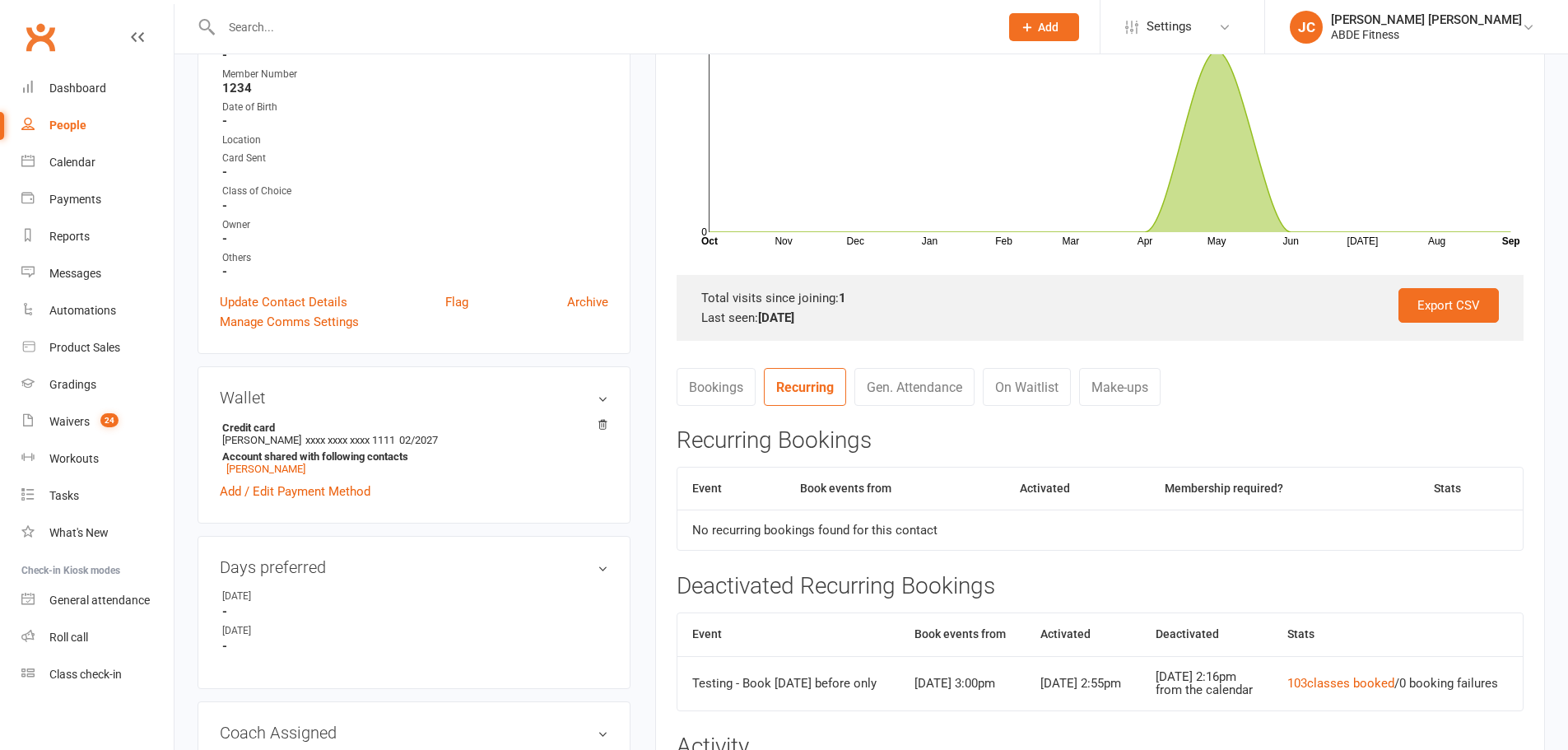
scroll to position [200, 0]
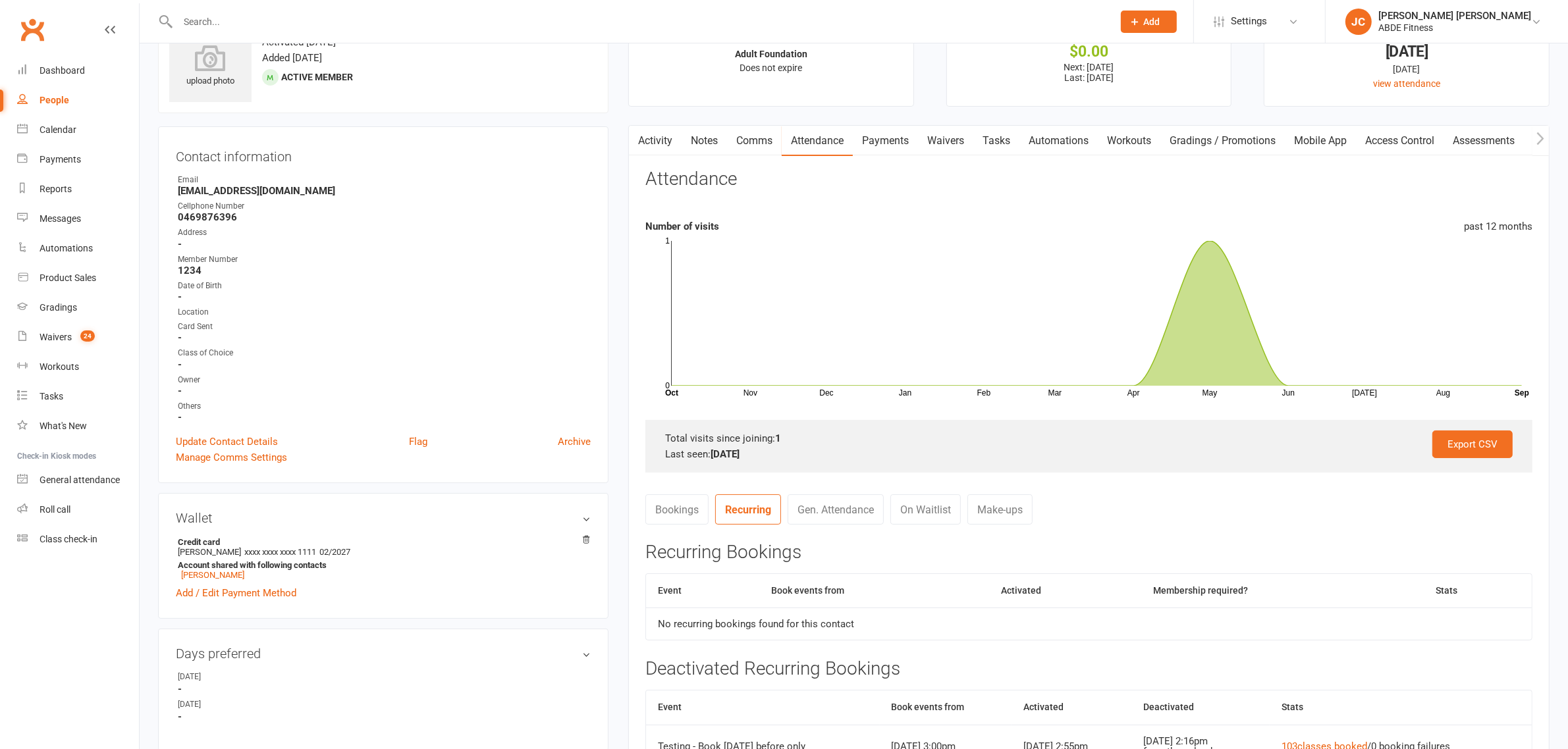
click at [1174, 400] on section "Attendance Number of visits past 12 months Nov Dec Jan Feb Mar Apr May Jun [DAT…" at bounding box center [1088, 321] width 887 height 304
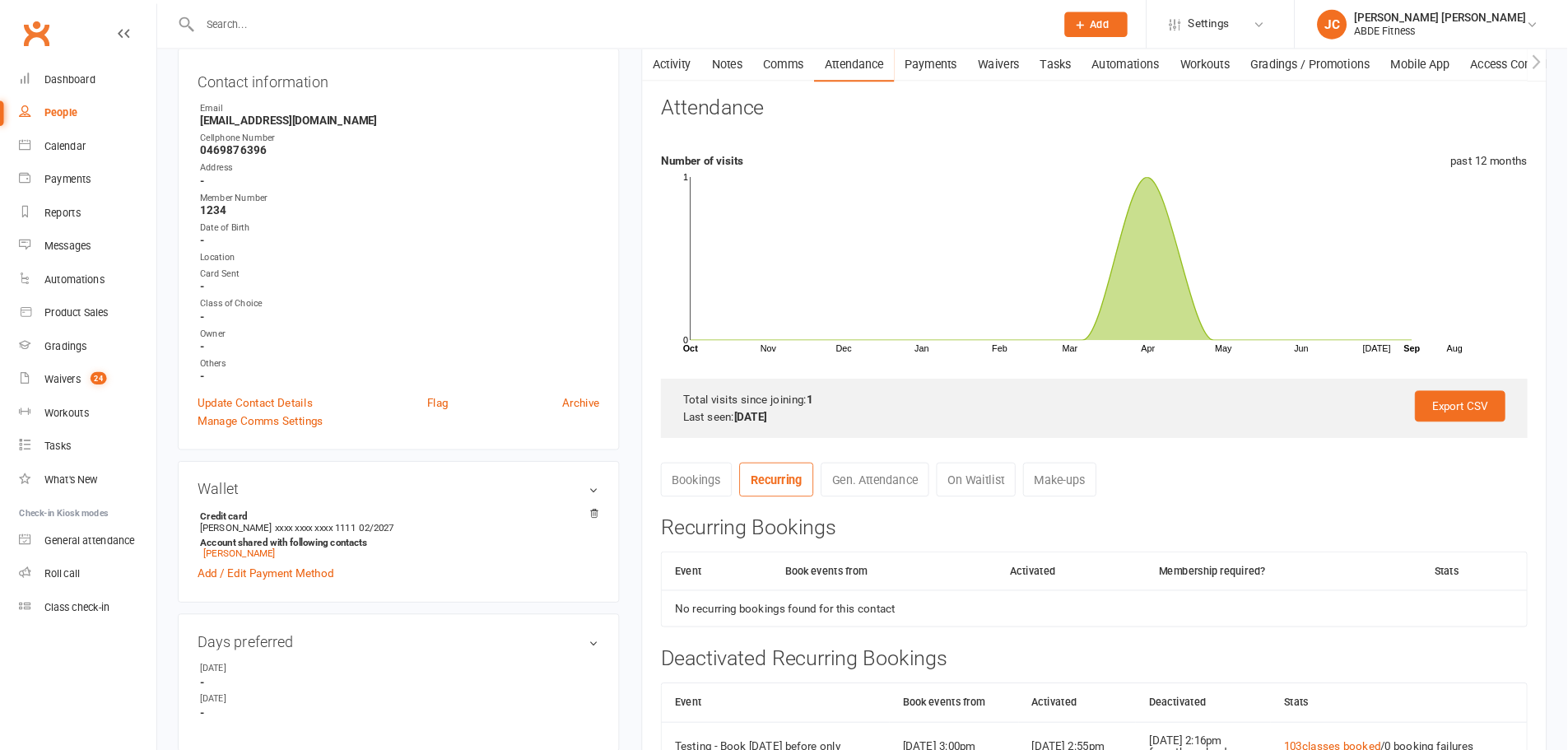
scroll to position [172, 0]
